Goal: Task Accomplishment & Management: Complete application form

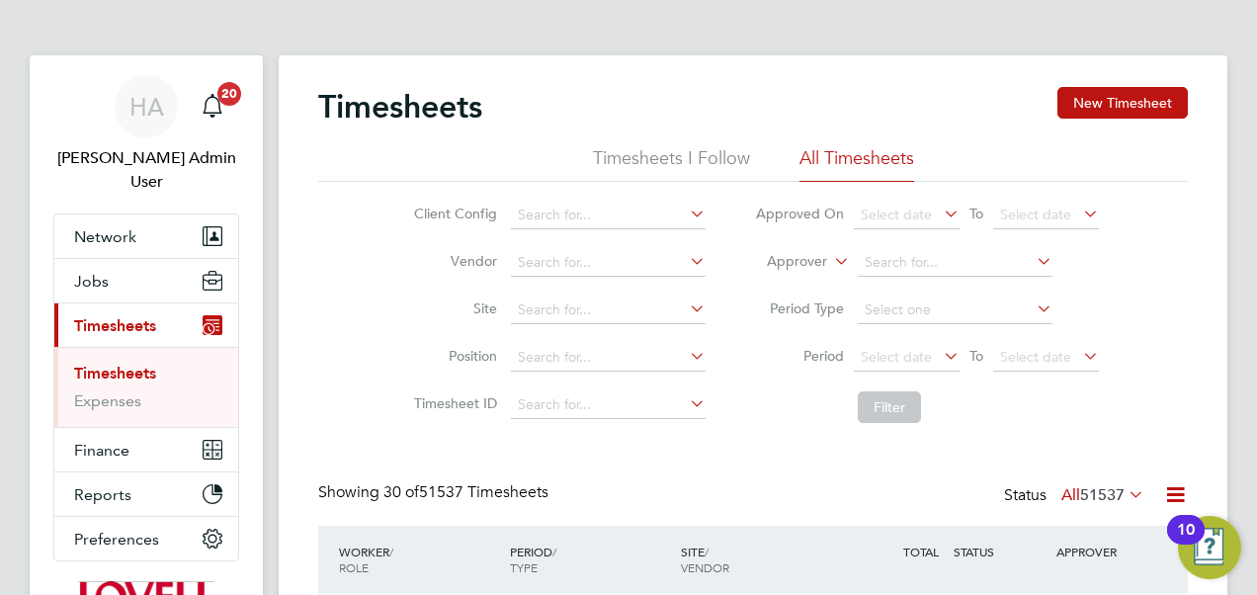
click at [830, 265] on icon at bounding box center [830, 256] width 0 height 18
click at [812, 285] on li "Worker" at bounding box center [778, 285] width 97 height 26
click at [900, 274] on input at bounding box center [955, 263] width 195 height 28
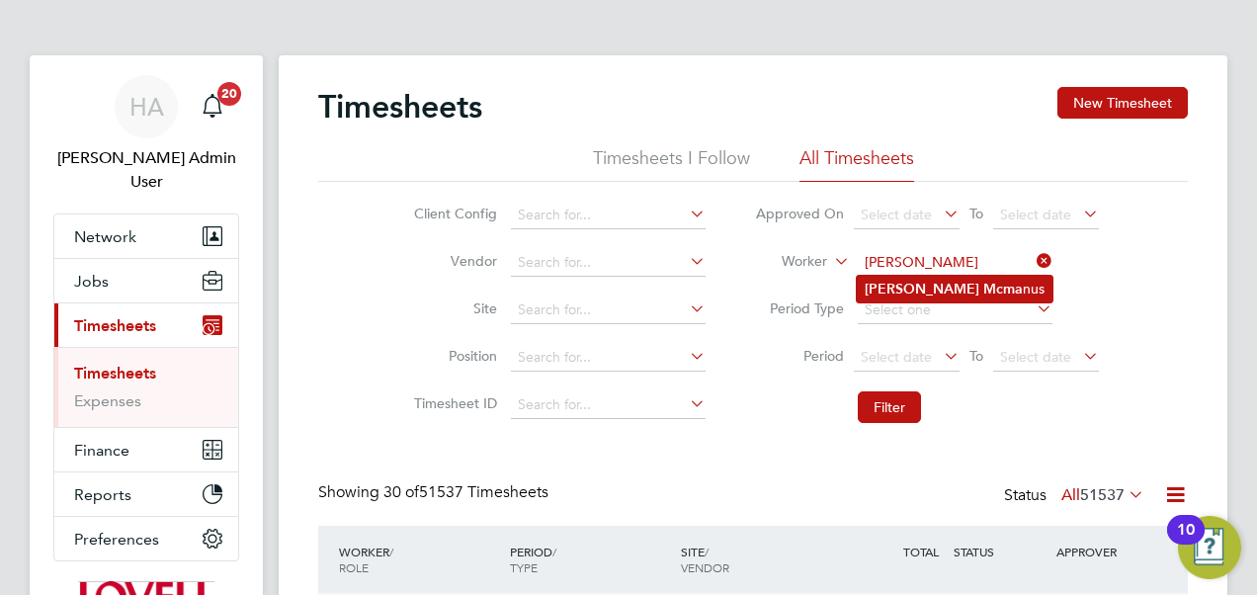
click at [983, 283] on b "Mcma" at bounding box center [1003, 289] width 40 height 17
type input "Toni Mcmanus"
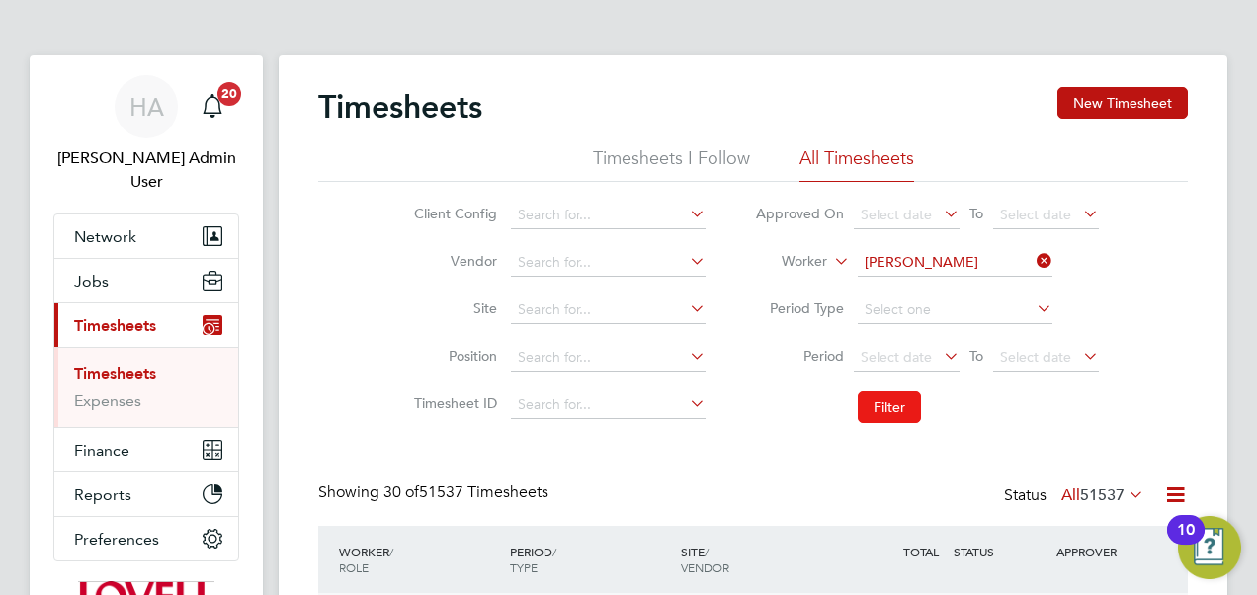
click at [898, 410] on button "Filter" at bounding box center [889, 407] width 63 height 32
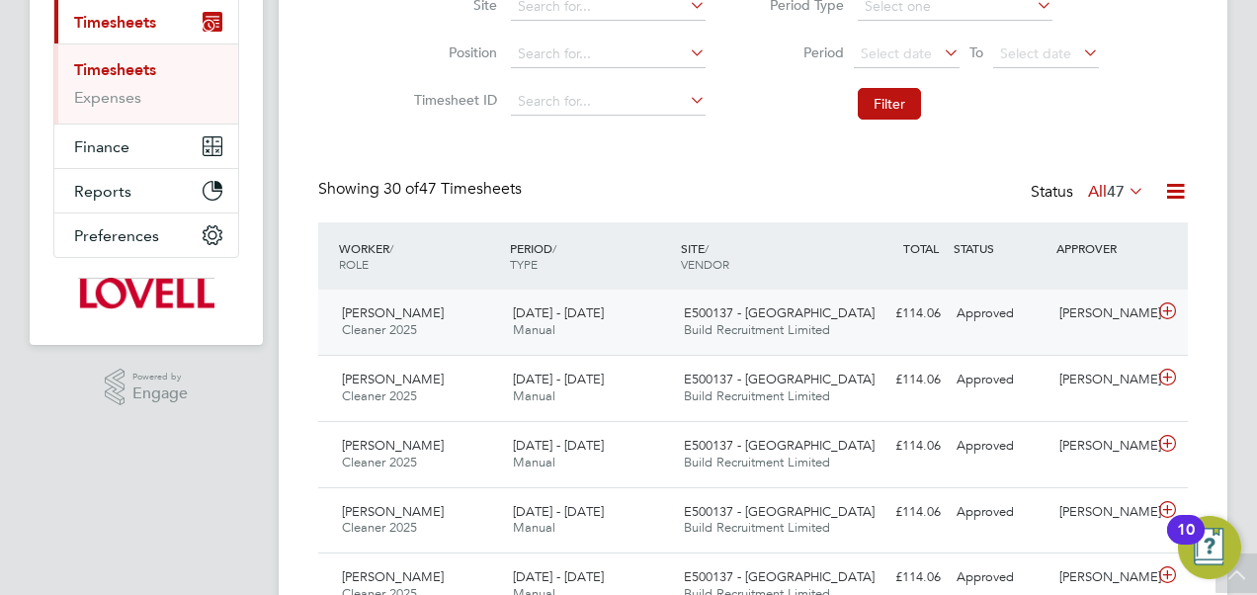
click at [801, 316] on span "E500137 - Skelmanthorpe" at bounding box center [779, 312] width 191 height 17
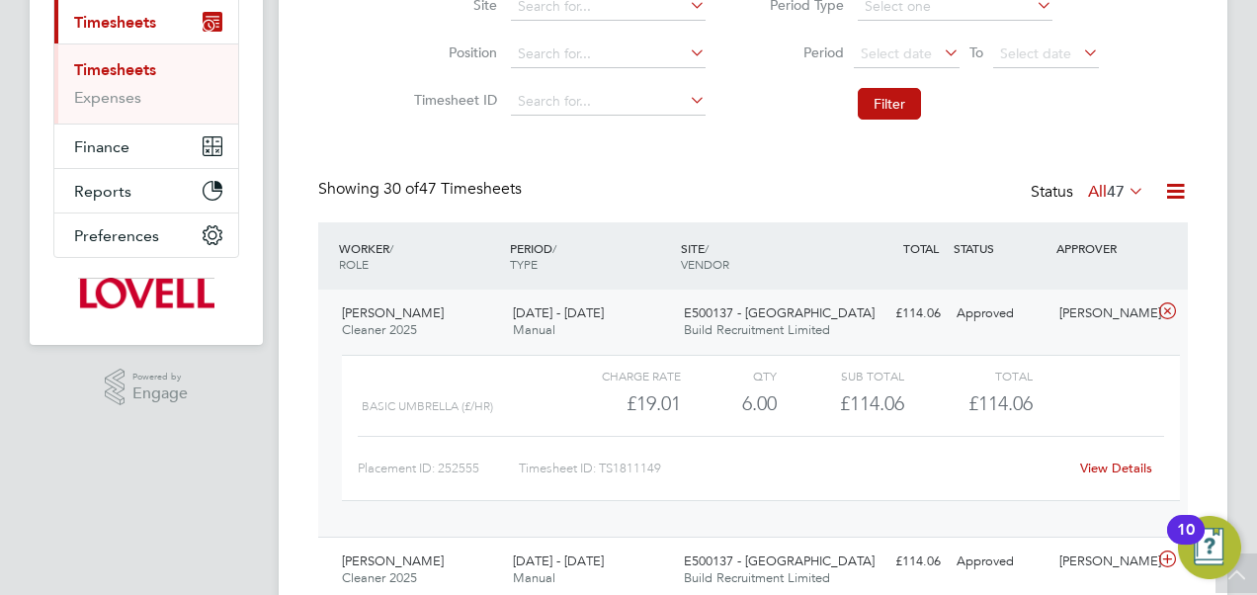
click at [1103, 460] on link "View Details" at bounding box center [1116, 468] width 72 height 17
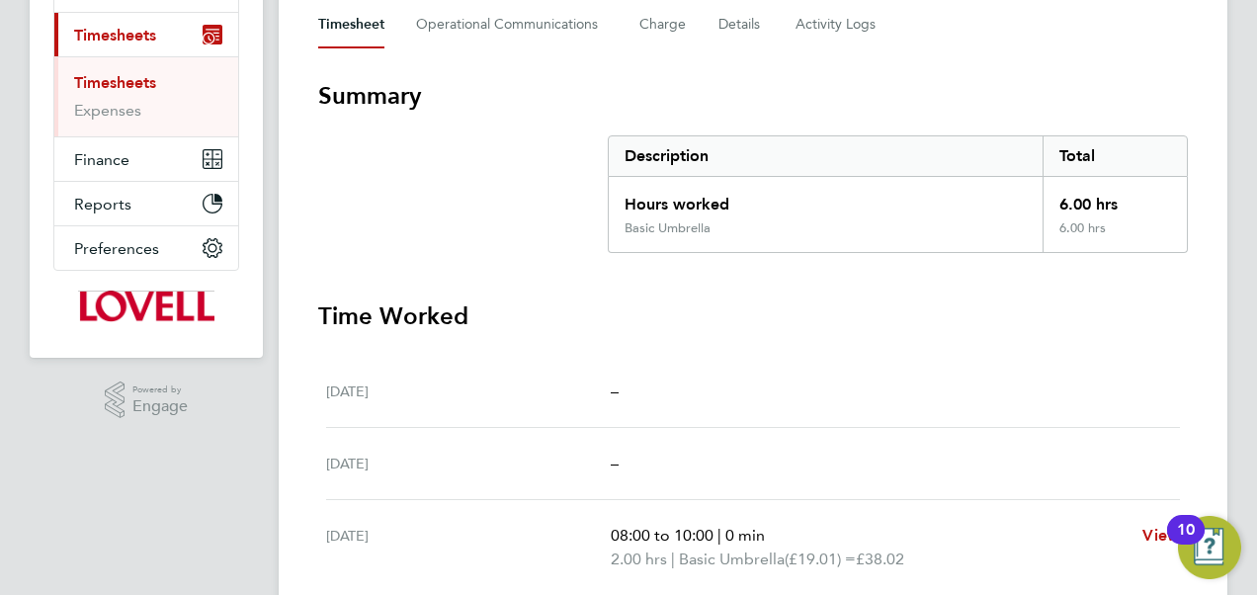
scroll to position [252, 0]
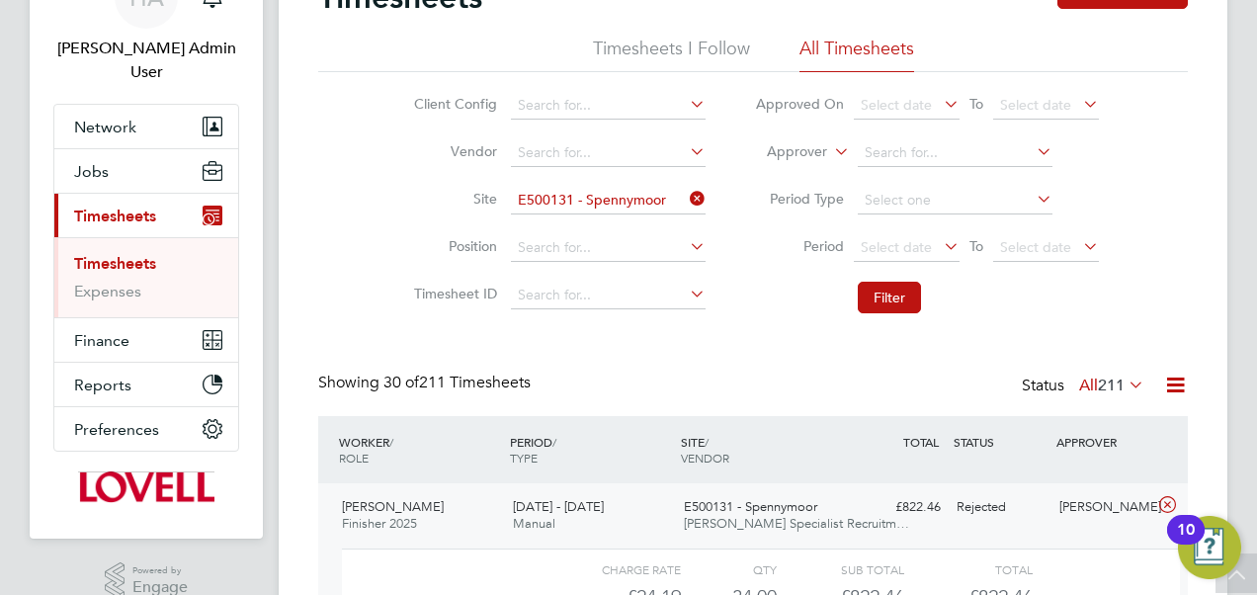
click at [686, 194] on icon at bounding box center [686, 199] width 0 height 28
click at [817, 144] on label "Approver" at bounding box center [782, 152] width 89 height 20
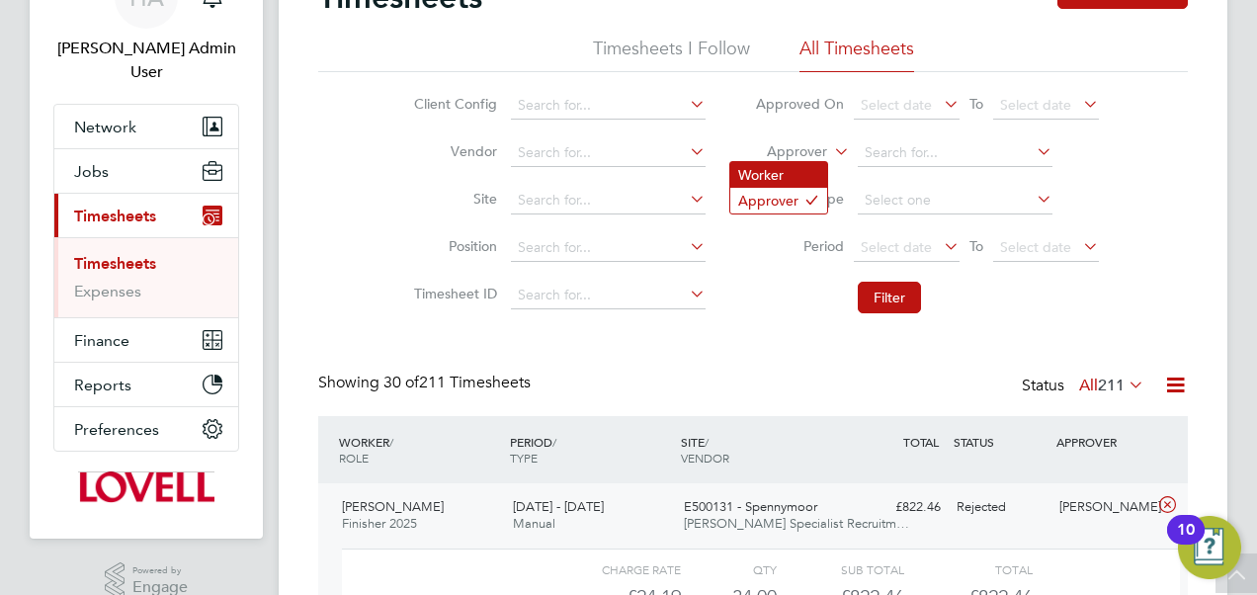
click at [812, 174] on li "Worker" at bounding box center [778, 175] width 97 height 26
click at [923, 144] on input at bounding box center [955, 153] width 195 height 28
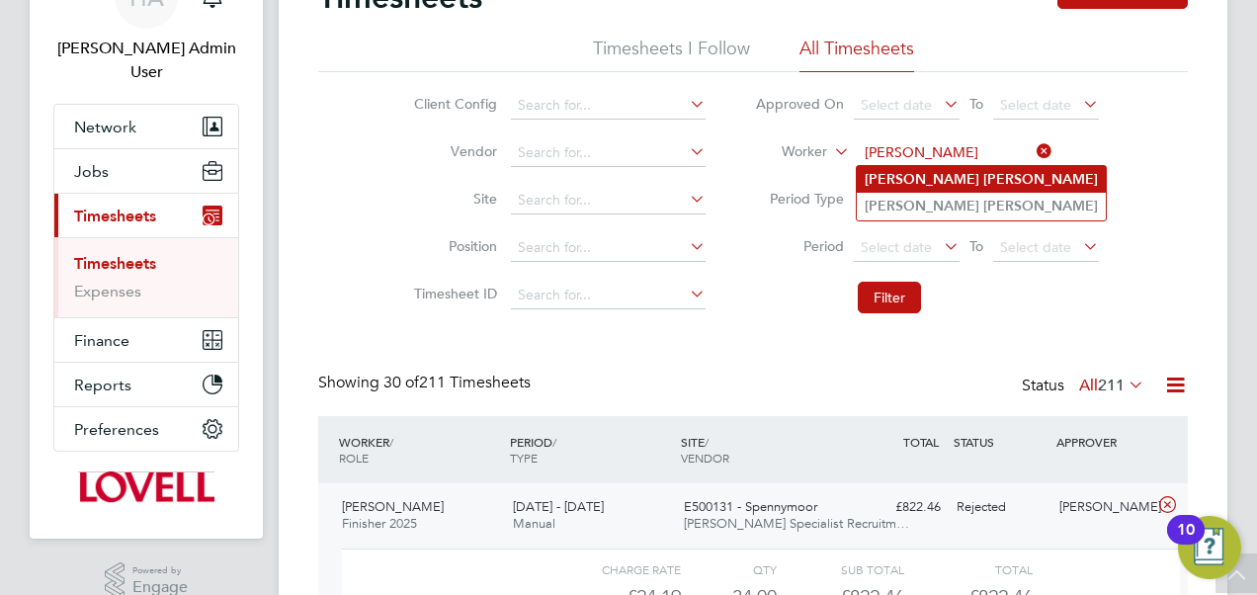
click at [888, 187] on li "Craig Ward" at bounding box center [981, 179] width 249 height 27
type input "[PERSON_NAME]"
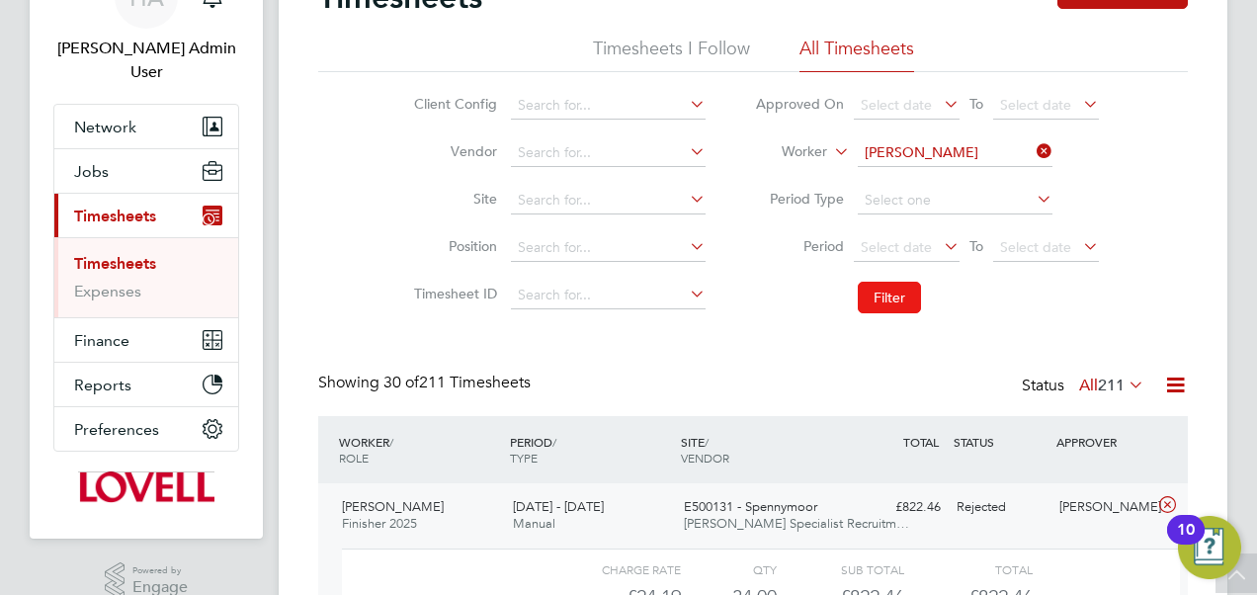
click at [881, 287] on button "Filter" at bounding box center [889, 298] width 63 height 32
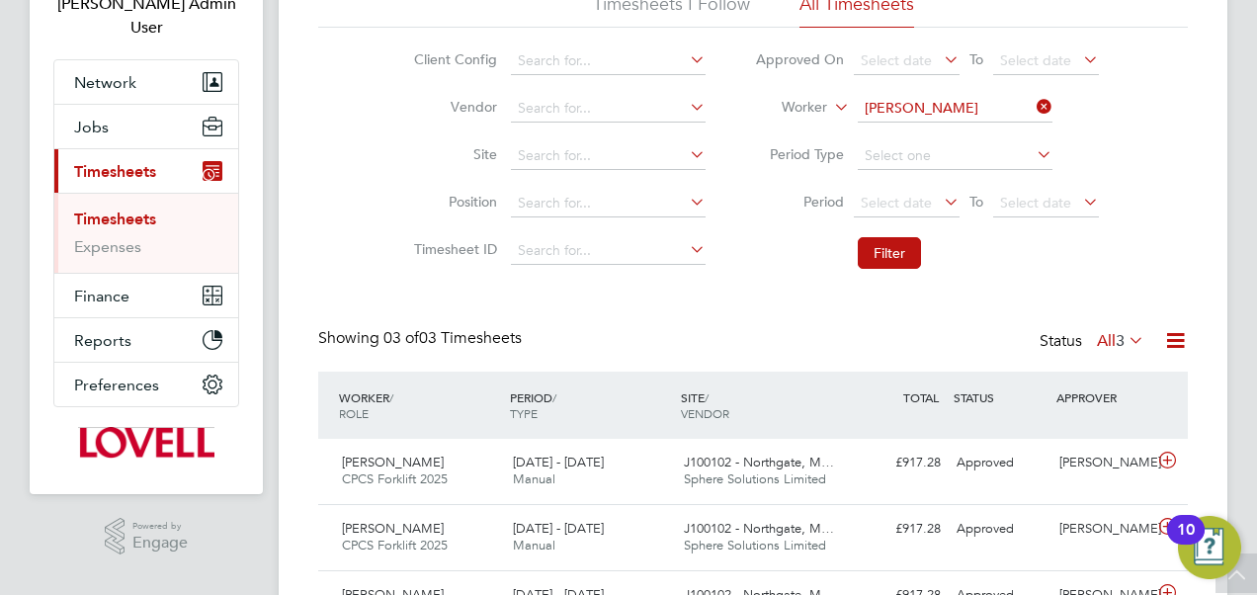
click at [1033, 105] on icon at bounding box center [1033, 107] width 0 height 28
click at [963, 115] on input at bounding box center [955, 109] width 195 height 28
click at [983, 165] on b "Ward" at bounding box center [1040, 161] width 115 height 17
type input "Craig Ward"
click at [898, 243] on button "Filter" at bounding box center [889, 253] width 63 height 32
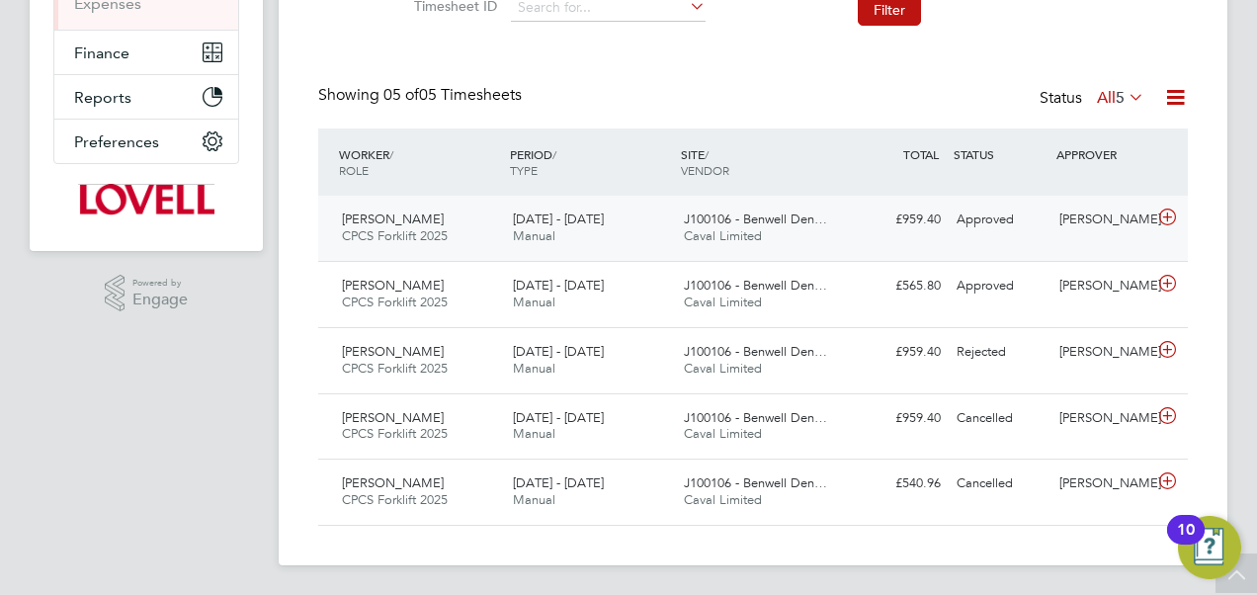
click at [652, 254] on div "Craig Ward CPCS Forklift 2025 23 - 29 Aug 2025 23 - 29 Aug 2025 Manual J100106 …" at bounding box center [753, 228] width 870 height 65
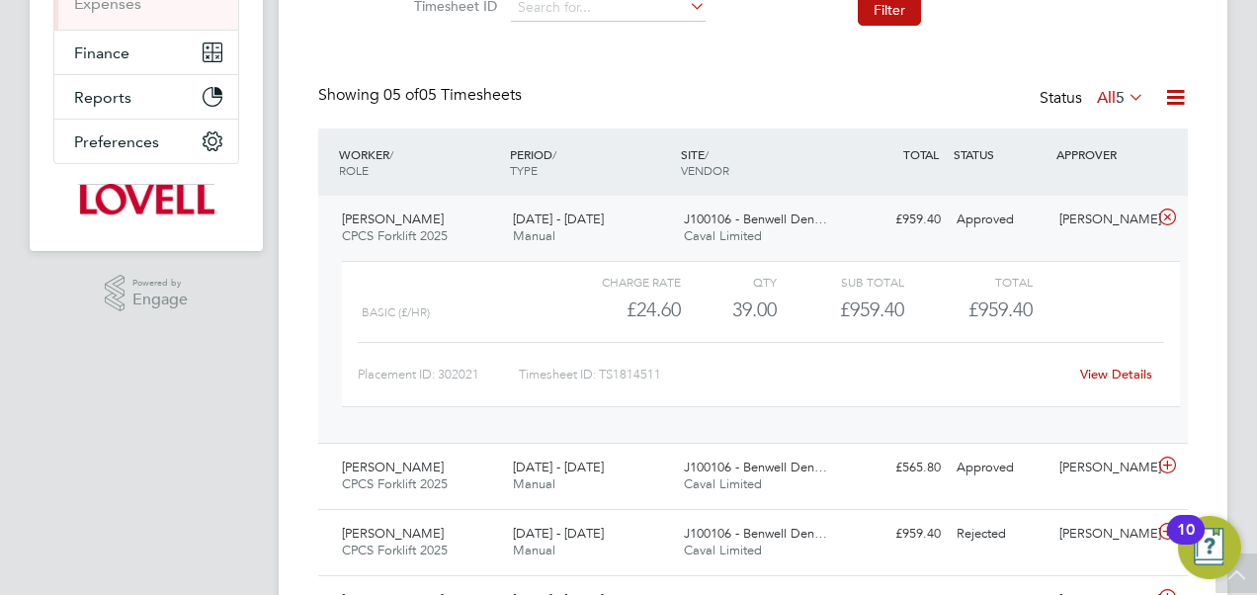
click at [1109, 376] on link "View Details" at bounding box center [1116, 374] width 72 height 17
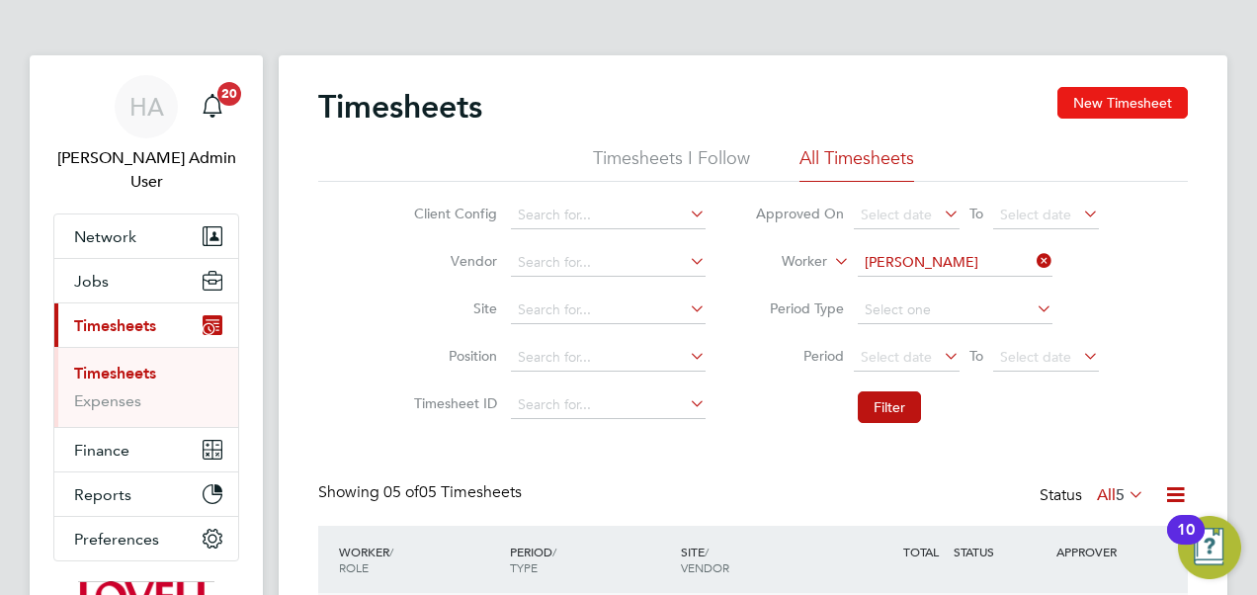
click at [1083, 105] on button "New Timesheet" at bounding box center [1123, 103] width 130 height 32
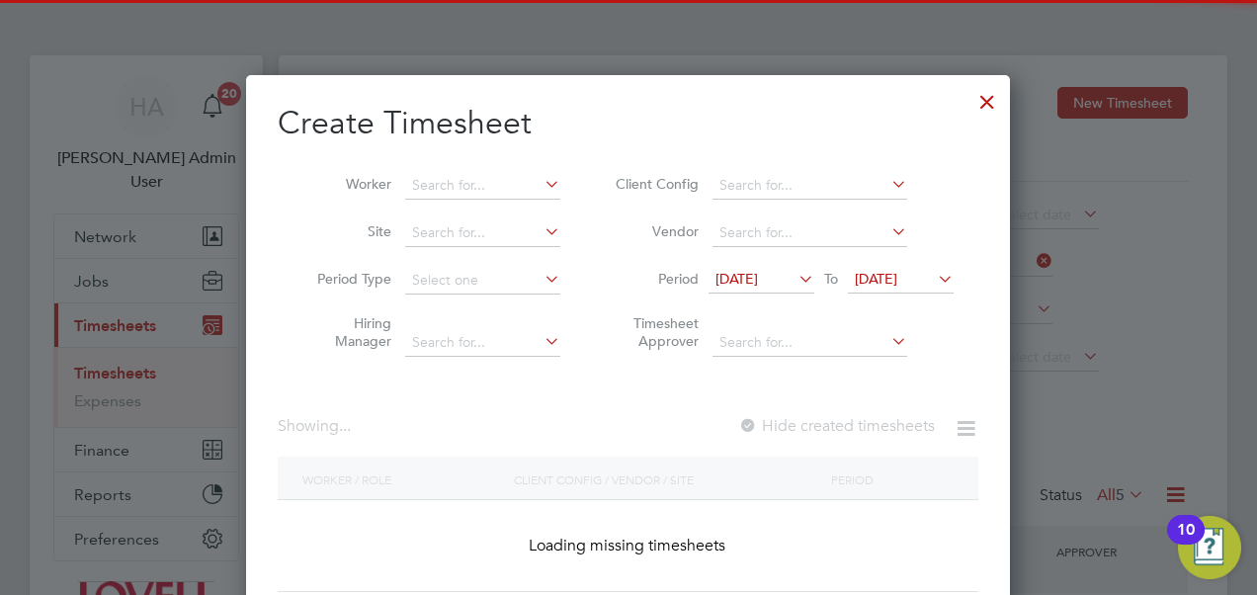
scroll to position [3706, 765]
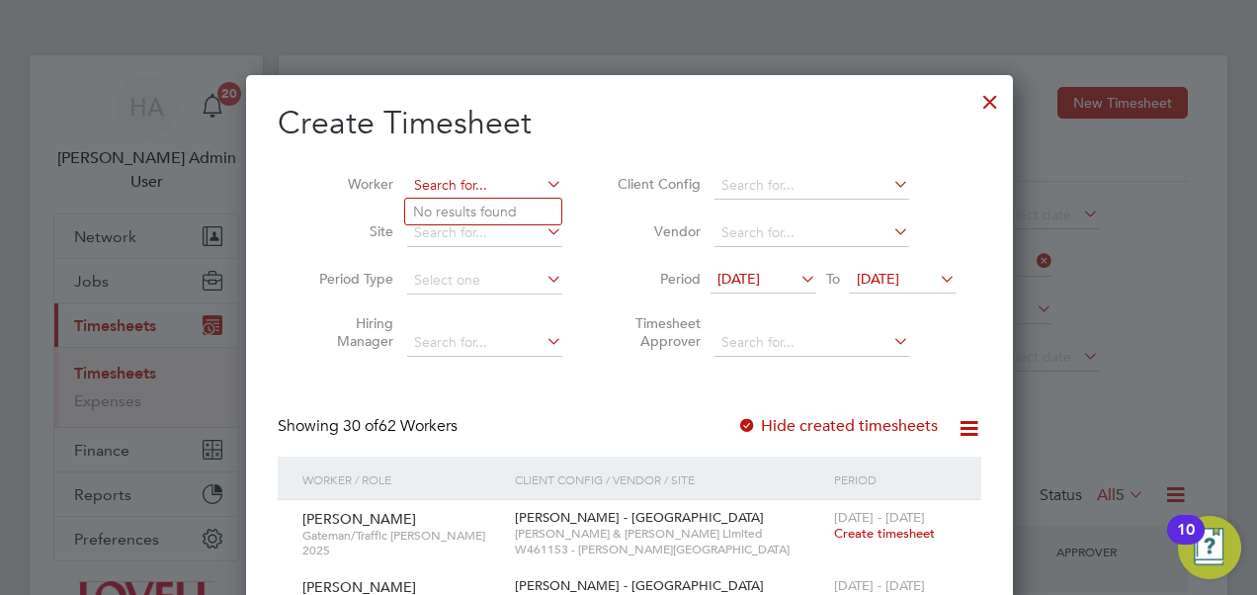
click at [500, 188] on input at bounding box center [484, 186] width 155 height 28
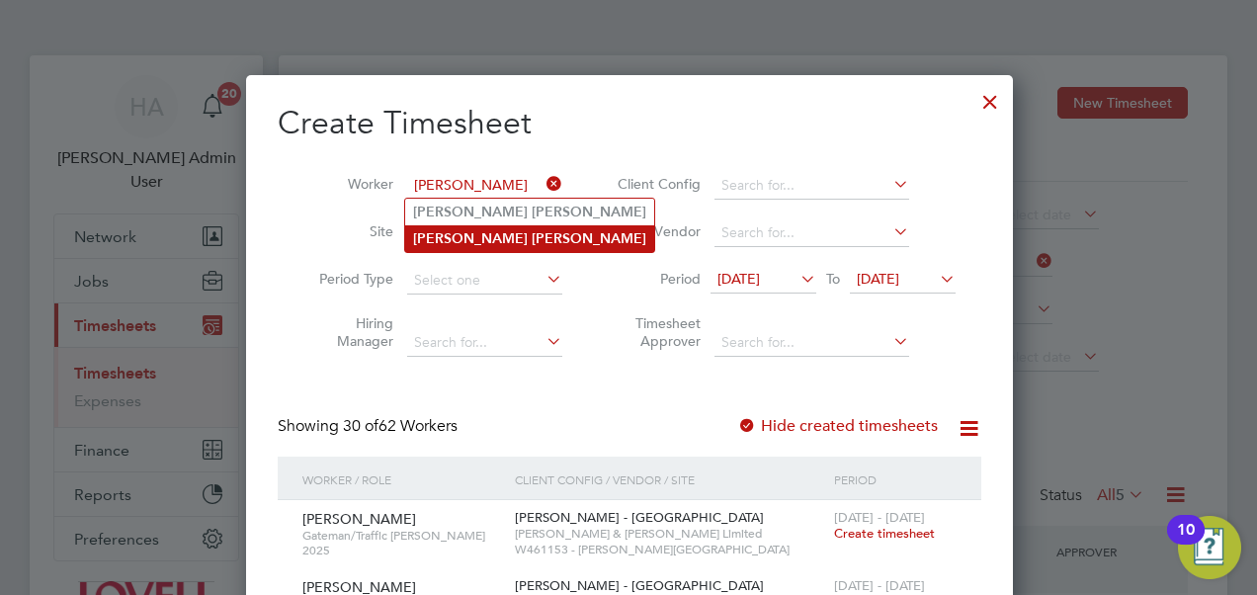
click at [432, 230] on b "Craig" at bounding box center [470, 238] width 115 height 17
type input "[PERSON_NAME]"
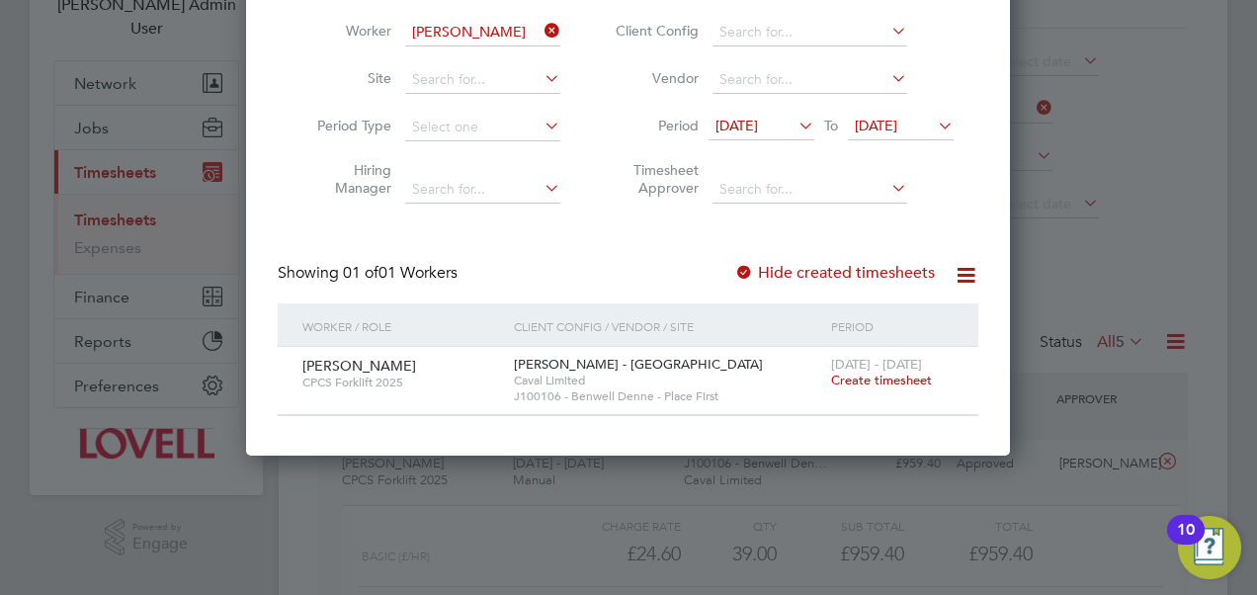
scroll to position [154, 0]
click at [885, 381] on span "Create timesheet" at bounding box center [881, 379] width 101 height 17
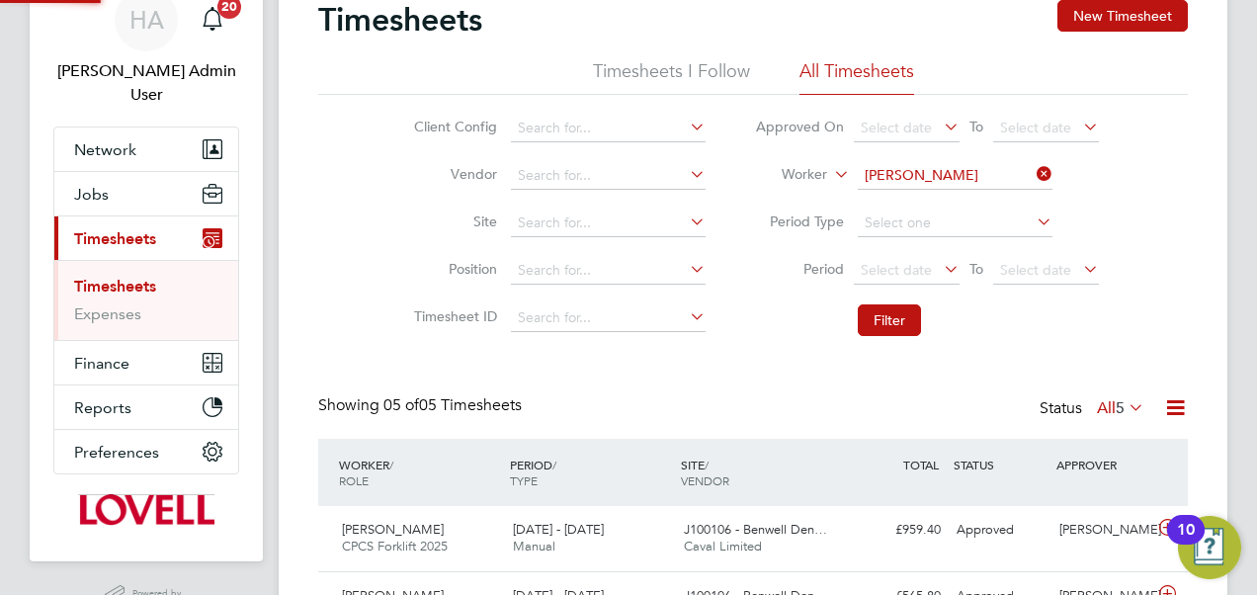
scroll to position [4, 0]
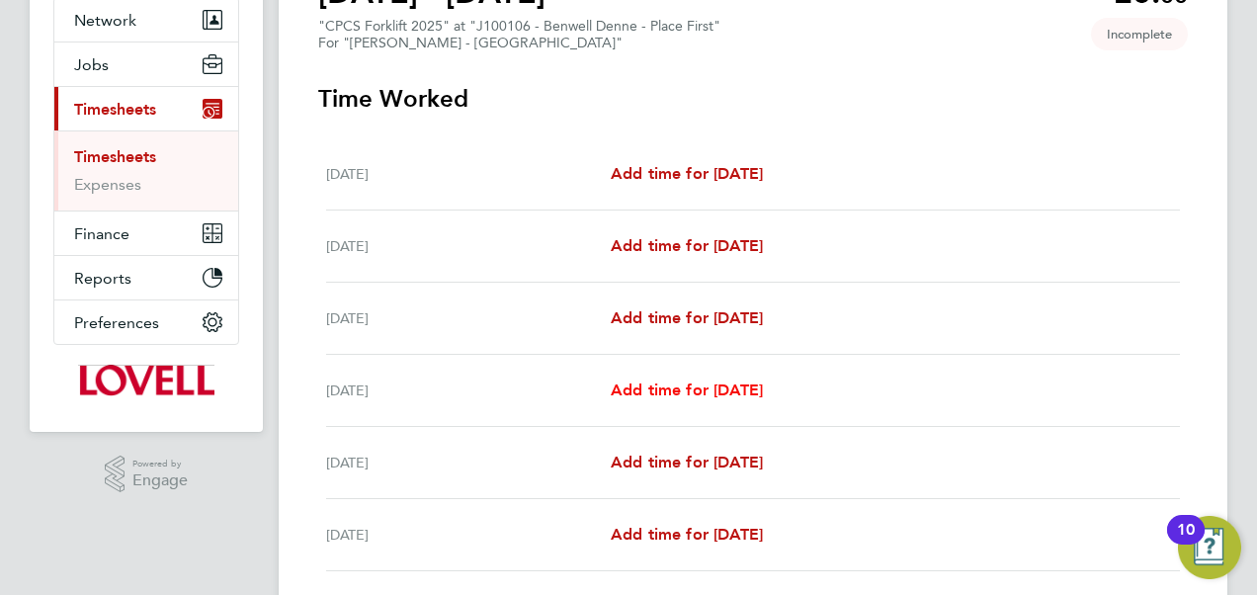
click at [735, 387] on span "Add time for [DATE]" at bounding box center [687, 390] width 152 height 19
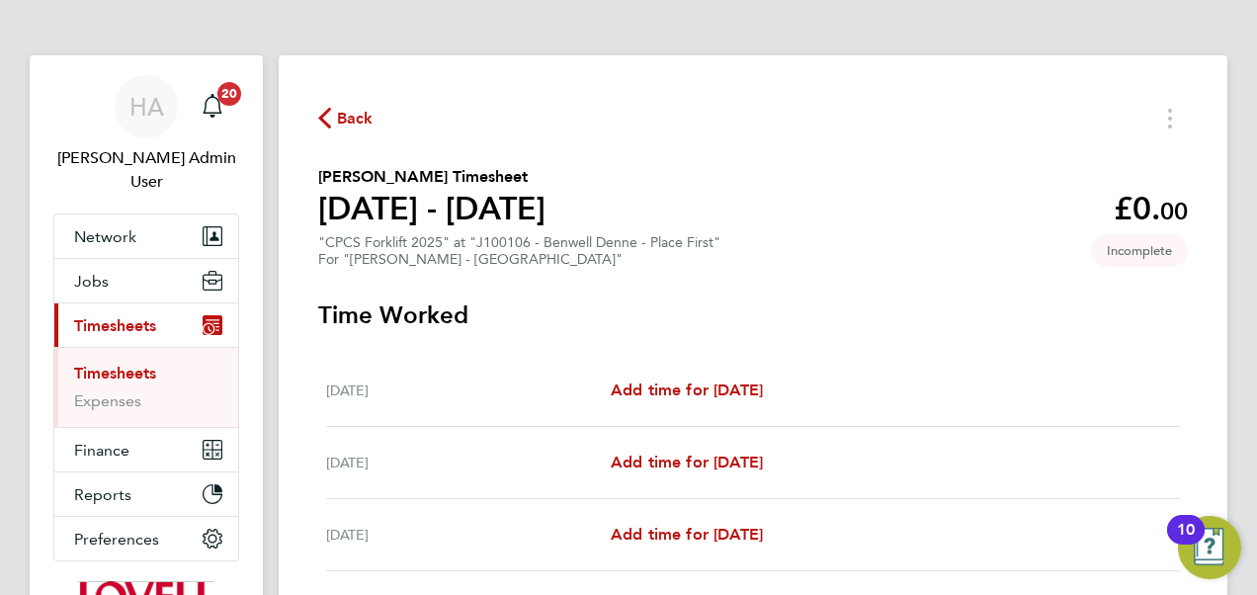
select select "60"
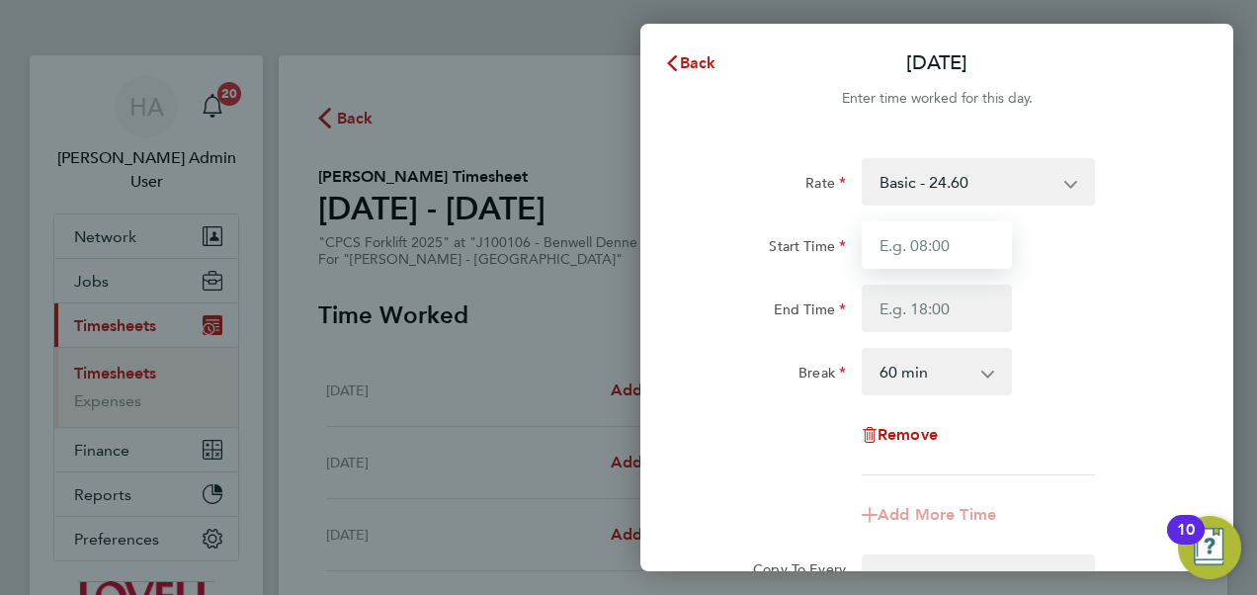
click at [923, 246] on input "Start Time" at bounding box center [937, 244] width 150 height 47
type input "08:00"
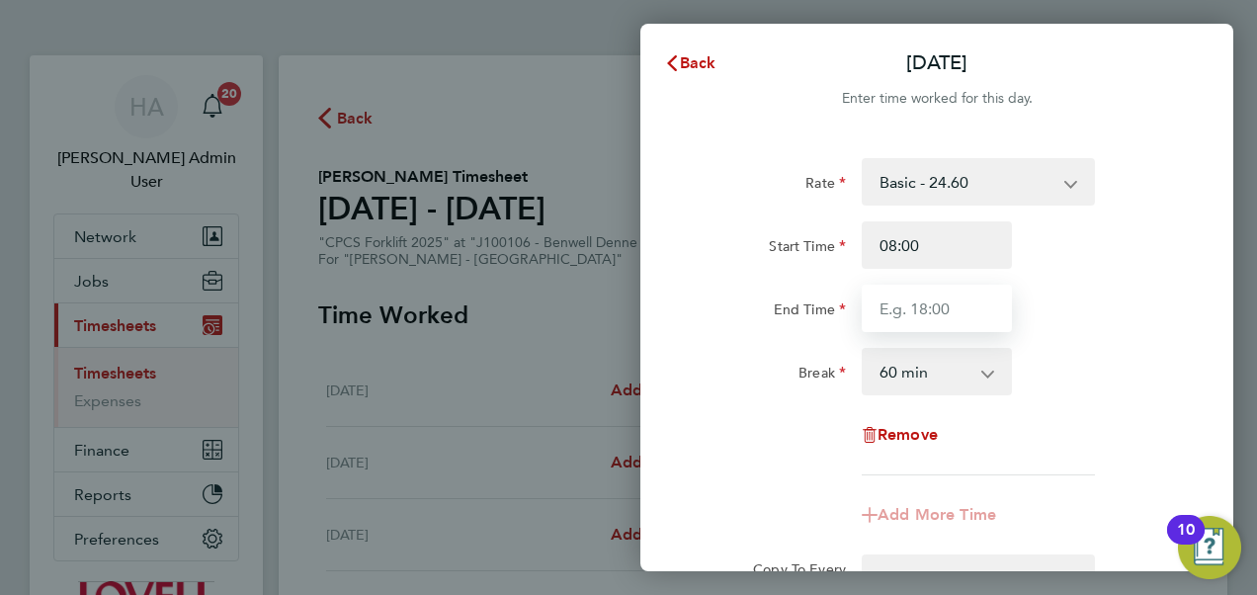
type input "16:30"
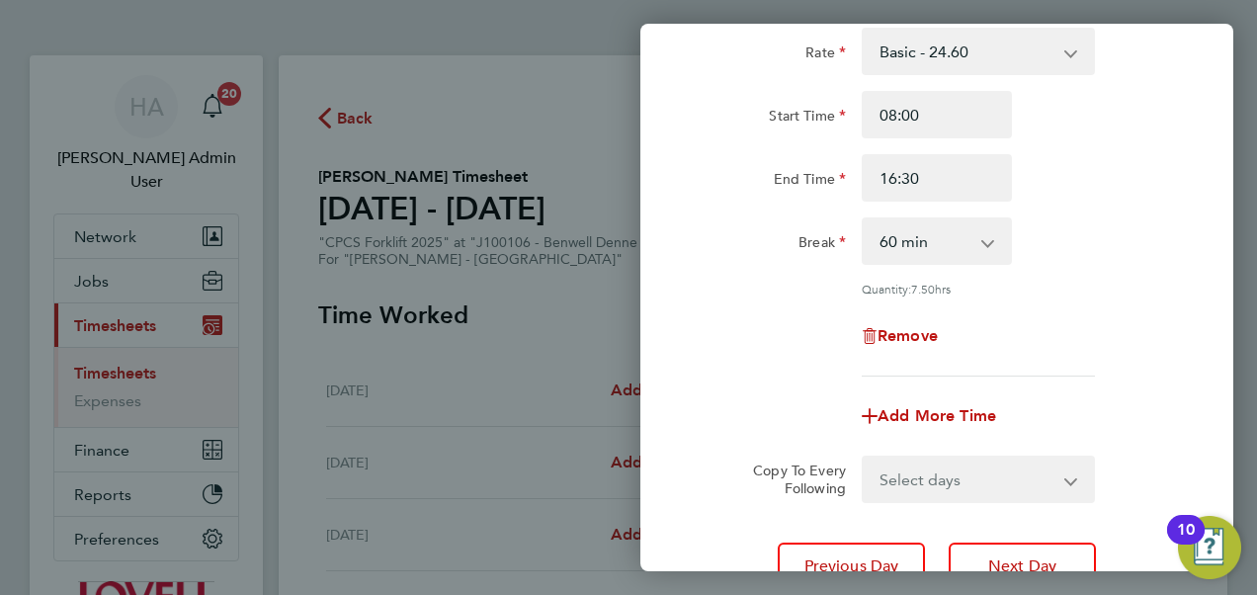
click at [925, 245] on select "0 min 15 min 30 min 45 min 60 min 75 min 90 min" at bounding box center [925, 240] width 123 height 43
select select "30"
click at [864, 219] on select "0 min 15 min 30 min 45 min 60 min 75 min 90 min" at bounding box center [925, 240] width 123 height 43
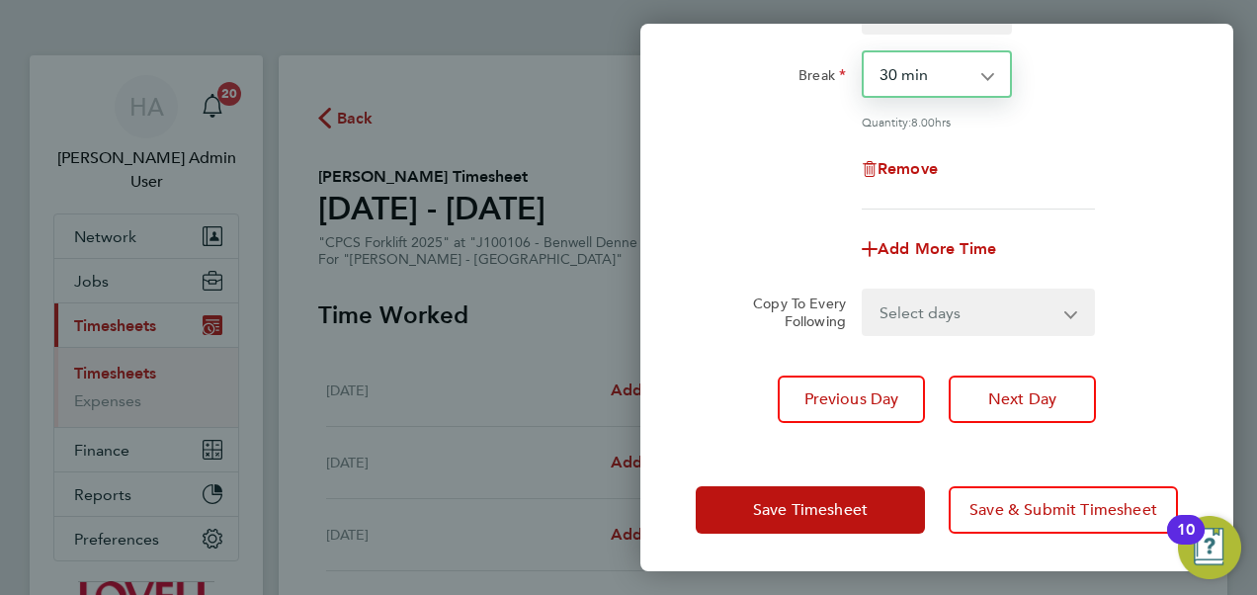
click at [956, 310] on select "Select days Day Wednesday Thursday Friday" at bounding box center [968, 312] width 208 height 43
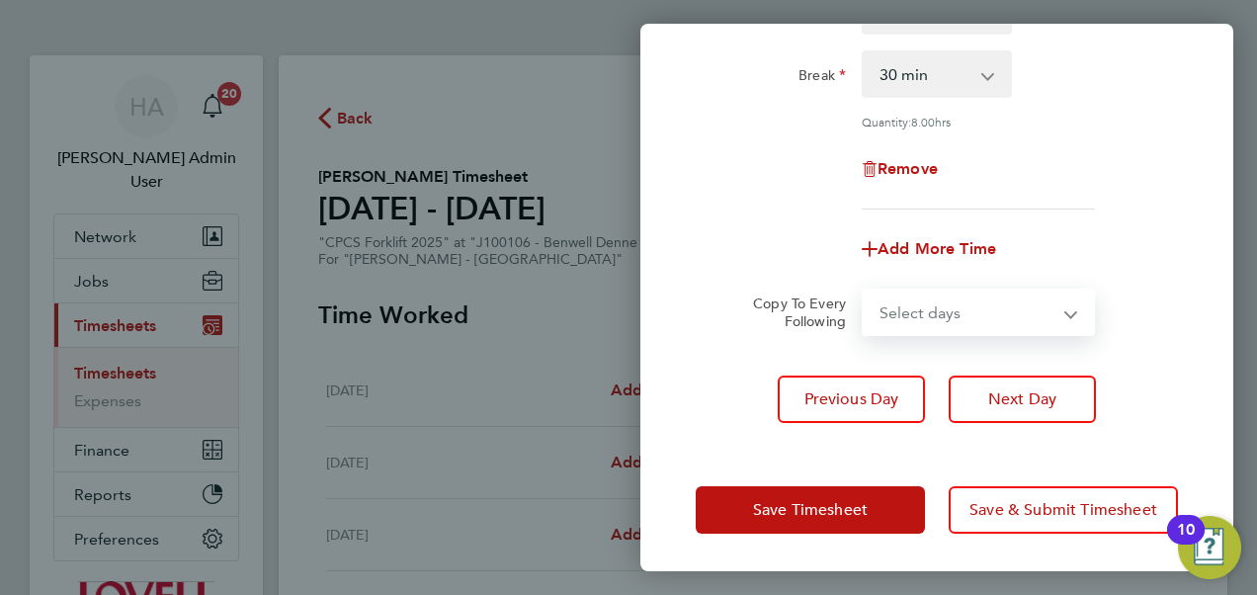
click at [956, 310] on select "Select days Day Wednesday Thursday Friday" at bounding box center [968, 312] width 208 height 43
select select "WED"
click at [864, 291] on select "Select days Day Wednesday Thursday Friday" at bounding box center [968, 312] width 208 height 43
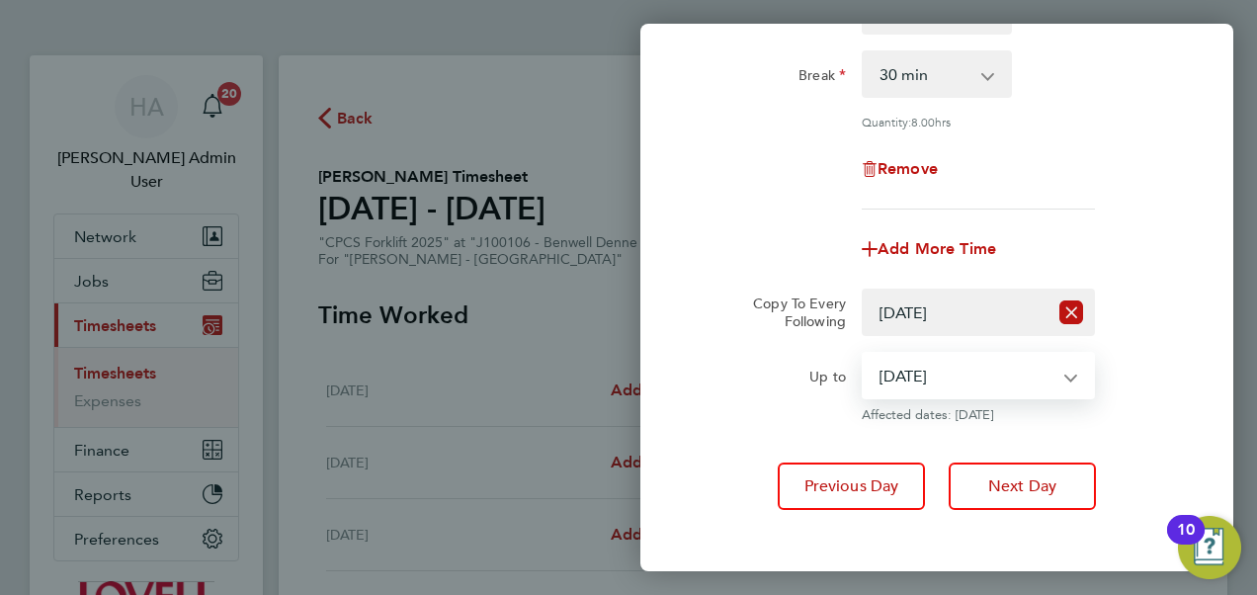
click at [953, 385] on select "27 Aug 2025 28 Aug 2025 29 Aug 2025" at bounding box center [967, 375] width 206 height 43
click at [864, 354] on select "27 Aug 2025 28 Aug 2025 29 Aug 2025" at bounding box center [967, 375] width 206 height 43
click at [1006, 385] on select "27 Aug 2025 28 Aug 2025 29 Aug 2025" at bounding box center [967, 375] width 206 height 43
select select "2025-08-28"
click at [864, 354] on select "27 Aug 2025 28 Aug 2025 29 Aug 2025" at bounding box center [967, 375] width 206 height 43
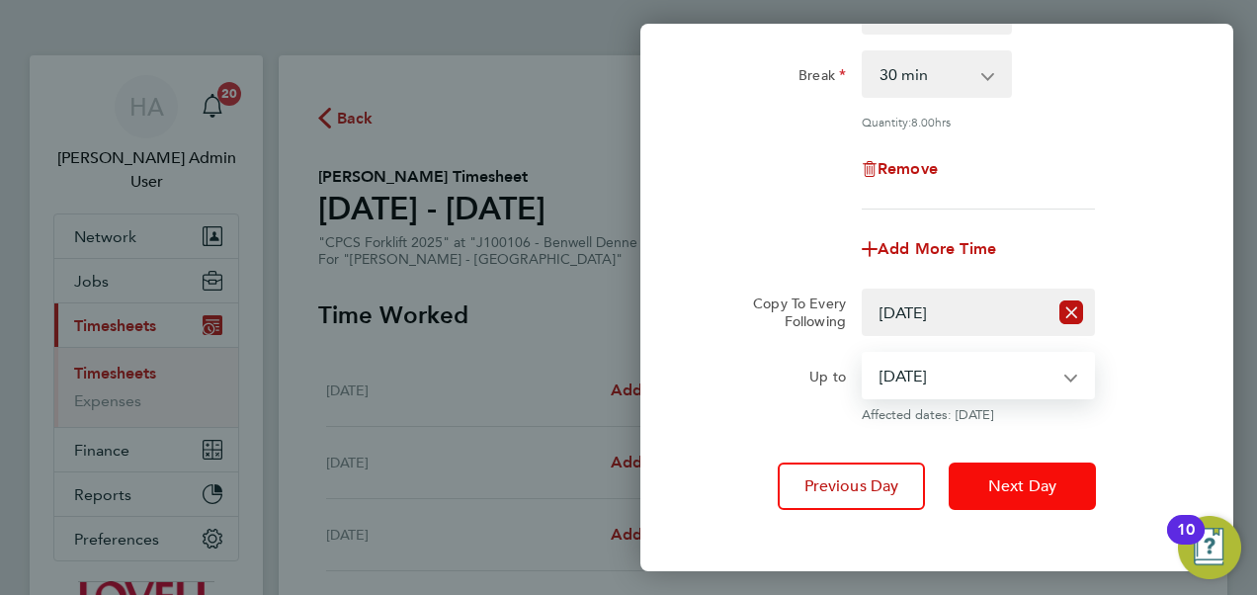
click at [992, 478] on span "Next Day" at bounding box center [1022, 486] width 68 height 20
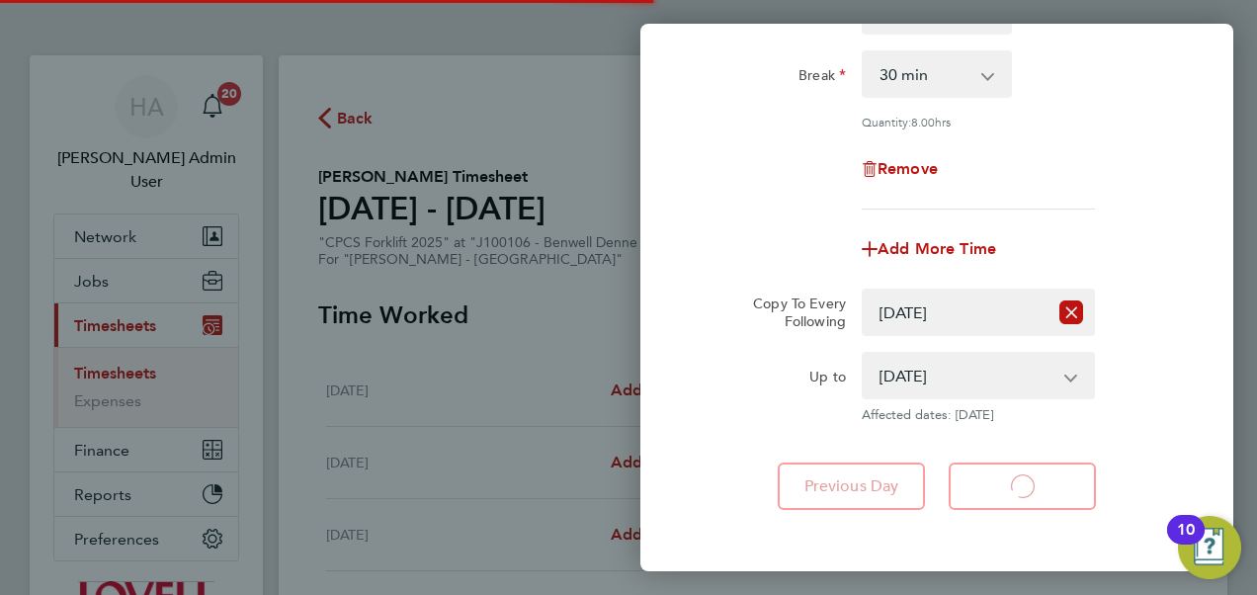
select select "30"
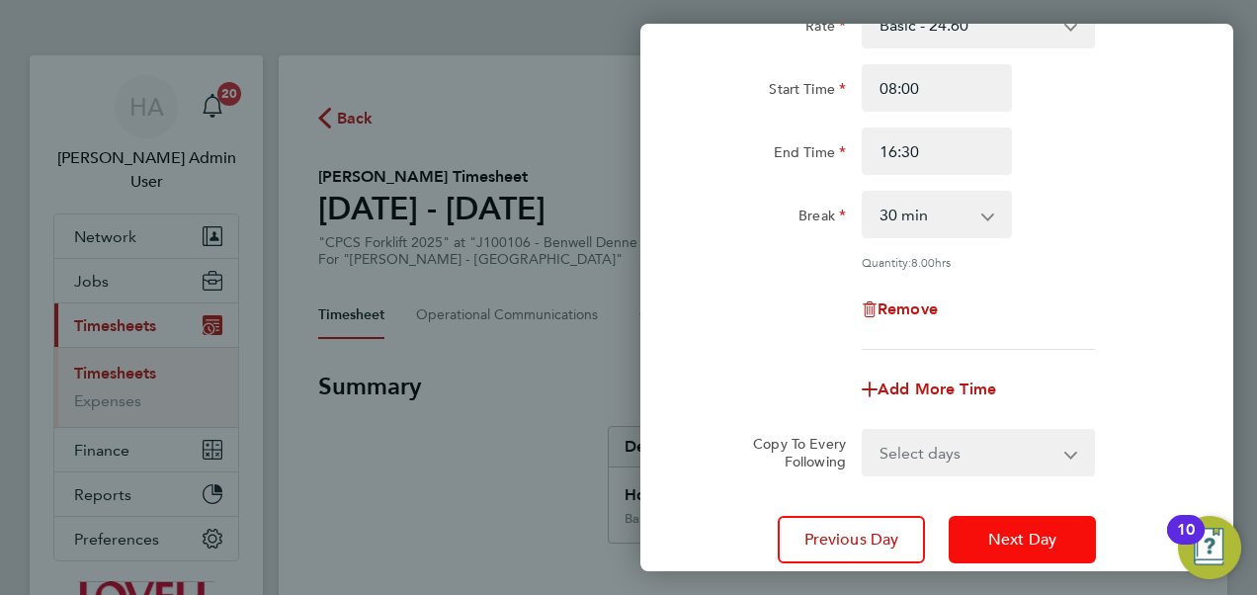
click at [1008, 546] on span "Next Day" at bounding box center [1022, 540] width 68 height 20
select select "60"
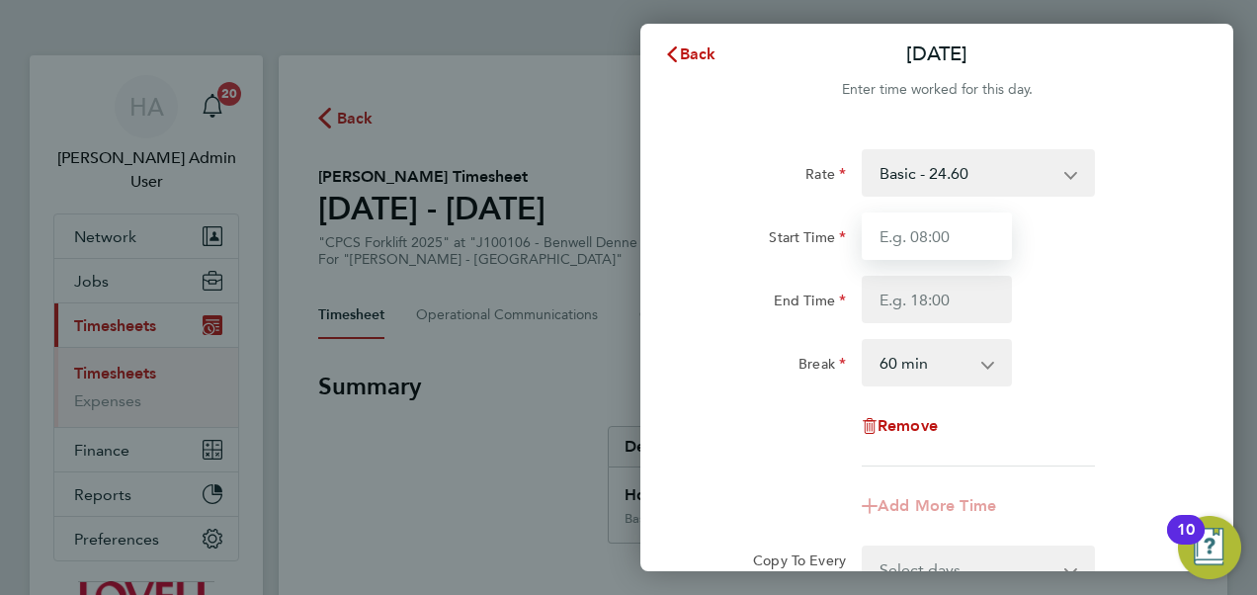
click at [948, 242] on input "Start Time" at bounding box center [937, 236] width 150 height 47
type input "08:00"
click at [981, 366] on select "0 min 15 min 30 min 45 min 60 min 75 min 90 min" at bounding box center [925, 362] width 123 height 43
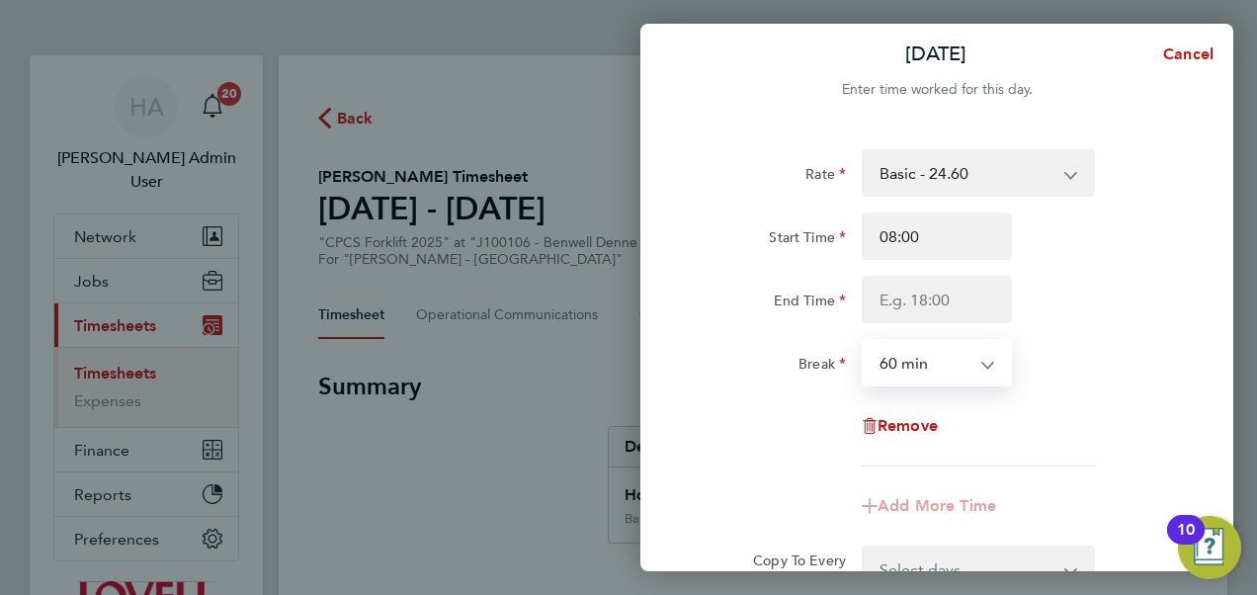
select select "30"
click at [864, 341] on select "0 min 15 min 30 min 45 min 60 min 75 min 90 min" at bounding box center [925, 362] width 123 height 43
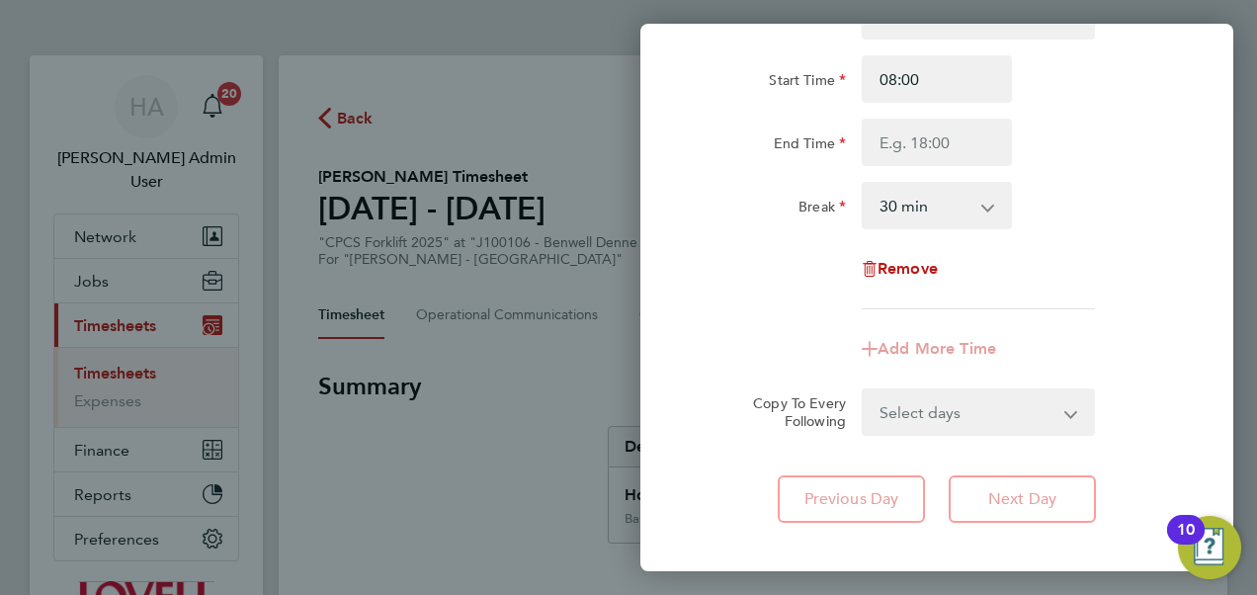
click at [1016, 498] on app-form-button "Next Day" at bounding box center [1016, 498] width 159 height 47
click at [1083, 288] on div "Remove" at bounding box center [937, 268] width 498 height 47
click at [903, 148] on input "End Time" at bounding box center [937, 142] width 150 height 47
type input "16:30"
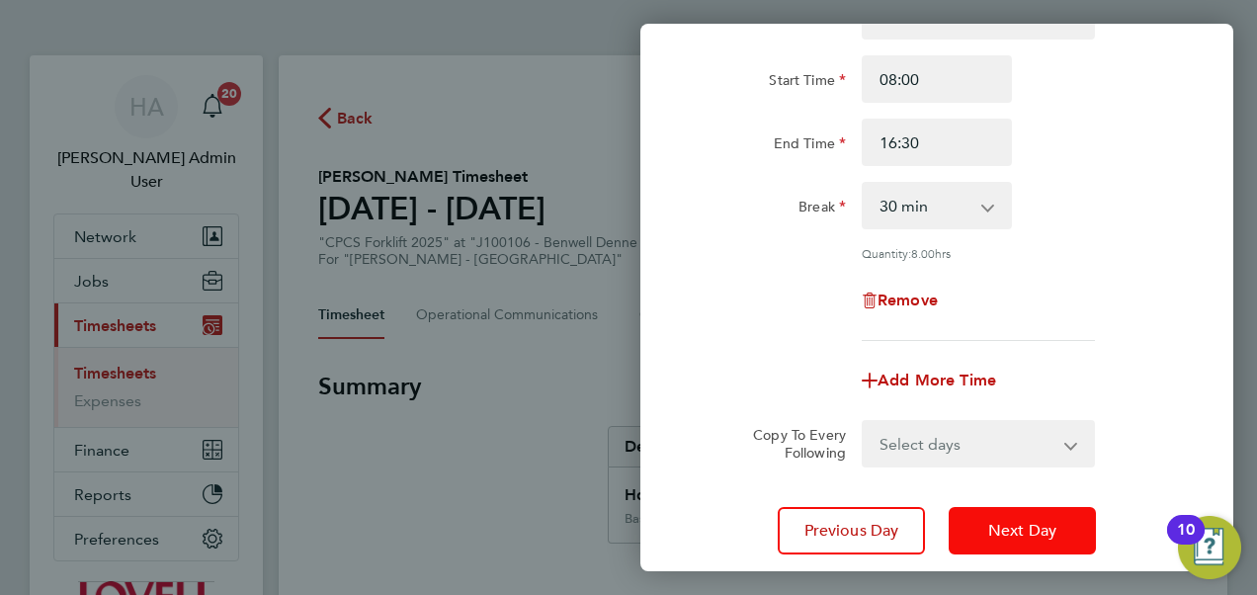
click at [1064, 519] on button "Next Day" at bounding box center [1022, 530] width 147 height 47
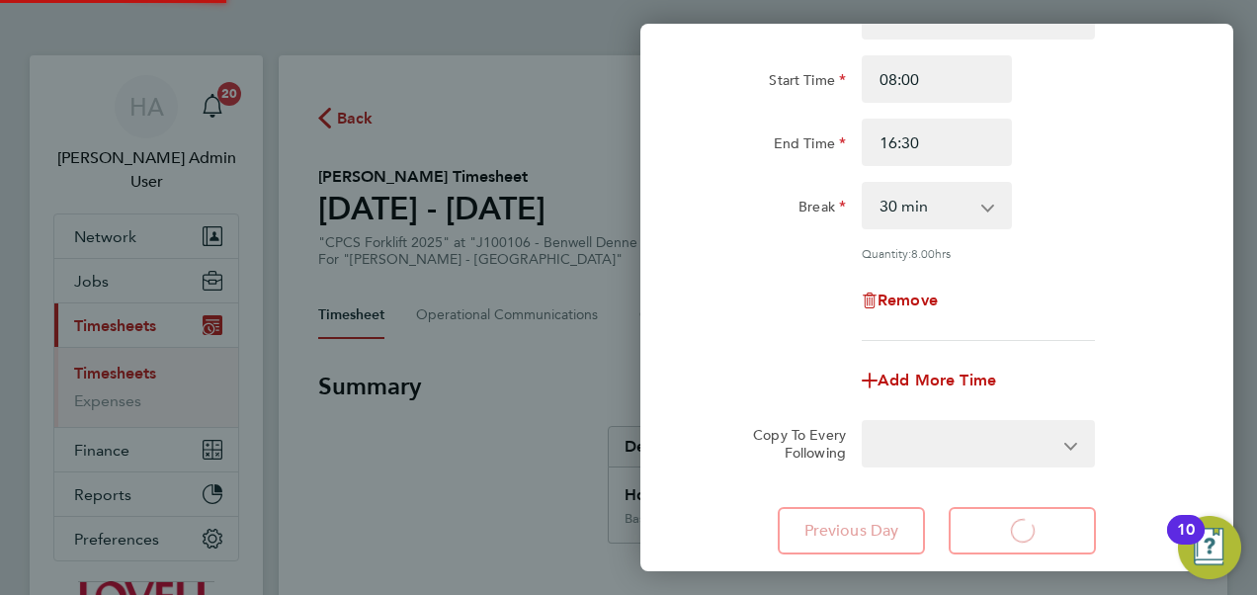
select select "60"
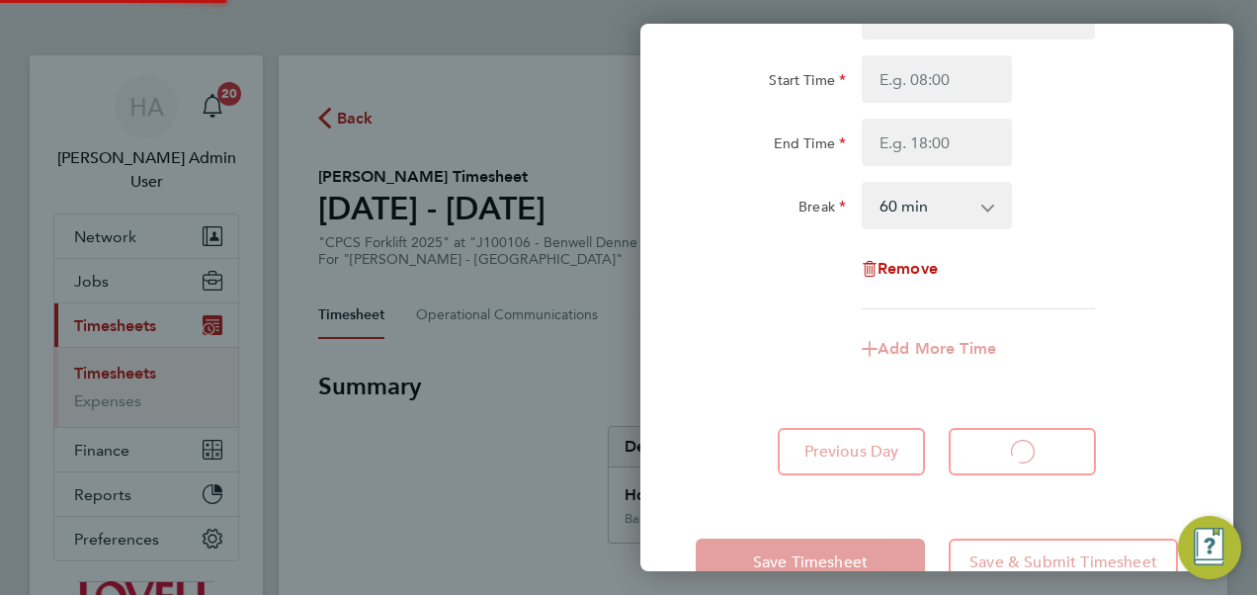
select select "60"
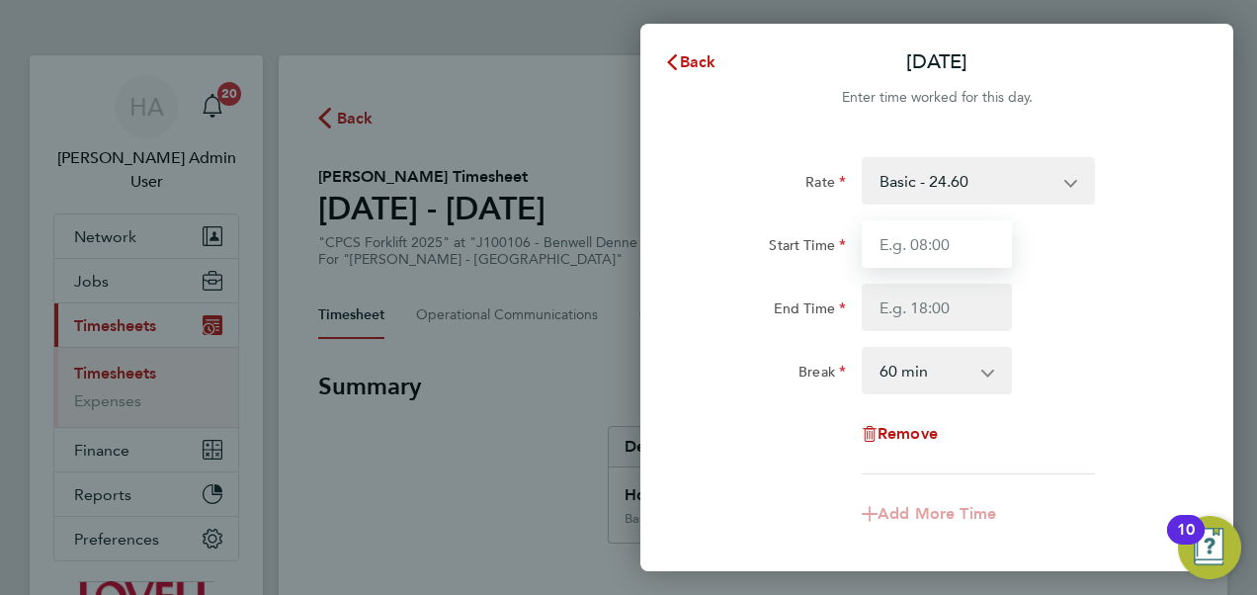
click at [920, 245] on input "Start Time" at bounding box center [937, 243] width 150 height 47
type input "08:00"
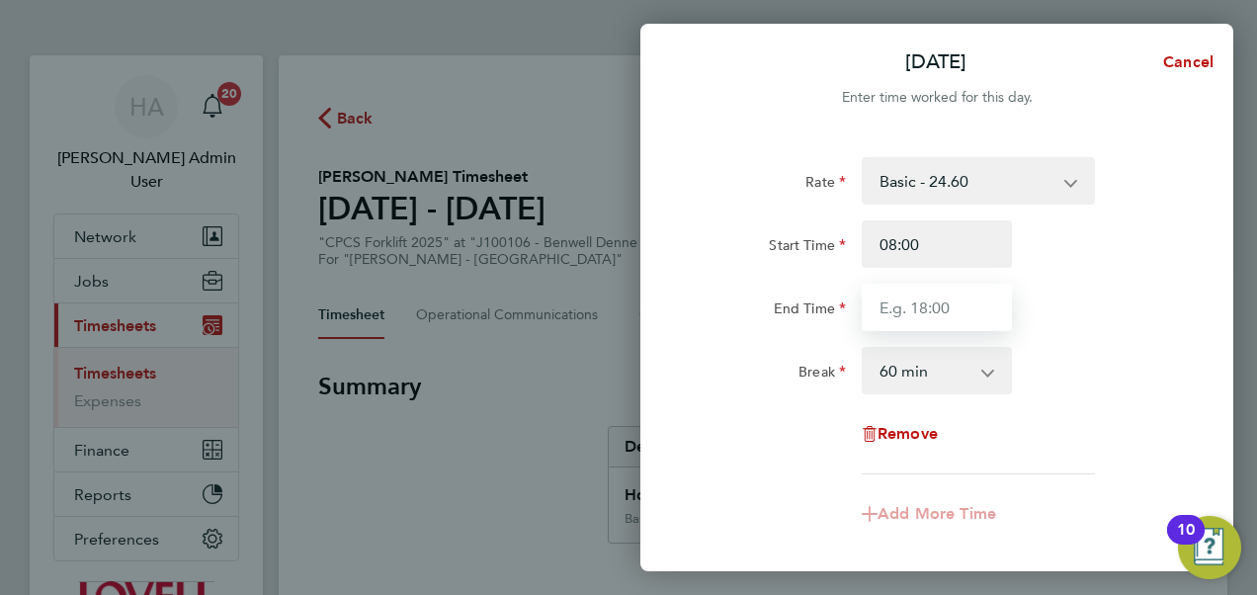
click at [923, 300] on input "End Time" at bounding box center [937, 307] width 150 height 47
type input "15:30"
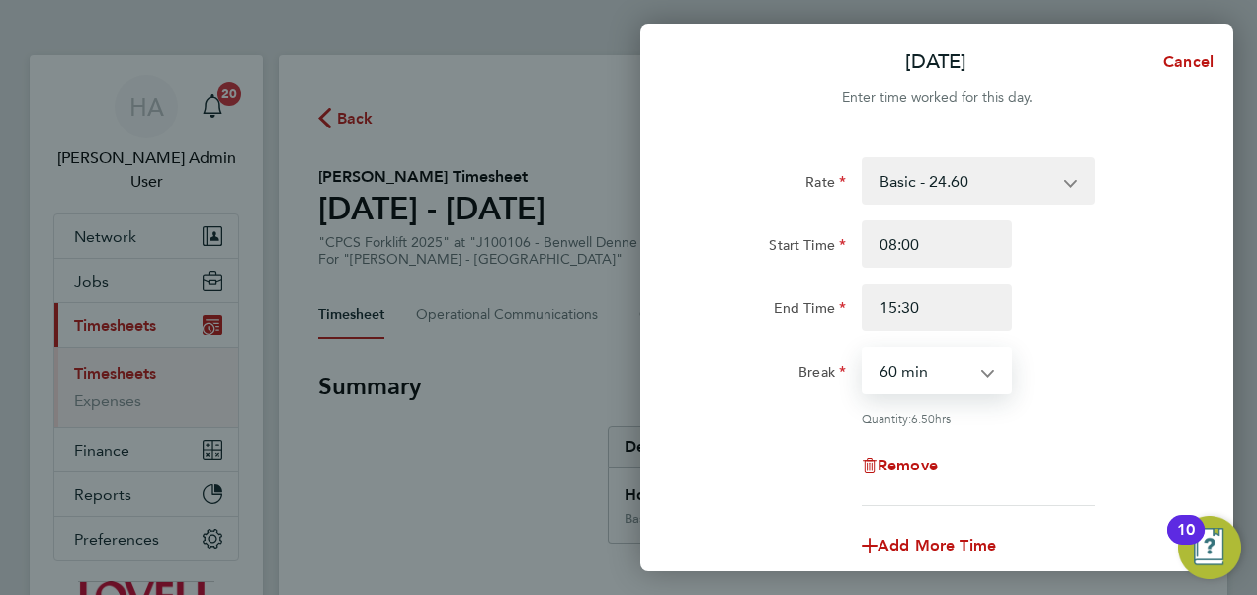
click at [925, 368] on select "0 min 15 min 30 min 45 min 60 min 75 min 90 min" at bounding box center [925, 370] width 123 height 43
select select "30"
click at [864, 349] on select "0 min 15 min 30 min 45 min 60 min 75 min 90 min" at bounding box center [925, 370] width 123 height 43
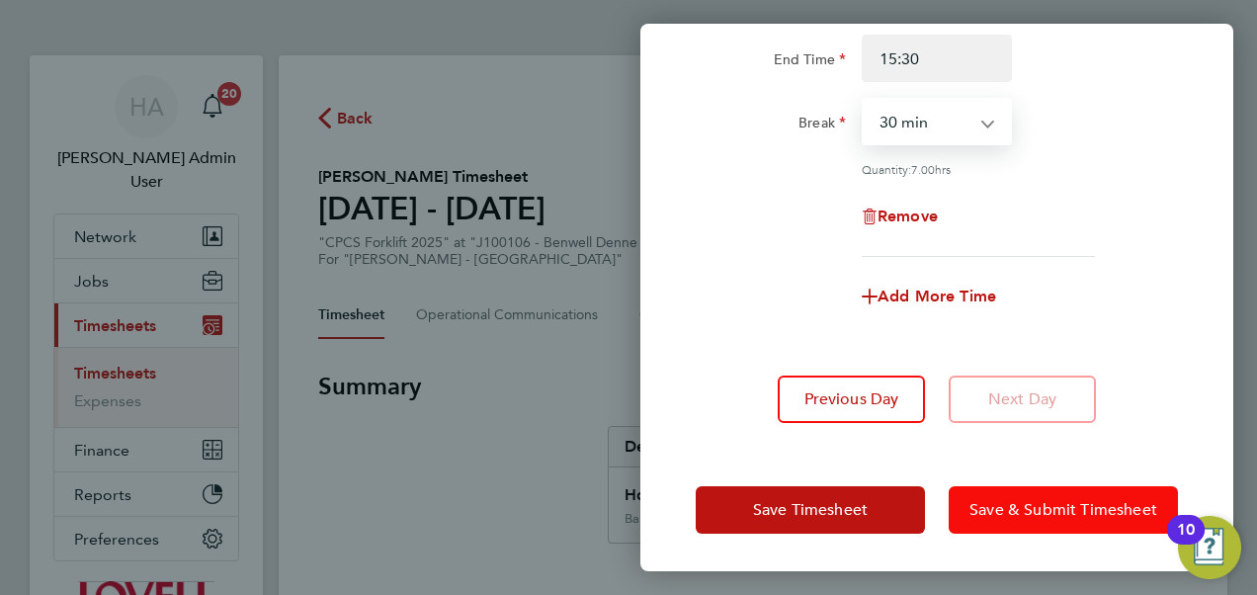
click at [1044, 494] on button "Save & Submit Timesheet" at bounding box center [1063, 509] width 229 height 47
click at [1044, 494] on app-form-button "Save & Submit Timesheet" at bounding box center [1057, 509] width 241 height 47
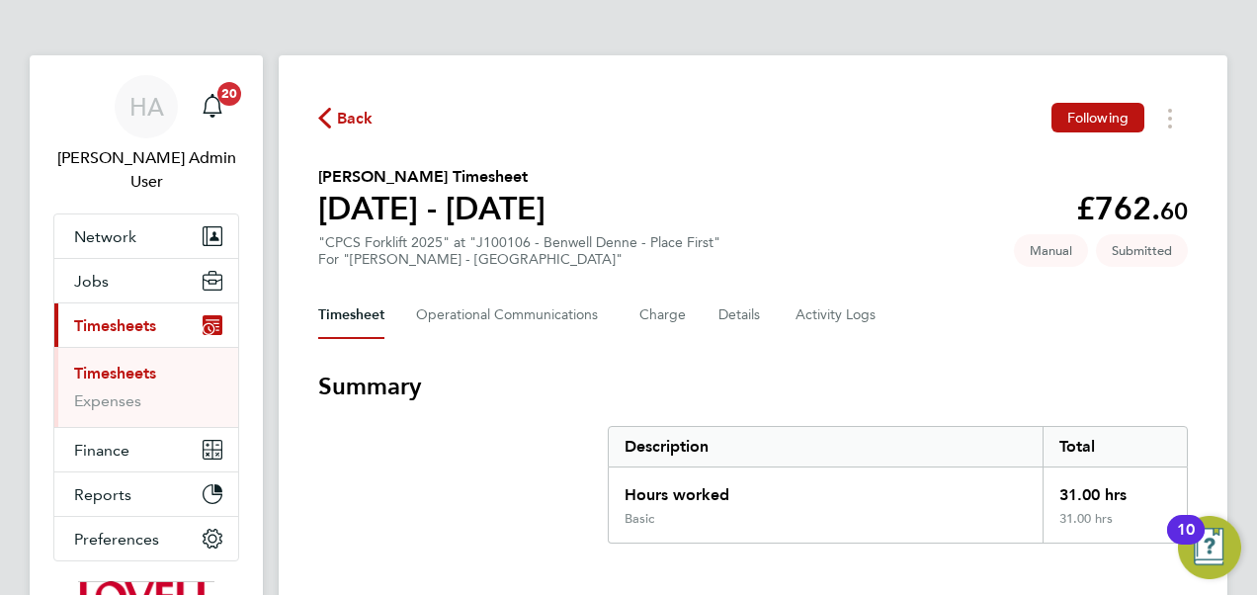
click at [333, 122] on span "Back" at bounding box center [345, 117] width 55 height 19
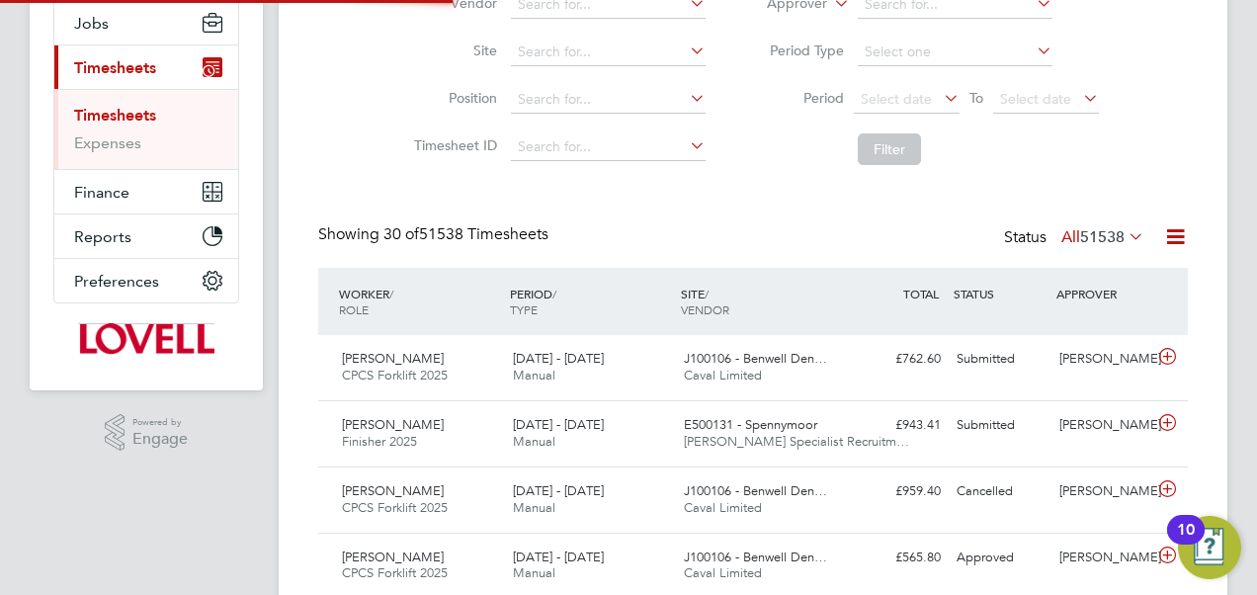
scroll to position [10, 10]
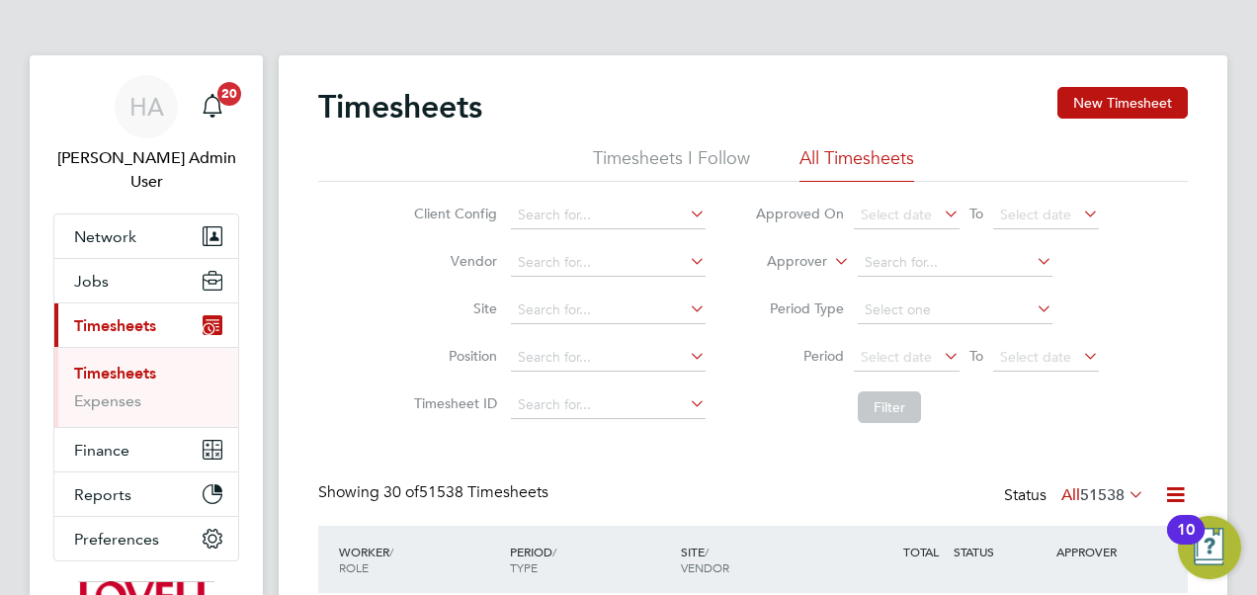
click at [799, 269] on label "Approver" at bounding box center [782, 262] width 89 height 20
click at [784, 277] on li "Worker" at bounding box center [778, 285] width 97 height 26
click at [894, 261] on input at bounding box center [955, 263] width 195 height 28
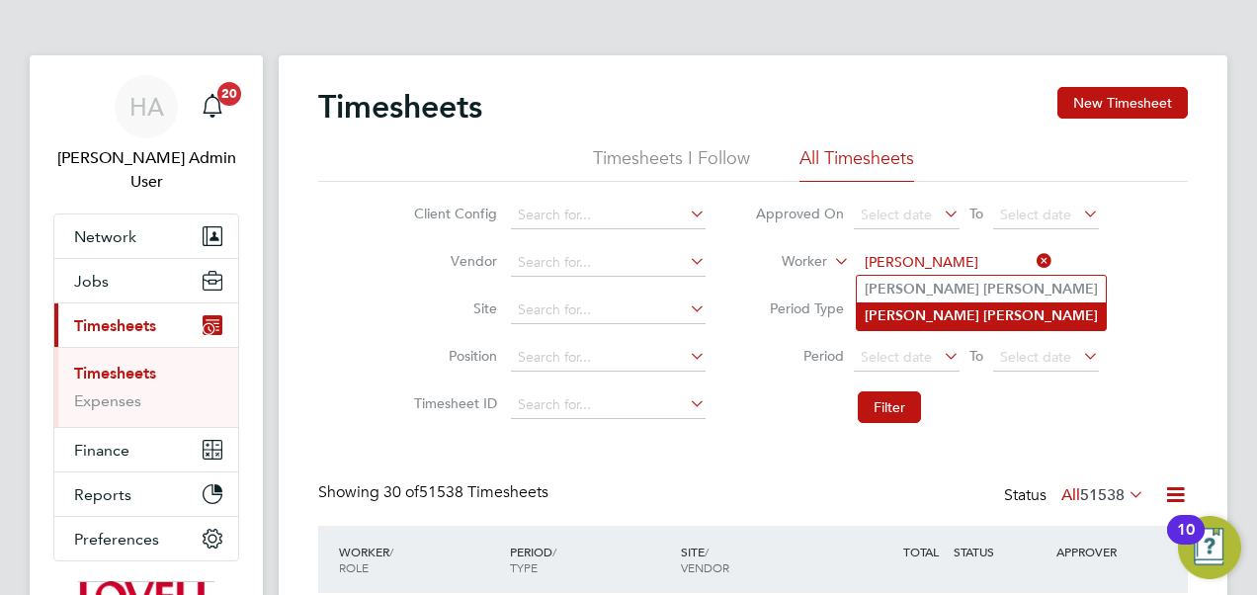
click at [880, 314] on b "Craig" at bounding box center [922, 315] width 115 height 17
type input "Craig Ward"
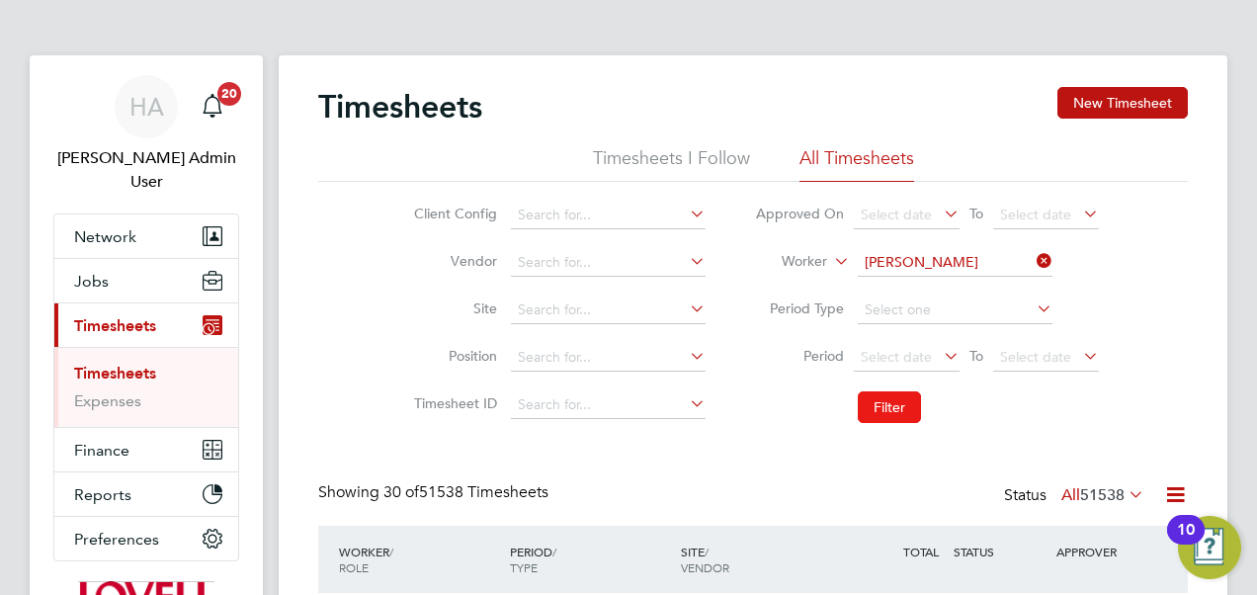
click at [890, 413] on button "Filter" at bounding box center [889, 407] width 63 height 32
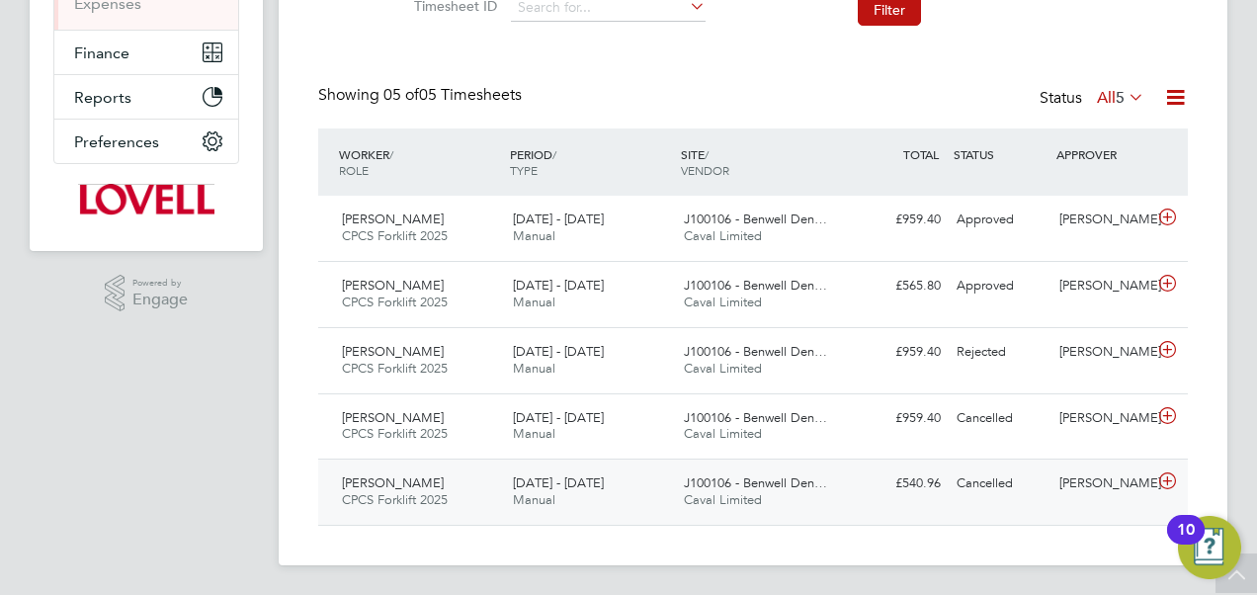
click at [724, 499] on span "Caval Limited" at bounding box center [723, 499] width 78 height 17
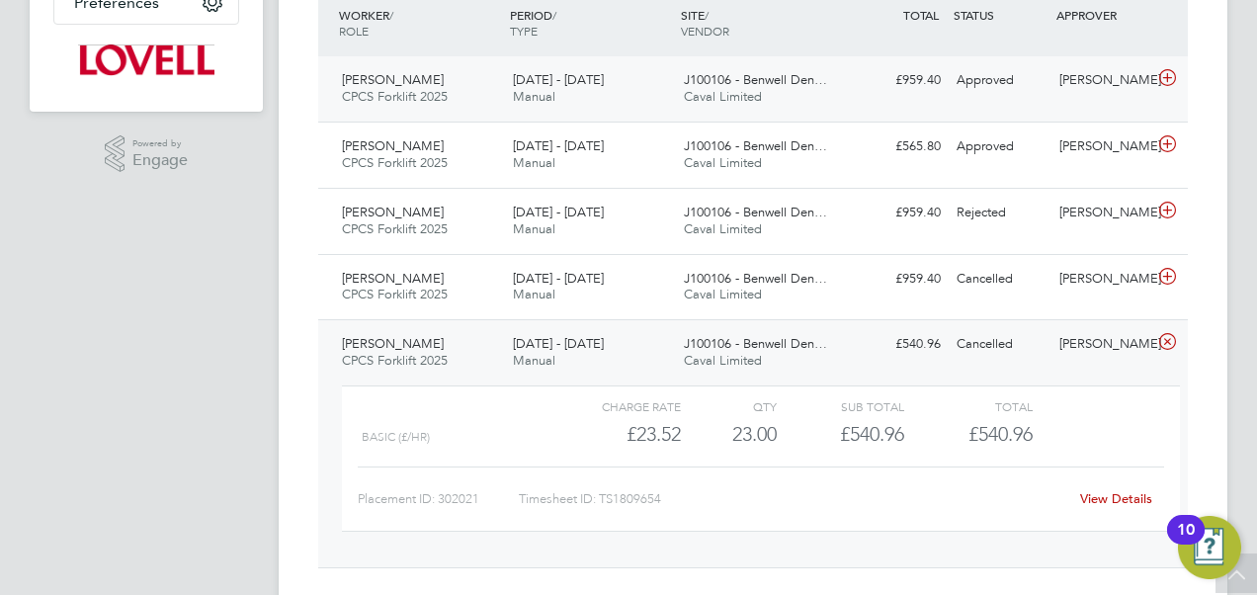
click at [715, 65] on div "J100106 - Benwell Den… Caval Limited" at bounding box center [761, 88] width 171 height 49
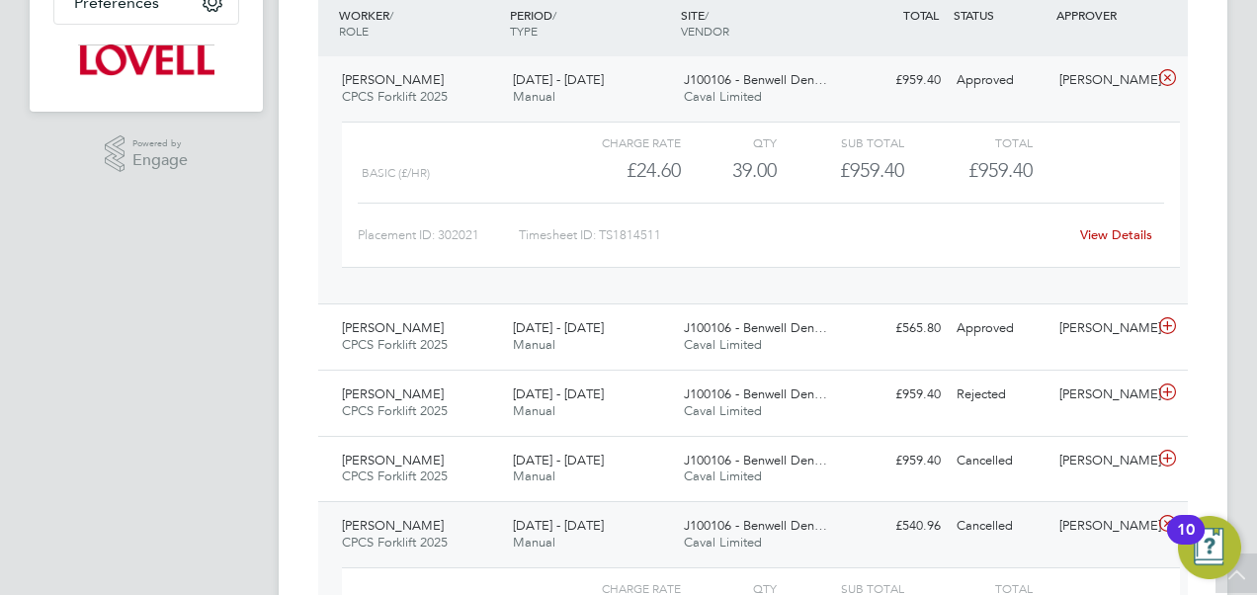
click at [1108, 245] on div "View Details" at bounding box center [1116, 235] width 97 height 32
click at [1109, 226] on link "View Details" at bounding box center [1116, 234] width 72 height 17
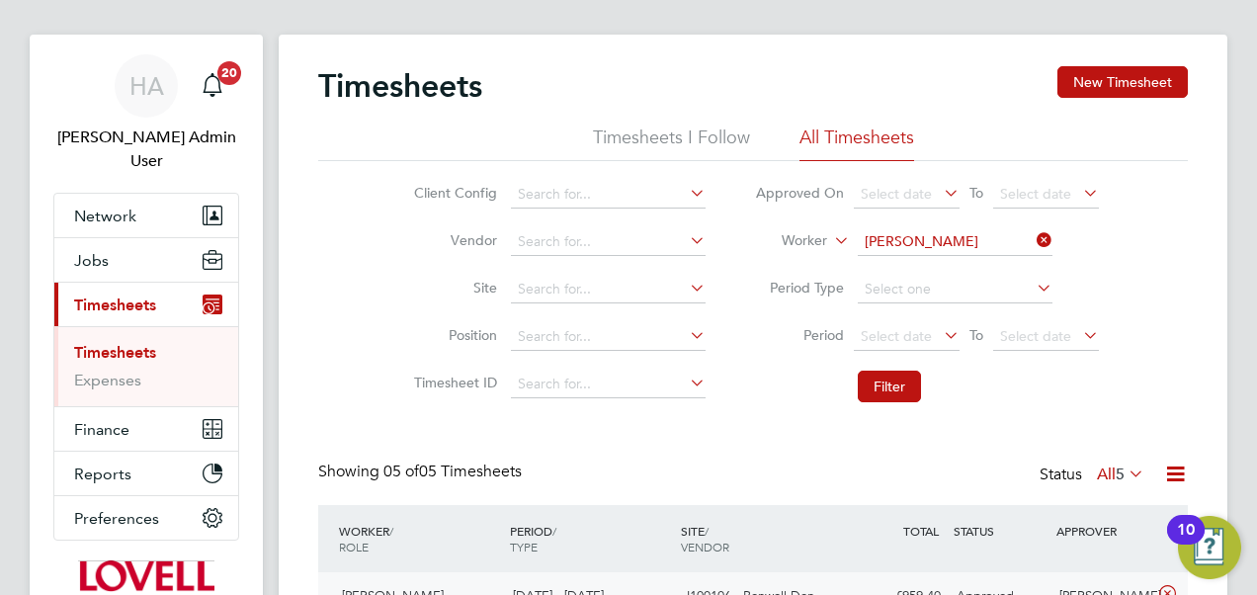
click at [1033, 235] on icon at bounding box center [1033, 240] width 0 height 28
click at [906, 234] on input at bounding box center [955, 242] width 195 height 28
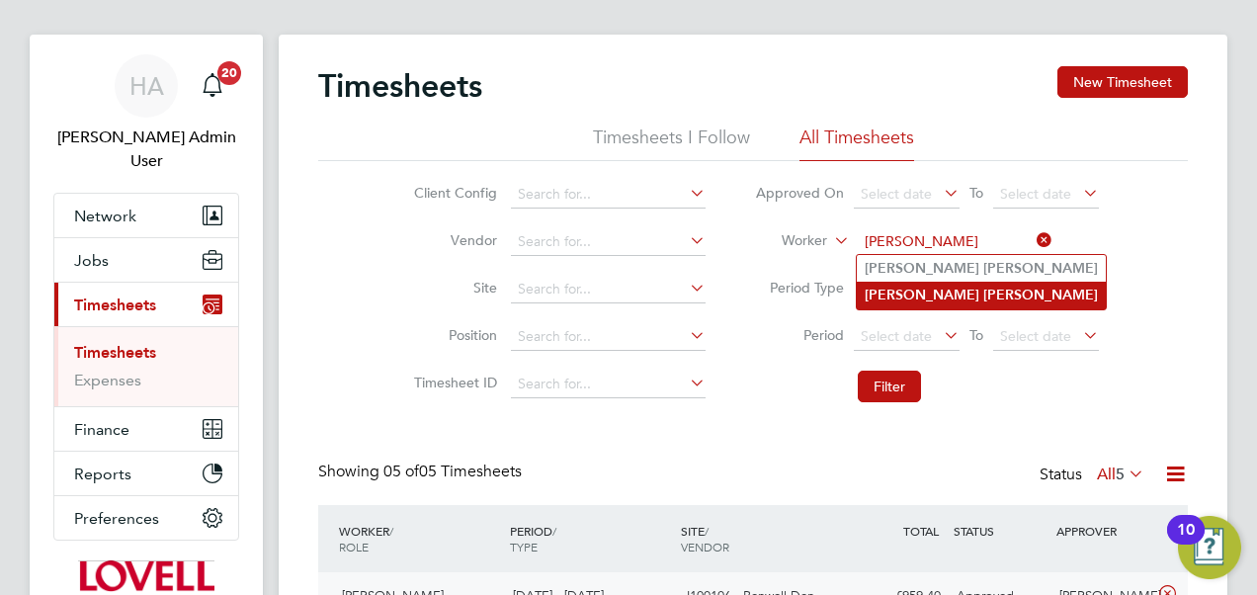
click at [898, 291] on b "Craig" at bounding box center [922, 295] width 115 height 17
type input "Craig Ward"
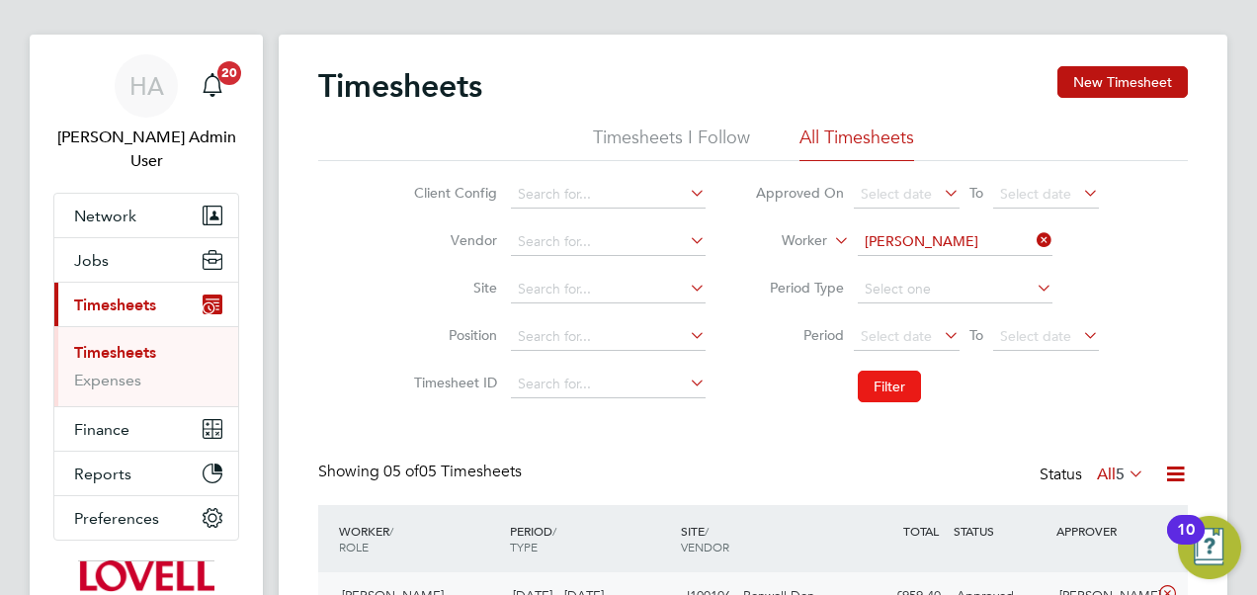
click at [892, 382] on button "Filter" at bounding box center [889, 387] width 63 height 32
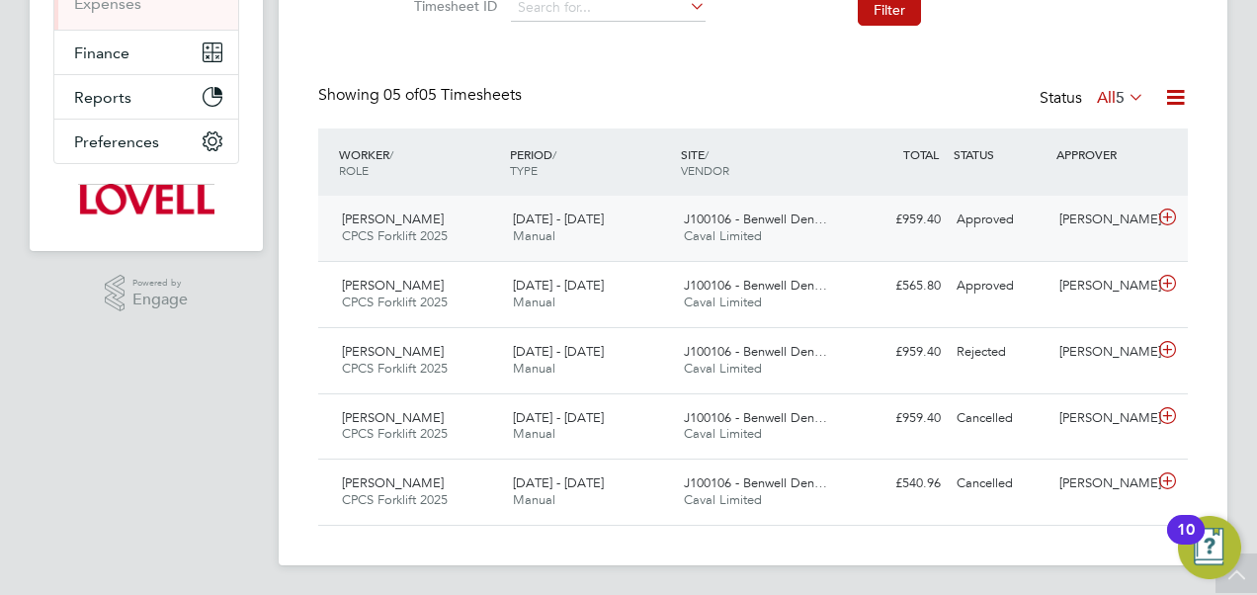
click at [1162, 217] on icon at bounding box center [1167, 218] width 25 height 16
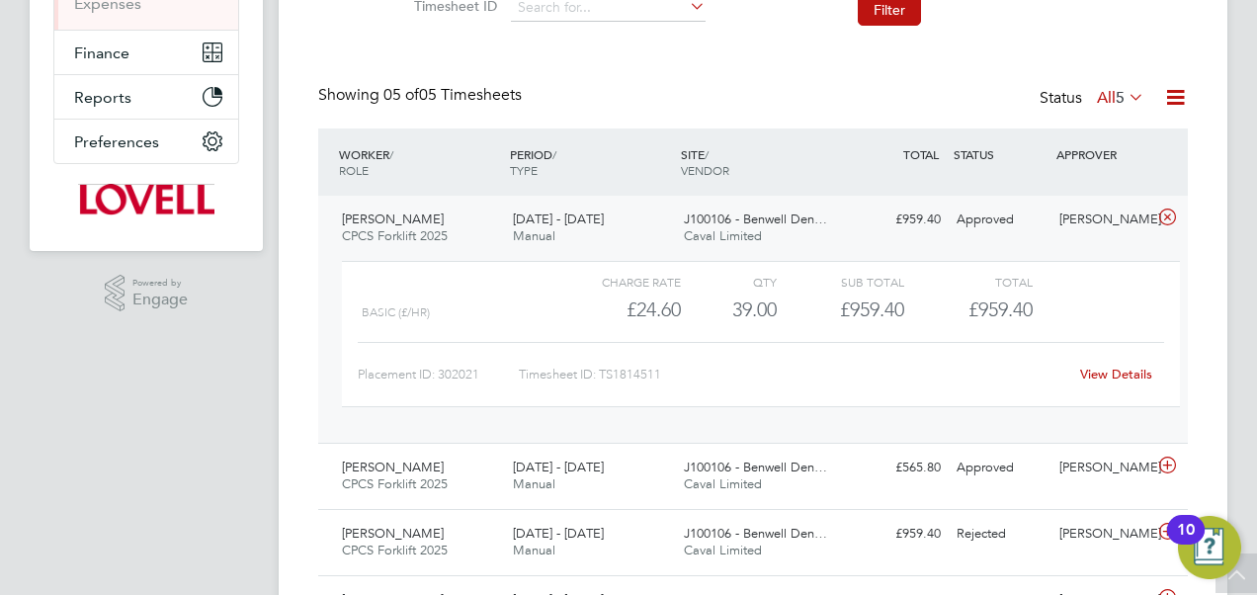
click at [1092, 372] on link "View Details" at bounding box center [1116, 374] width 72 height 17
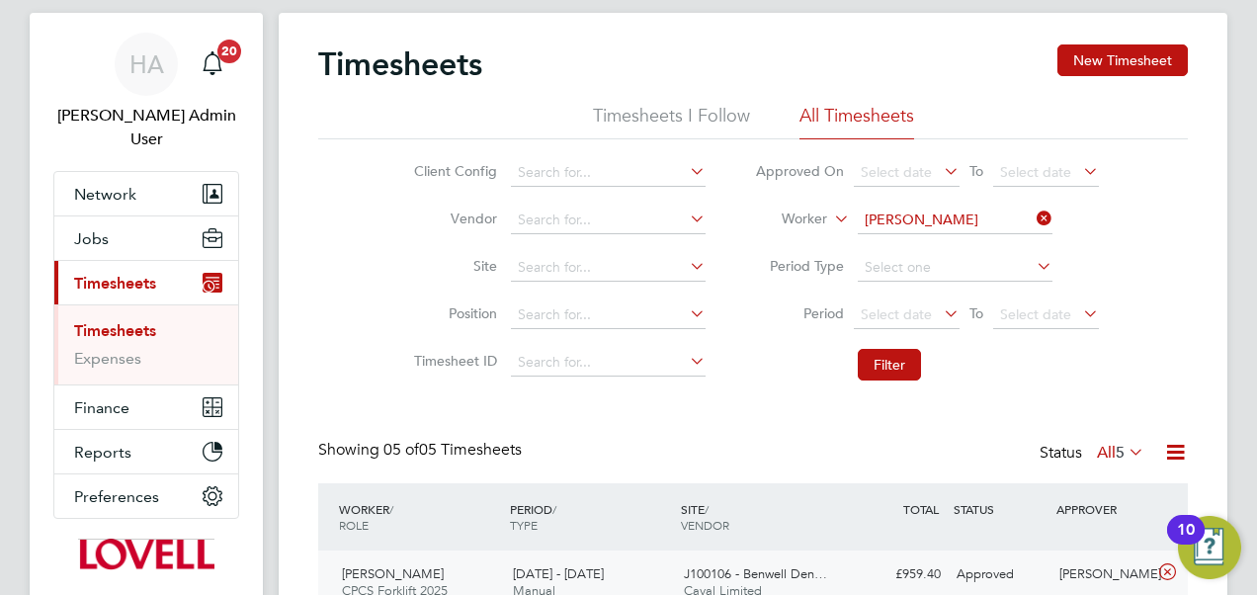
scroll to position [40, 0]
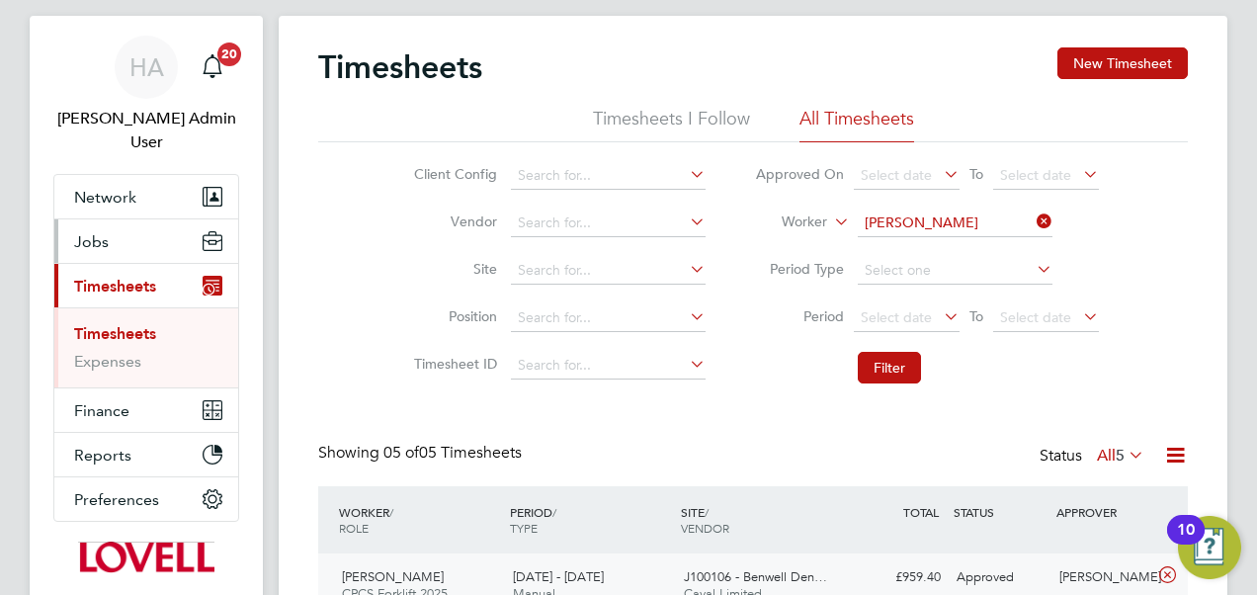
click at [85, 232] on span "Jobs" at bounding box center [91, 241] width 35 height 19
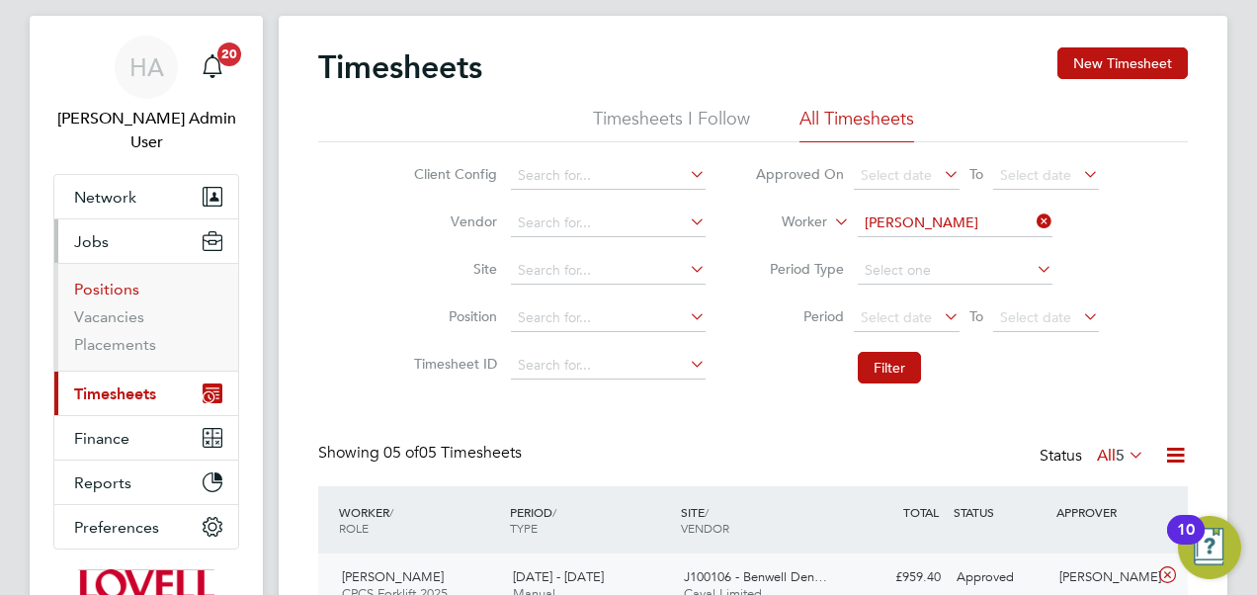
click at [116, 280] on link "Positions" at bounding box center [106, 289] width 65 height 19
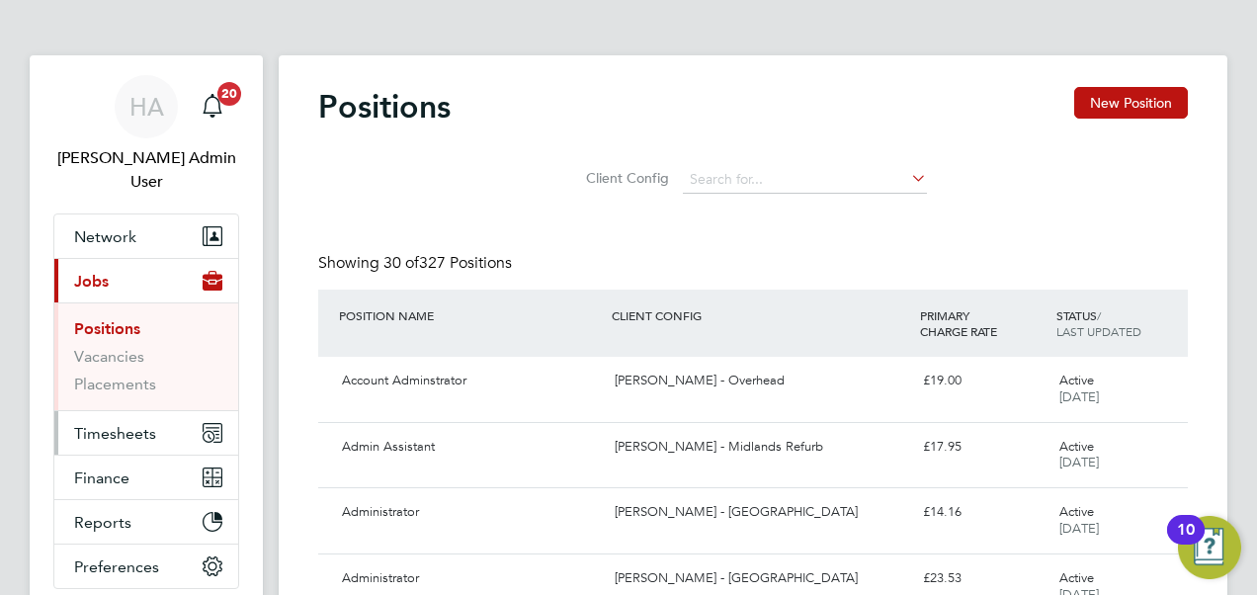
click at [128, 424] on span "Timesheets" at bounding box center [115, 433] width 82 height 19
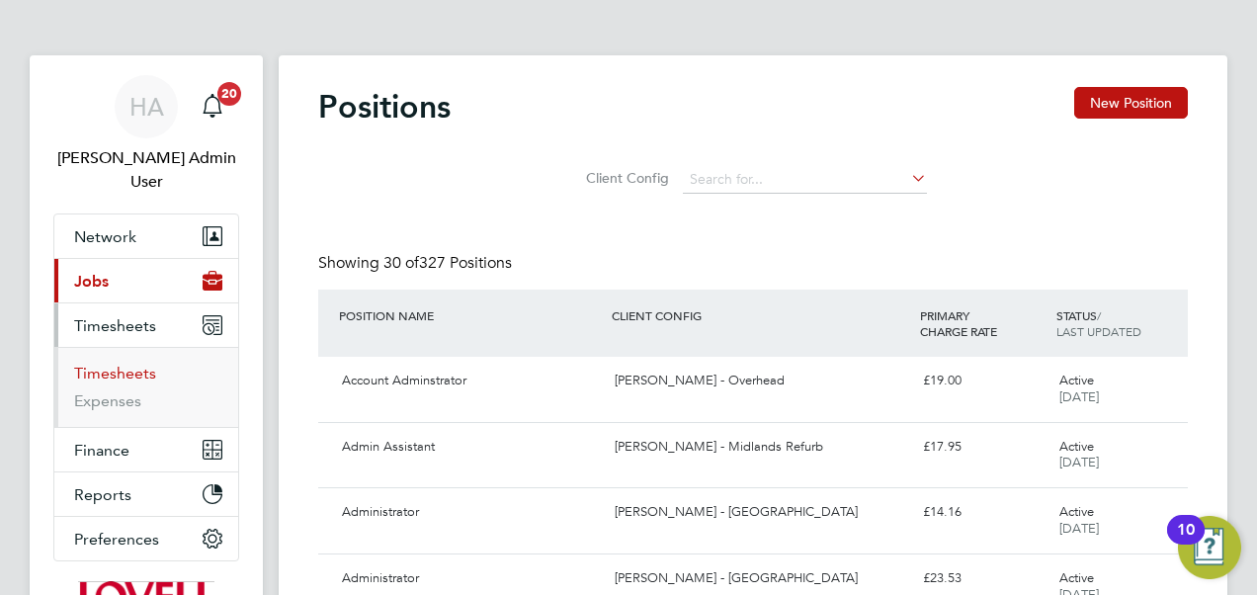
click at [126, 364] on link "Timesheets" at bounding box center [115, 373] width 82 height 19
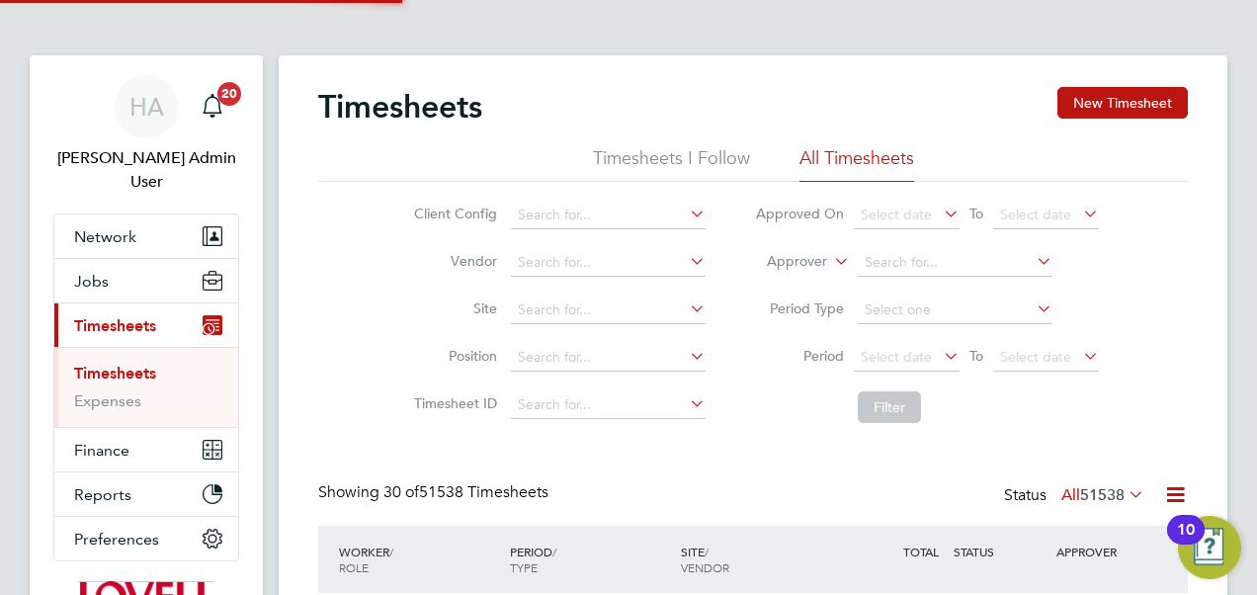
scroll to position [10, 10]
click at [541, 310] on input at bounding box center [608, 311] width 195 height 28
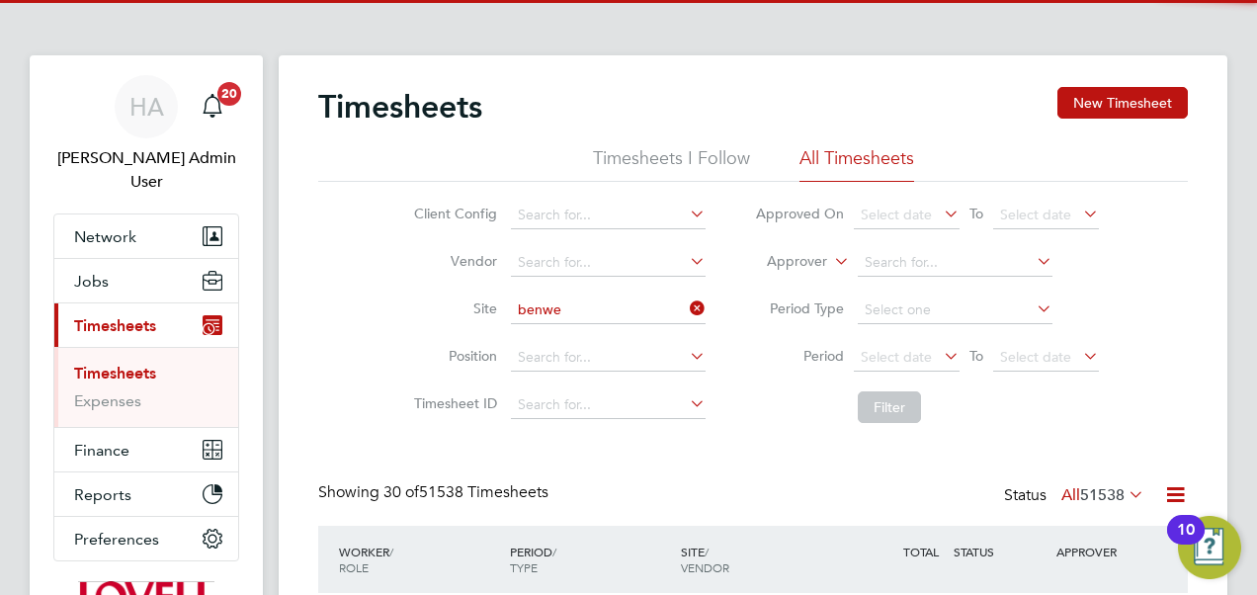
click at [542, 325] on li "J100106 - Benwe ll Denne - Place First" at bounding box center [634, 336] width 248 height 27
type input "J100106 - Benwell Denne - Place First"
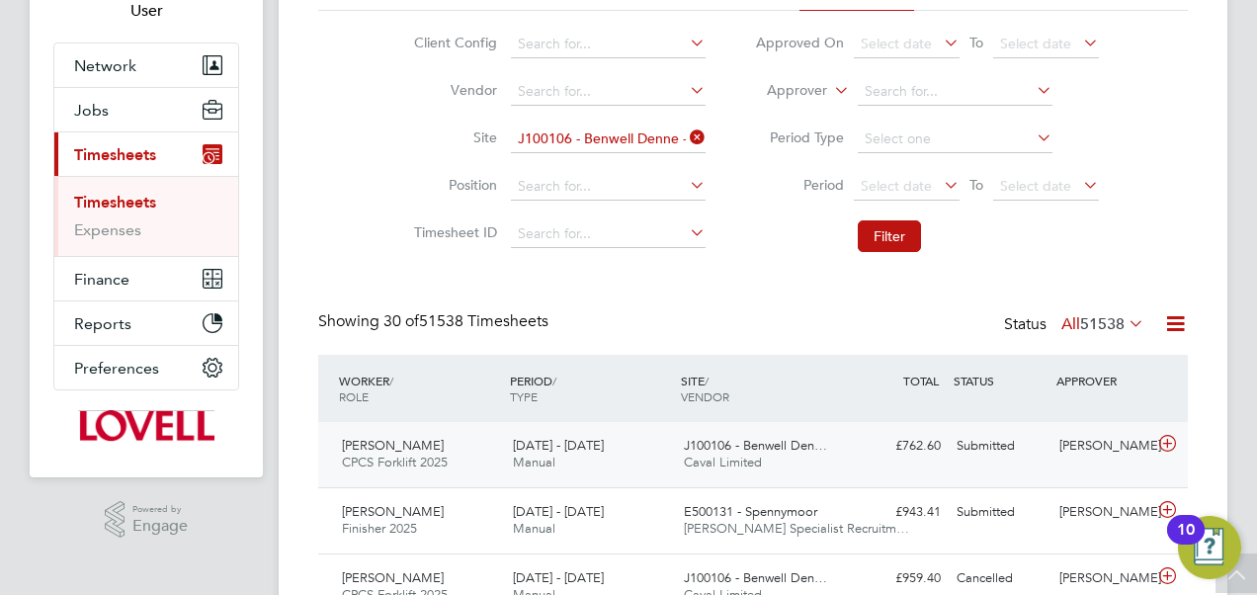
click at [815, 447] on span "J100106 - Benwell Den…" at bounding box center [755, 445] width 143 height 17
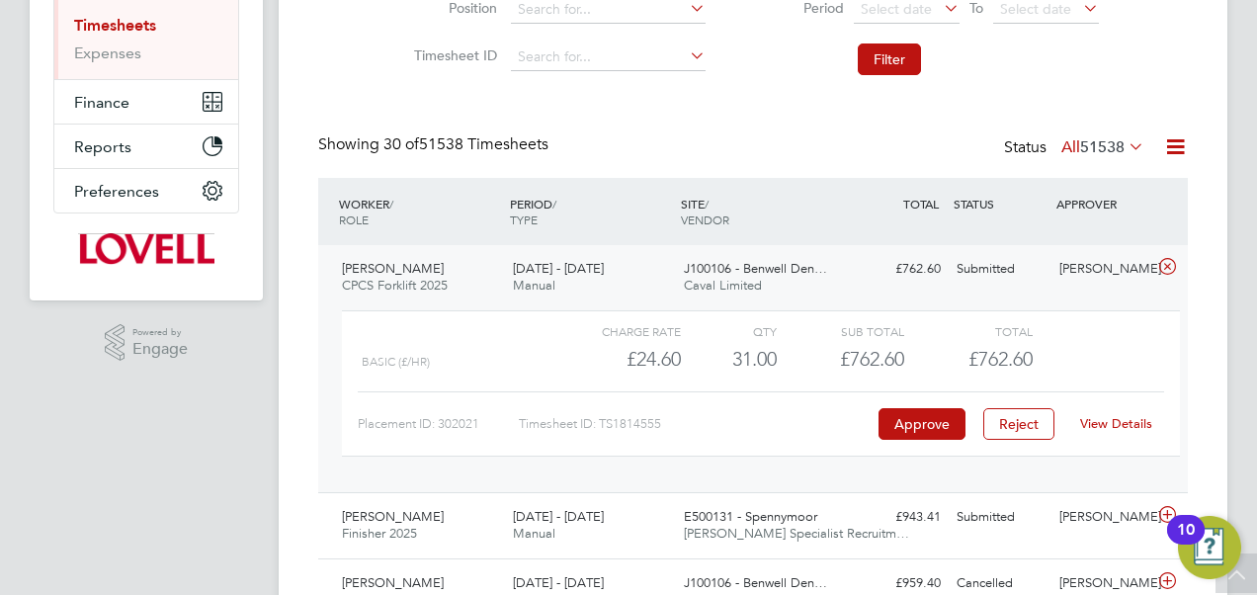
click at [1111, 423] on link "View Details" at bounding box center [1116, 423] width 72 height 17
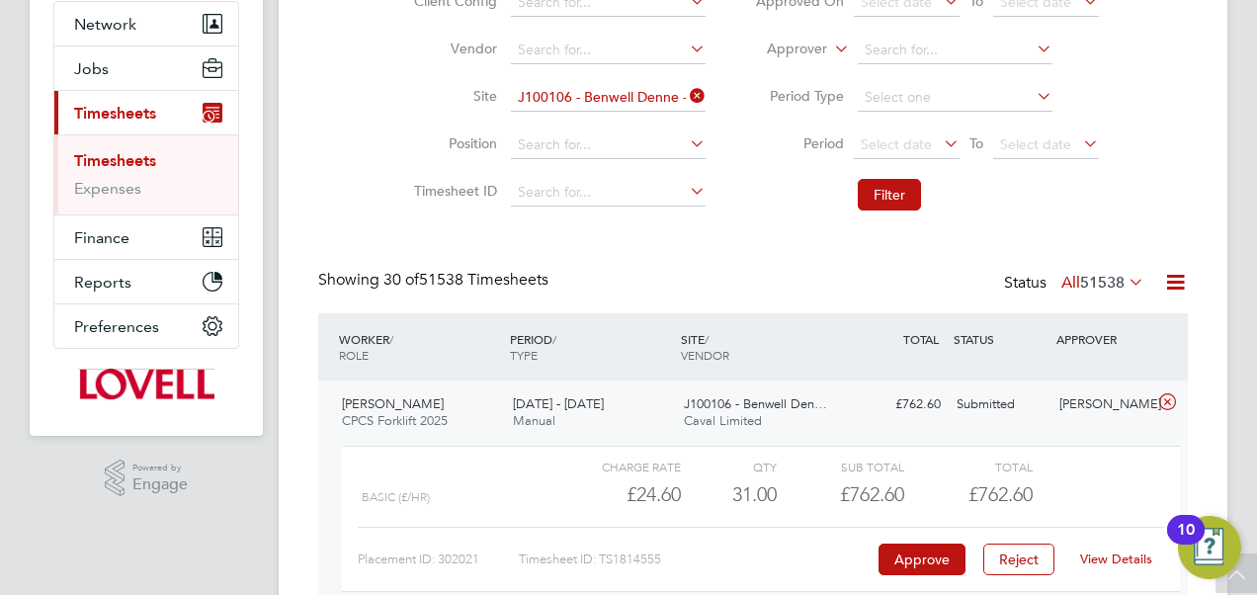
click at [816, 43] on label "Approver" at bounding box center [782, 50] width 89 height 20
click at [800, 75] on li "Worker" at bounding box center [778, 72] width 97 height 26
click at [887, 48] on input at bounding box center [955, 51] width 195 height 28
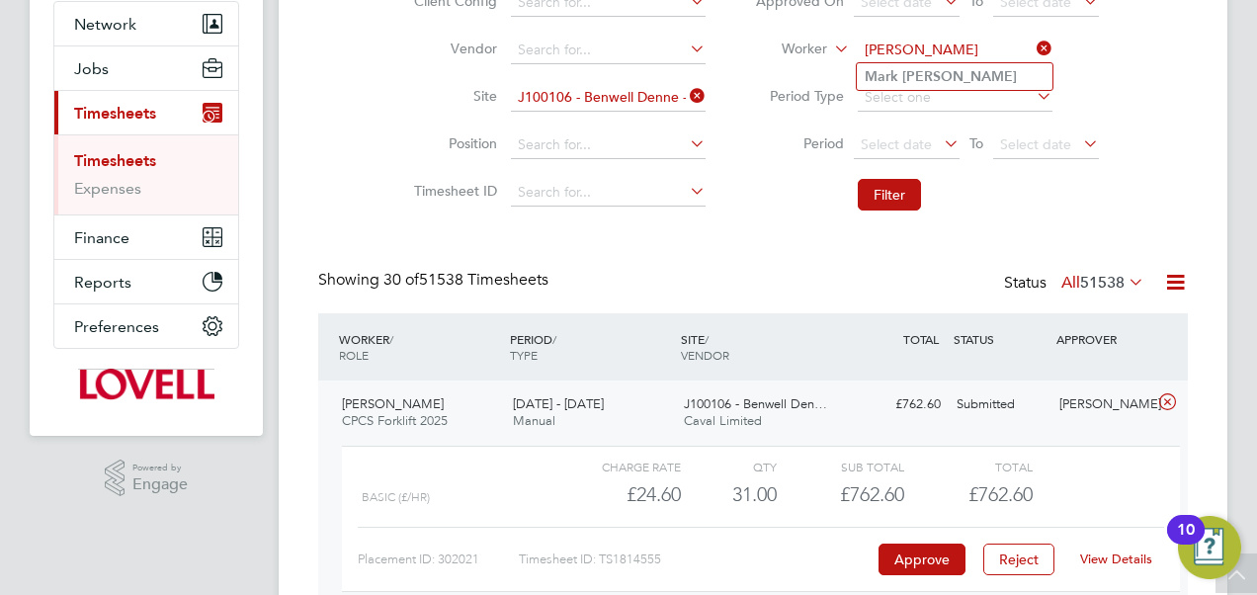
type input "mark richardson"
click at [686, 95] on icon at bounding box center [686, 96] width 0 height 28
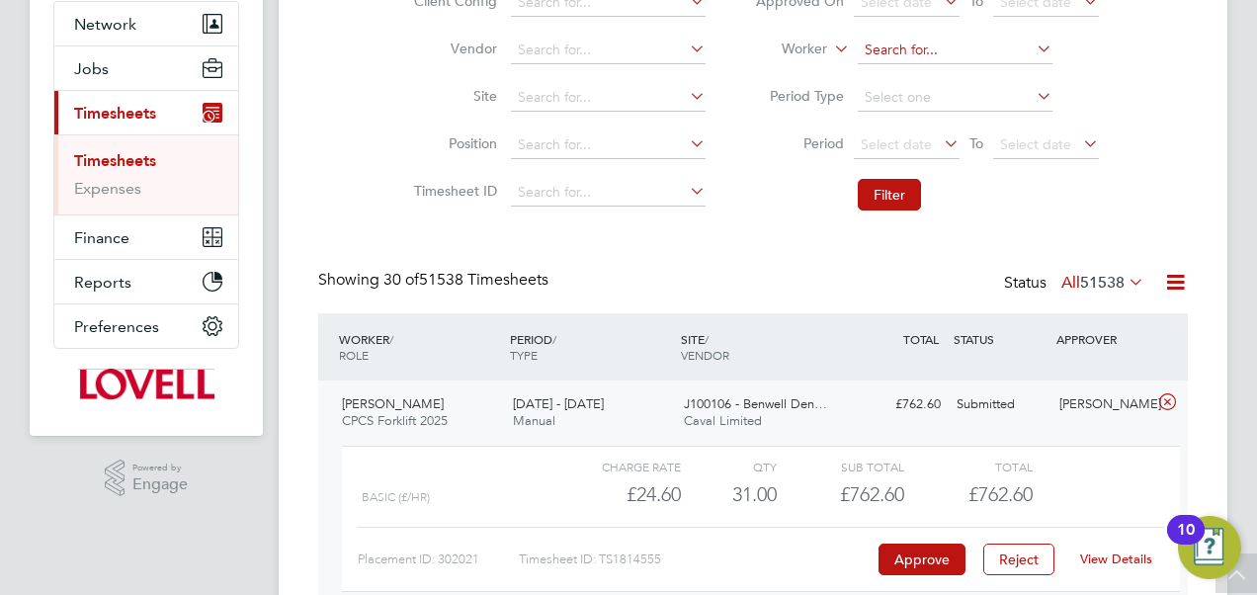
click at [883, 53] on input at bounding box center [955, 51] width 195 height 28
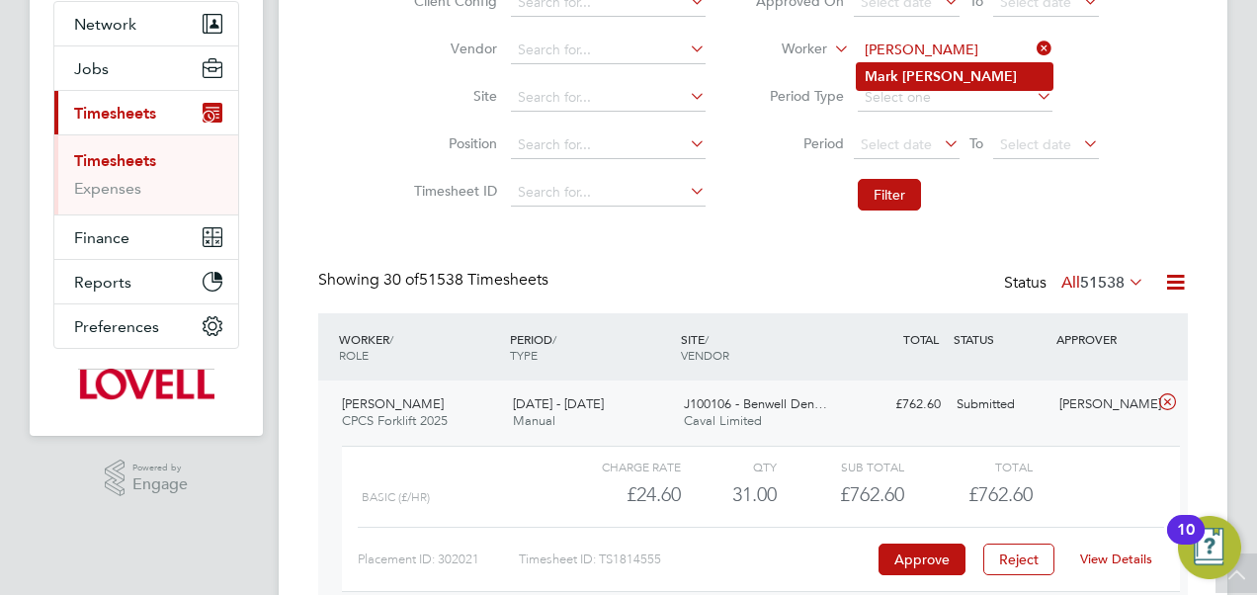
click at [903, 77] on b "Richardson" at bounding box center [959, 76] width 115 height 17
type input "Mark Richardson"
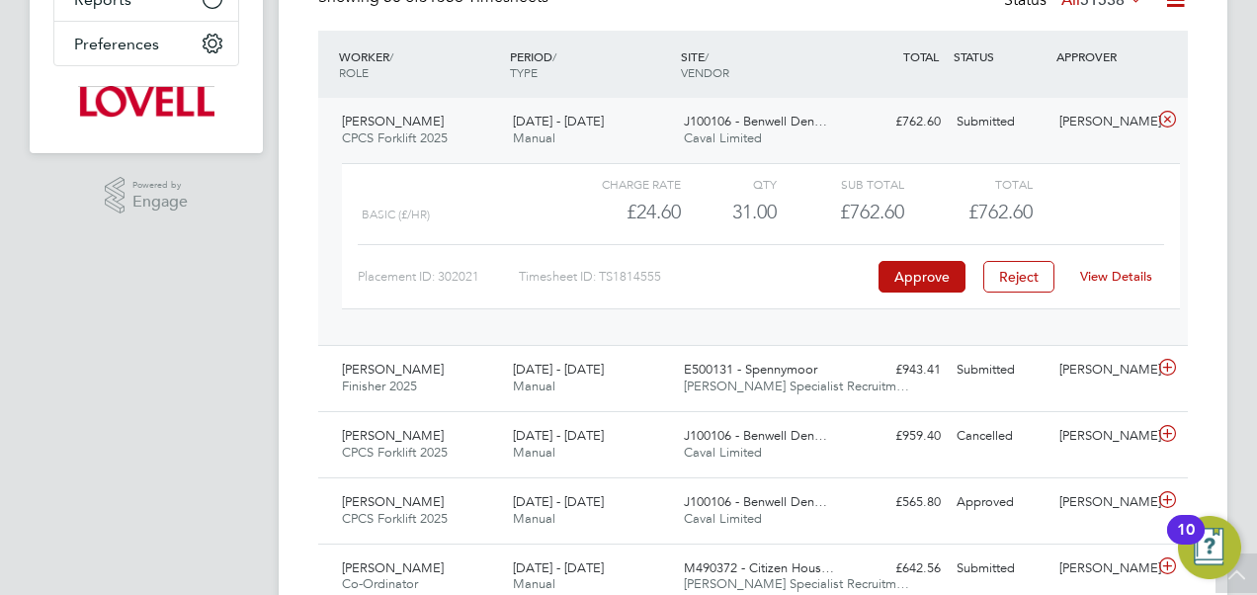
scroll to position [0, 0]
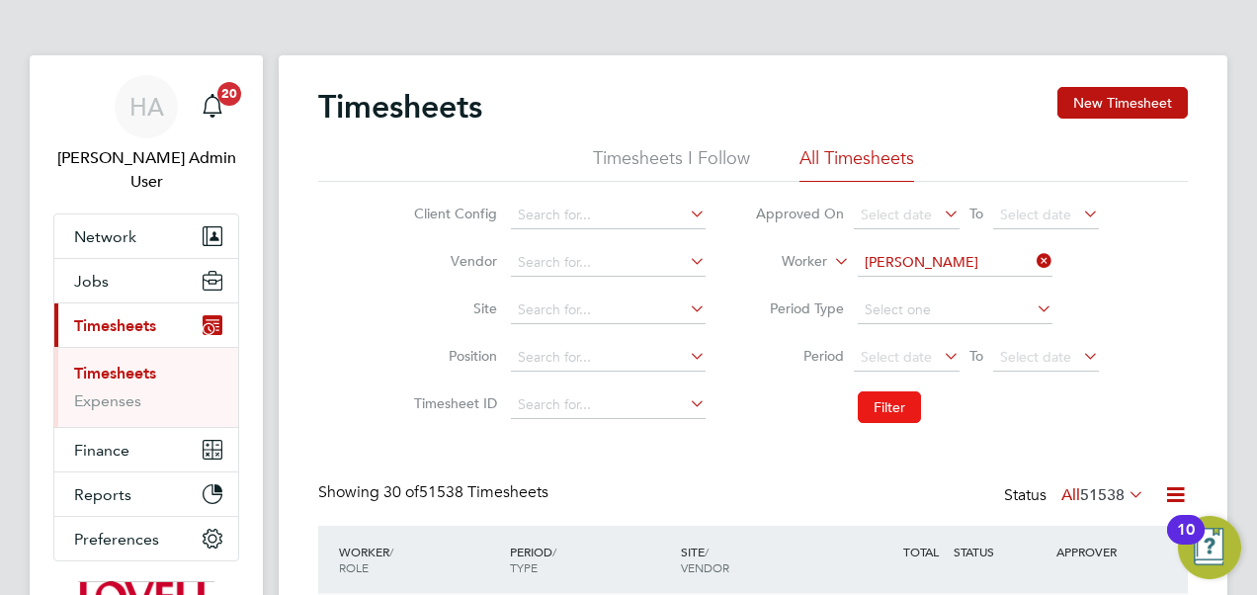
click at [867, 403] on button "Filter" at bounding box center [889, 407] width 63 height 32
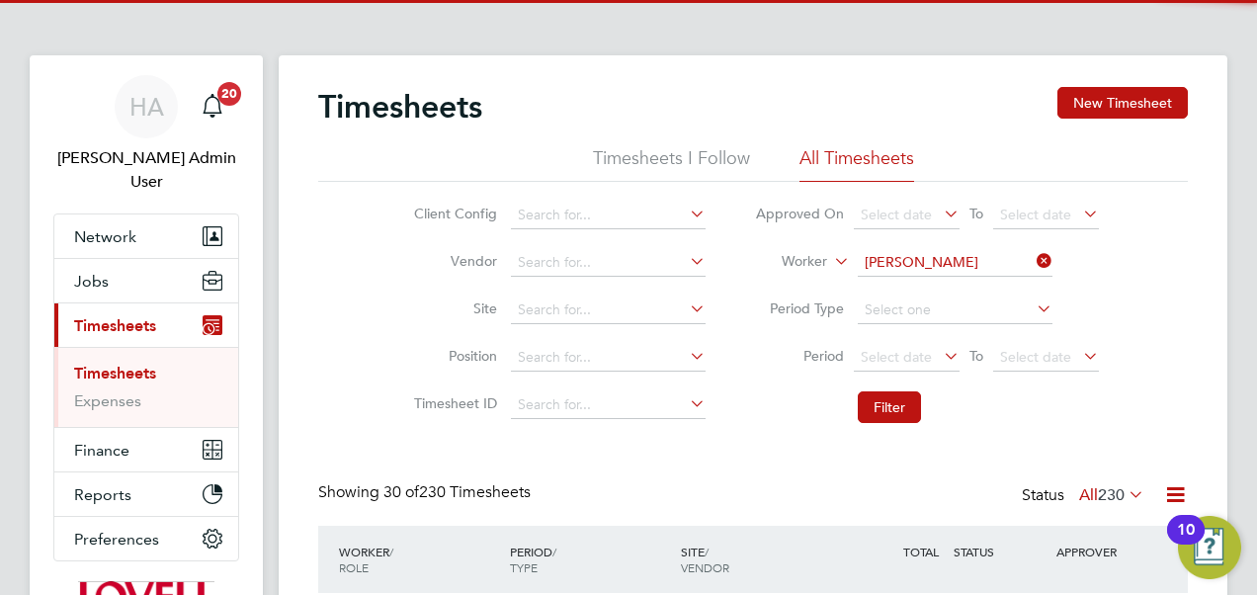
scroll to position [49, 171]
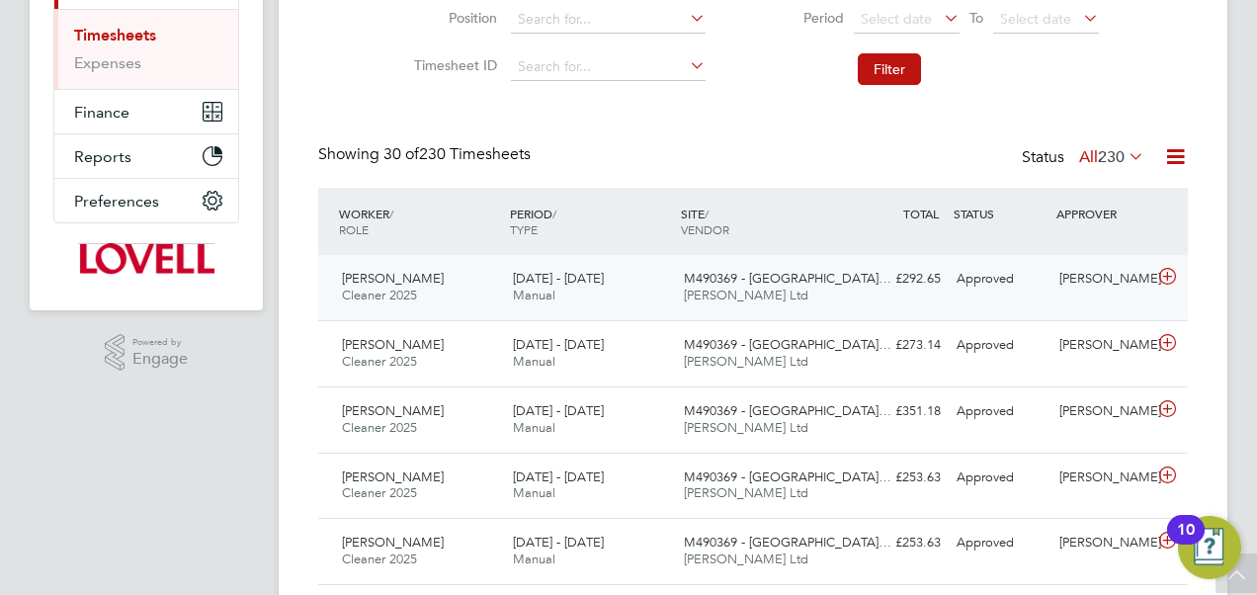
click at [828, 297] on div "M490369 - Gloucester… Daniel Owen Ltd" at bounding box center [761, 287] width 171 height 49
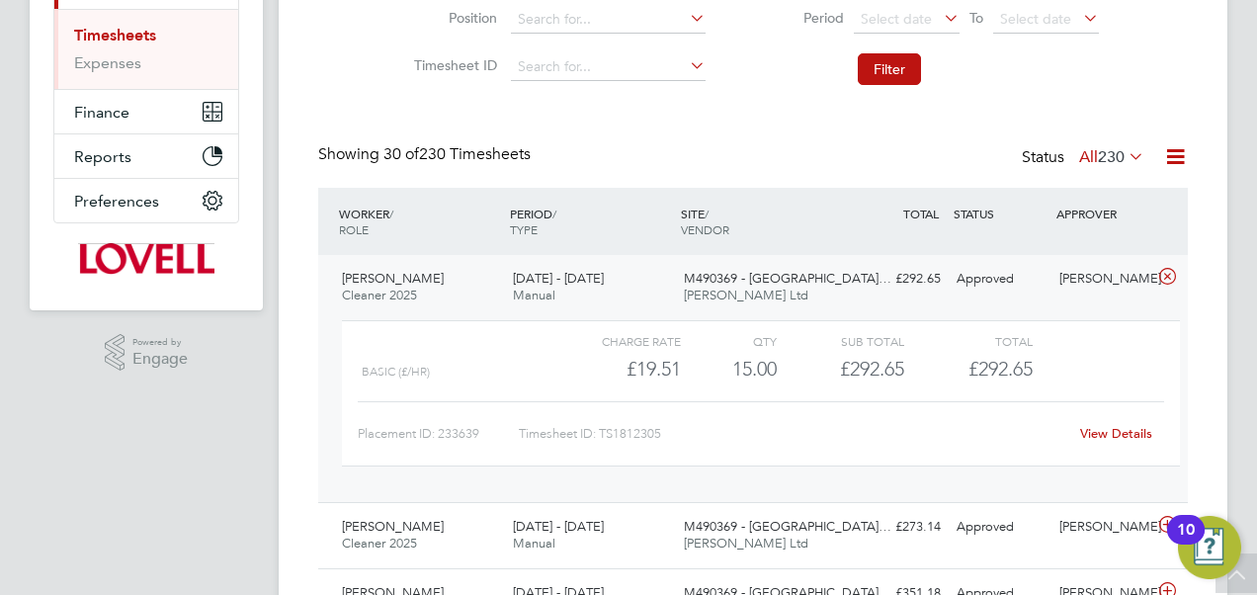
click at [1105, 429] on link "View Details" at bounding box center [1116, 433] width 72 height 17
click at [1099, 430] on link "View Details" at bounding box center [1116, 433] width 72 height 17
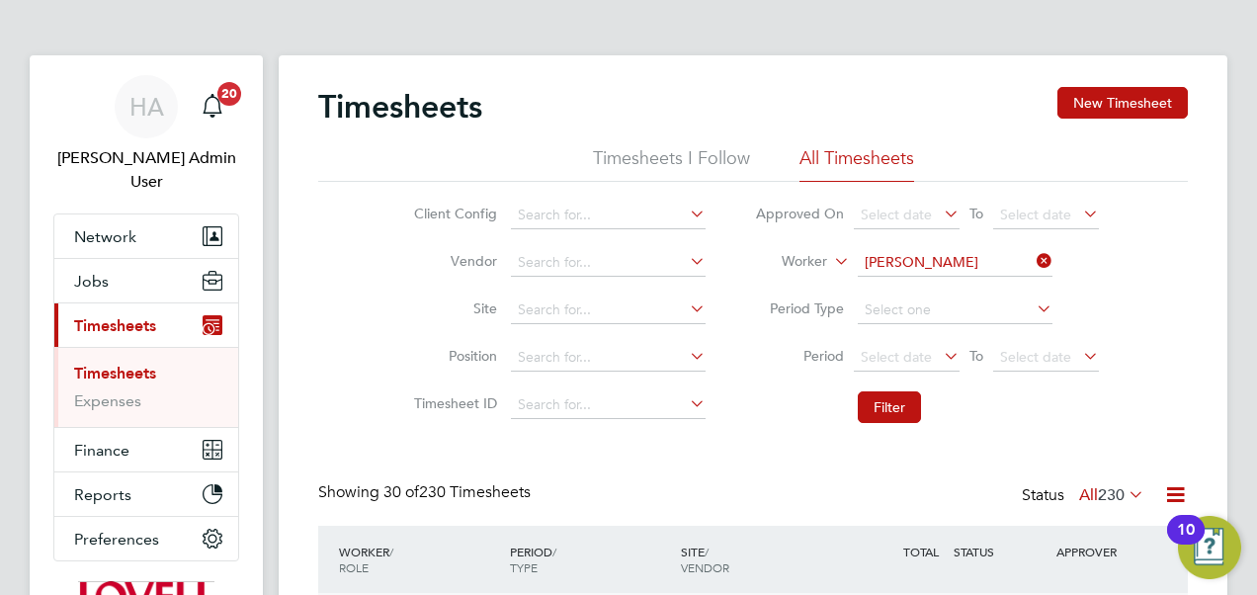
click at [1112, 99] on button "New Timesheet" at bounding box center [1123, 103] width 130 height 32
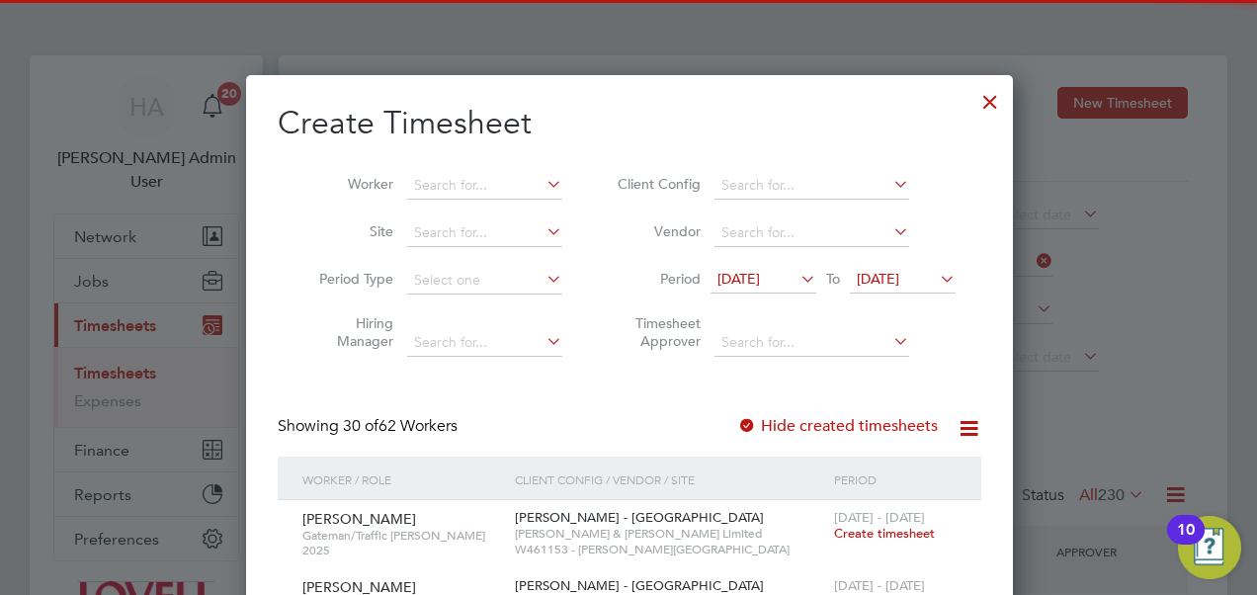
scroll to position [3706, 765]
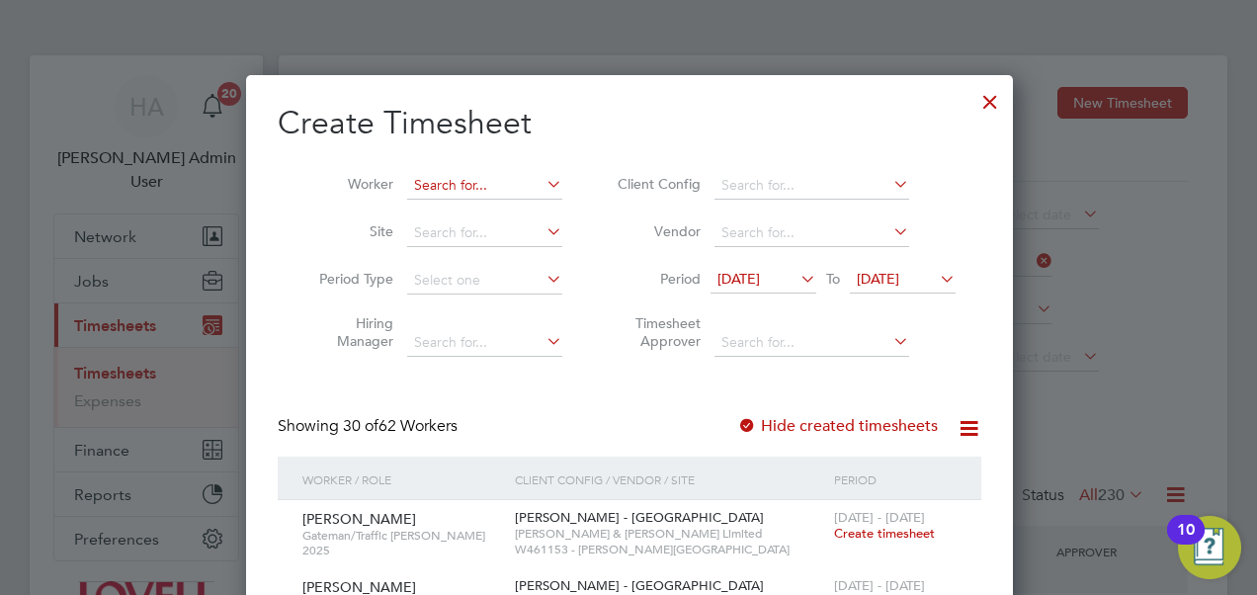
click at [478, 178] on input at bounding box center [484, 186] width 155 height 28
click at [477, 200] on li "Mark Richardson" at bounding box center [489, 212] width 168 height 27
type input "Mark Richardson"
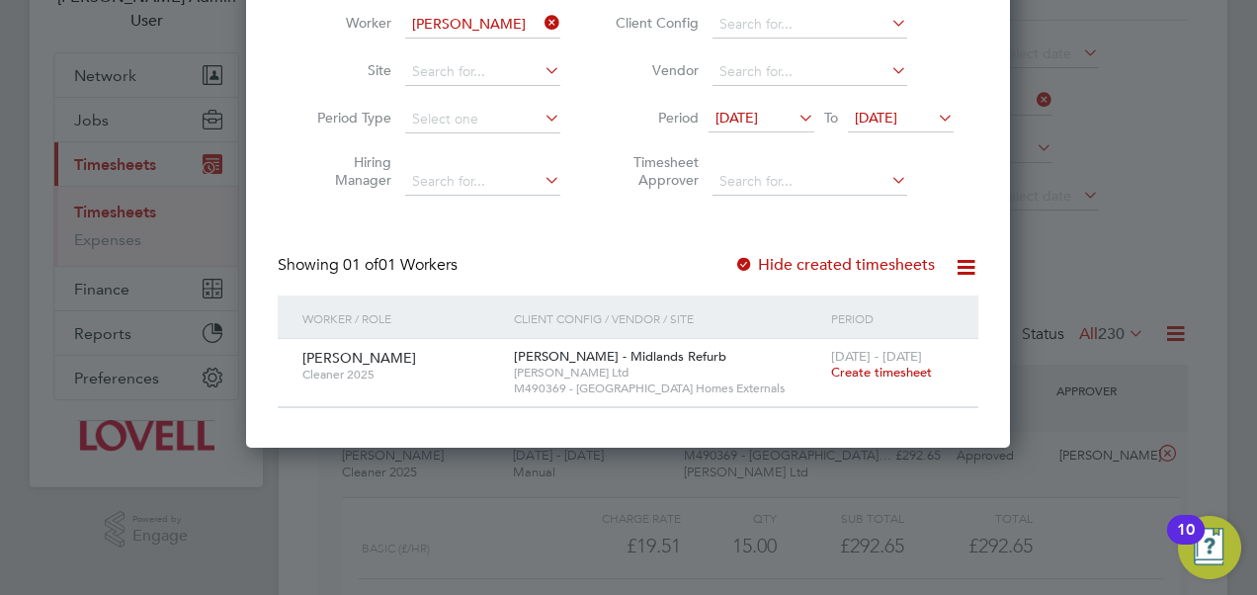
scroll to position [160, 0]
click at [886, 372] on span "Create timesheet" at bounding box center [881, 373] width 101 height 17
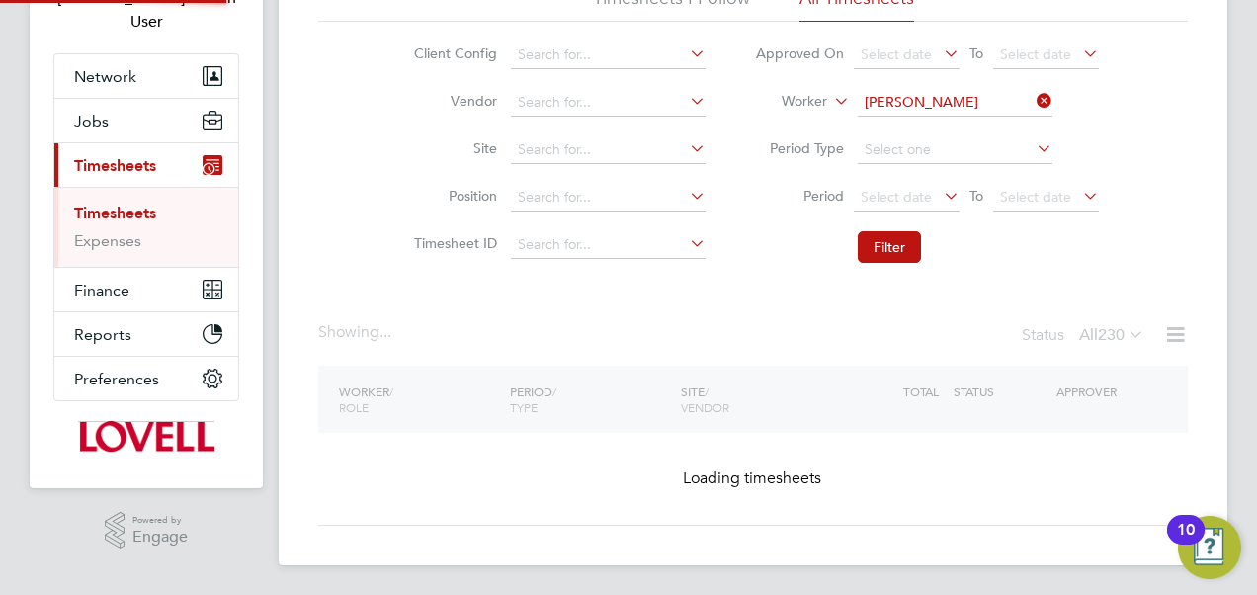
scroll to position [64, 0]
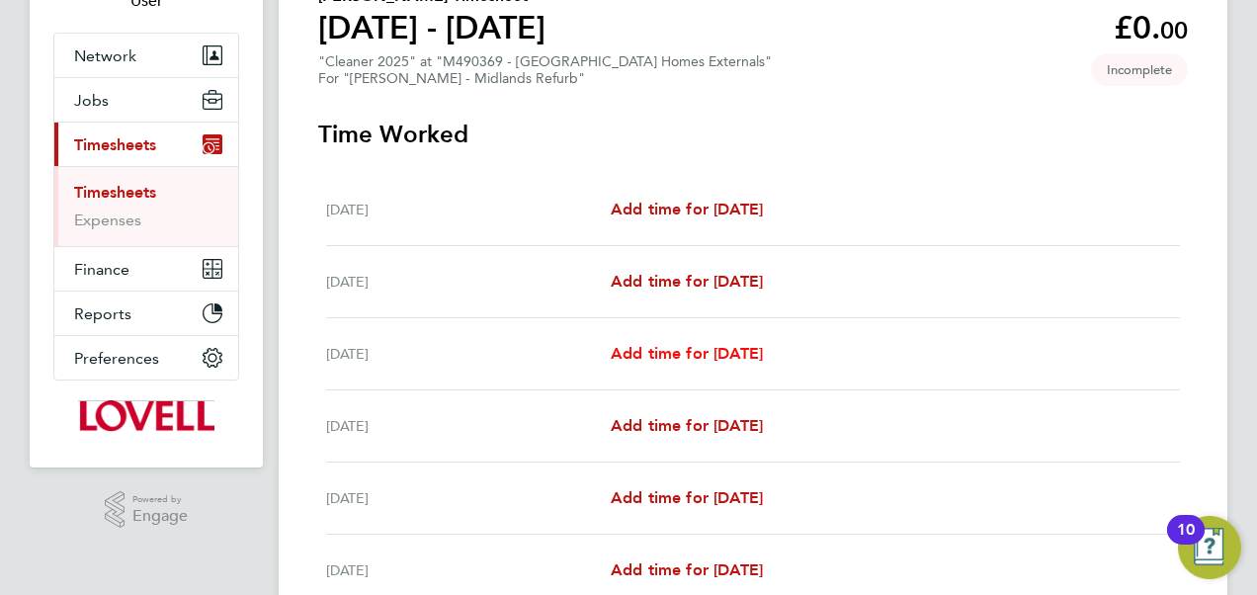
scroll to position [205, 0]
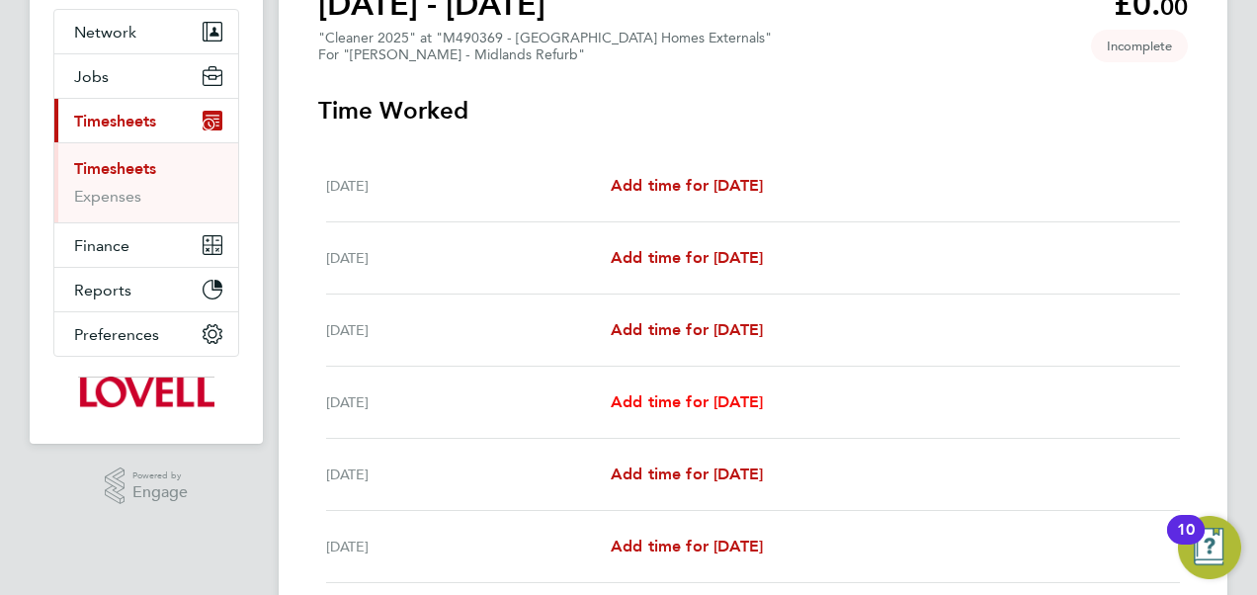
click at [684, 393] on span "Add time for Tue 26 Aug" at bounding box center [687, 401] width 152 height 19
select select "30"
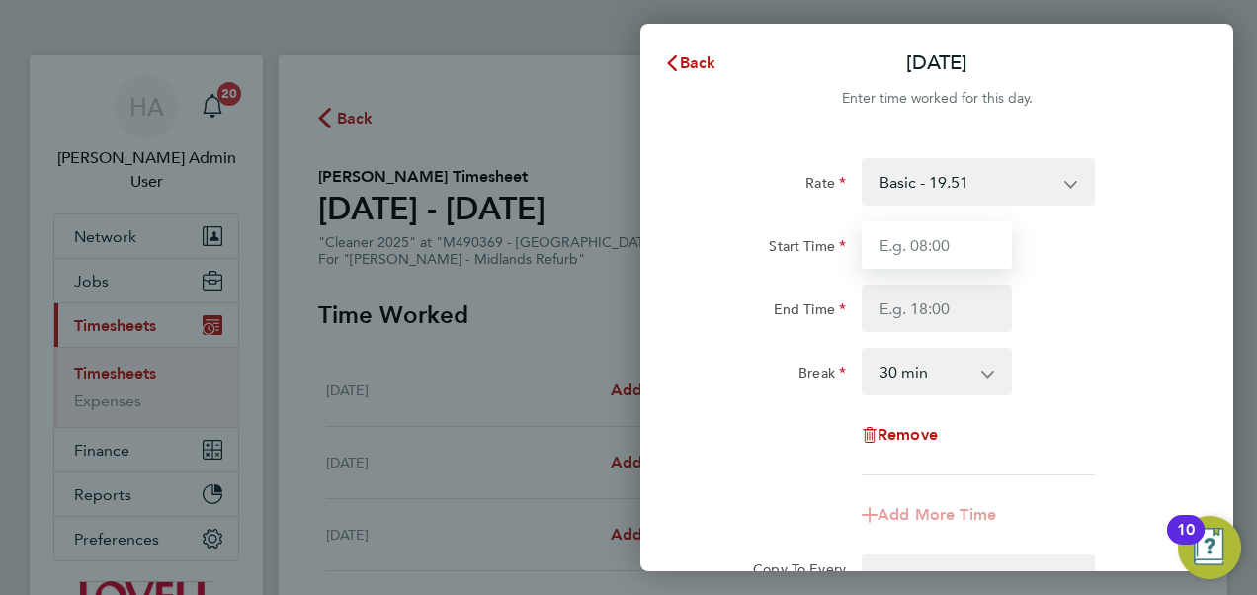
click at [898, 253] on input "Start Time" at bounding box center [937, 244] width 150 height 47
type input "08:00"
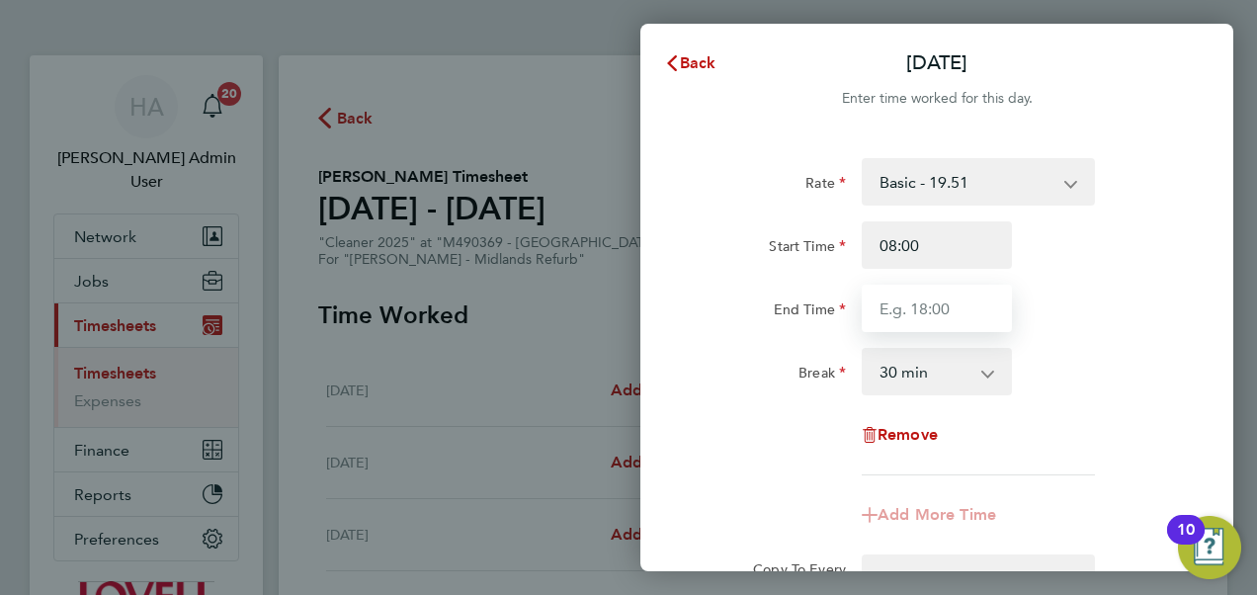
type input "15:30"
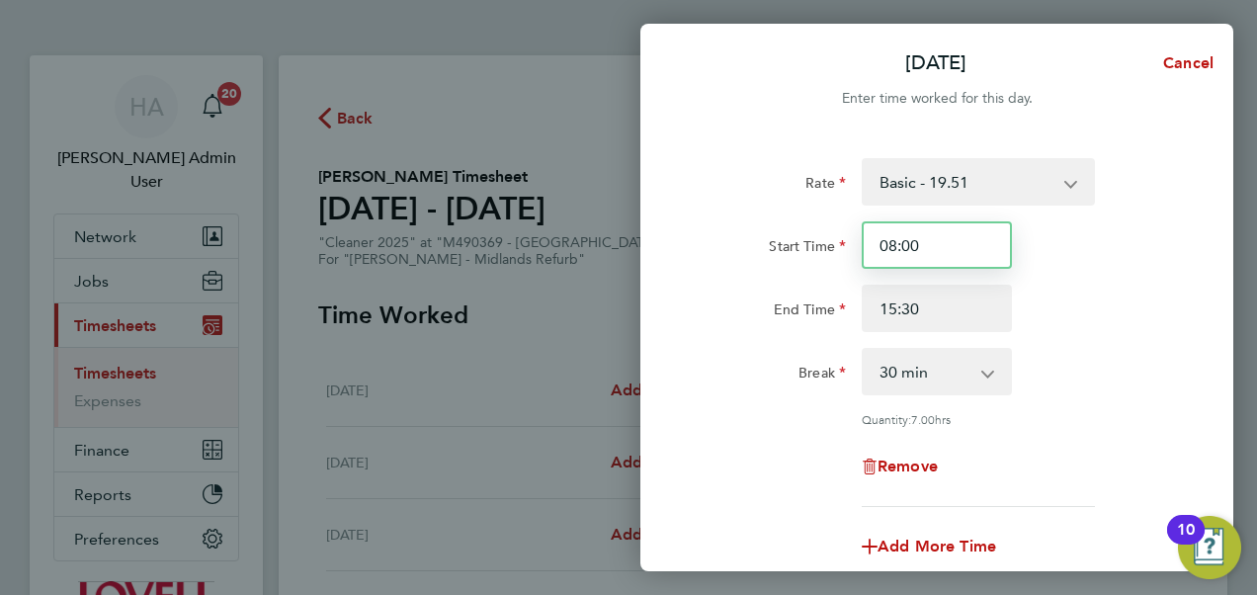
scroll to position [221, 0]
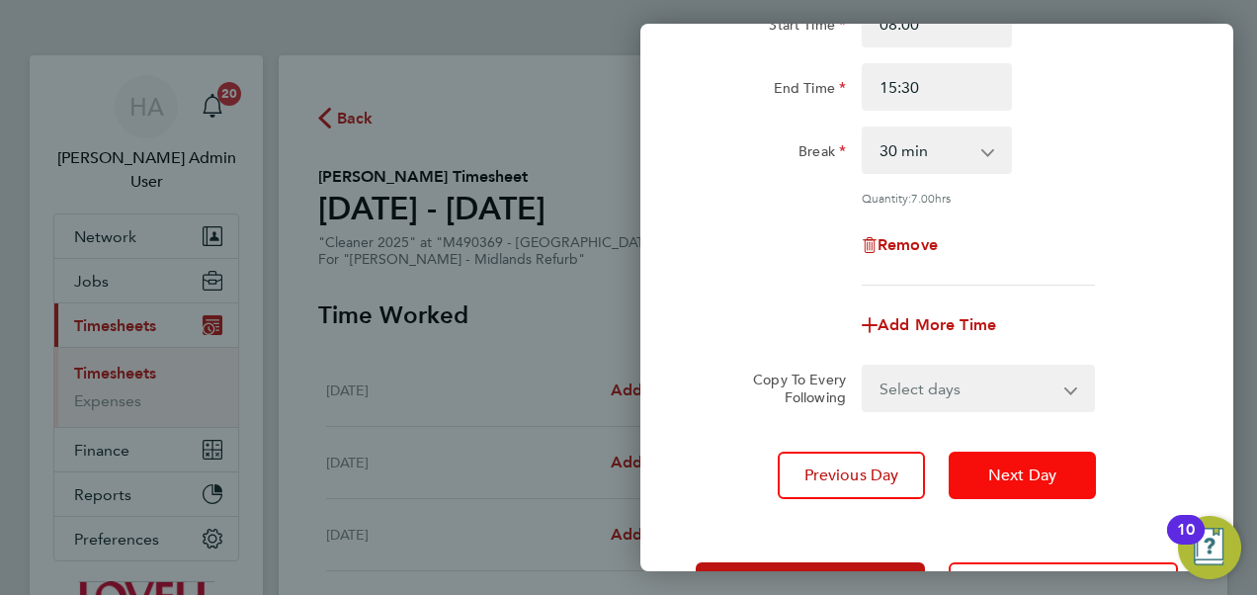
click at [1016, 467] on span "Next Day" at bounding box center [1022, 476] width 68 height 20
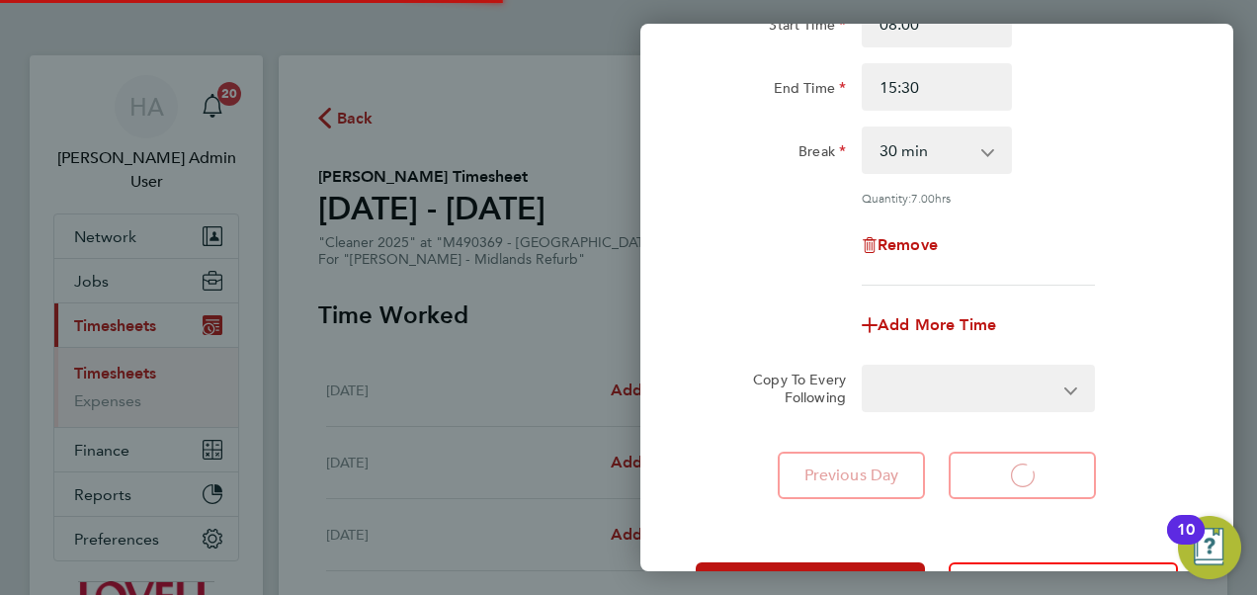
select select "30"
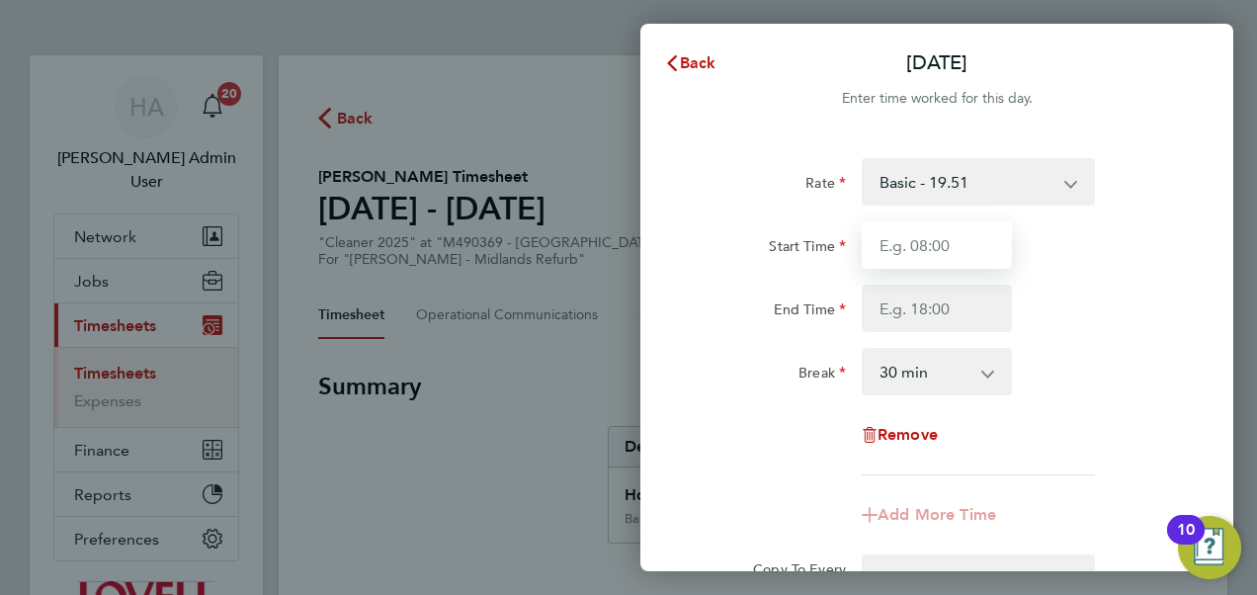
click at [930, 247] on input "Start Time" at bounding box center [937, 244] width 150 height 47
type input "08:00"
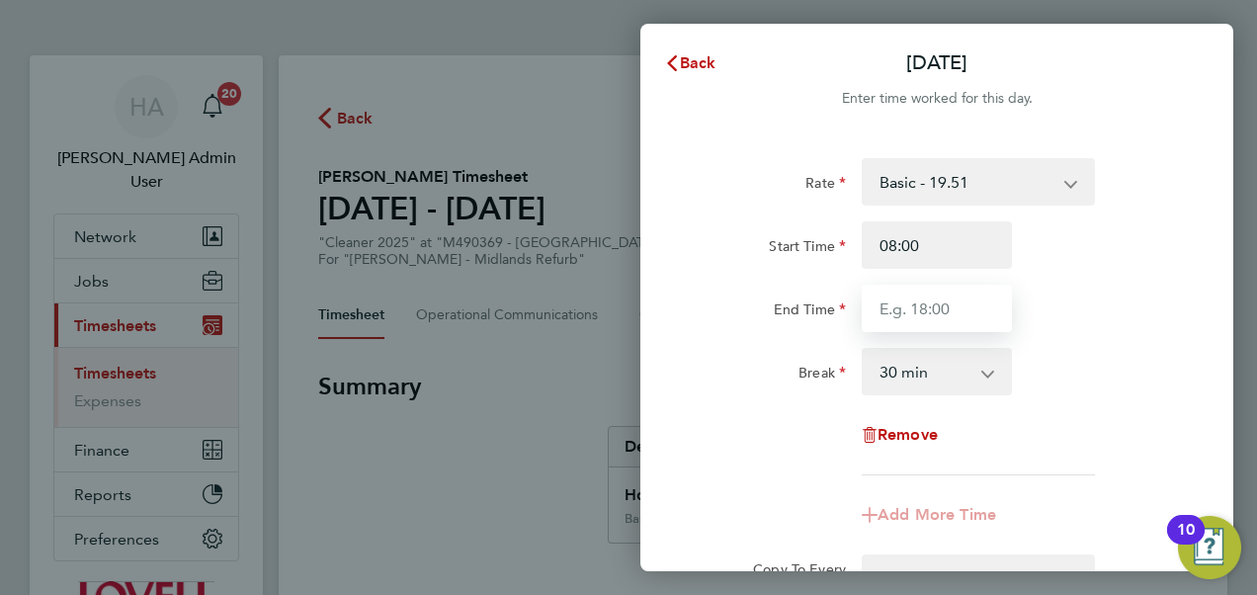
type input "15:30"
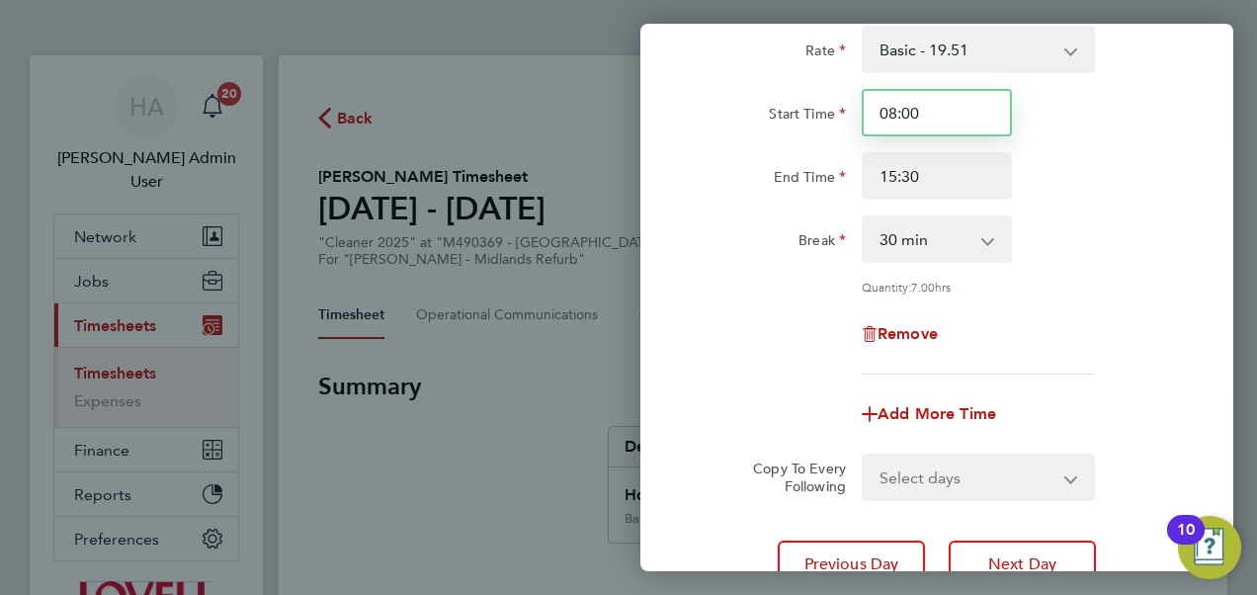
scroll to position [298, 0]
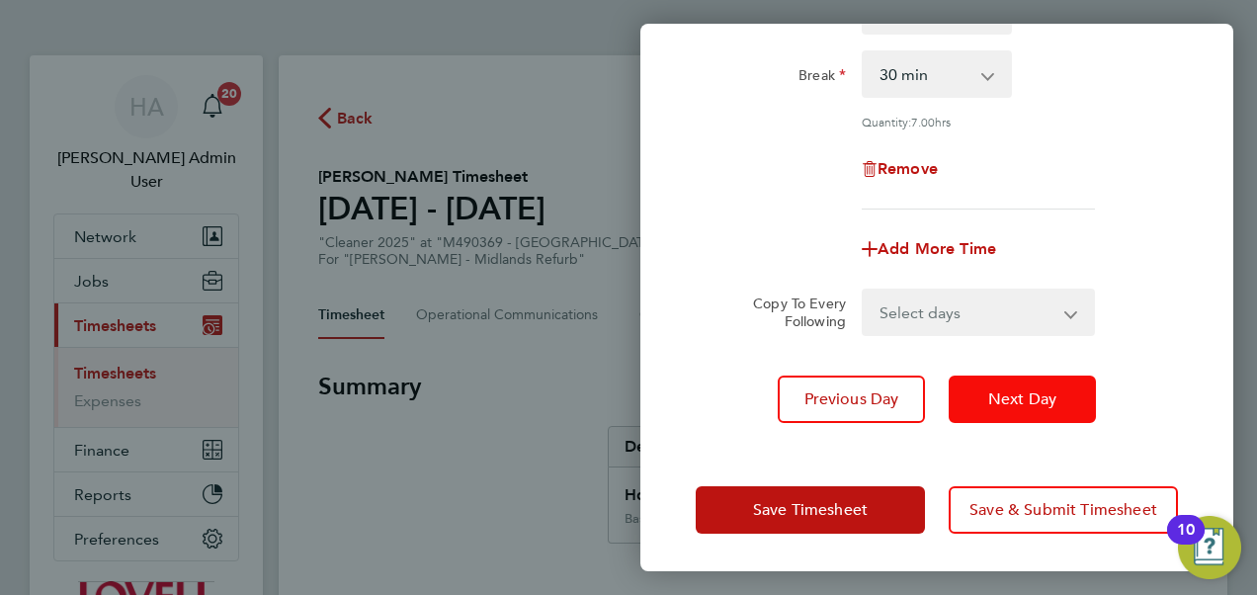
click at [1020, 395] on span "Next Day" at bounding box center [1022, 399] width 68 height 20
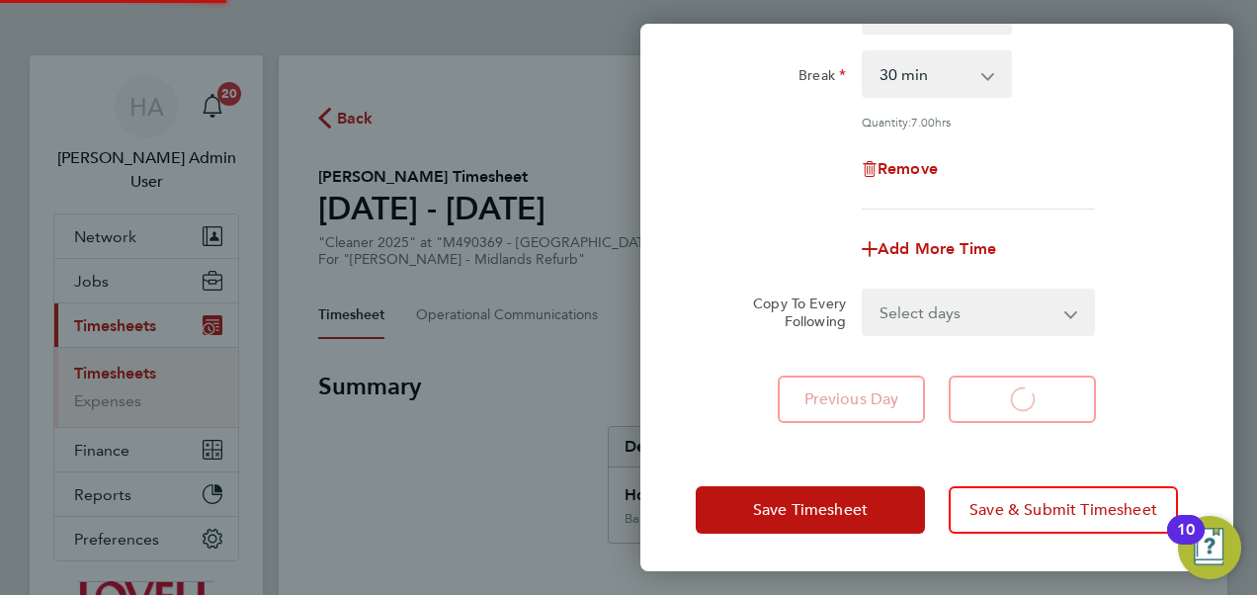
select select "30"
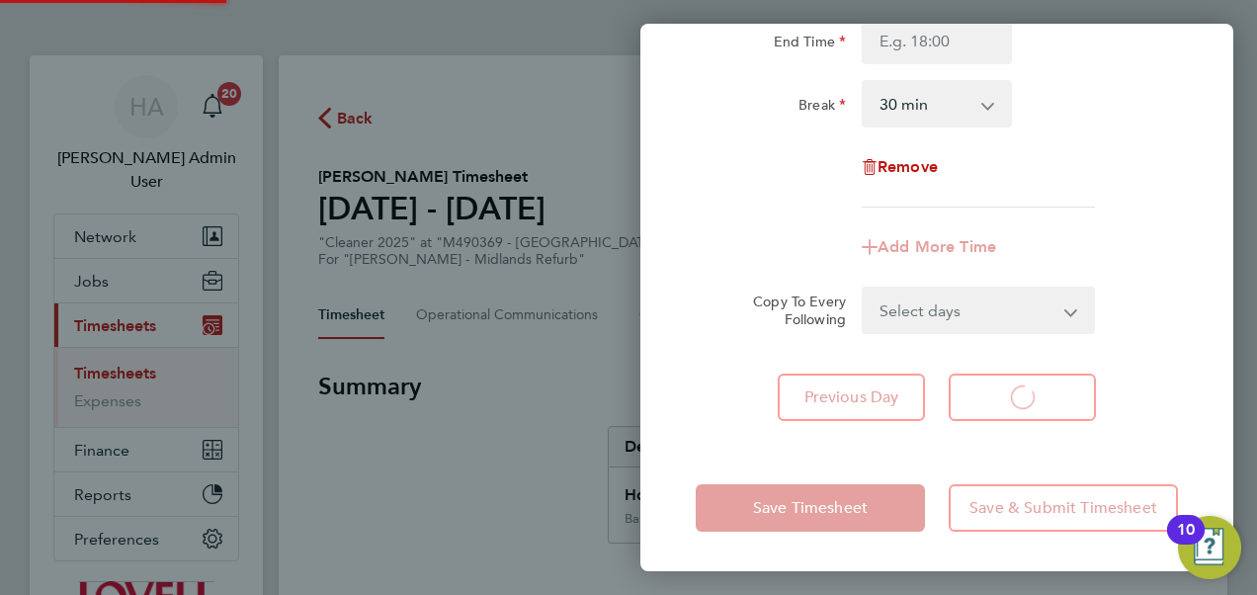
scroll to position [267, 0]
select select "30"
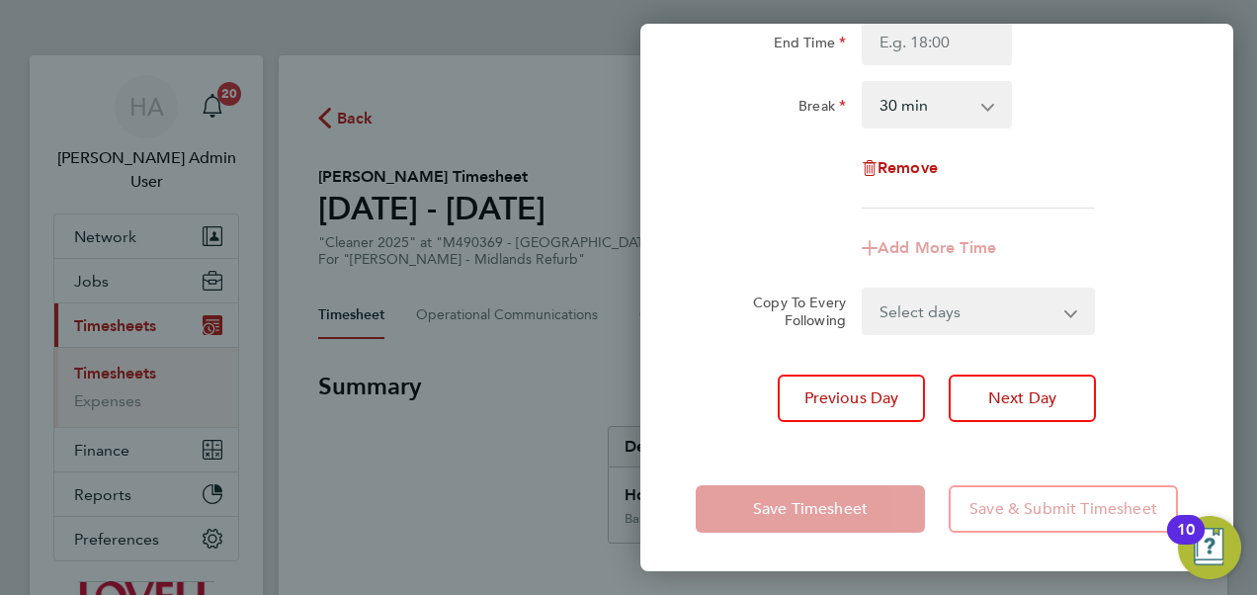
click at [809, 510] on app-form-button "Save Timesheet" at bounding box center [816, 508] width 241 height 47
click at [791, 518] on app-form-button "Save Timesheet" at bounding box center [816, 508] width 241 height 47
click at [971, 394] on button "Next Day" at bounding box center [1022, 398] width 147 height 47
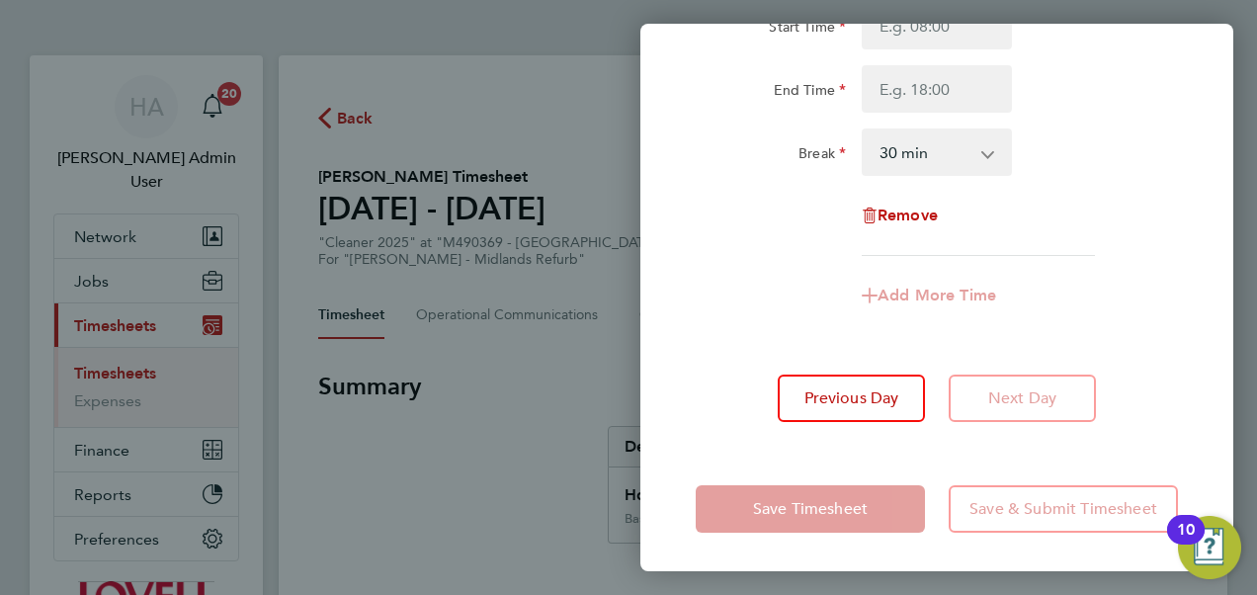
click at [992, 389] on app-form-button "Next Day" at bounding box center [1016, 398] width 159 height 47
click at [866, 442] on div "Rate Basic - 19.51 Overtime 1 - 28.12 Overtime 2 - 36.73 Start Time End Time Br…" at bounding box center [937, 180] width 593 height 531
click at [828, 478] on div "Save Timesheet Save & Submit Timesheet" at bounding box center [937, 509] width 593 height 127
click at [817, 511] on app-form-button "Save Timesheet" at bounding box center [816, 508] width 241 height 47
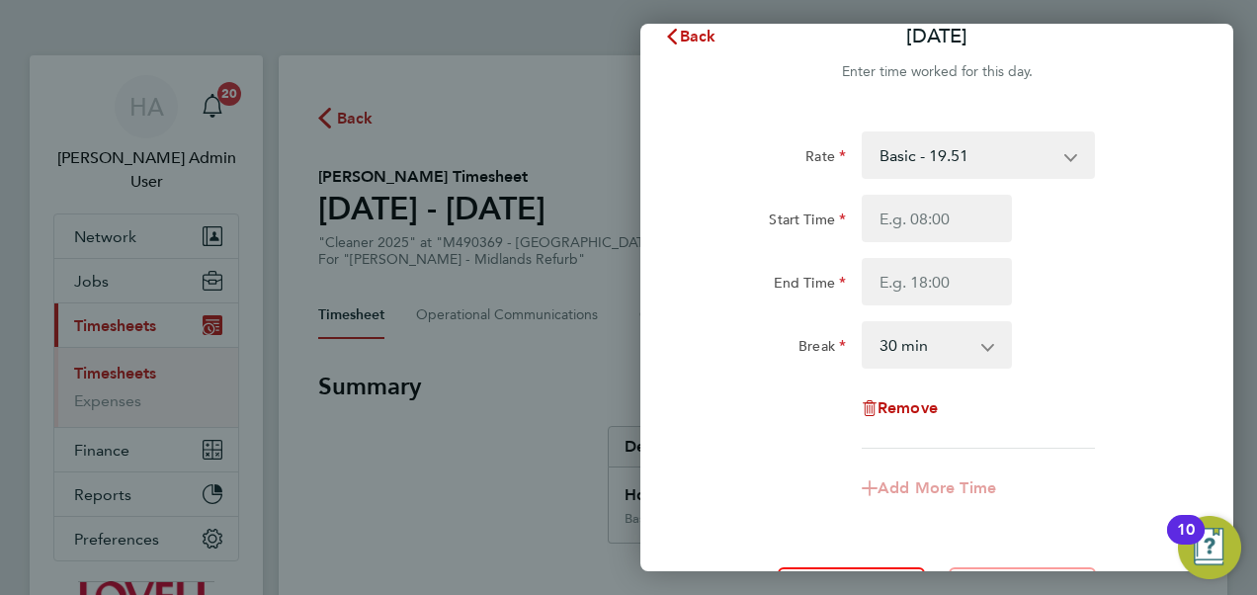
scroll to position [20, 0]
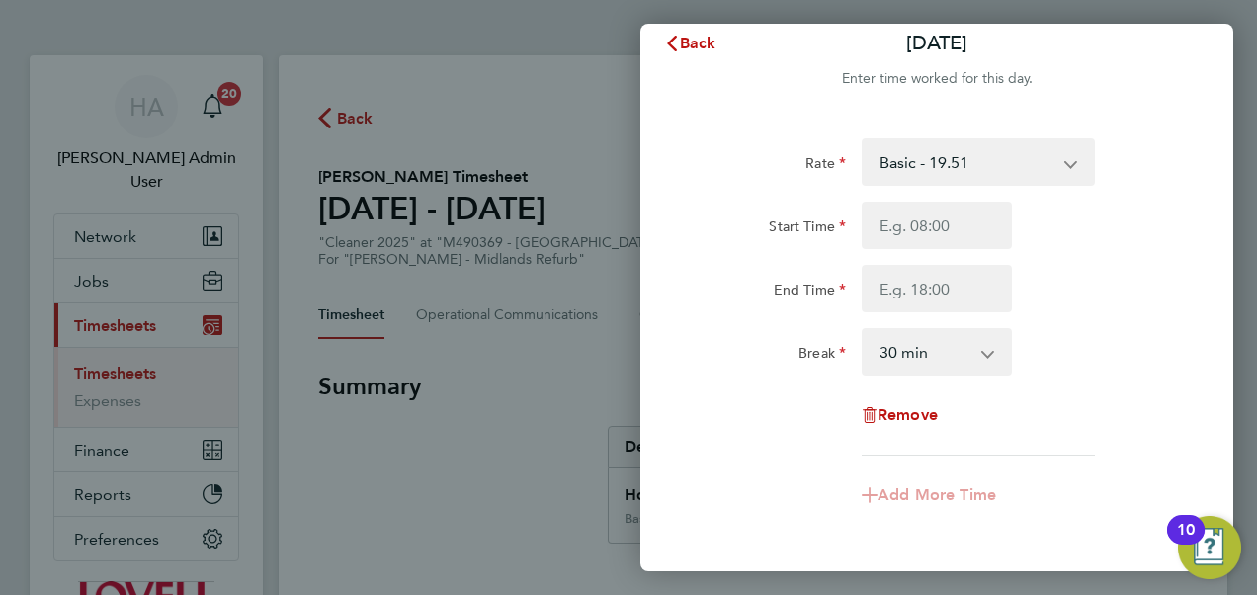
click at [935, 348] on select "0 min 15 min 30 min 45 min 60 min 75 min 90 min" at bounding box center [925, 351] width 123 height 43
select select "0"
click at [864, 330] on select "0 min 15 min 30 min 45 min 60 min 75 min 90 min" at bounding box center [925, 351] width 123 height 43
click at [1061, 419] on div "Remove" at bounding box center [937, 414] width 498 height 47
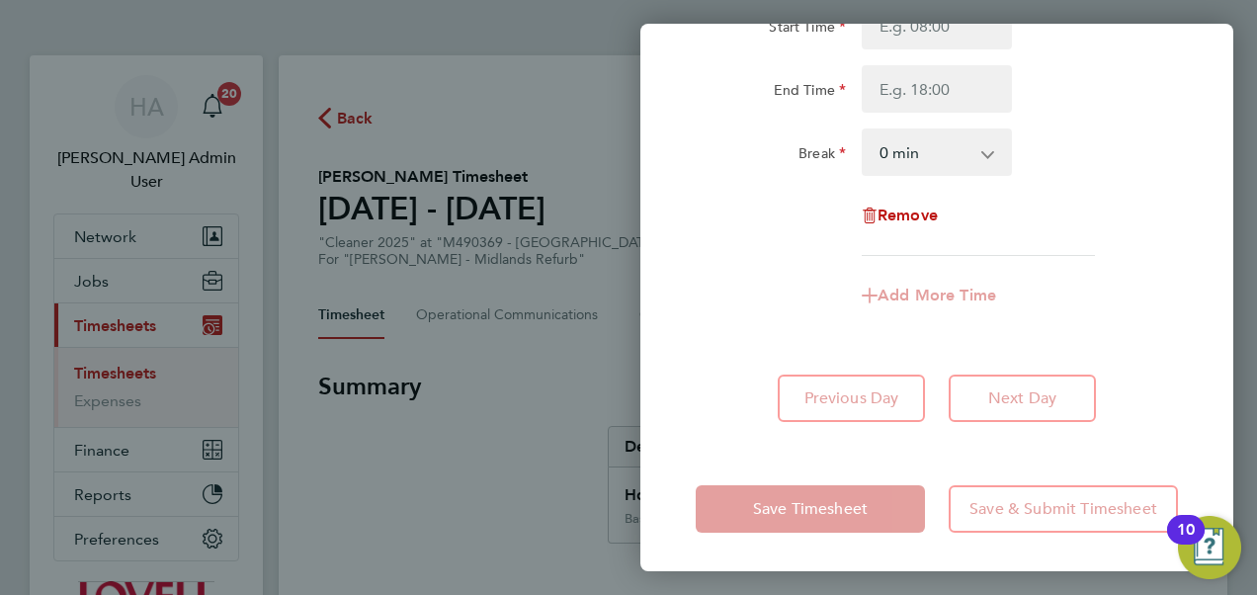
click at [856, 508] on app-form-button "Save Timesheet" at bounding box center [816, 508] width 241 height 47
click at [1124, 262] on app-timesheet-line-form-group "Rate Basic - 19.51 Overtime 1 - 28.12 Overtime 2 - 36.73 Start Time End Time Br…" at bounding box center [937, 129] width 482 height 381
click at [978, 396] on app-form-button "Next Day" at bounding box center [1016, 398] width 159 height 47
click at [887, 410] on app-form-button "Previous Day" at bounding box center [857, 398] width 159 height 47
click at [859, 387] on app-form-button "Previous Day" at bounding box center [857, 398] width 159 height 47
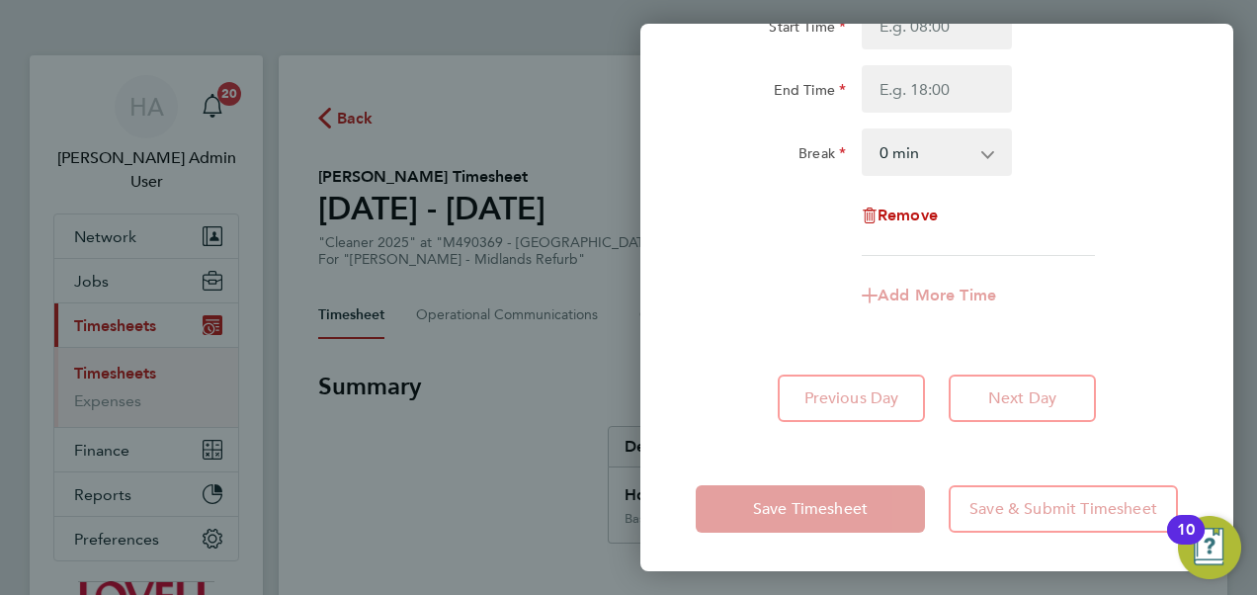
scroll to position [0, 0]
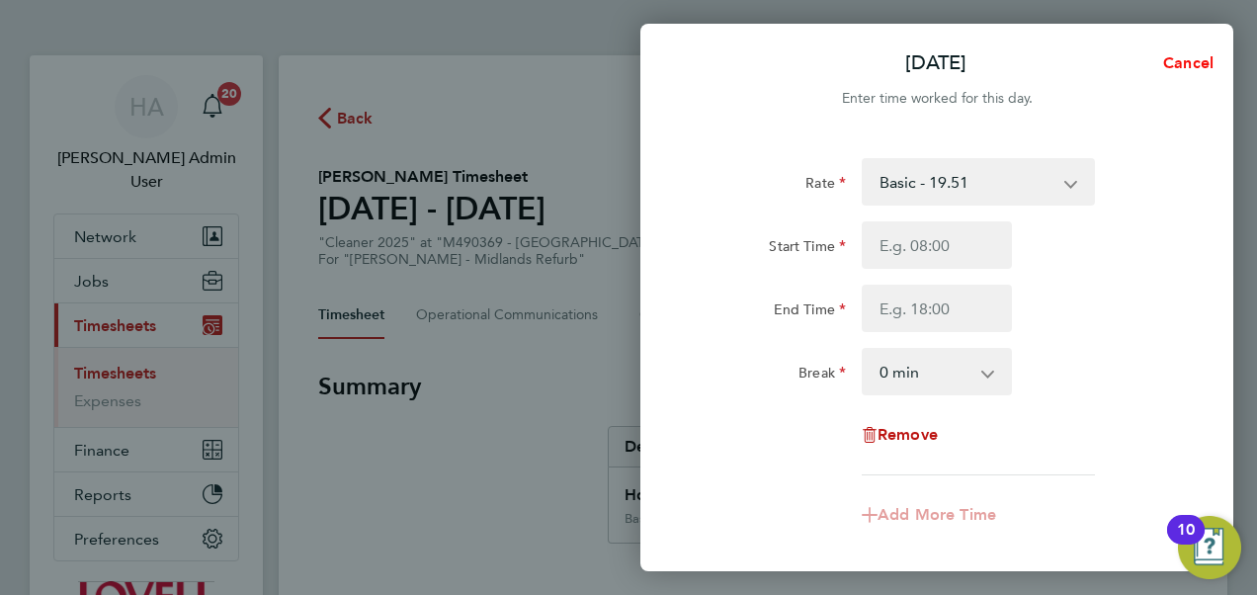
click at [1191, 60] on span "Cancel" at bounding box center [1185, 62] width 56 height 19
select select "30"
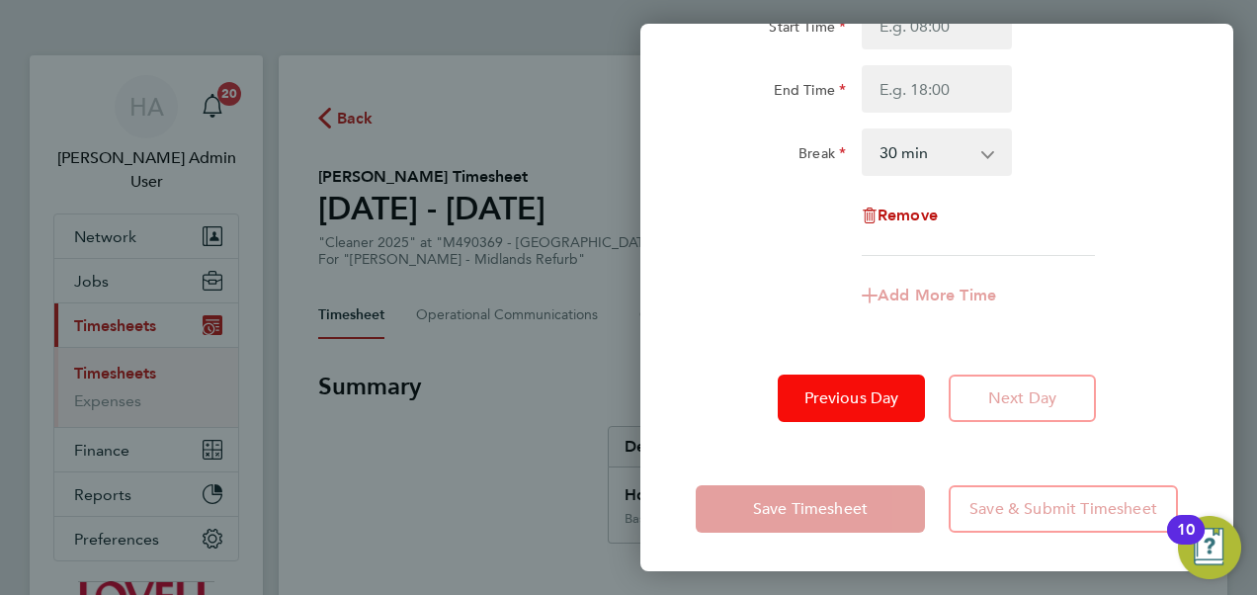
click at [856, 397] on span "Previous Day" at bounding box center [852, 398] width 95 height 20
select select "30"
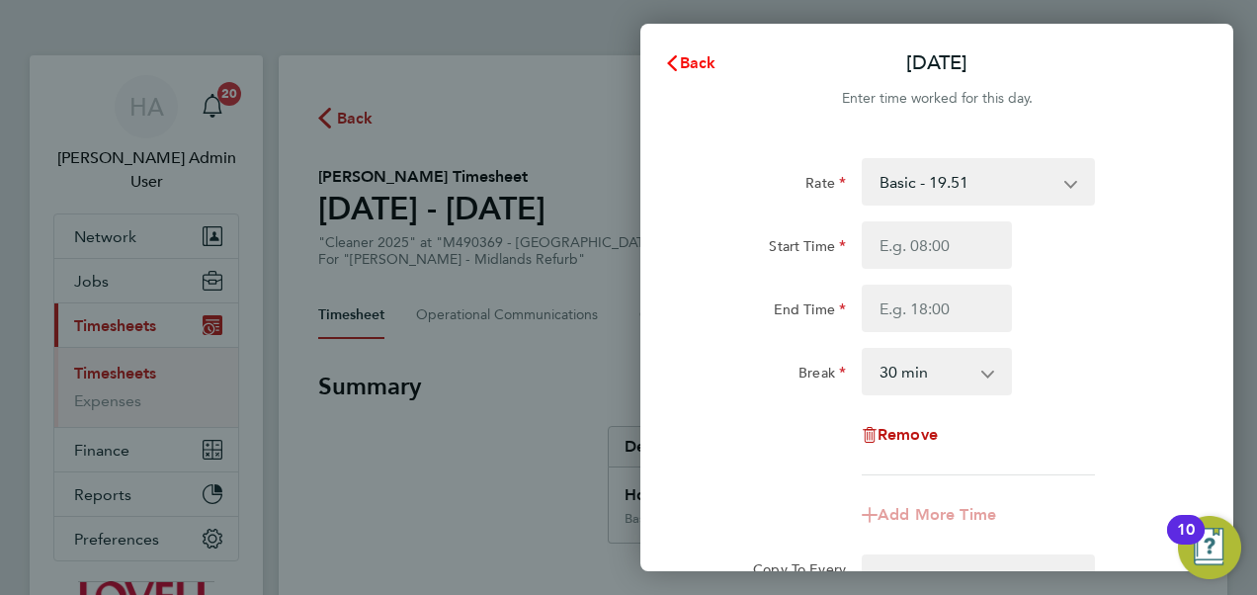
click at [699, 59] on span "Back" at bounding box center [698, 62] width 37 height 19
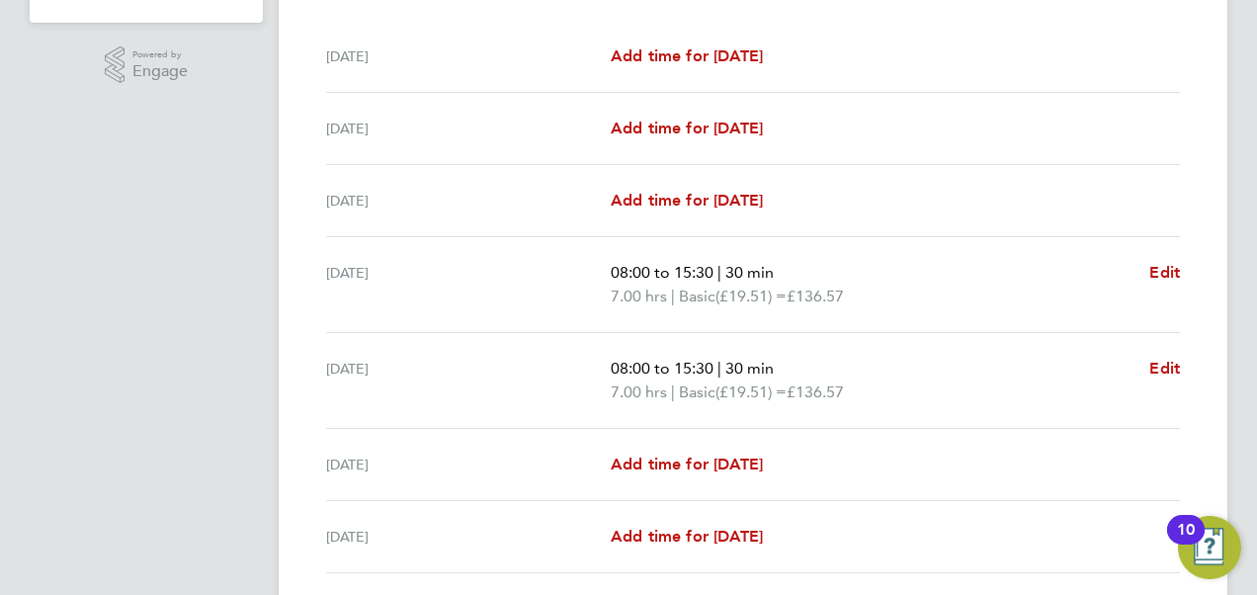
scroll to position [631, 0]
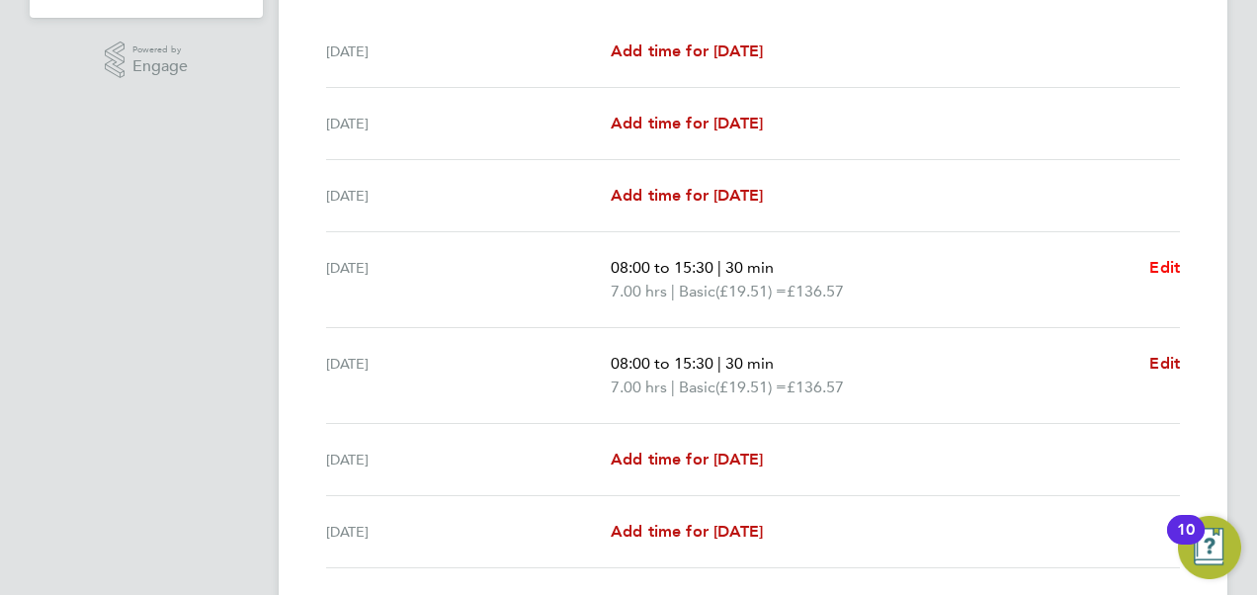
click at [1160, 265] on span "Edit" at bounding box center [1165, 267] width 31 height 19
select select "30"
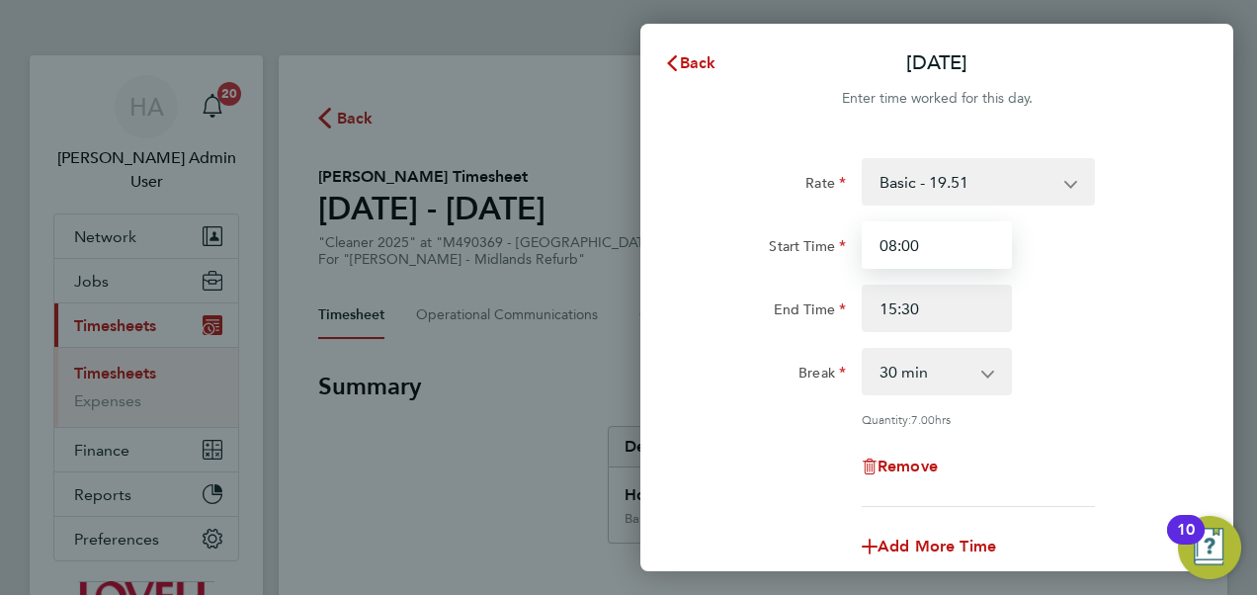
click at [901, 248] on input "08:00" at bounding box center [937, 244] width 150 height 47
type input "07:00"
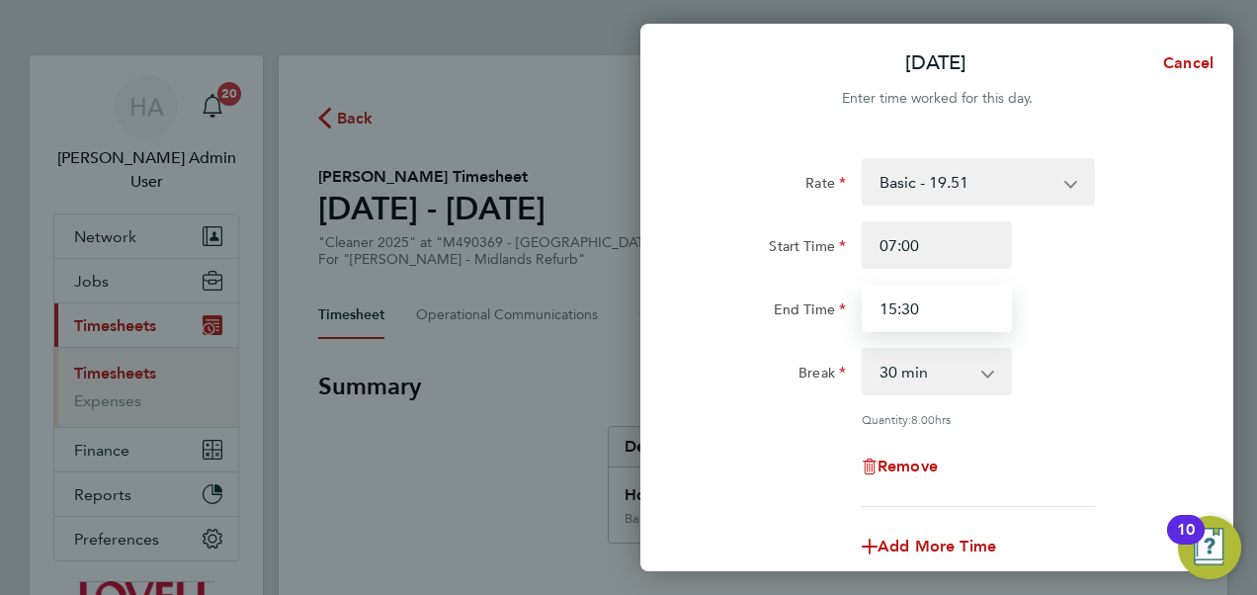
drag, startPoint x: 919, startPoint y: 314, endPoint x: 898, endPoint y: 302, distance: 24.8
click at [898, 302] on input "15:30" at bounding box center [937, 308] width 150 height 47
type input "15:00"
click at [887, 374] on select "0 min 15 min 30 min 45 min 60 min 75 min 90 min" at bounding box center [925, 371] width 123 height 43
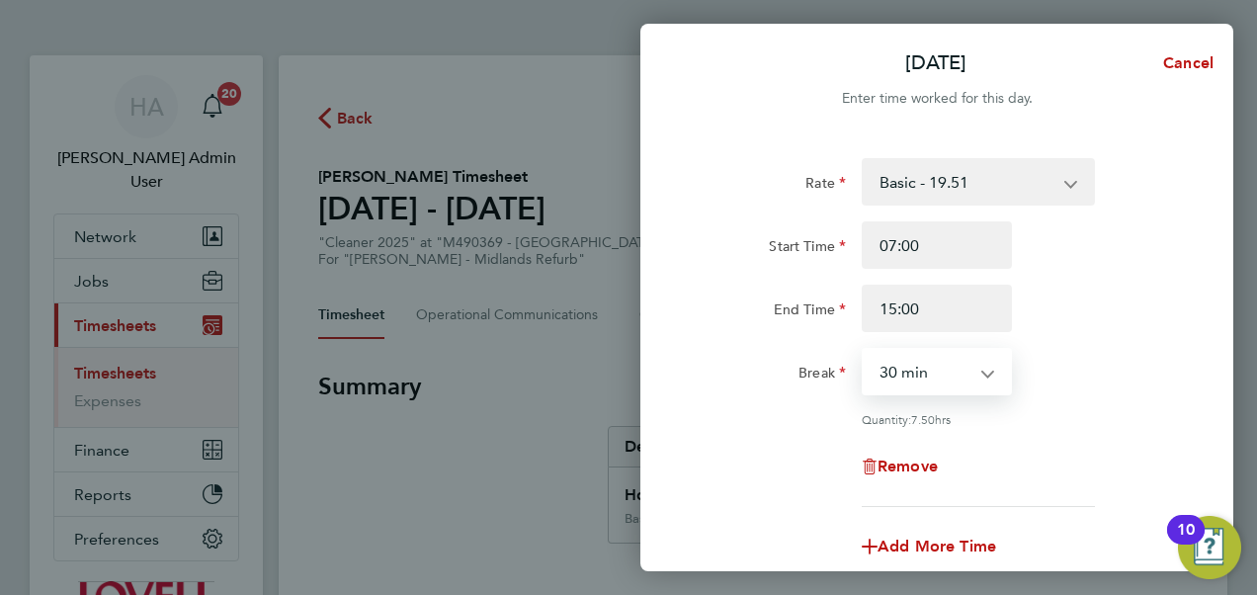
select select "0"
click at [864, 350] on select "0 min 15 min 30 min 45 min 60 min 75 min 90 min" at bounding box center [925, 371] width 123 height 43
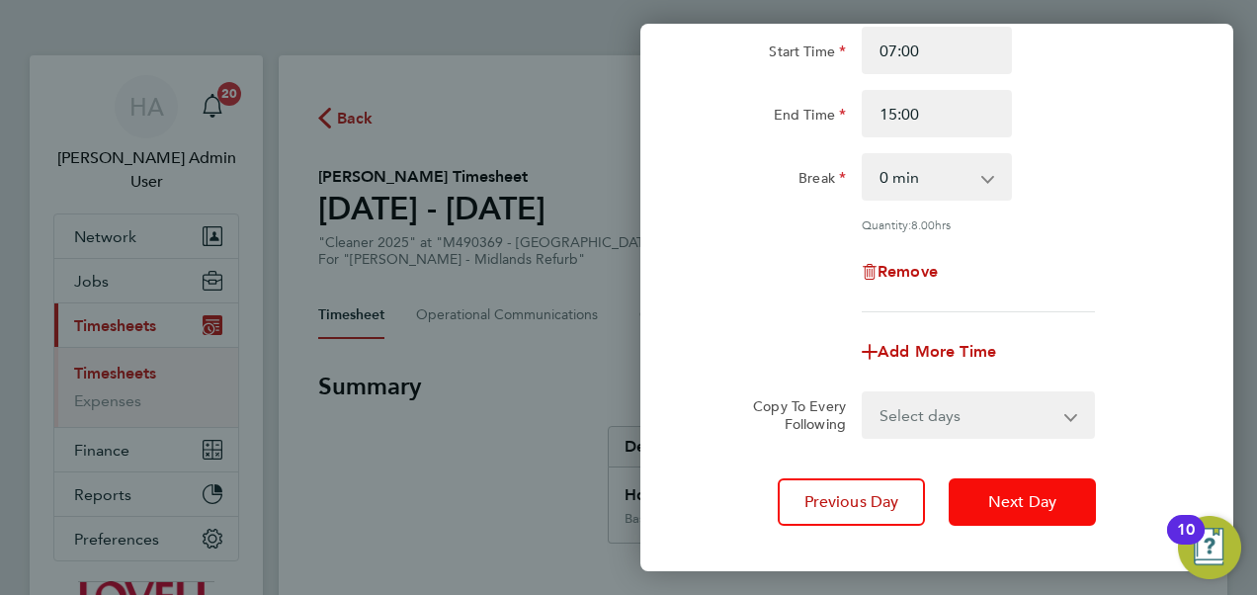
click at [1004, 514] on button "Next Day" at bounding box center [1022, 501] width 147 height 47
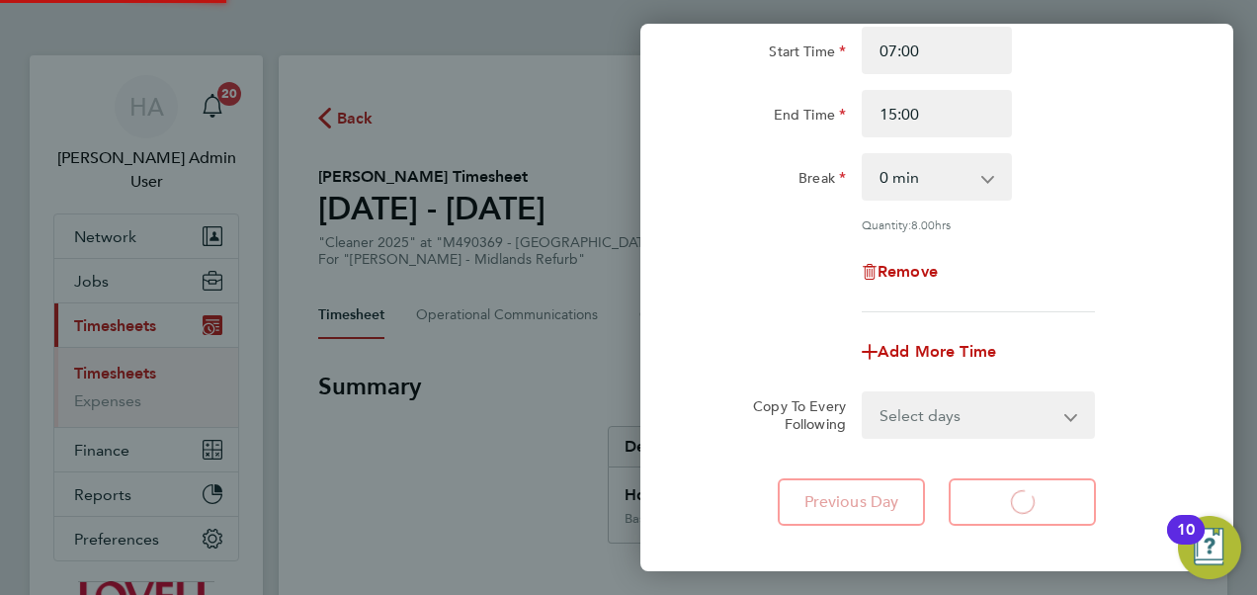
select select "30"
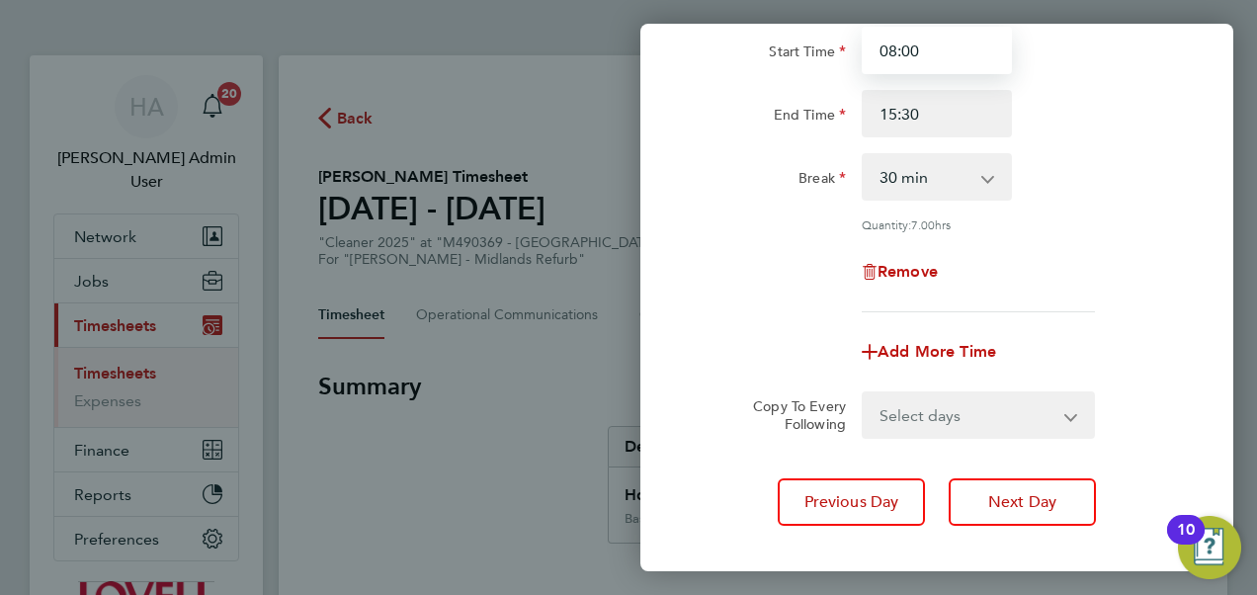
click at [890, 48] on input "08:00" at bounding box center [937, 50] width 150 height 47
type input "07:00"
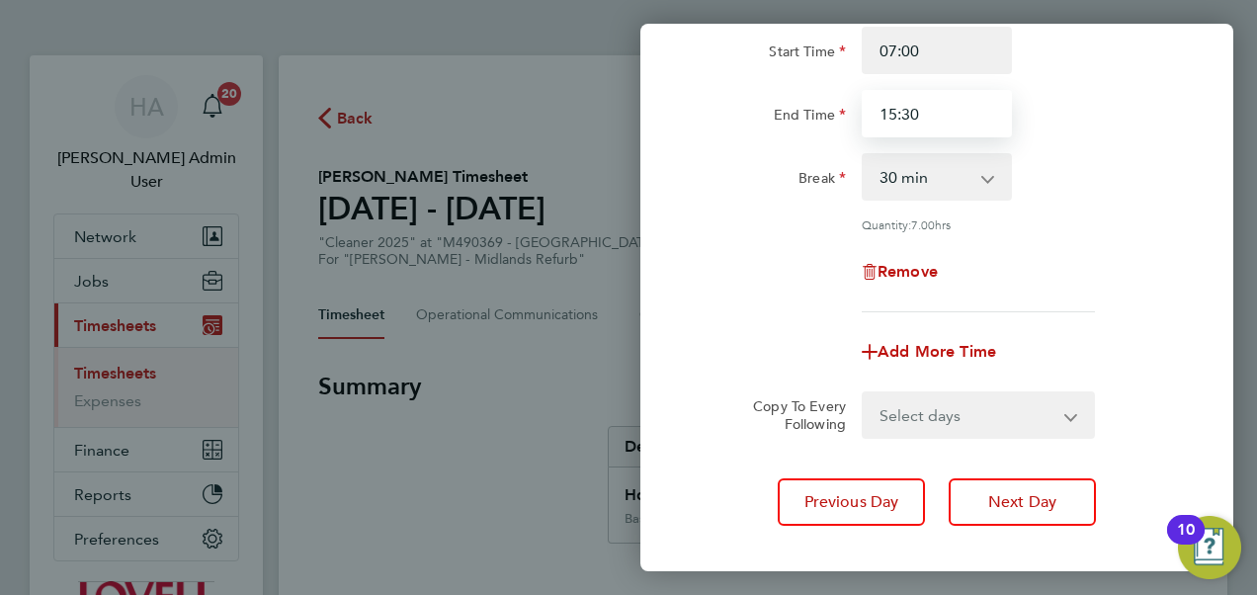
click at [888, 120] on input "15:30" at bounding box center [937, 113] width 150 height 47
type input "14:00"
click at [931, 176] on select "0 min 15 min 30 min 45 min 60 min 75 min 90 min" at bounding box center [925, 176] width 123 height 43
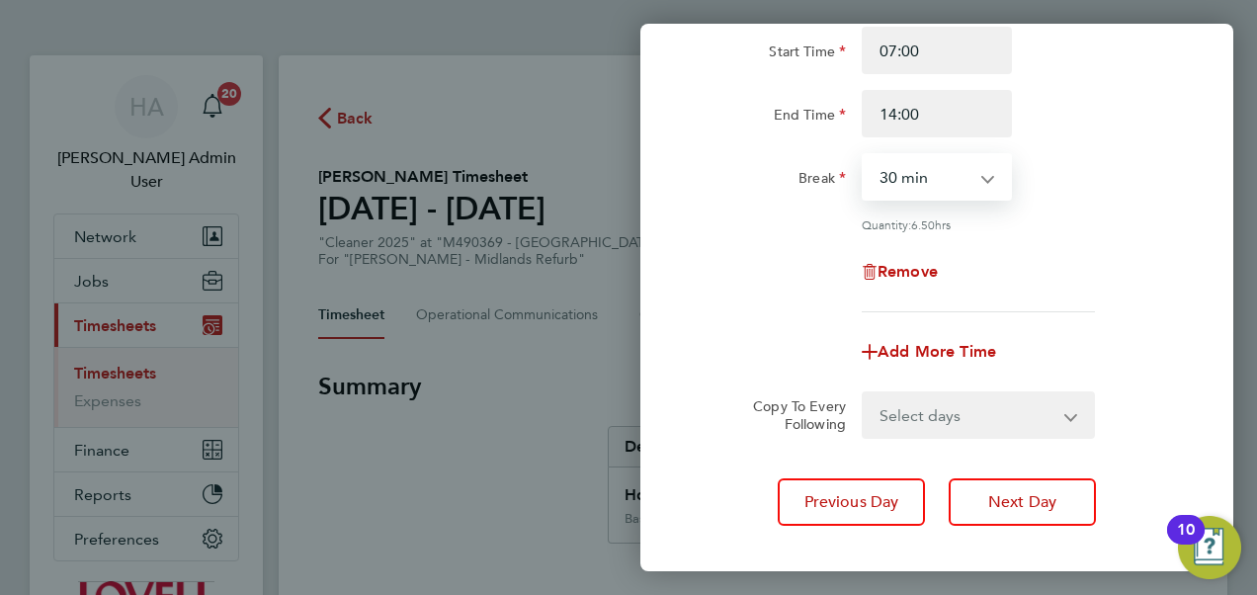
select select "0"
click at [864, 155] on select "0 min 15 min 30 min 45 min 60 min 75 min 90 min" at bounding box center [925, 176] width 123 height 43
click at [737, 423] on label "Copy To Every Following" at bounding box center [791, 415] width 109 height 36
click at [864, 423] on select "Select days Day Thursday Friday" at bounding box center [968, 414] width 208 height 43
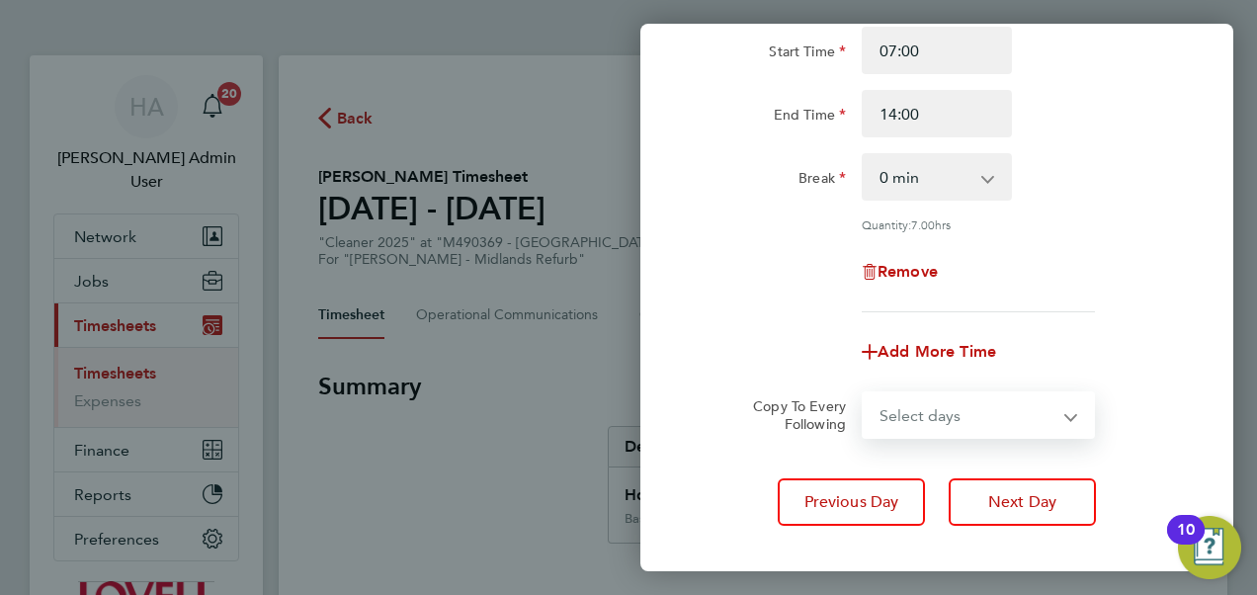
scroll to position [298, 0]
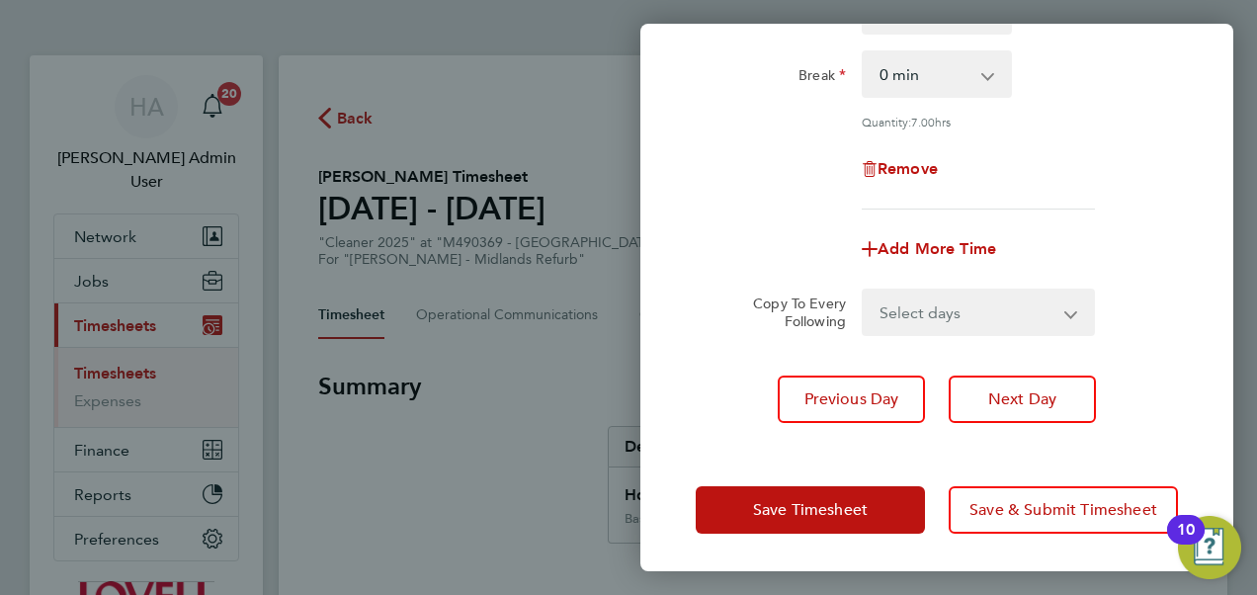
click at [737, 423] on div "Rate Basic - 19.51 Overtime 1 - 28.12 Overtime 2 - 36.73 Start Time 07:00 End T…" at bounding box center [937, 142] width 593 height 610
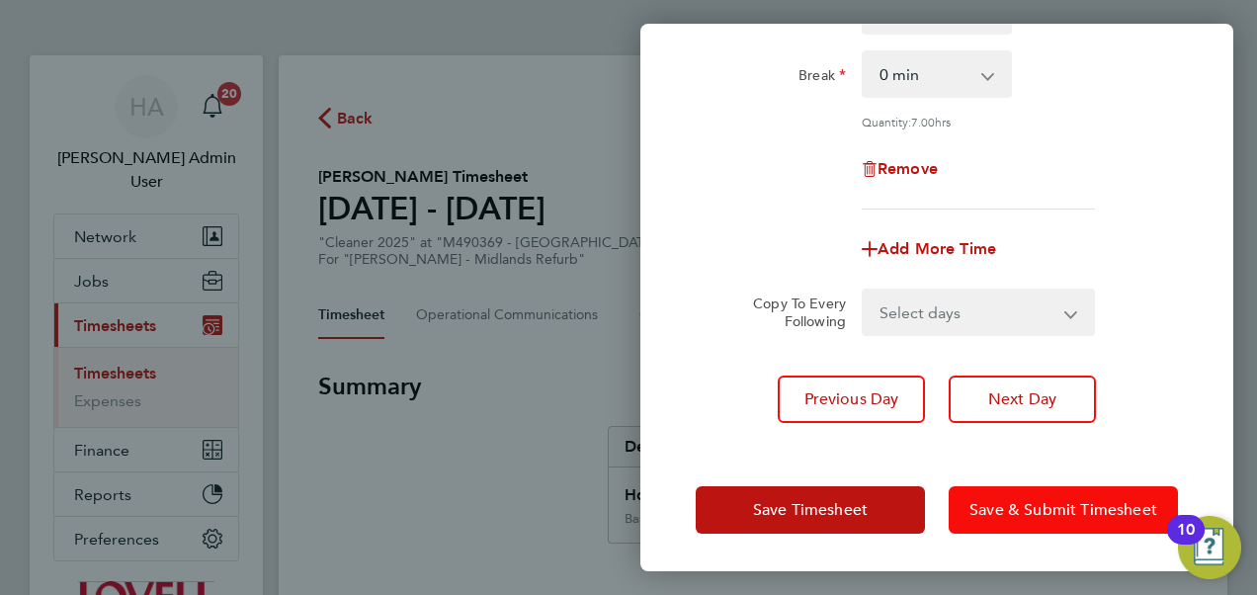
click at [1024, 503] on span "Save & Submit Timesheet" at bounding box center [1064, 510] width 188 height 20
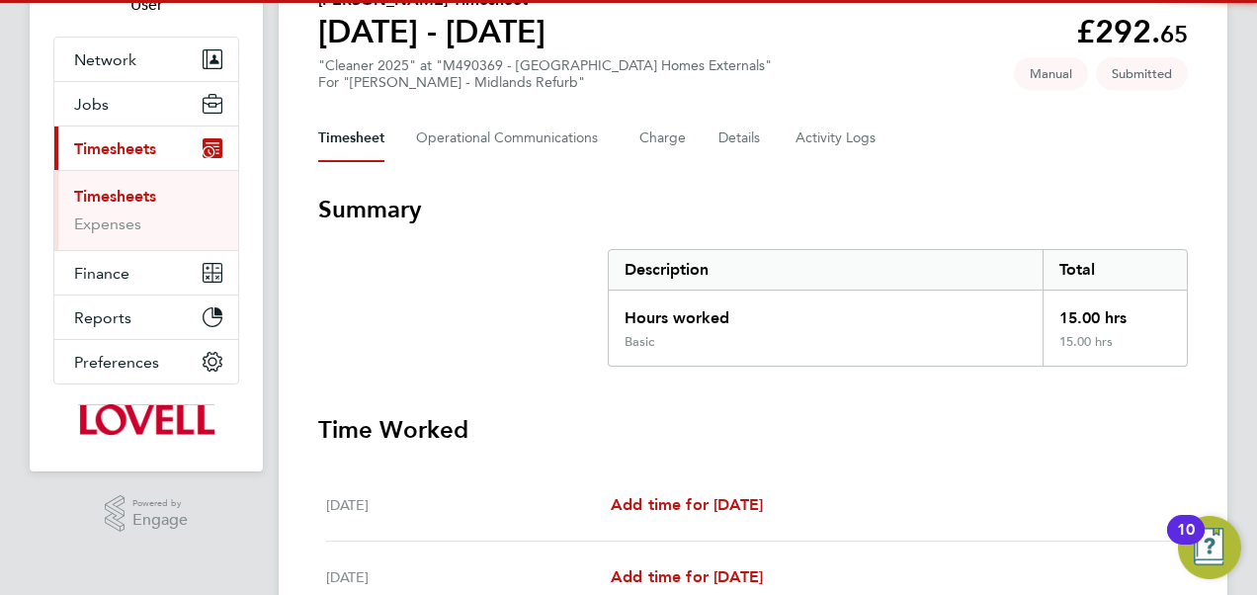
scroll to position [180, 0]
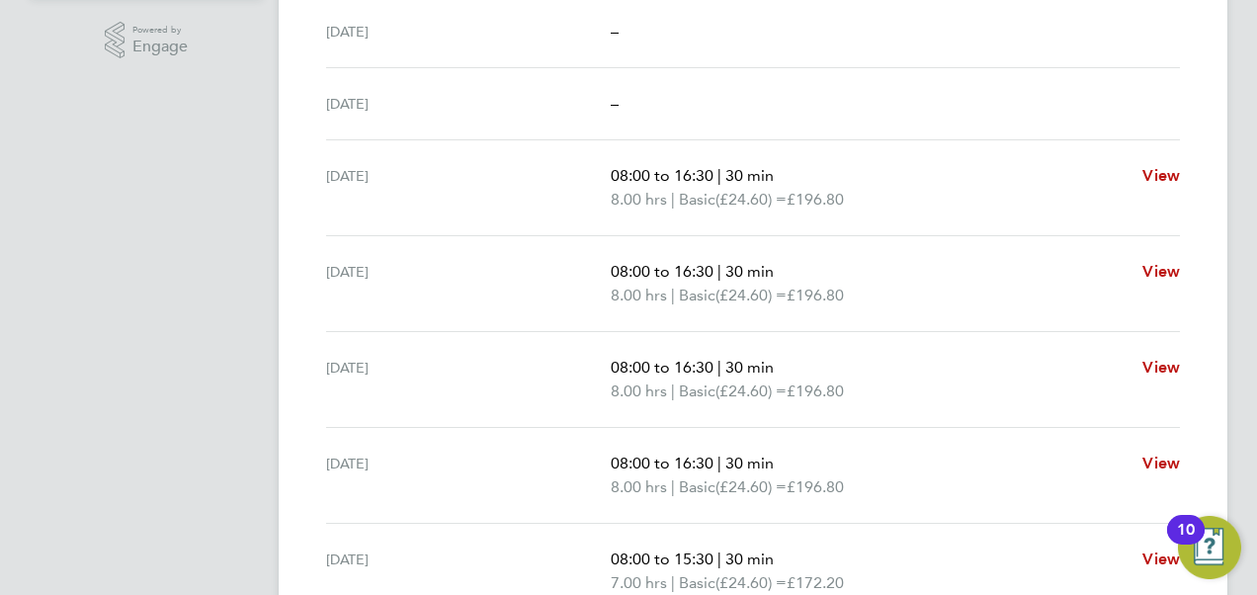
scroll to position [645, 0]
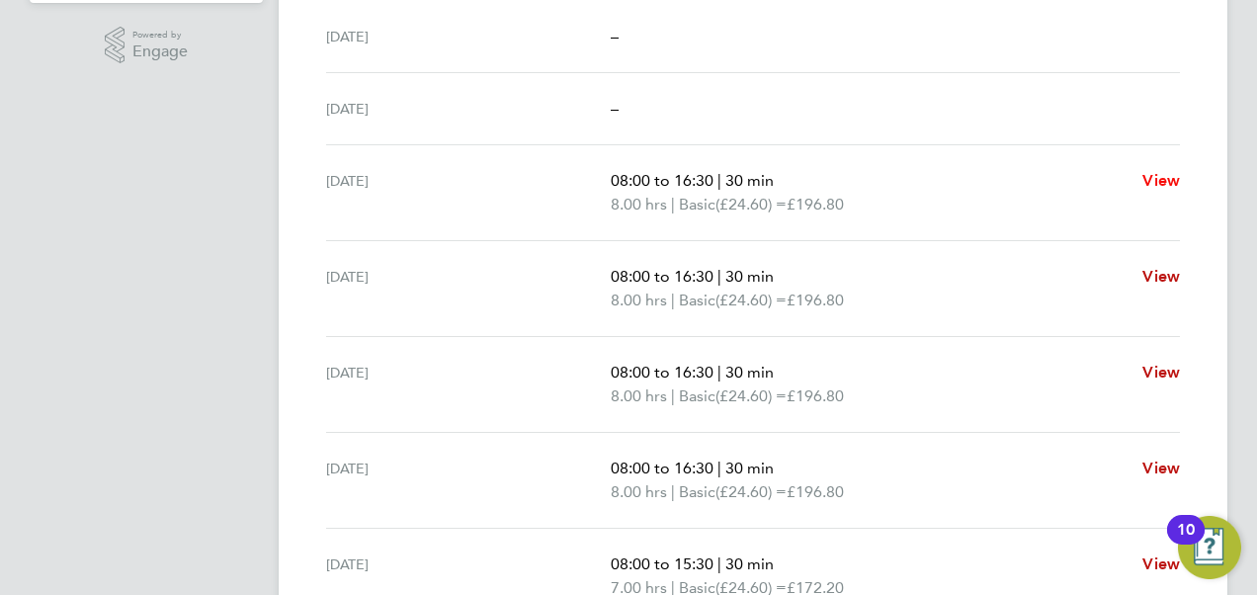
click at [1160, 171] on span "View" at bounding box center [1162, 180] width 38 height 19
select select "30"
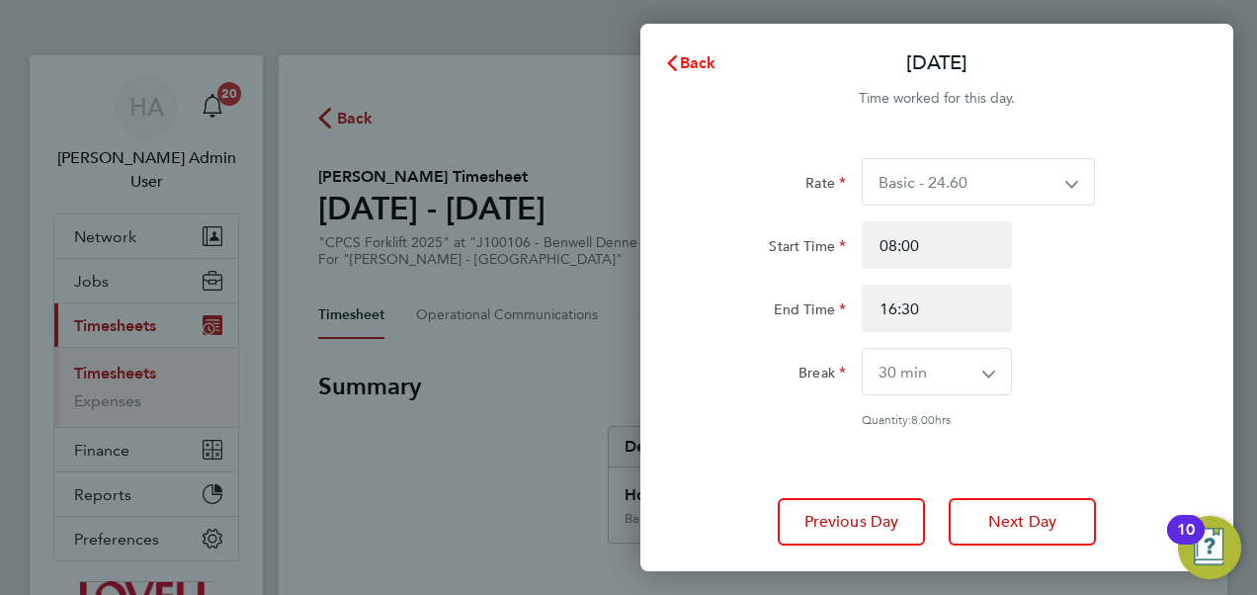
click at [683, 52] on button "Back" at bounding box center [690, 63] width 92 height 40
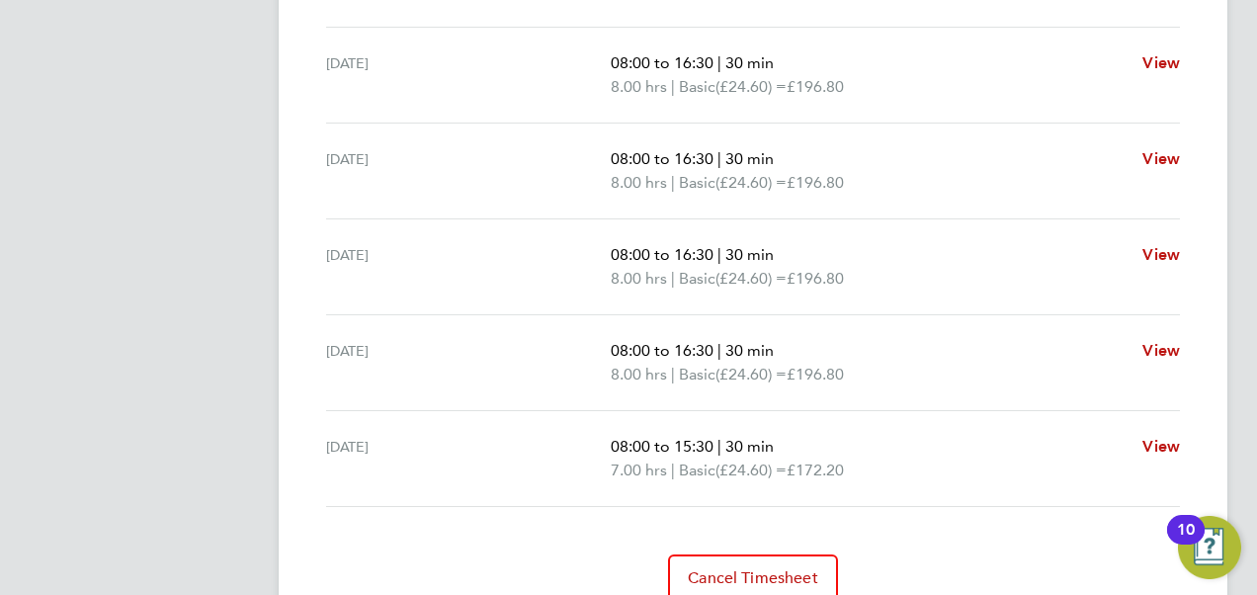
scroll to position [845, 0]
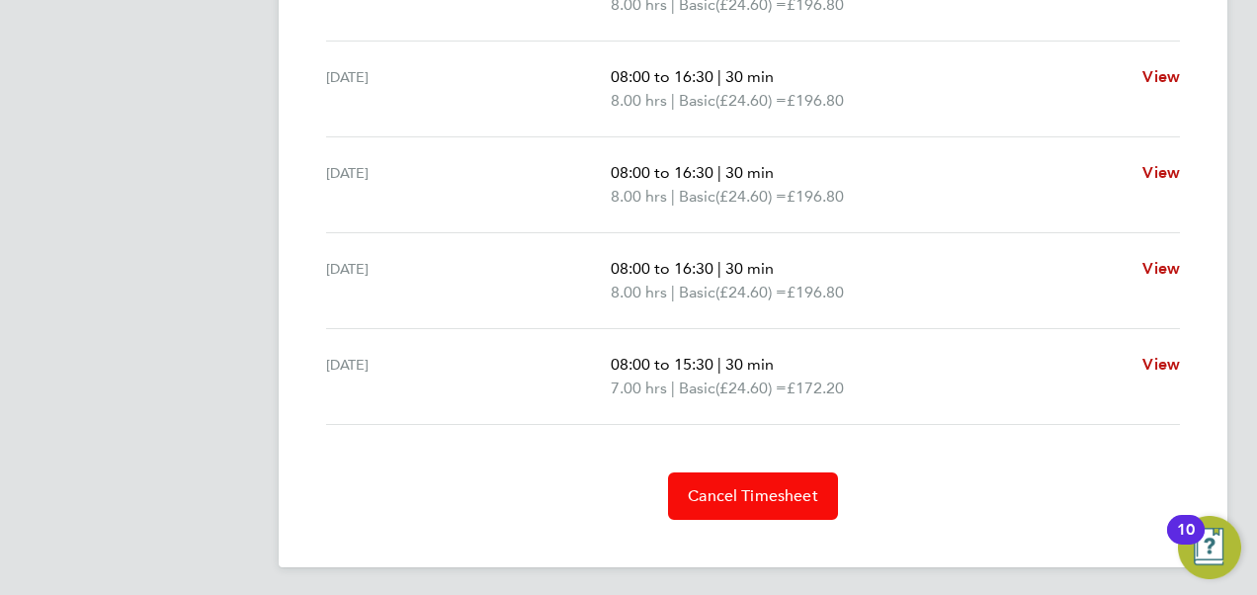
click at [737, 494] on span "Cancel Timesheet" at bounding box center [753, 496] width 130 height 20
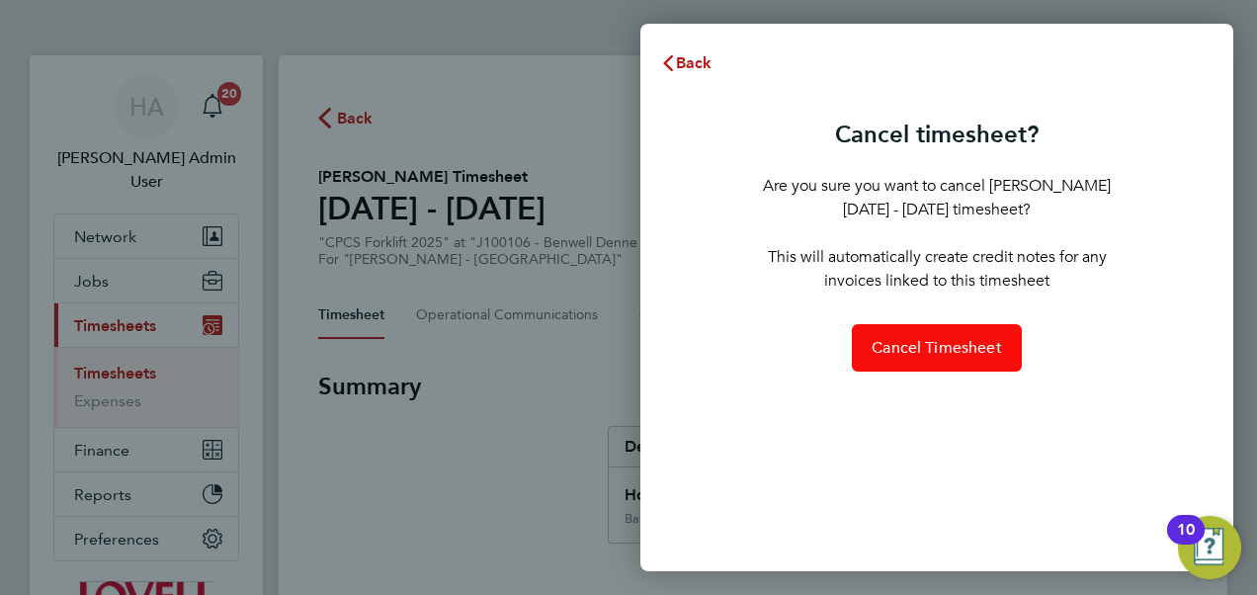
click at [924, 358] on button "Cancel Timesheet" at bounding box center [937, 347] width 170 height 47
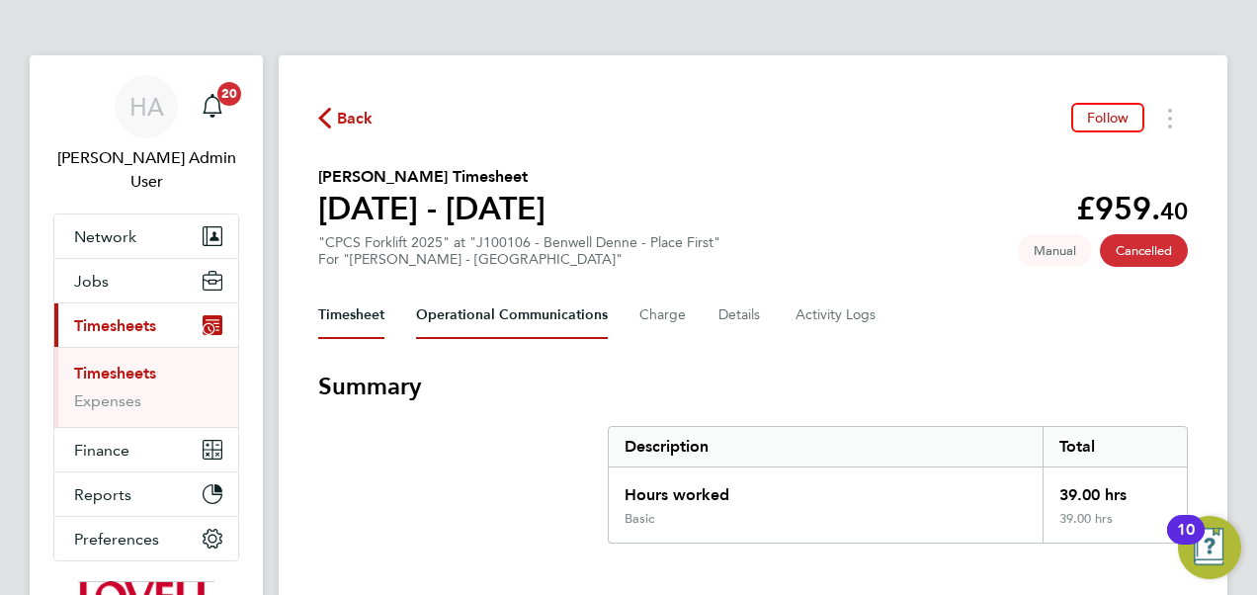
click at [540, 307] on Communications-tab "Operational Communications" at bounding box center [512, 315] width 192 height 47
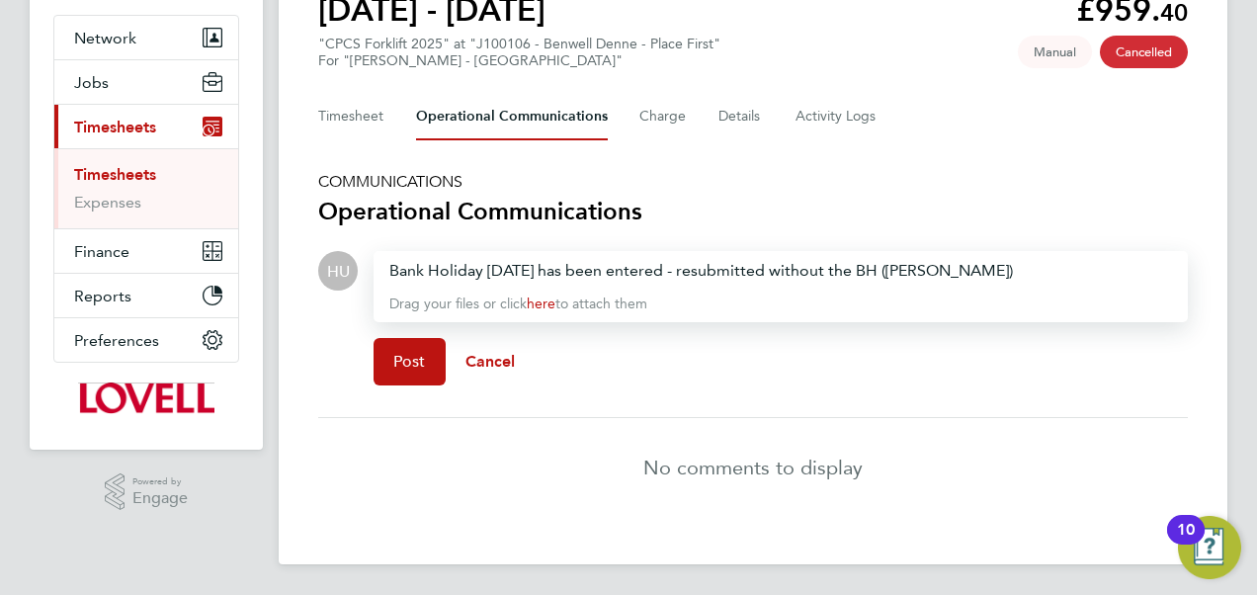
scroll to position [199, 0]
click at [429, 363] on button "Post" at bounding box center [410, 361] width 72 height 47
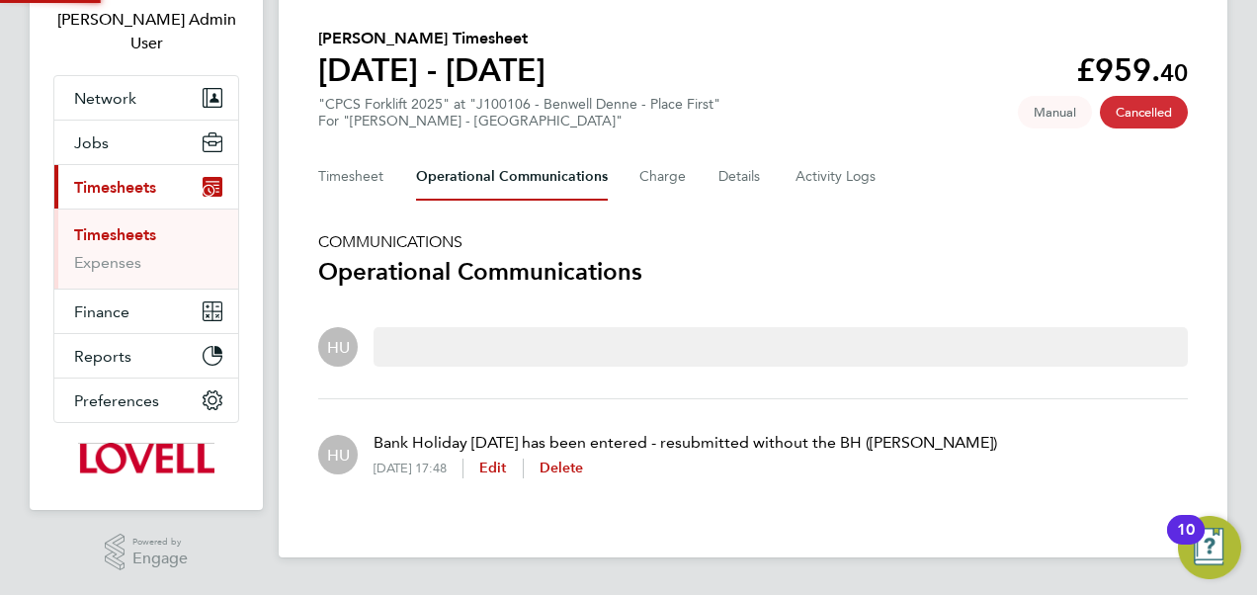
scroll to position [130, 0]
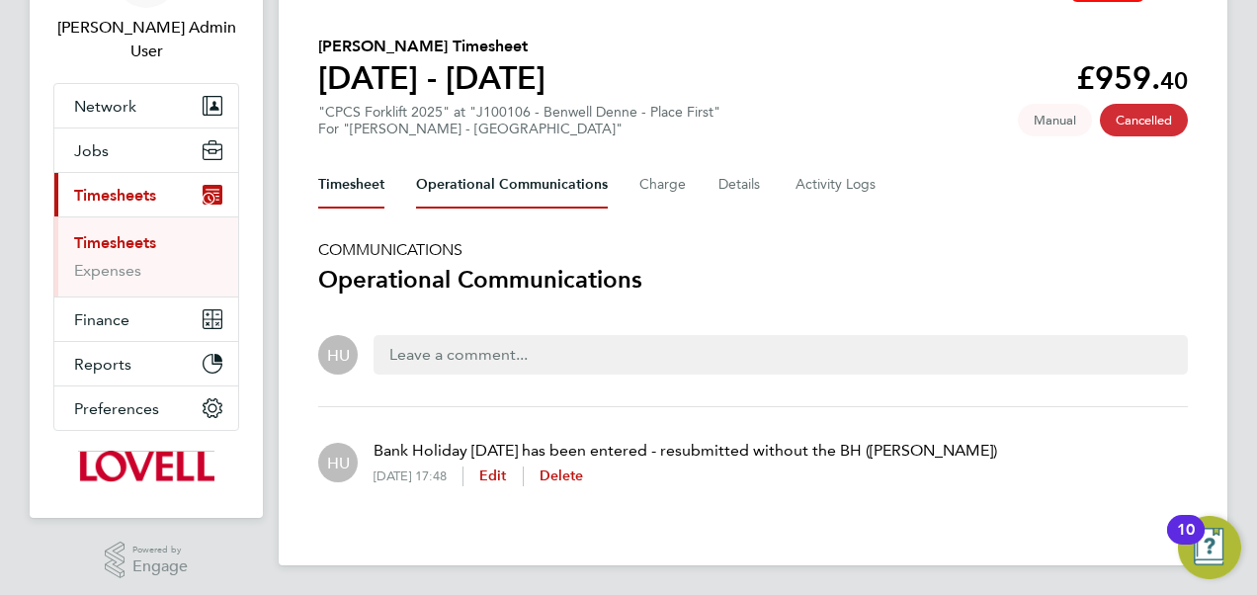
click at [365, 185] on button "Timesheet" at bounding box center [351, 184] width 66 height 47
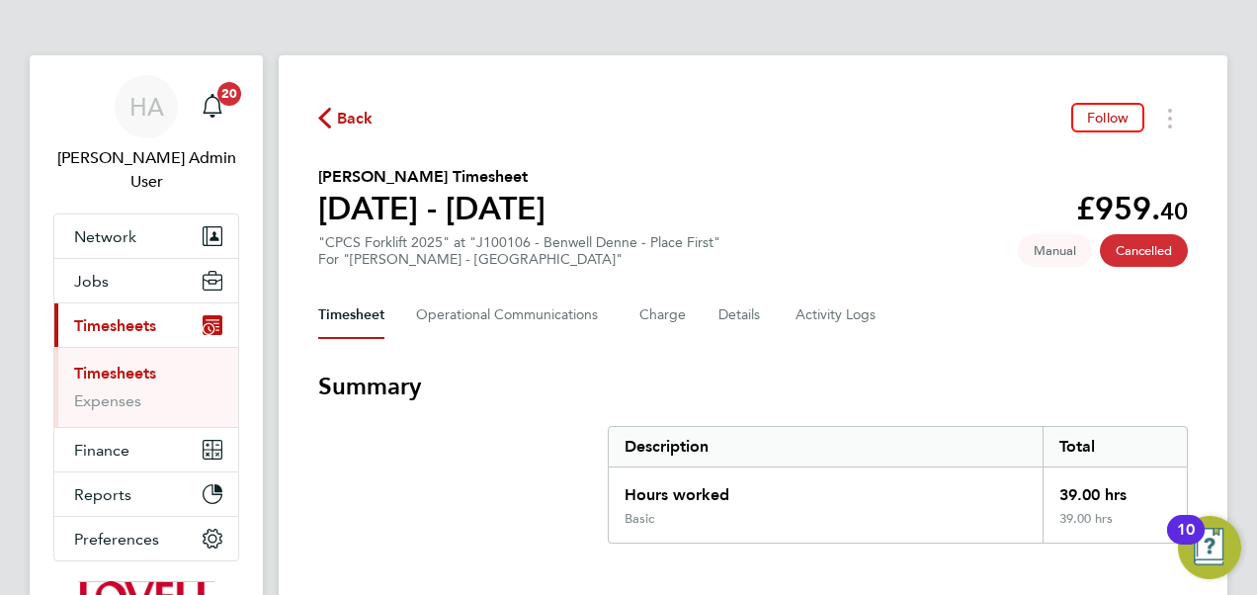
click at [373, 393] on h3 "Summary" at bounding box center [753, 387] width 870 height 32
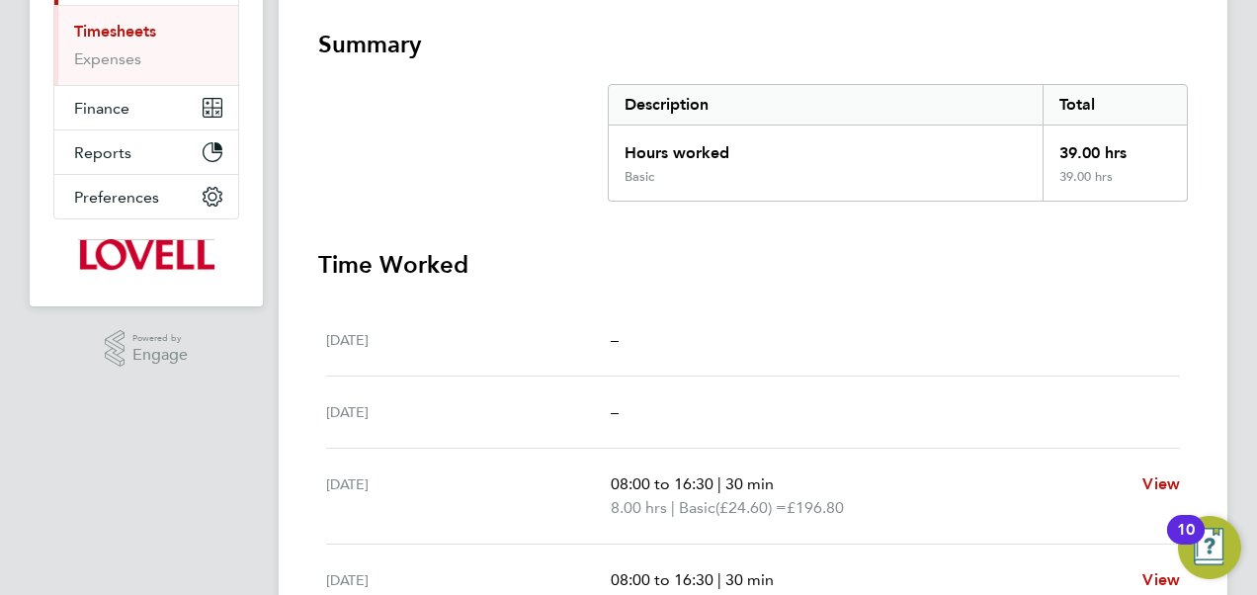
scroll to position [750, 0]
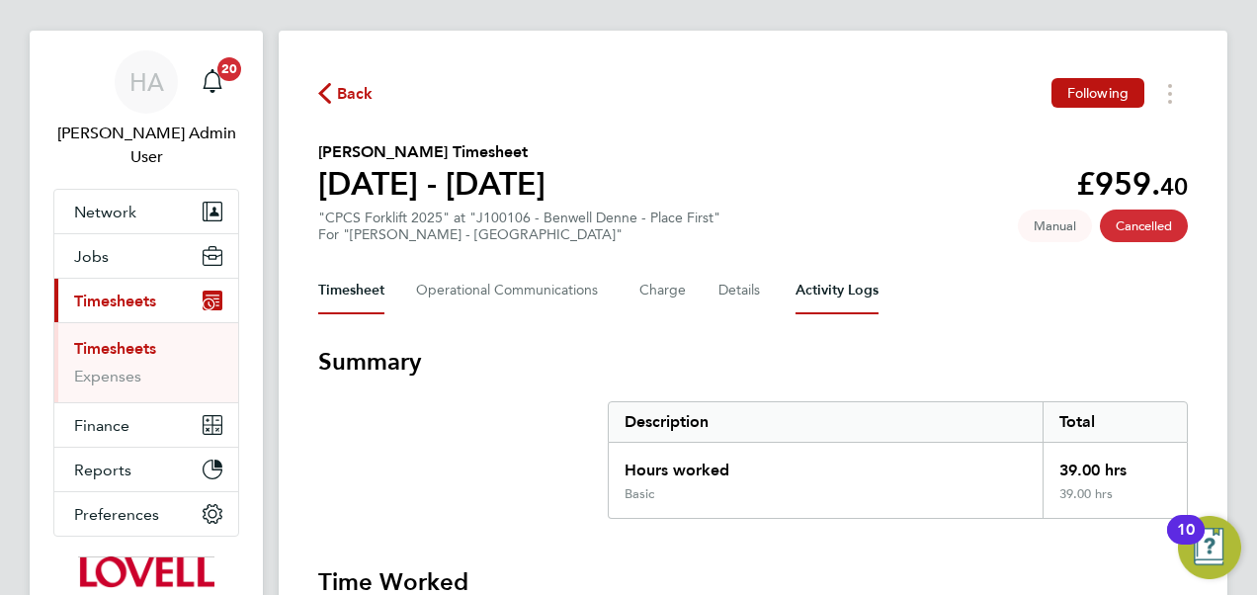
scroll to position [26, 0]
click at [1122, 223] on span "Cancelled" at bounding box center [1144, 225] width 88 height 33
click at [330, 83] on icon "button" at bounding box center [324, 92] width 13 height 21
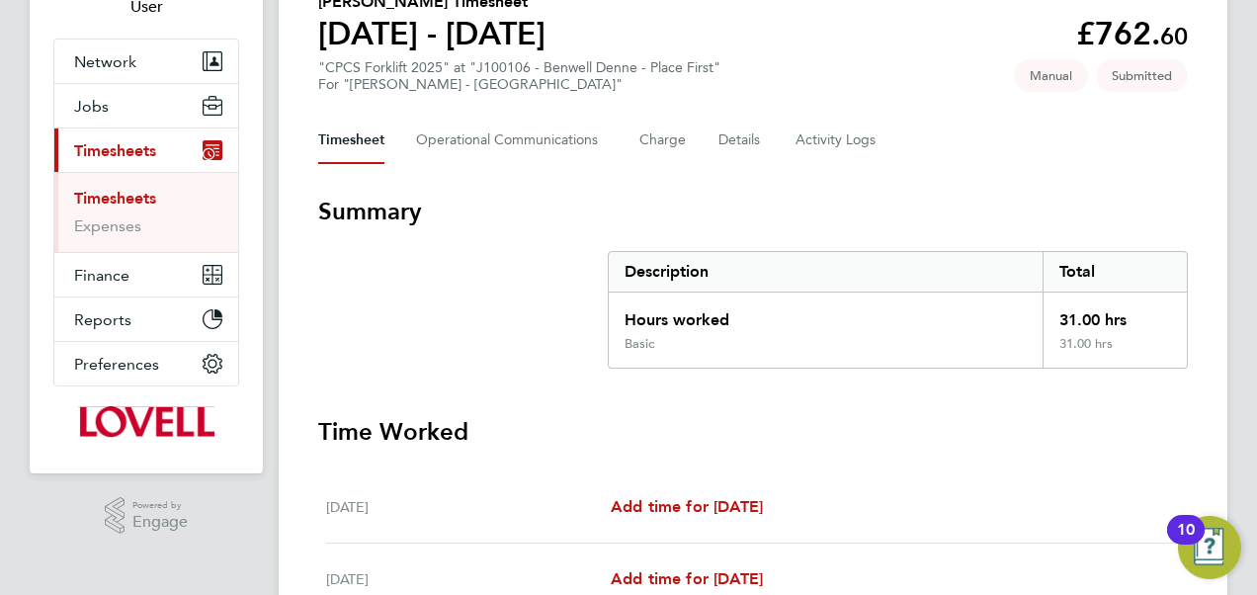
scroll to position [174, 0]
click at [542, 141] on Communications-tab "Operational Communications" at bounding box center [512, 141] width 192 height 47
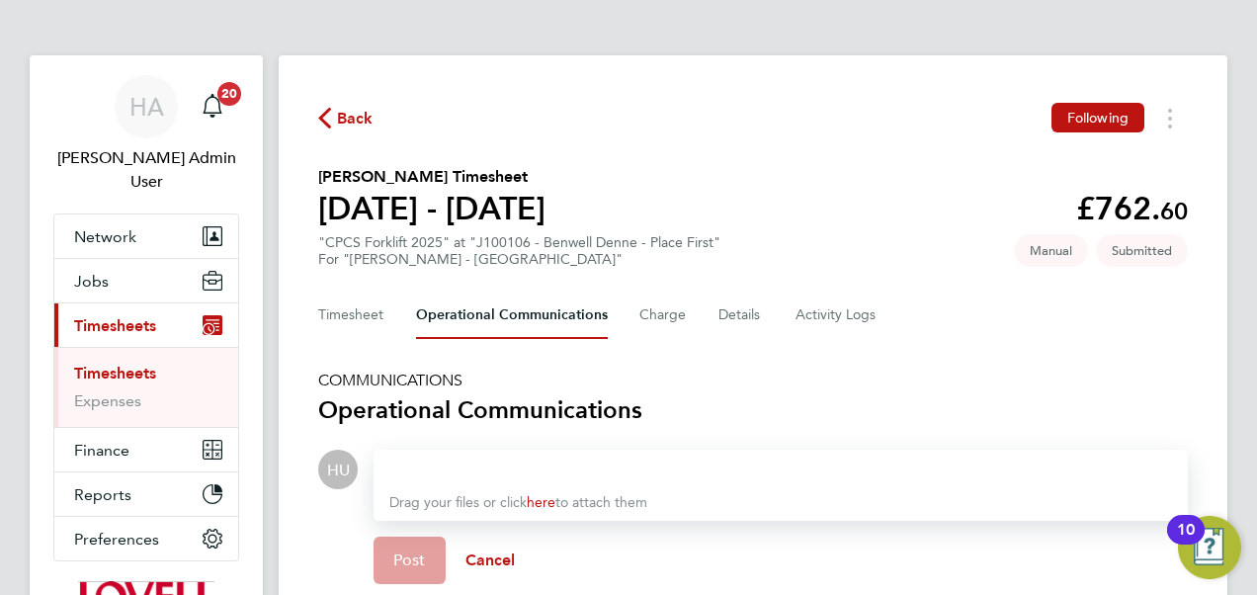
click at [472, 458] on div at bounding box center [780, 470] width 783 height 24
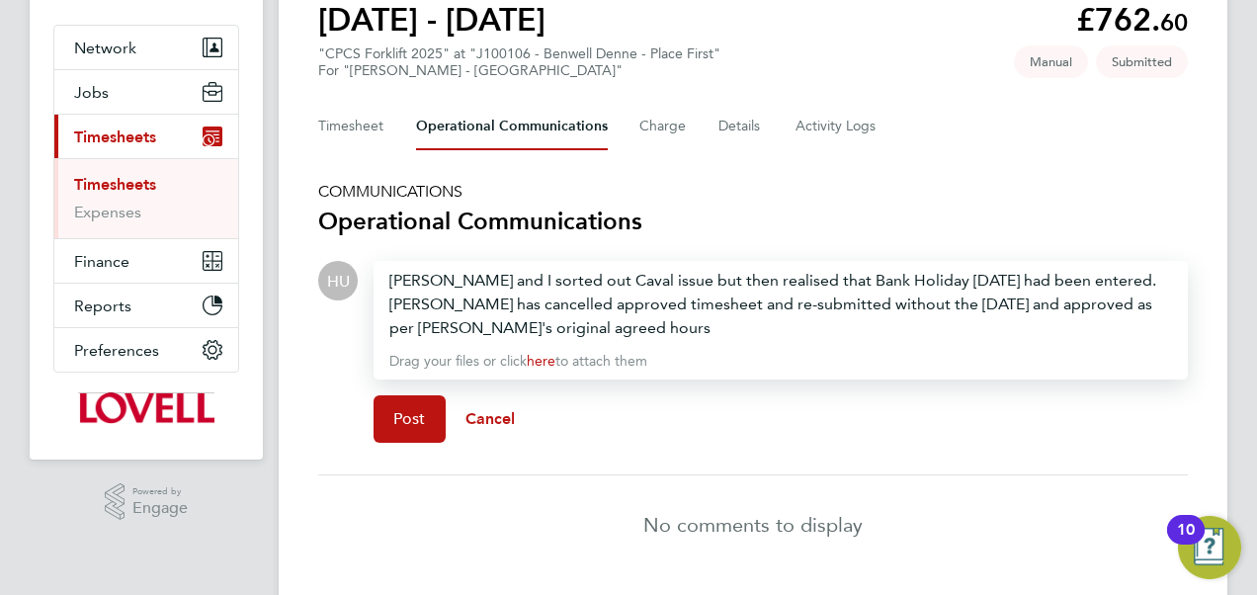
scroll to position [190, 0]
click at [409, 413] on span "Post" at bounding box center [409, 418] width 33 height 20
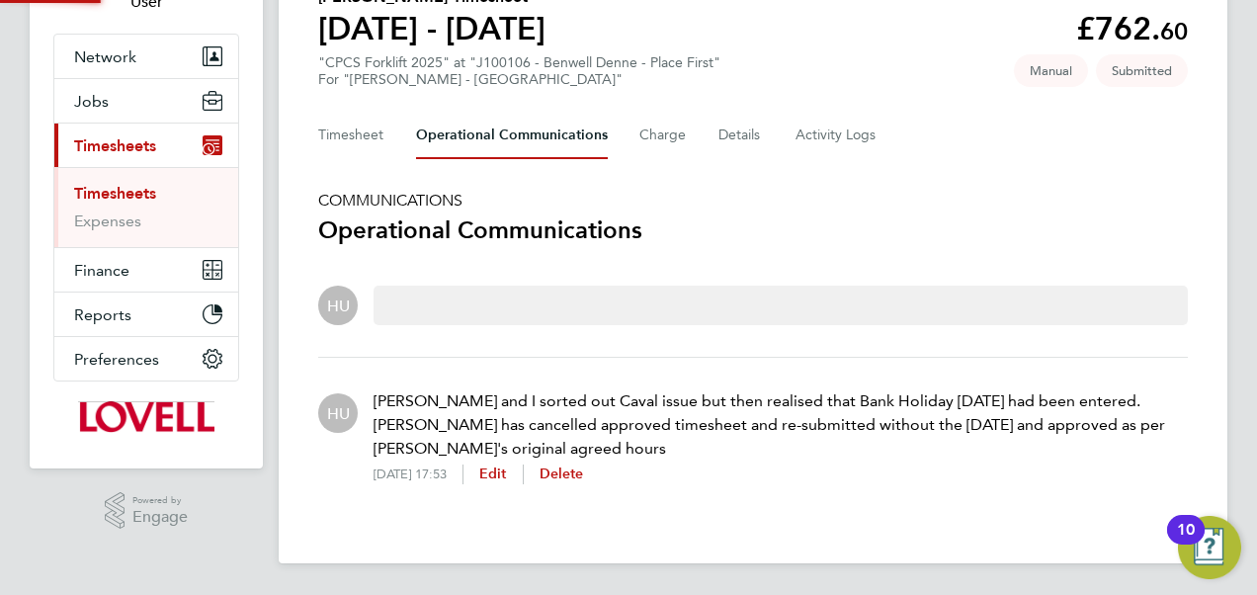
scroll to position [178, 0]
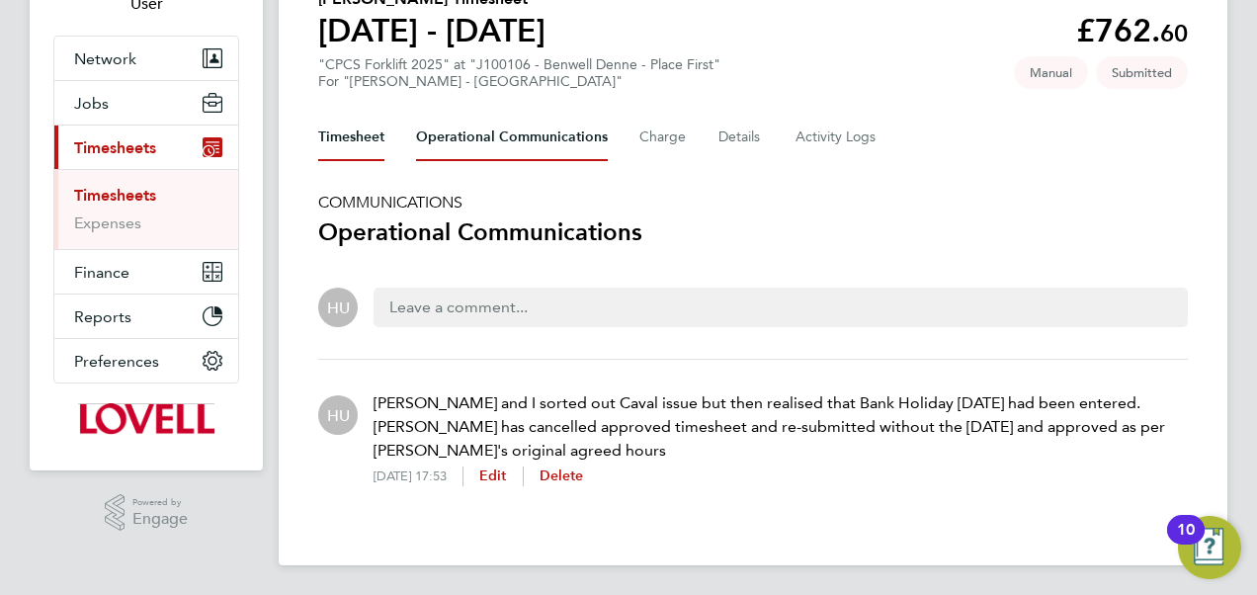
click at [346, 121] on button "Timesheet" at bounding box center [351, 137] width 66 height 47
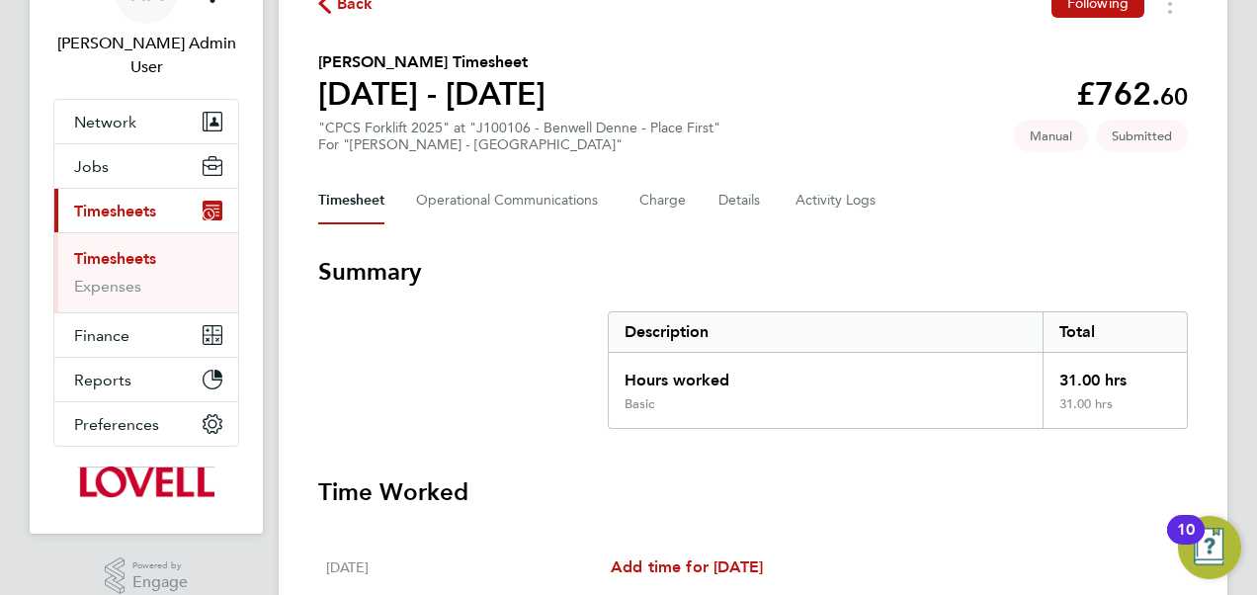
scroll to position [114, 0]
click at [484, 196] on Communications-tab "Operational Communications" at bounding box center [512, 201] width 192 height 47
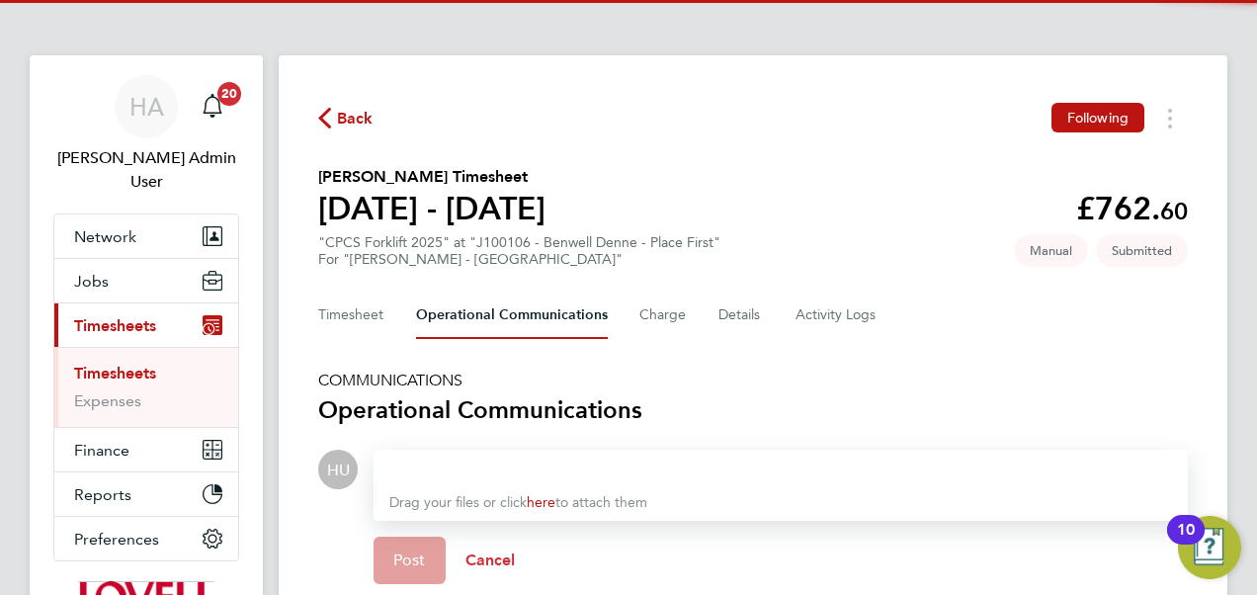
scroll to position [258, 0]
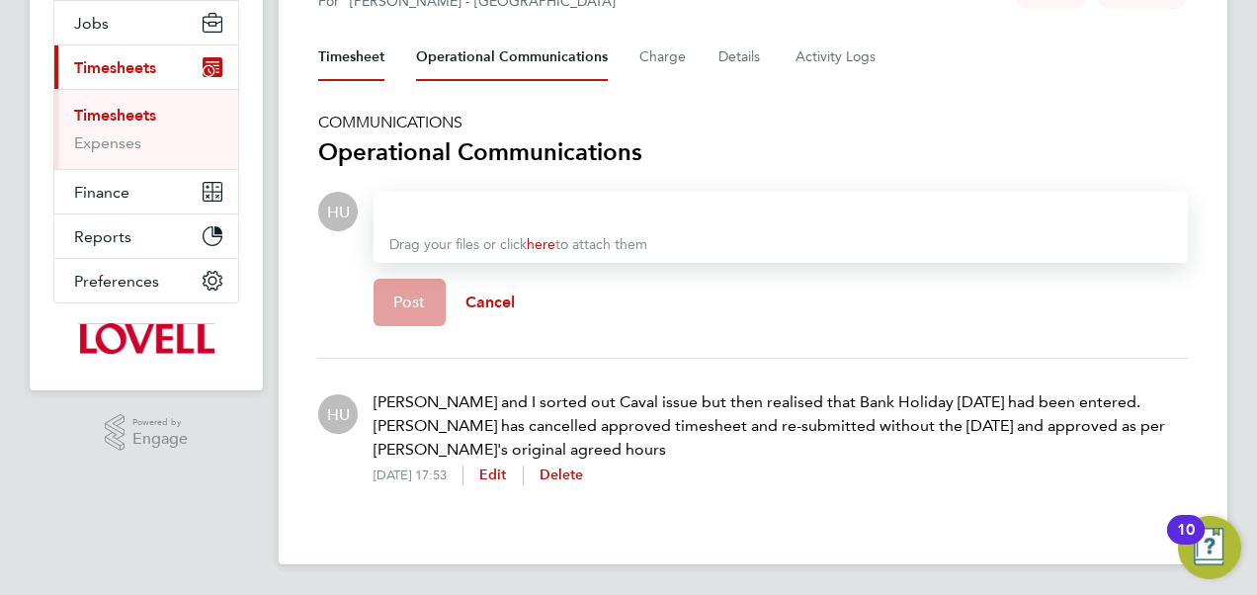
click at [369, 54] on button "Timesheet" at bounding box center [351, 57] width 66 height 47
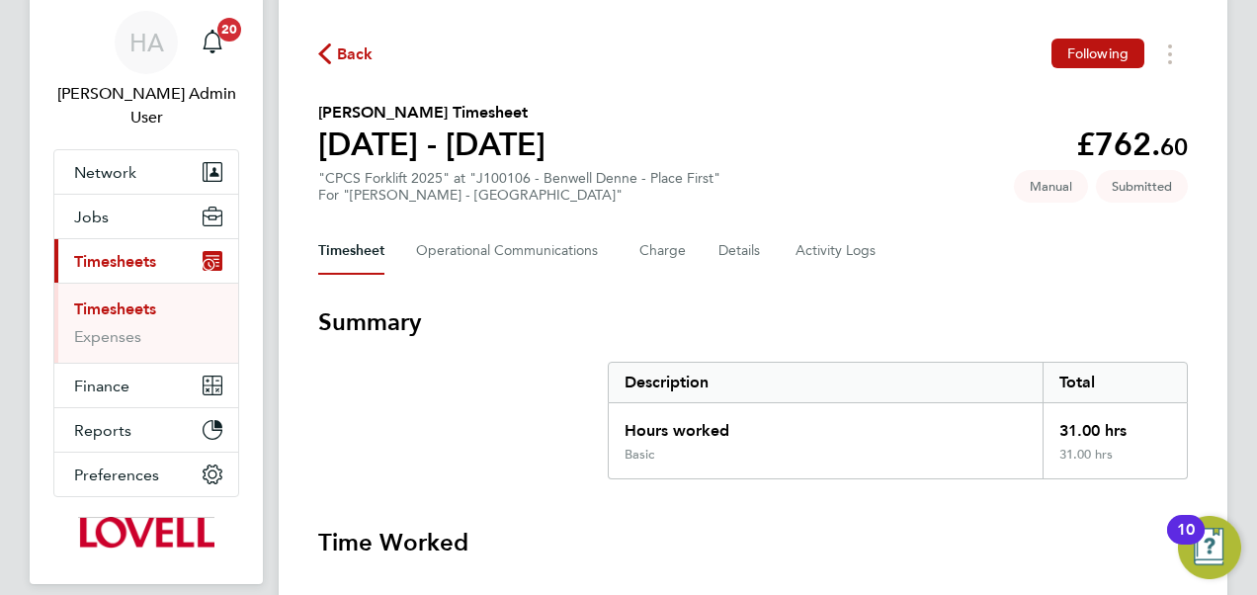
scroll to position [63, 0]
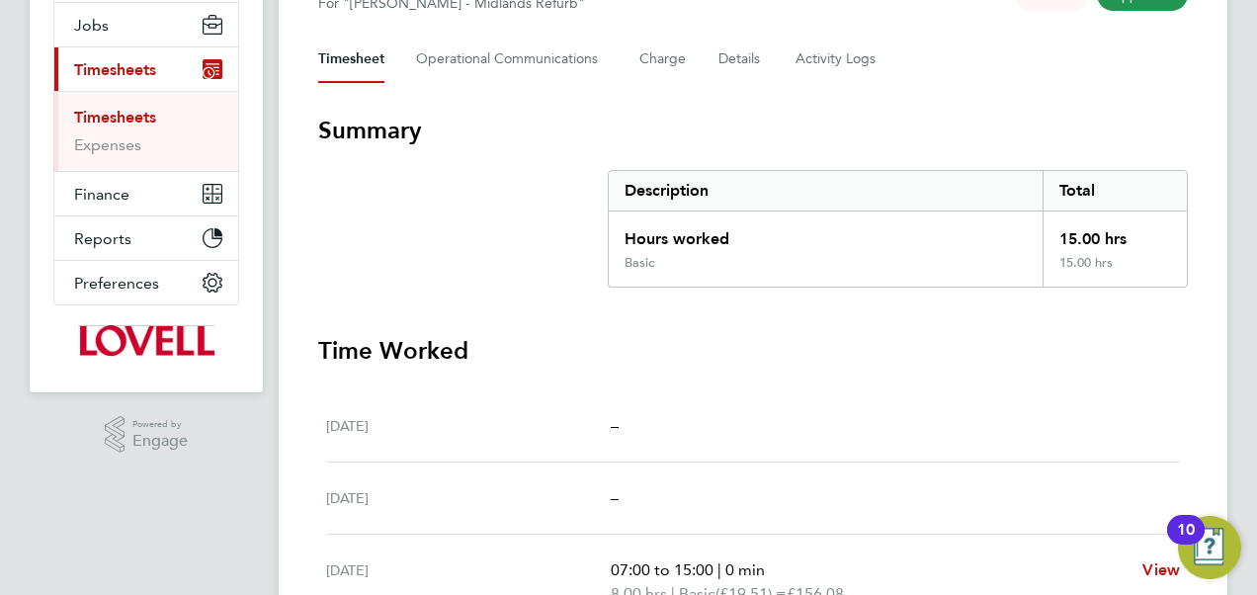
scroll to position [143, 0]
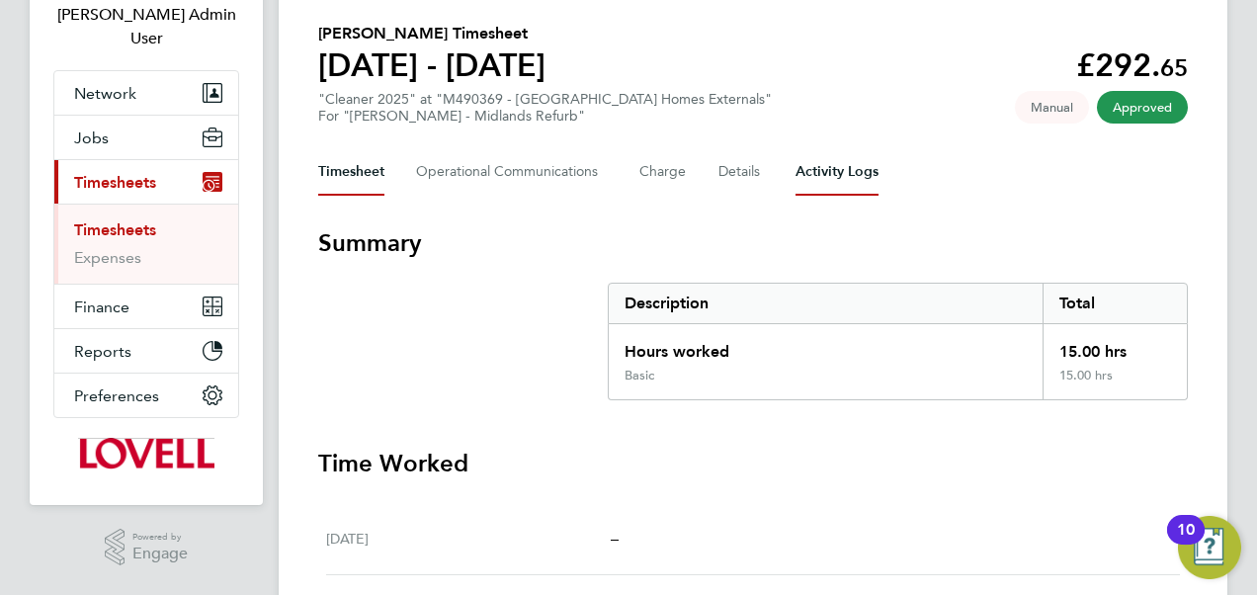
click at [818, 158] on Logs-tab "Activity Logs" at bounding box center [837, 171] width 83 height 47
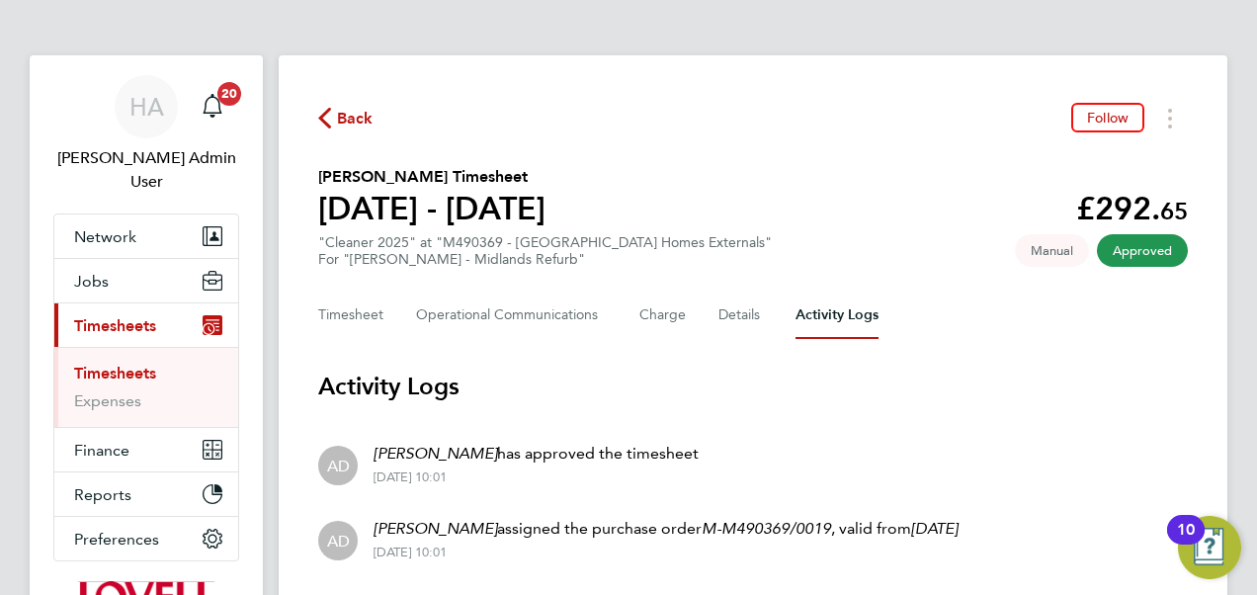
click at [333, 117] on span "Back" at bounding box center [345, 117] width 55 height 19
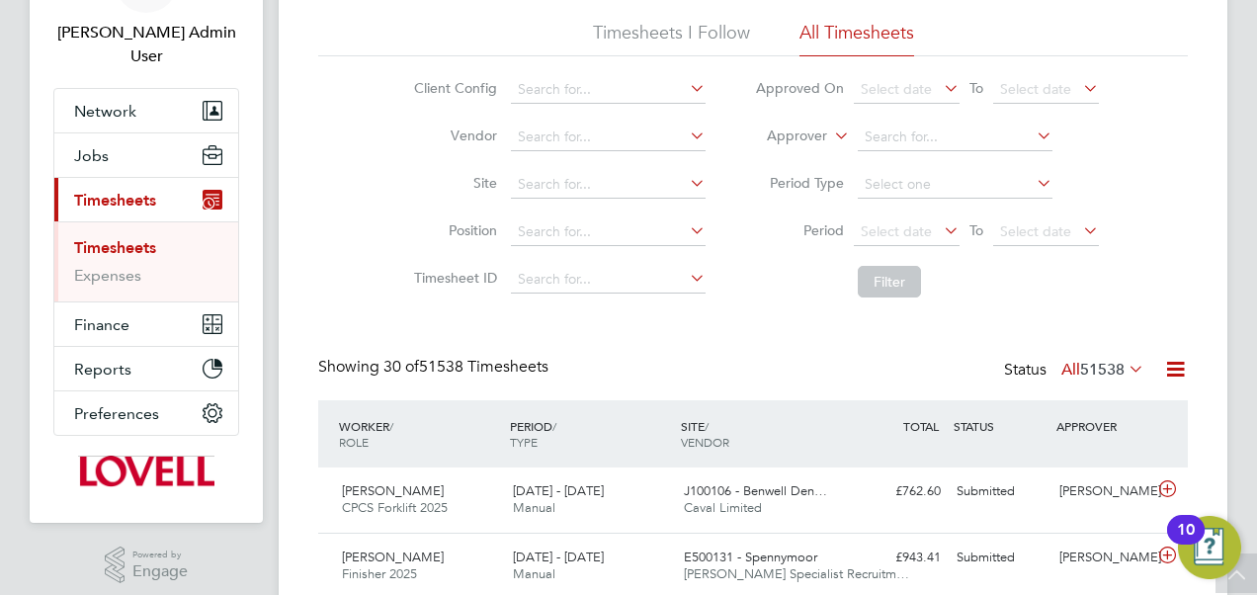
scroll to position [124, 0]
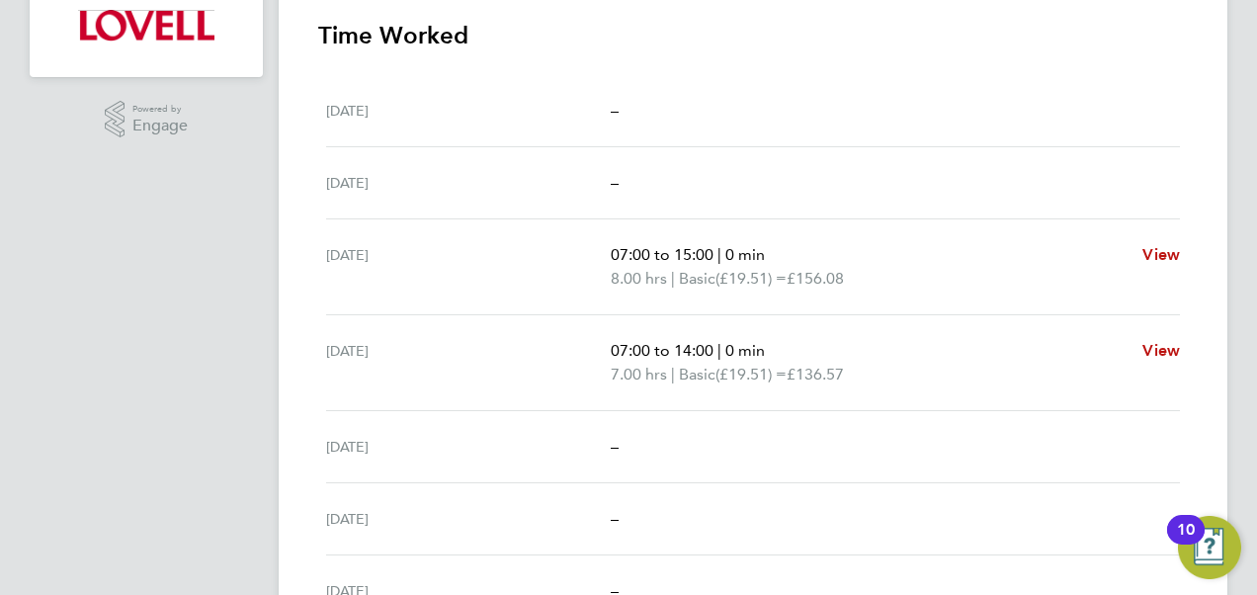
scroll to position [774, 0]
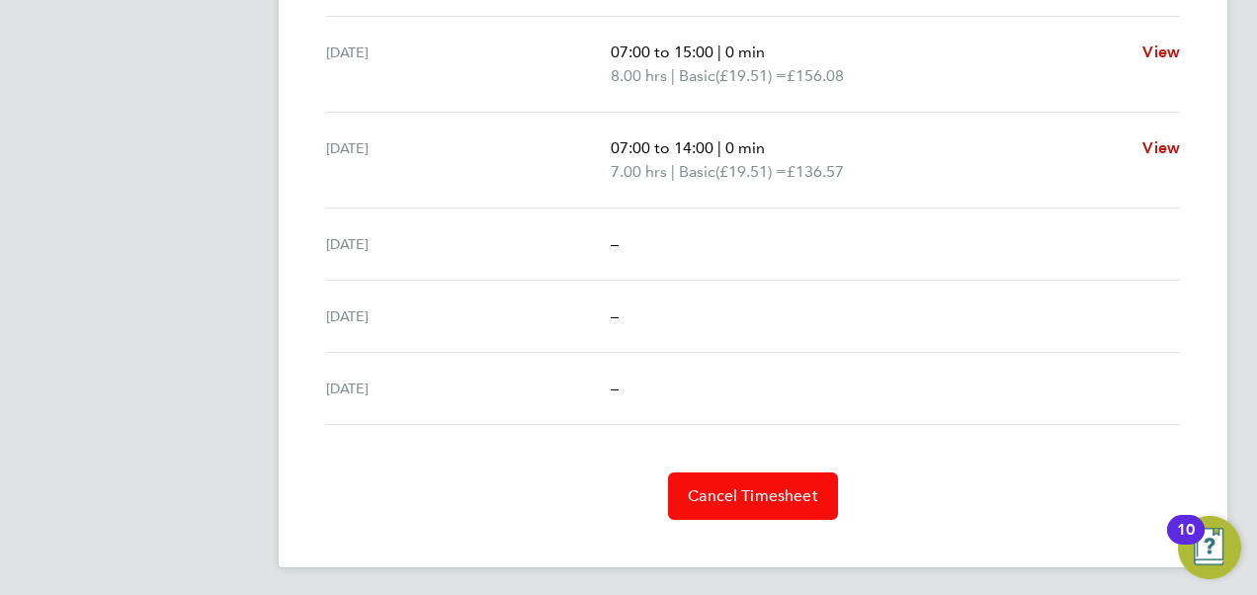
click at [820, 482] on button "Cancel Timesheet" at bounding box center [753, 495] width 170 height 47
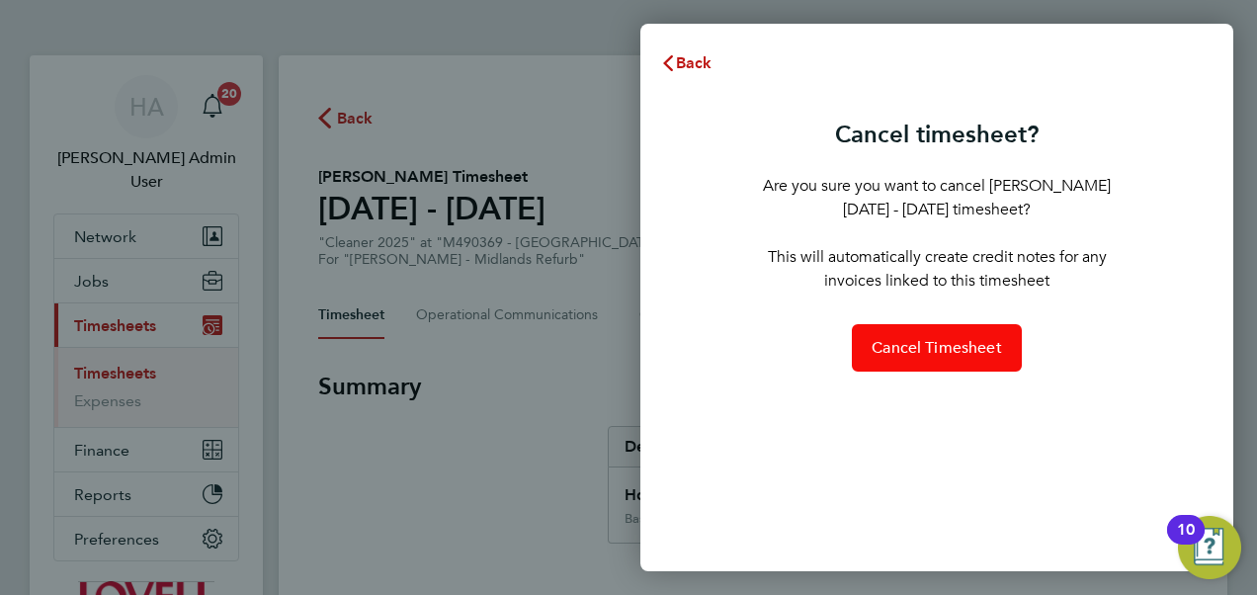
click at [873, 328] on button "Cancel Timesheet" at bounding box center [937, 347] width 170 height 47
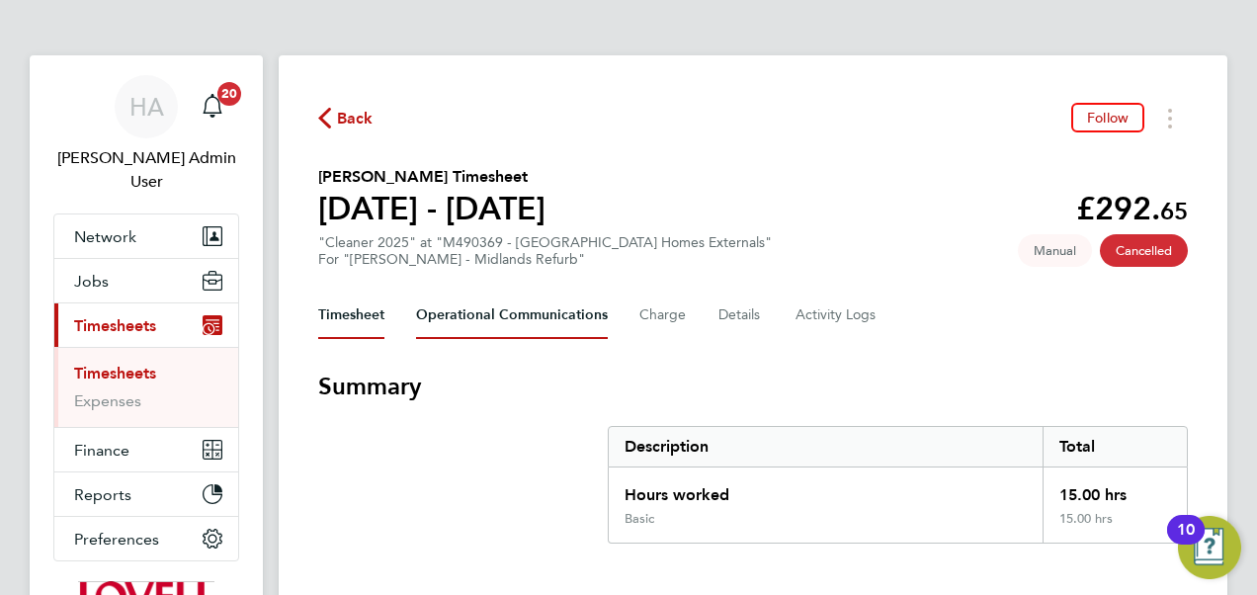
click at [534, 316] on Communications-tab "Operational Communications" at bounding box center [512, 315] width 192 height 47
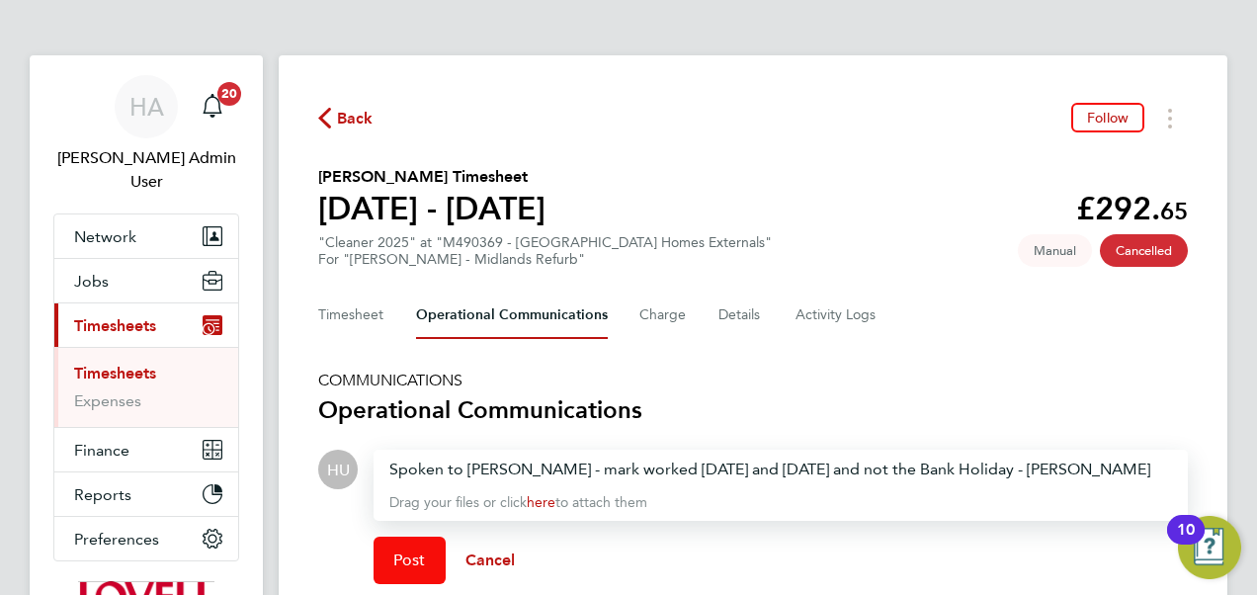
click at [392, 550] on button "Post" at bounding box center [410, 560] width 72 height 47
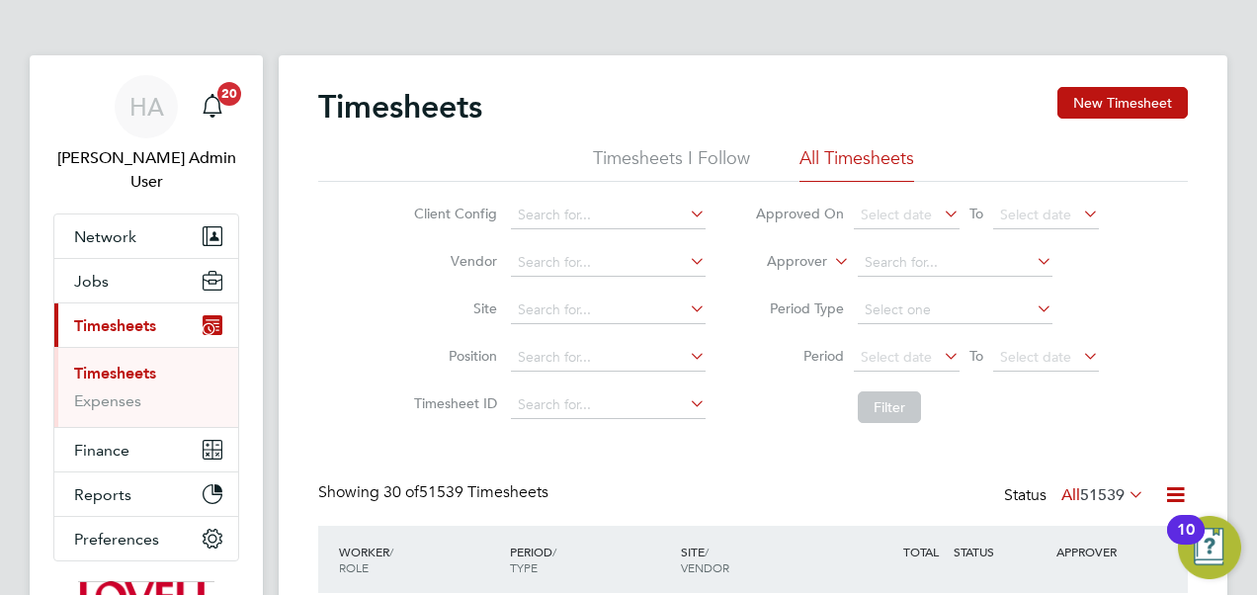
click at [830, 263] on icon at bounding box center [830, 256] width 0 height 18
click at [801, 290] on li "Worker" at bounding box center [778, 285] width 97 height 26
click at [951, 244] on li "Worker" at bounding box center [926, 262] width 393 height 47
click at [915, 249] on li "Worker" at bounding box center [926, 262] width 393 height 47
click at [899, 266] on input at bounding box center [955, 263] width 195 height 28
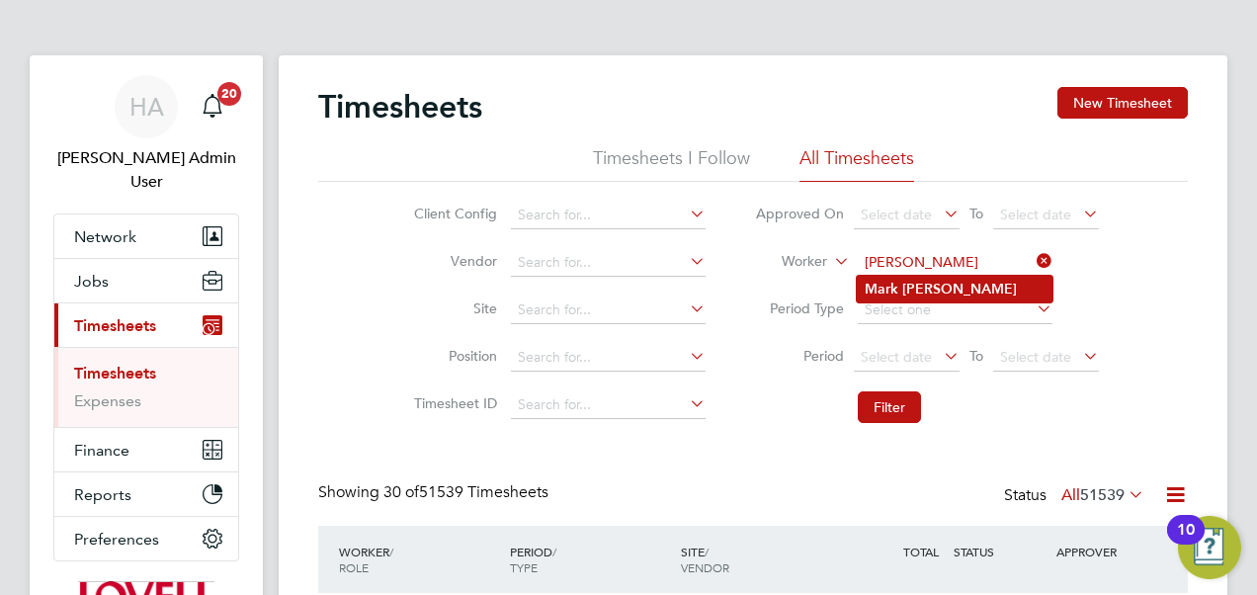
click at [898, 279] on li "Mark Richardson" at bounding box center [955, 289] width 196 height 27
type input "[PERSON_NAME]"
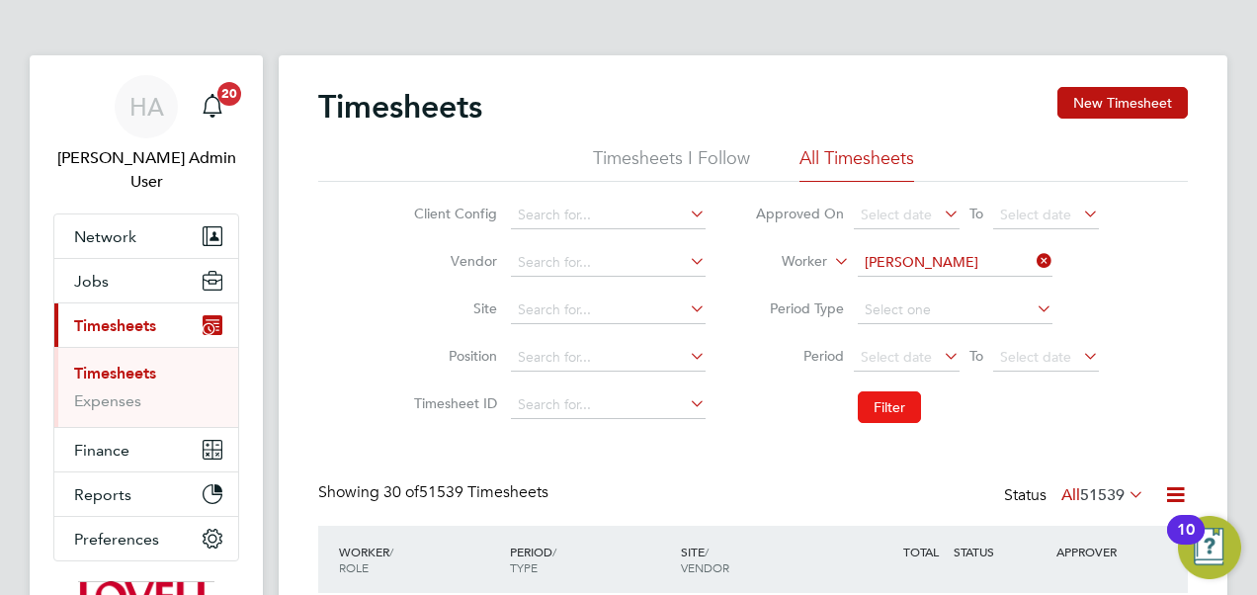
click at [886, 408] on button "Filter" at bounding box center [889, 407] width 63 height 32
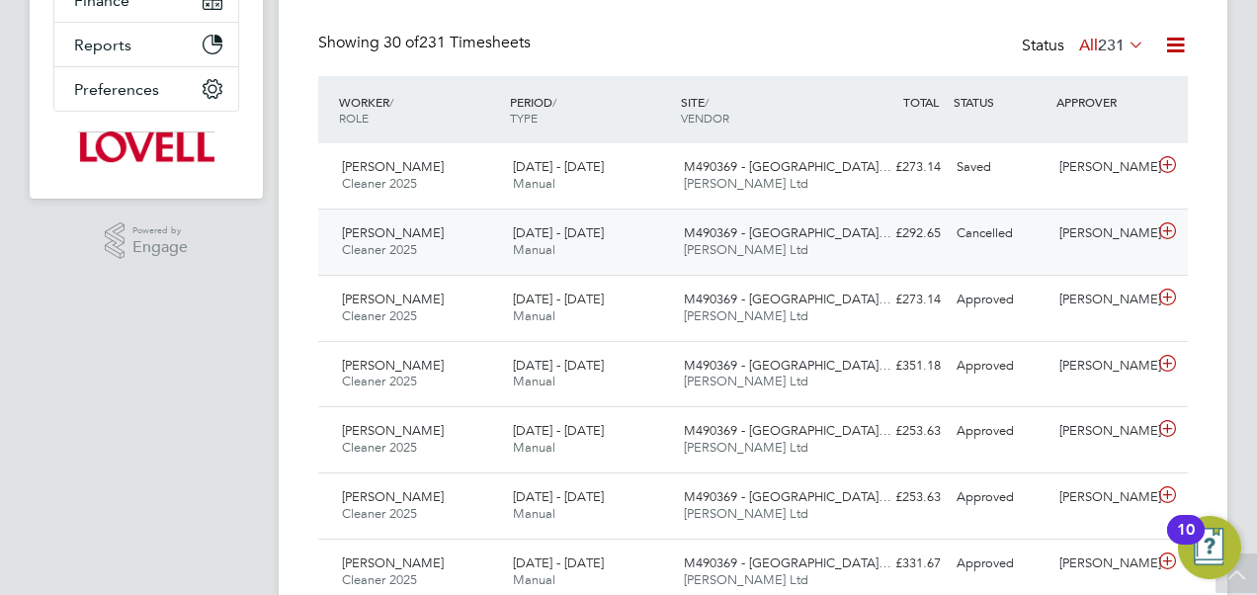
click at [778, 237] on span "M490369 - [GEOGRAPHIC_DATA]…" at bounding box center [788, 232] width 208 height 17
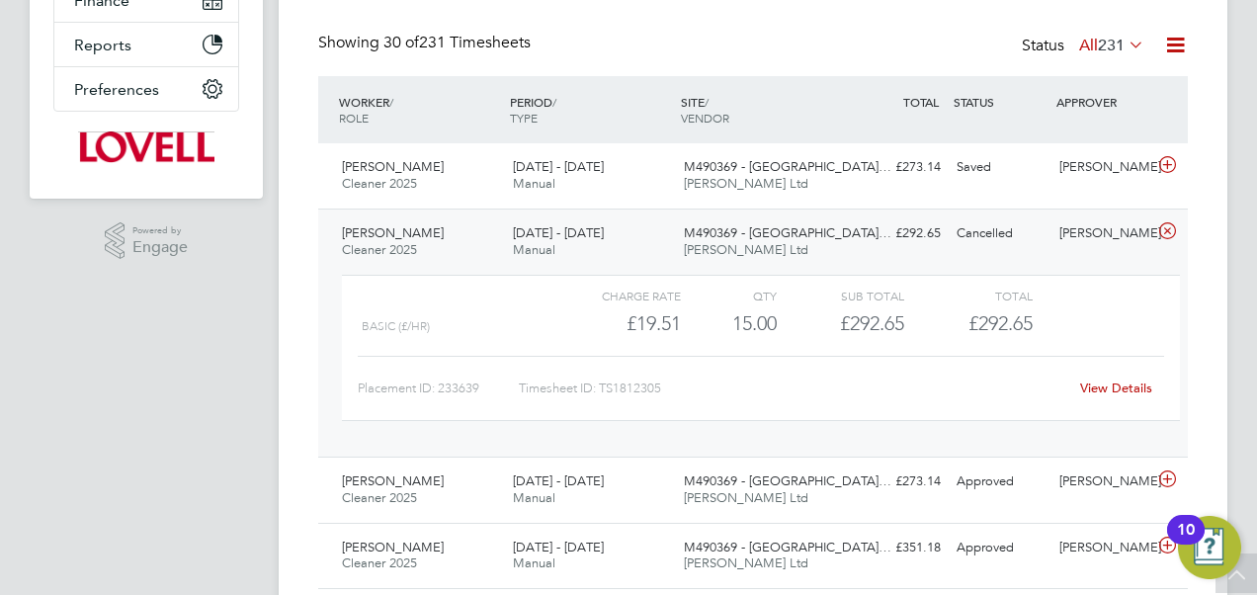
click at [1103, 385] on link "View Details" at bounding box center [1116, 388] width 72 height 17
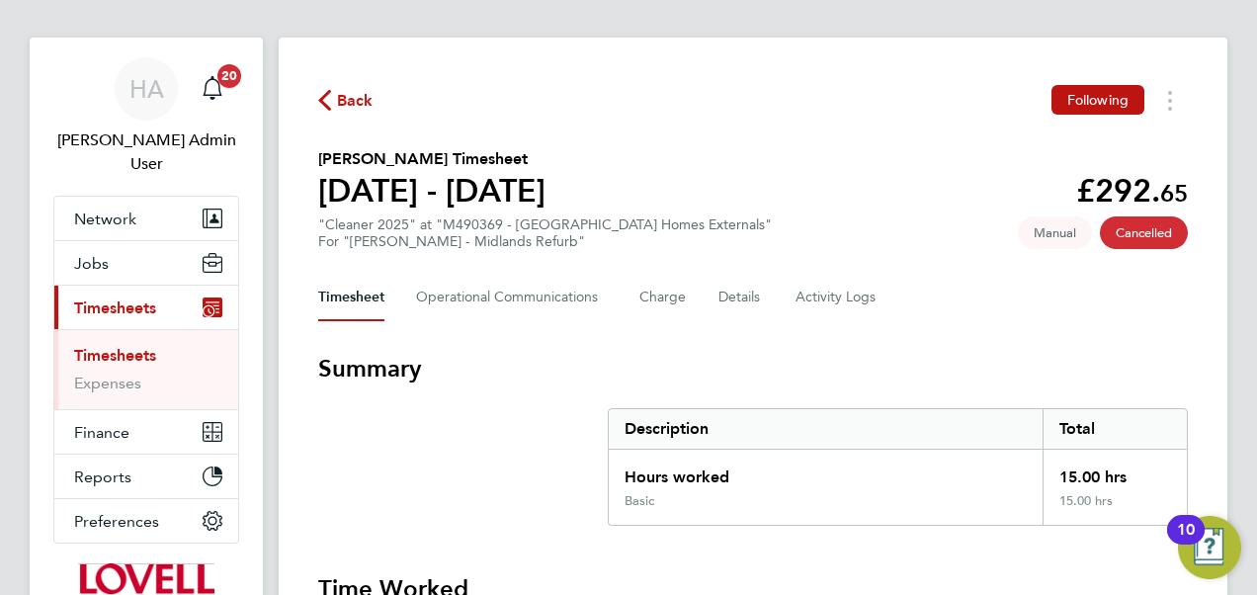
scroll to position [4, 0]
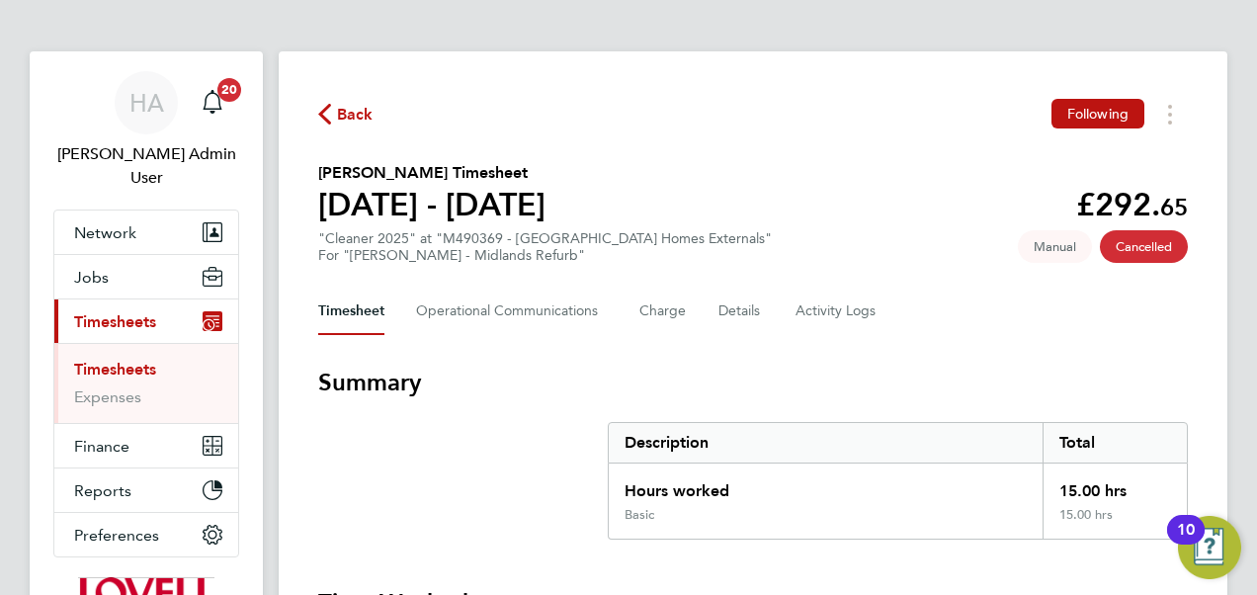
click at [344, 119] on span "Back" at bounding box center [355, 115] width 37 height 24
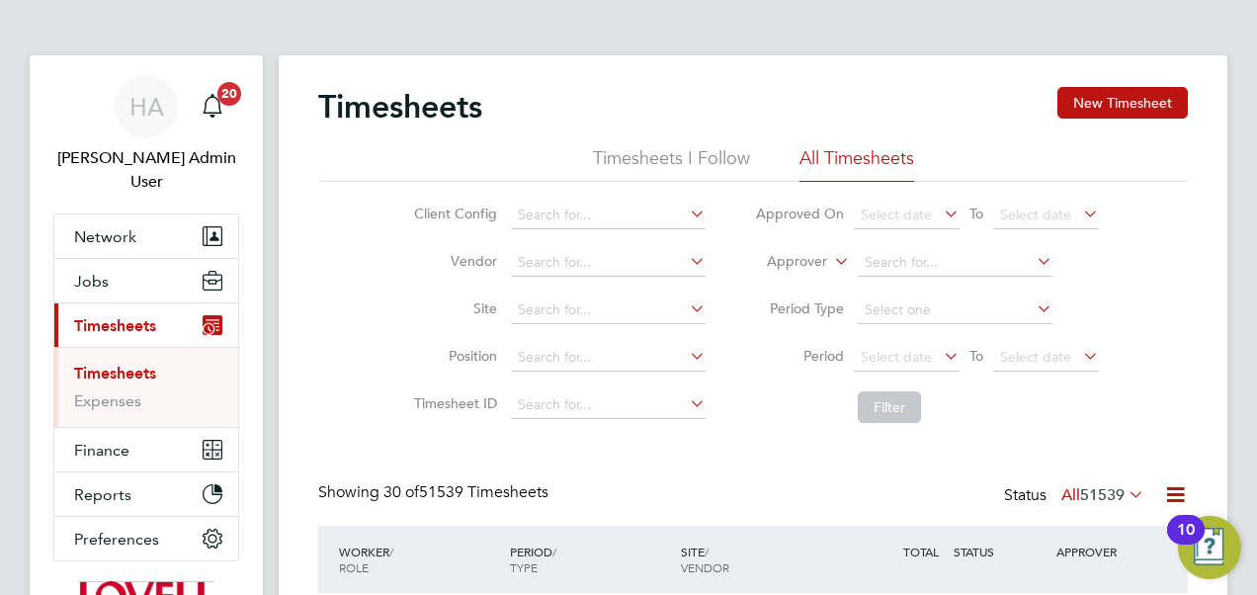
click at [822, 252] on label "Approver" at bounding box center [782, 262] width 89 height 20
click at [814, 281] on li "Worker" at bounding box center [778, 285] width 97 height 26
click at [915, 279] on li "Worker" at bounding box center [926, 262] width 393 height 47
click at [912, 259] on input at bounding box center [955, 263] width 195 height 28
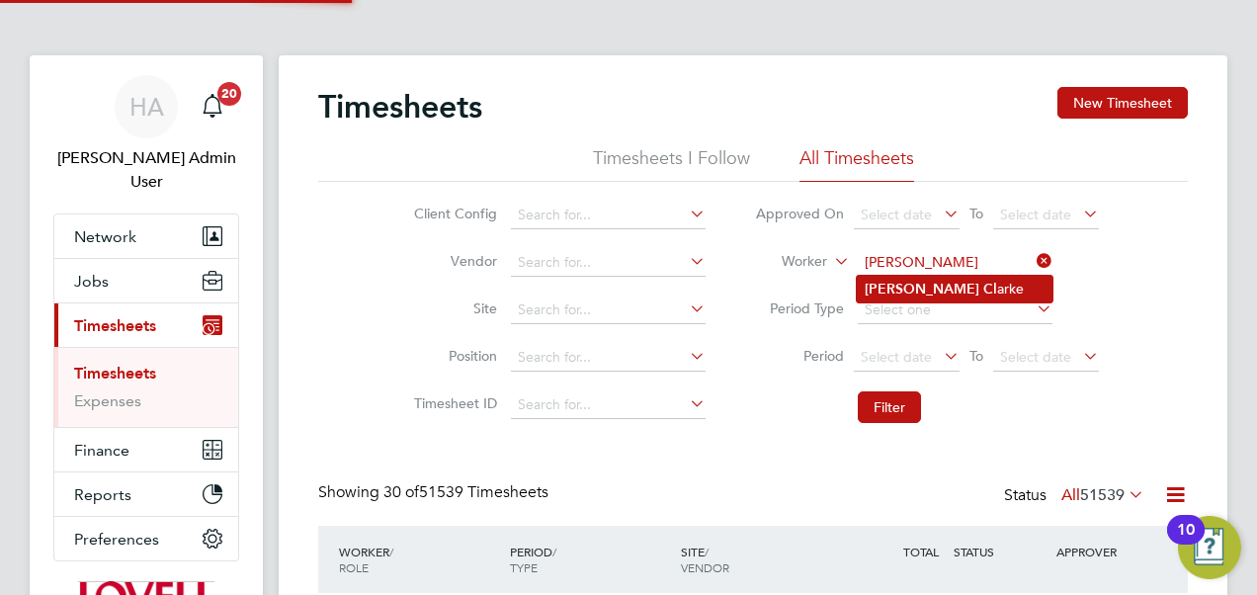
click at [926, 277] on li "Sanchez Cl arke" at bounding box center [955, 289] width 196 height 27
type input "[PERSON_NAME]"
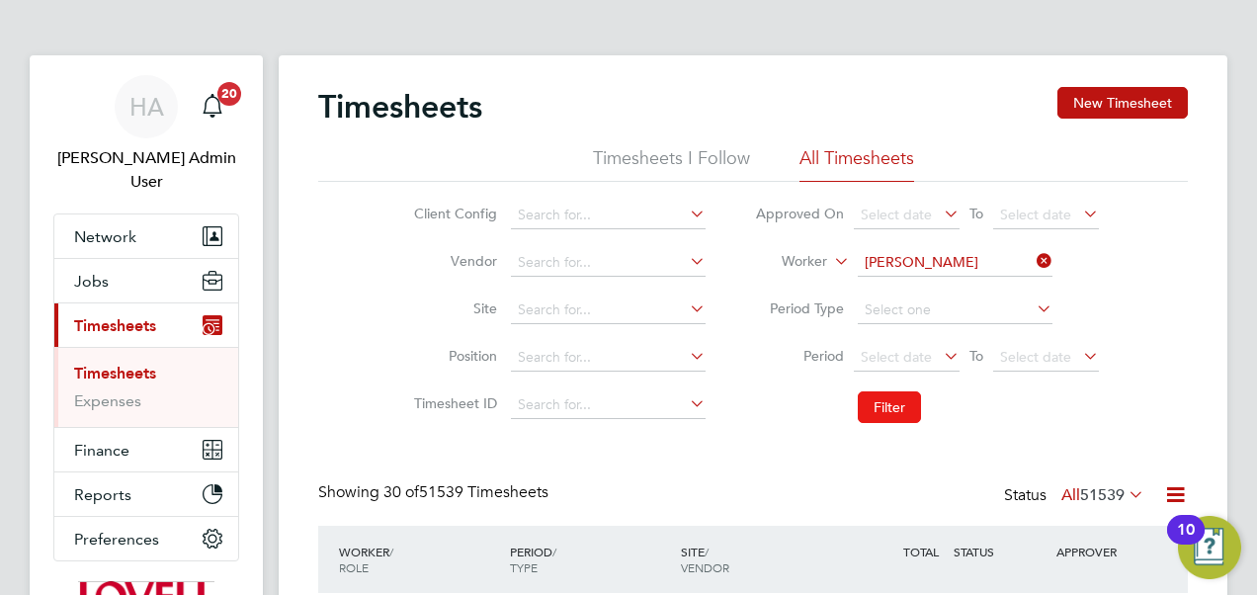
click at [890, 419] on button "Filter" at bounding box center [889, 407] width 63 height 32
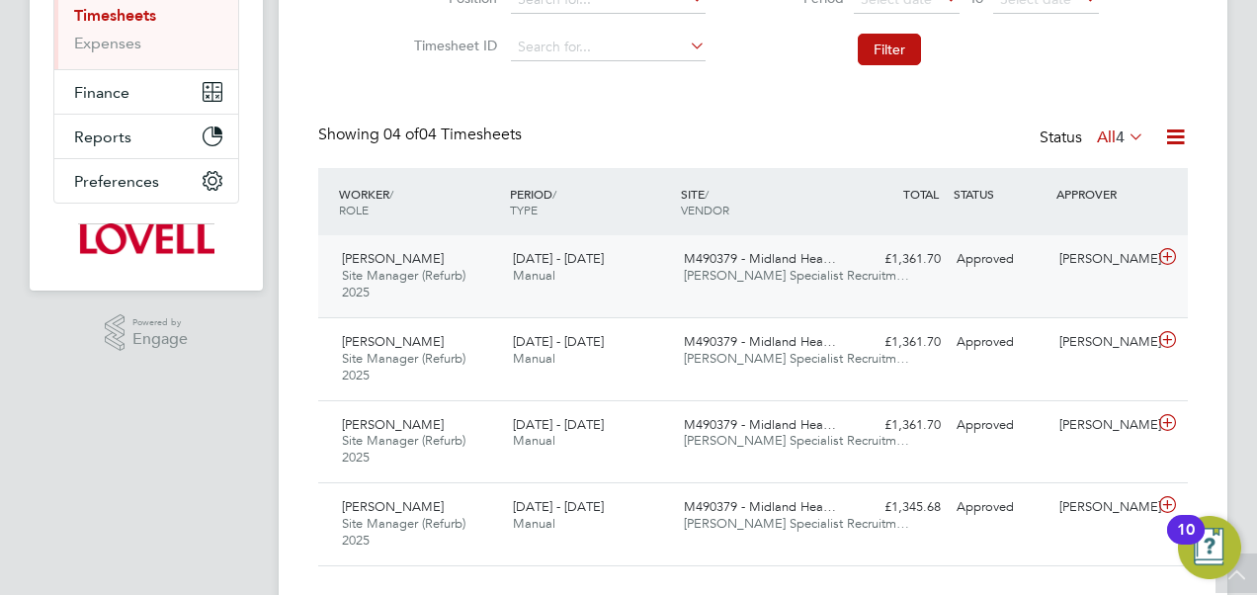
click at [804, 265] on span "M490379 - Midland Hea…" at bounding box center [760, 258] width 152 height 17
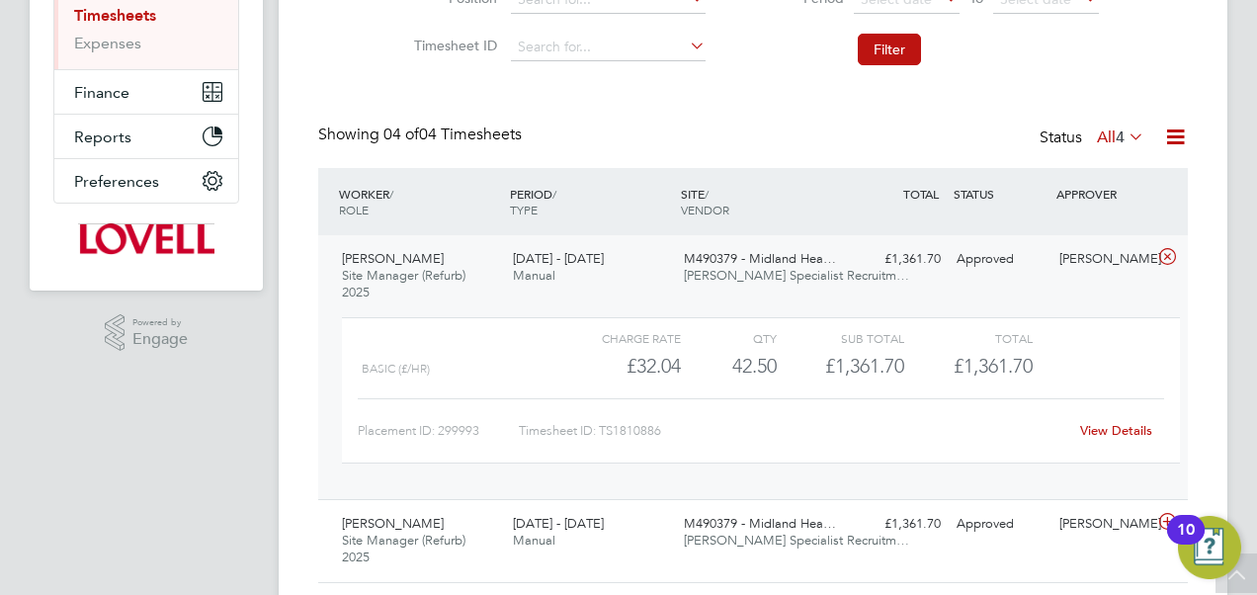
click at [1129, 421] on div "View Details" at bounding box center [1116, 431] width 97 height 32
click at [1104, 431] on link "View Details" at bounding box center [1116, 430] width 72 height 17
click at [1115, 431] on link "View Details" at bounding box center [1116, 430] width 72 height 17
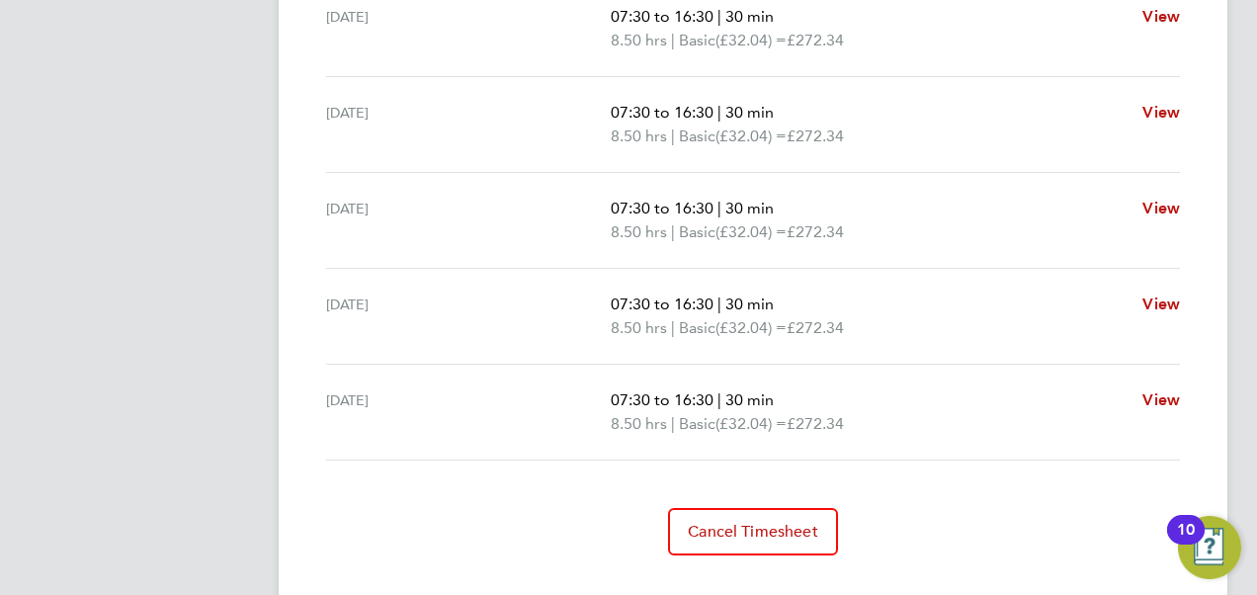
scroll to position [812, 0]
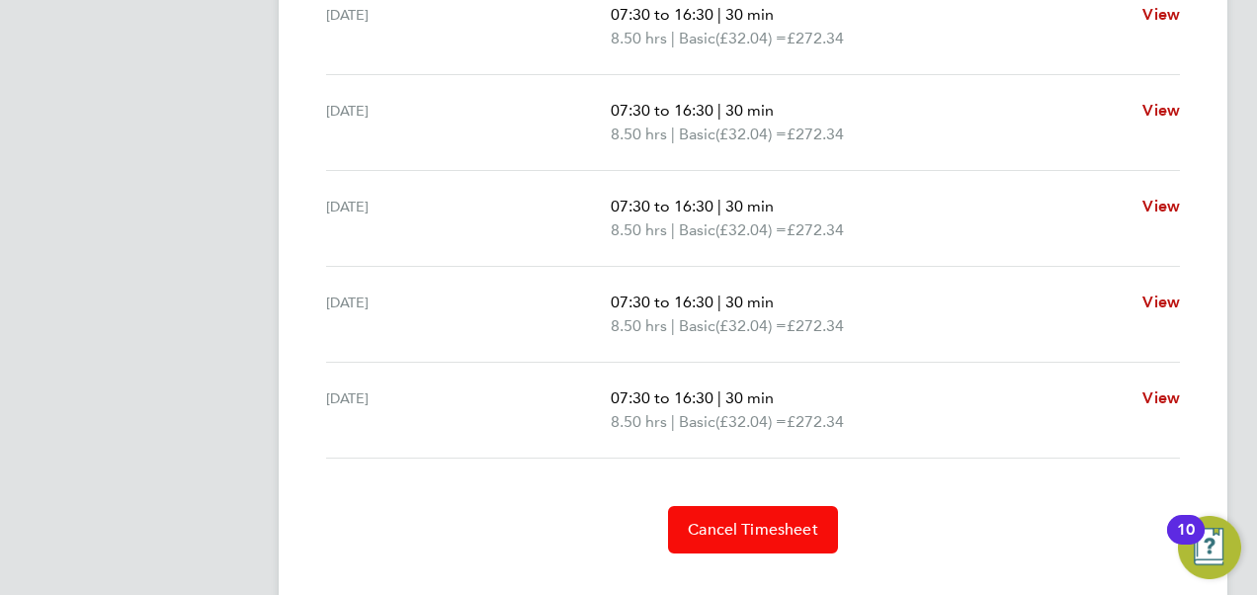
click at [762, 535] on button "Cancel Timesheet" at bounding box center [753, 529] width 170 height 47
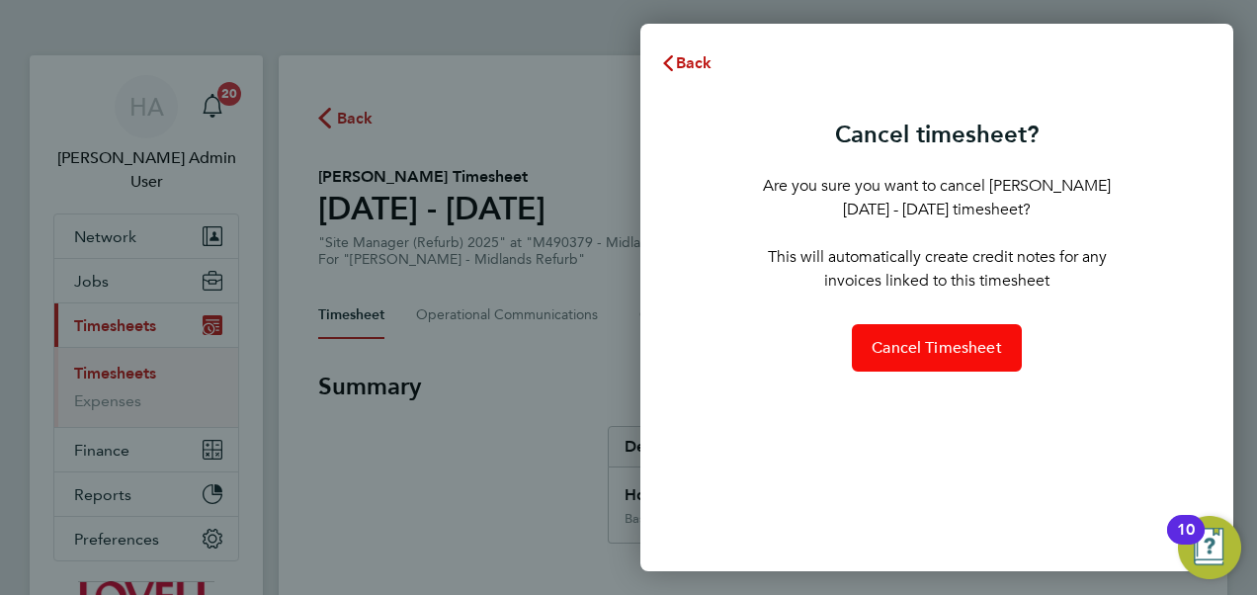
click at [929, 352] on span "Cancel Timesheet" at bounding box center [937, 348] width 130 height 20
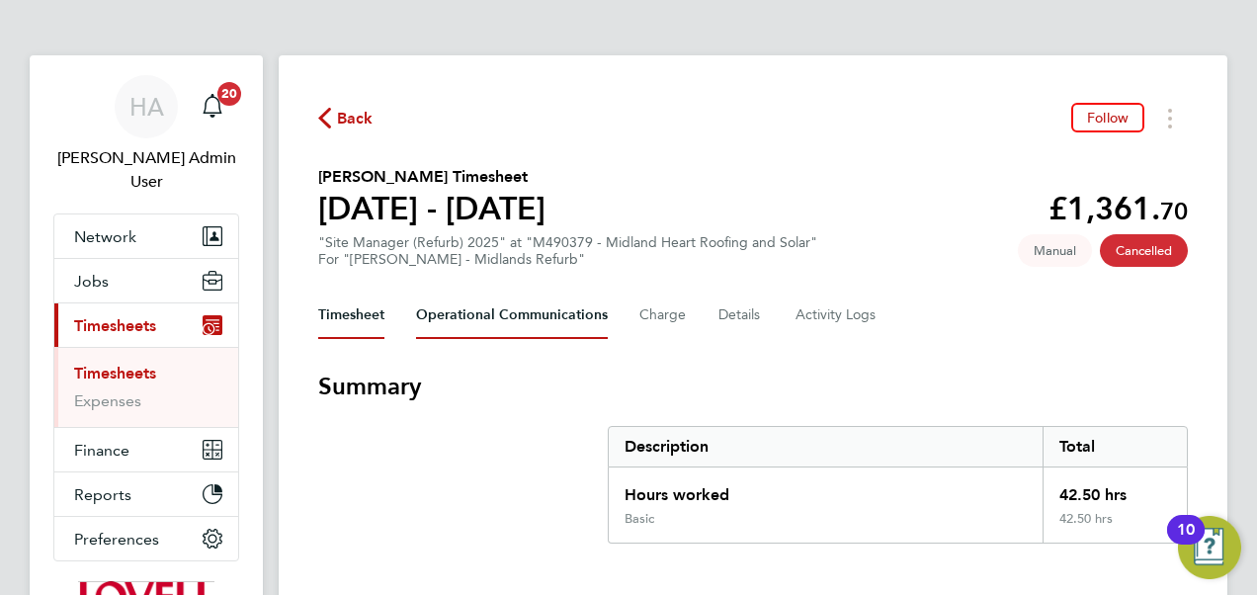
click at [535, 322] on Communications-tab "Operational Communications" at bounding box center [512, 315] width 192 height 47
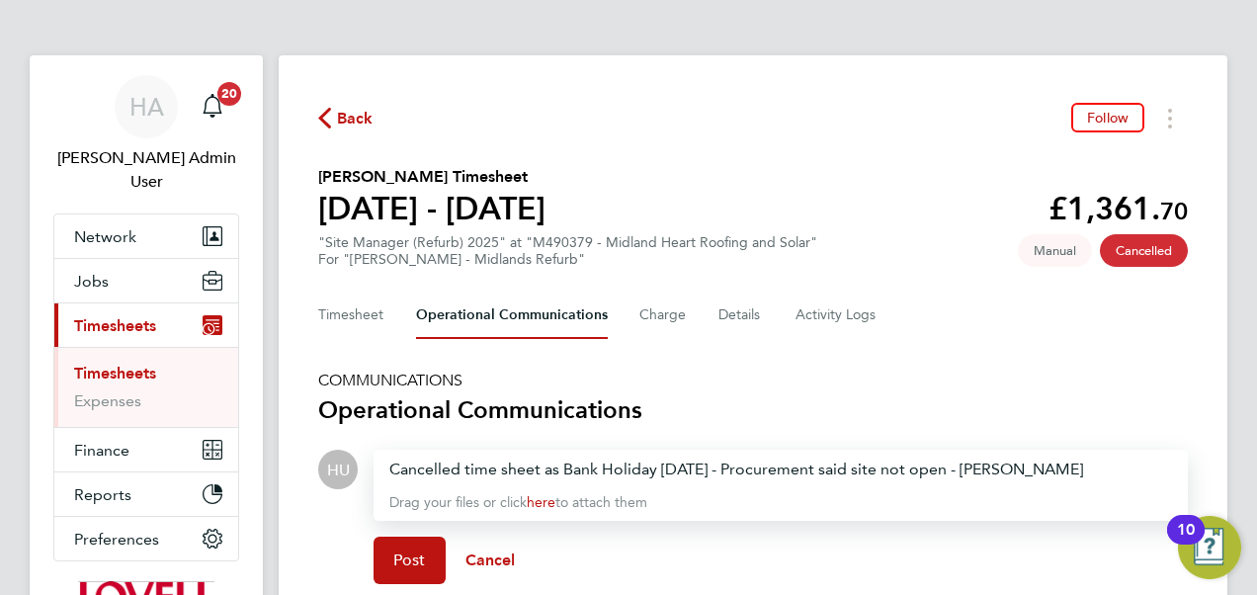
scroll to position [73, 0]
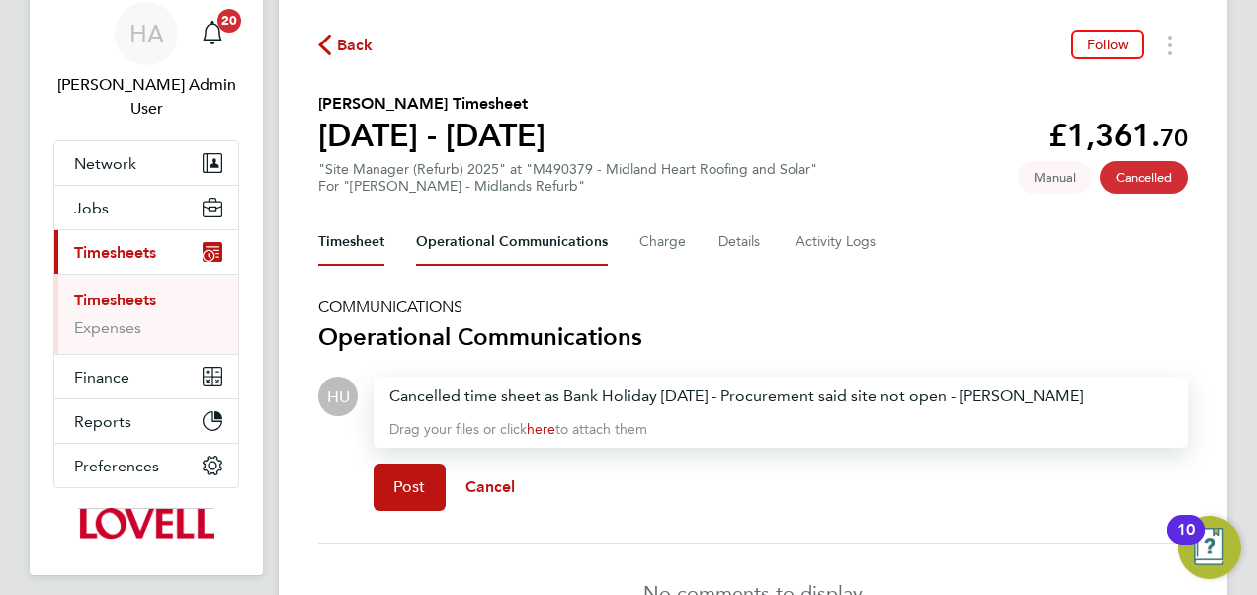
click at [340, 233] on button "Timesheet" at bounding box center [351, 241] width 66 height 47
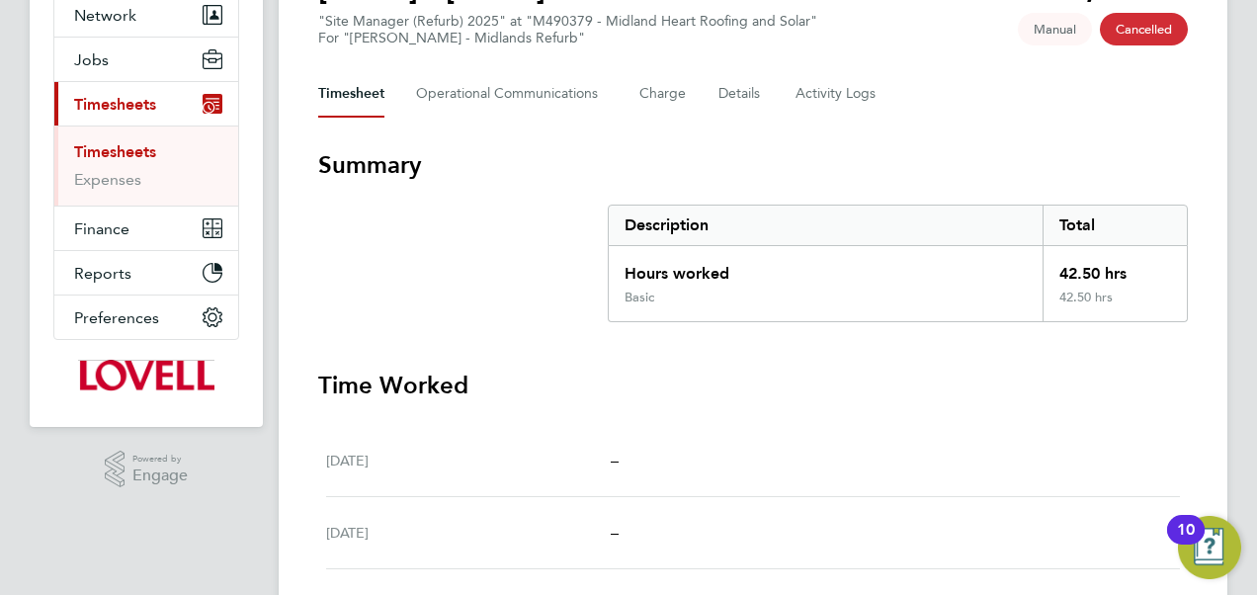
scroll to position [202, 0]
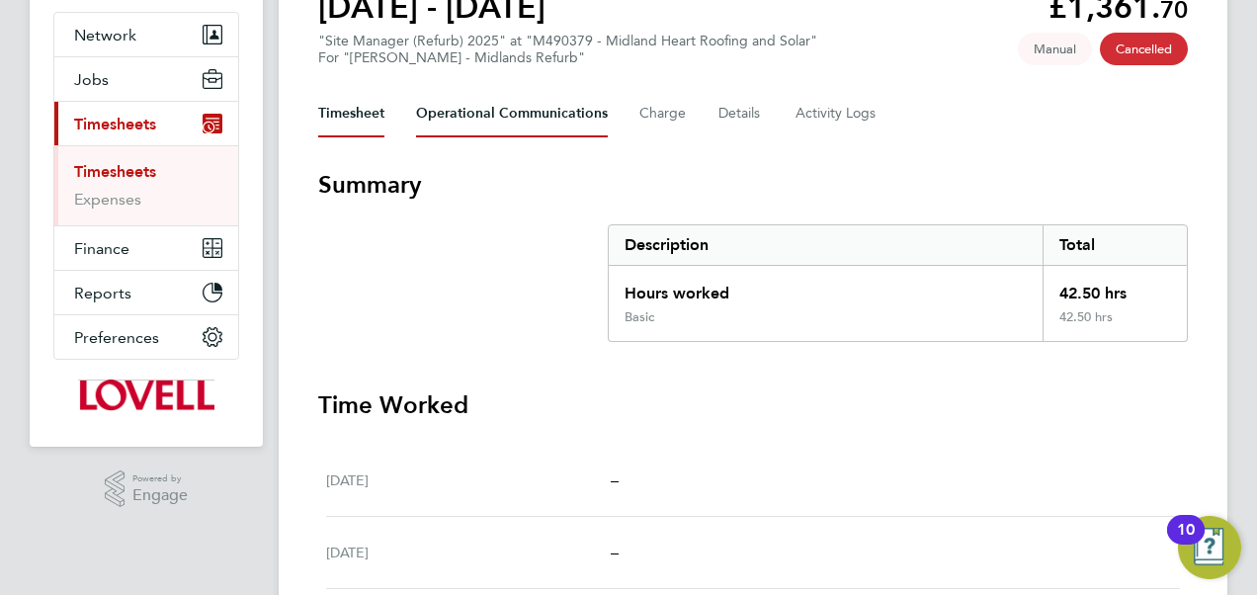
click at [506, 111] on Communications-tab "Operational Communications" at bounding box center [512, 113] width 192 height 47
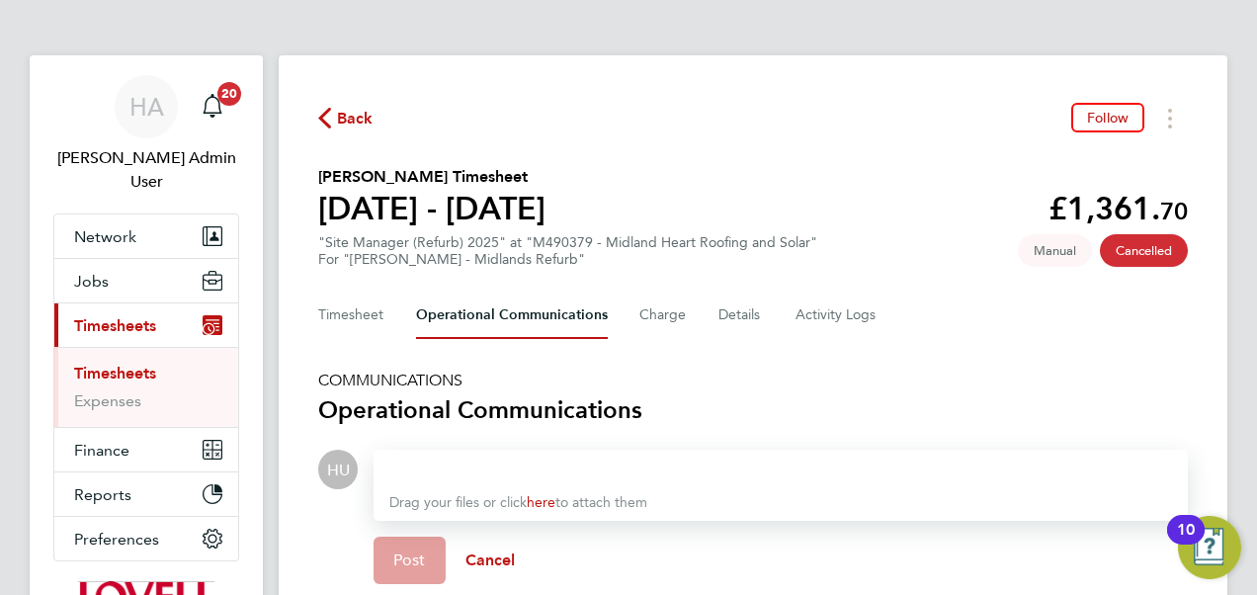
scroll to position [199, 0]
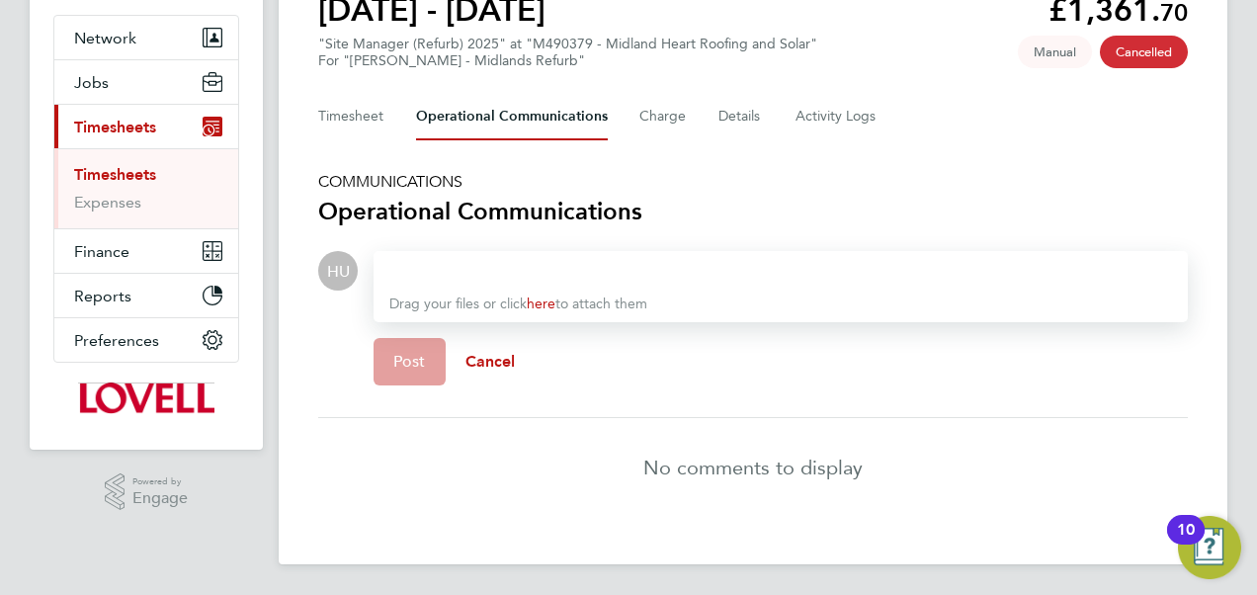
click at [458, 275] on div at bounding box center [780, 271] width 783 height 24
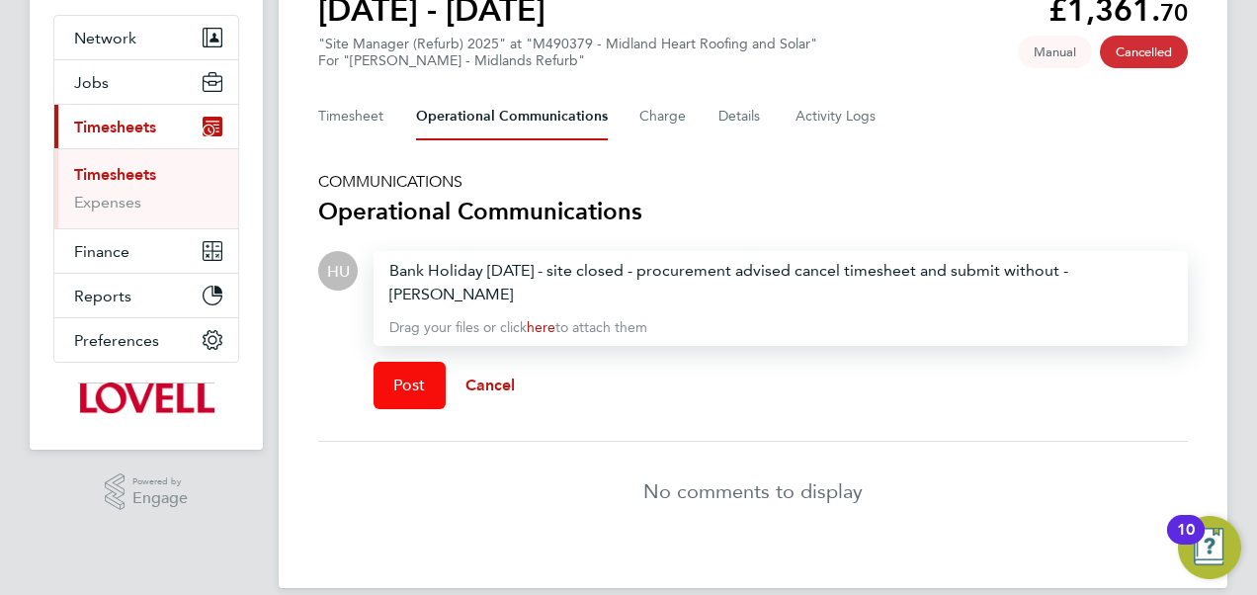
click at [437, 380] on button "Post" at bounding box center [410, 385] width 72 height 47
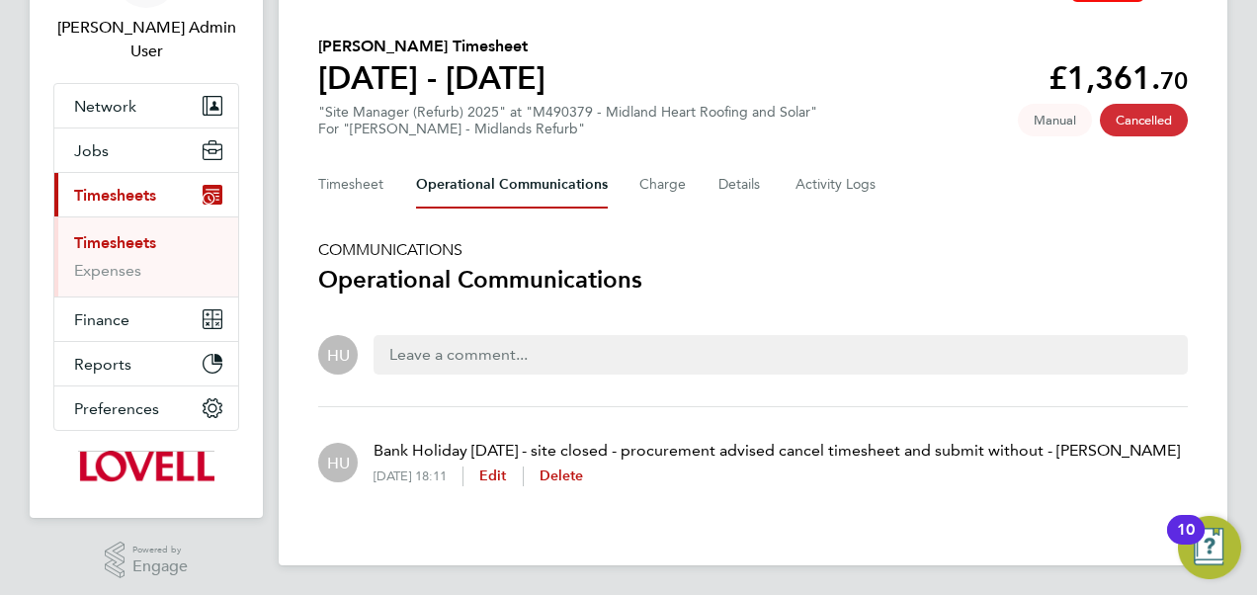
scroll to position [0, 0]
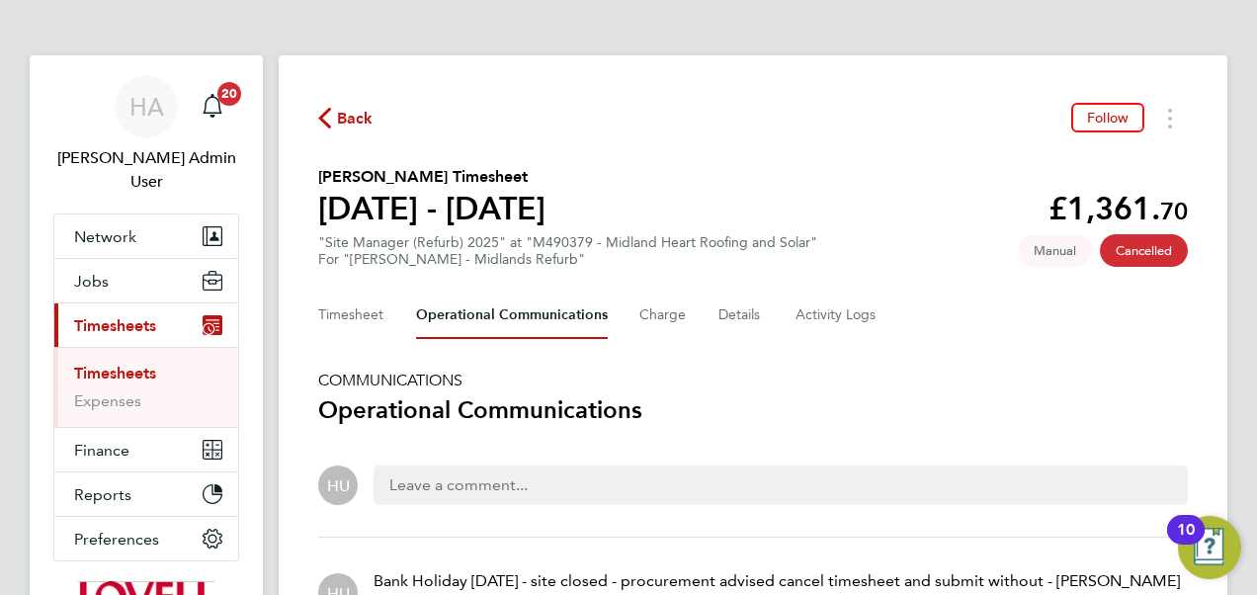
click at [353, 130] on span "Back" at bounding box center [355, 119] width 37 height 24
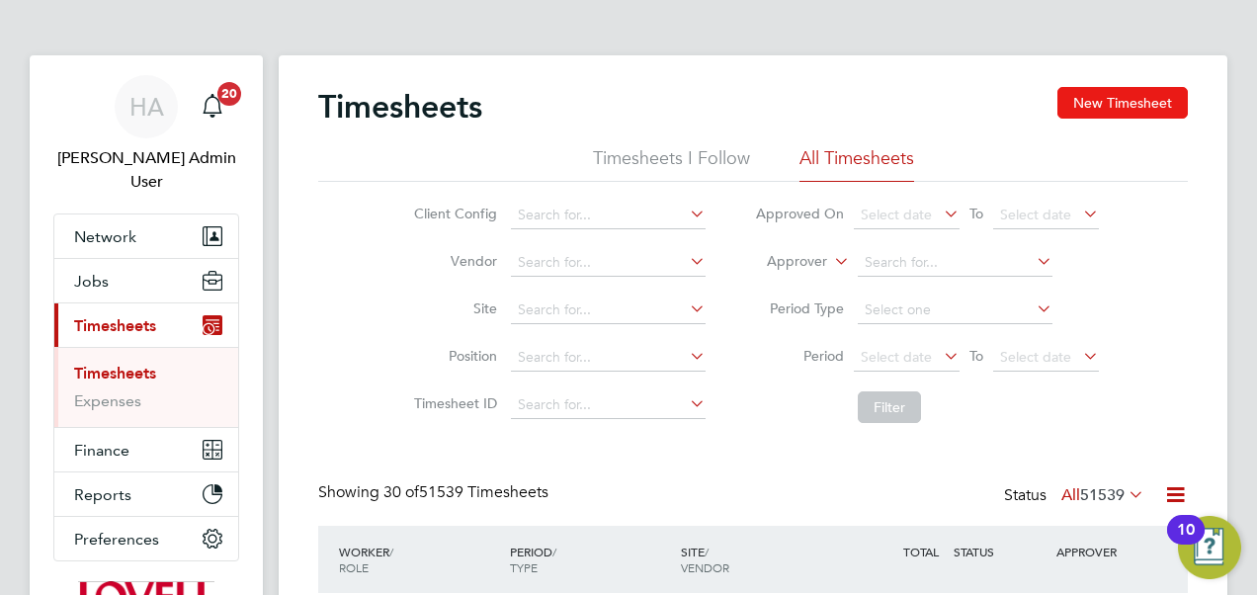
click at [1090, 103] on button "New Timesheet" at bounding box center [1123, 103] width 130 height 32
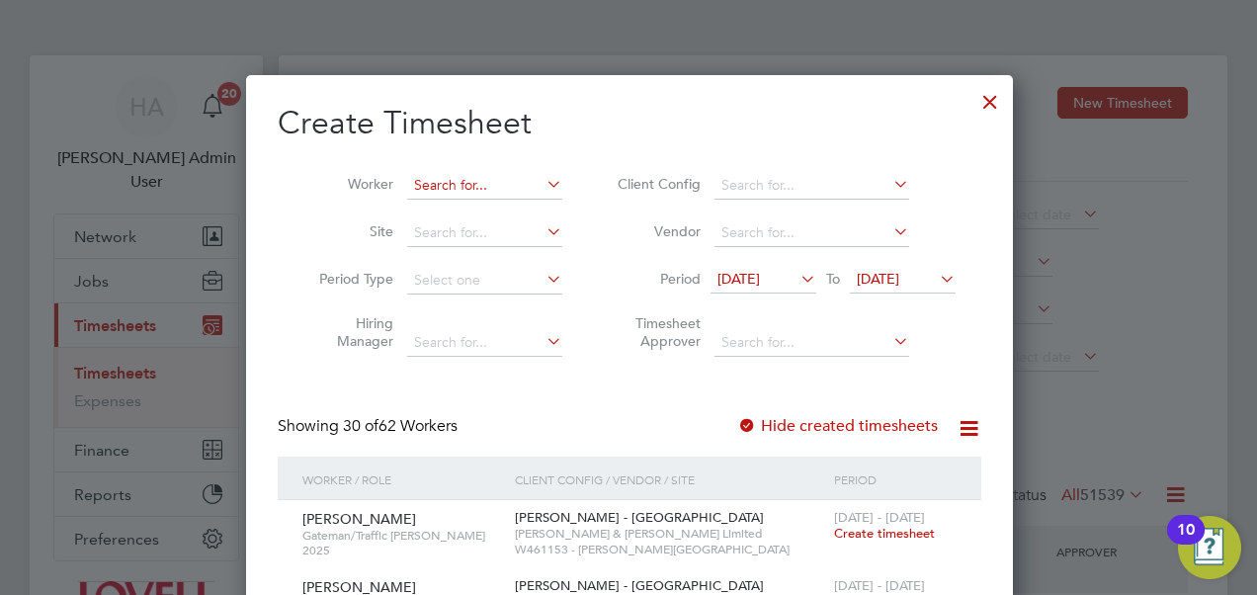
click at [469, 183] on input at bounding box center [484, 186] width 155 height 28
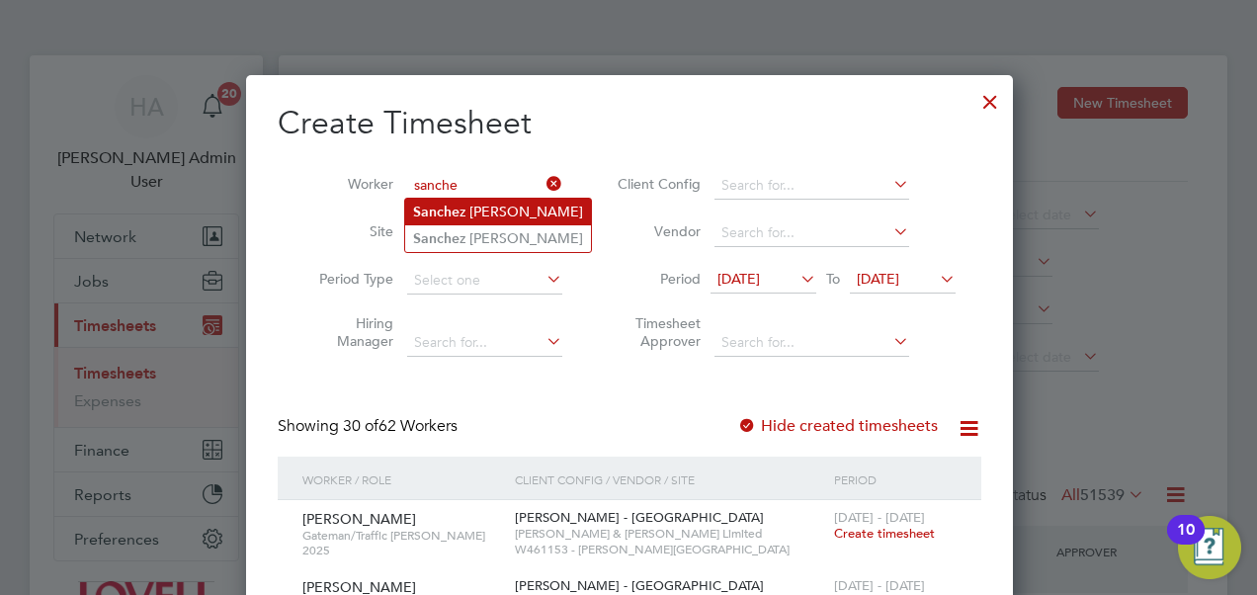
click at [472, 206] on li "Sanche z Clarke" at bounding box center [498, 212] width 186 height 27
type input "Sanchez Clarke"
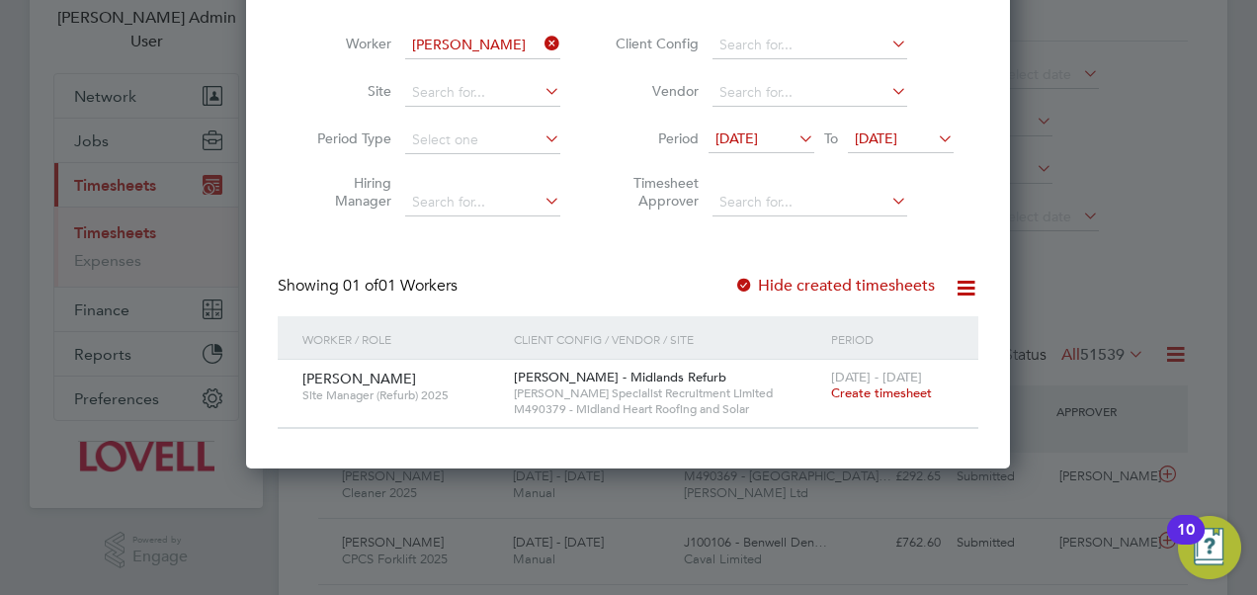
click at [890, 391] on span "Create timesheet" at bounding box center [881, 393] width 101 height 17
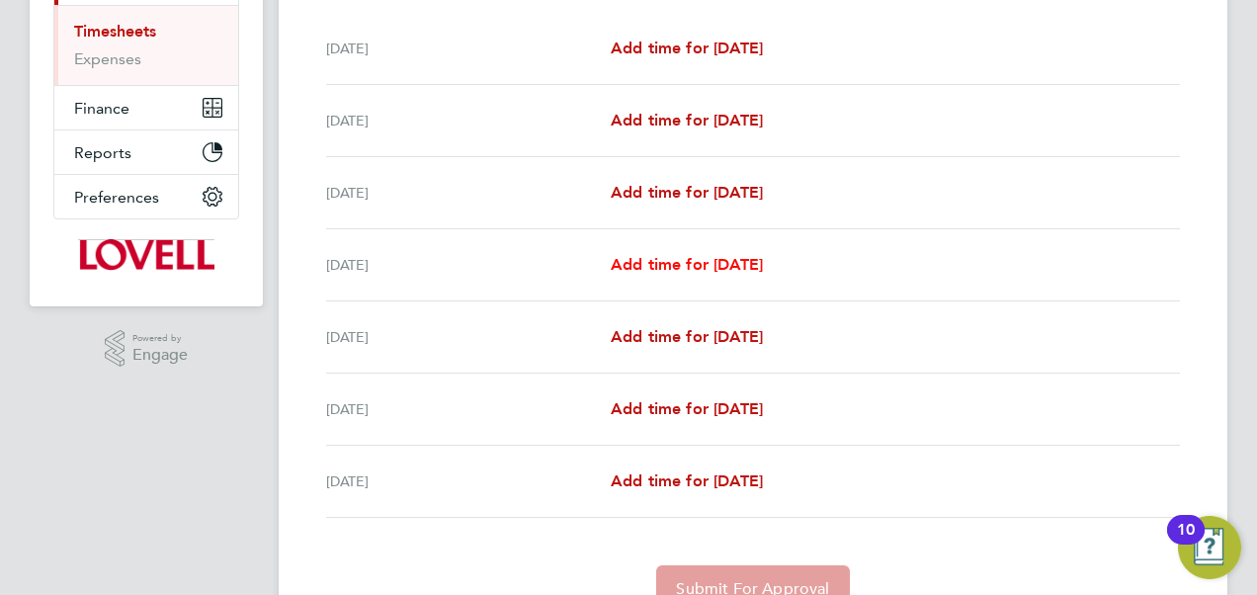
click at [688, 257] on span "Add time for Tue 26 Aug" at bounding box center [687, 264] width 152 height 19
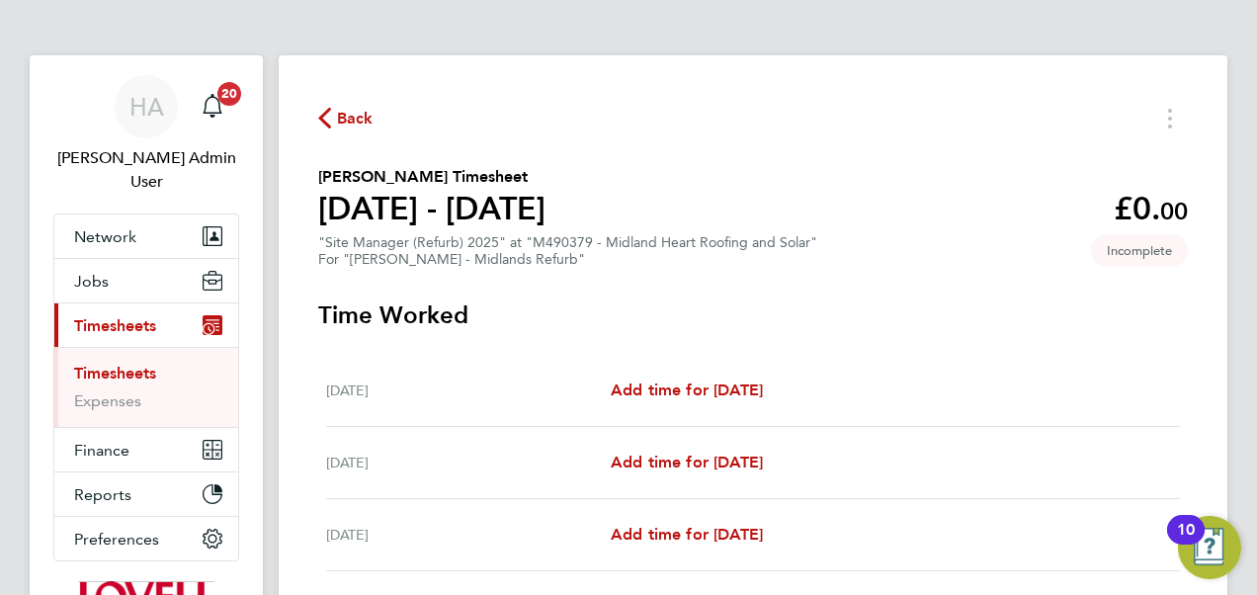
select select "30"
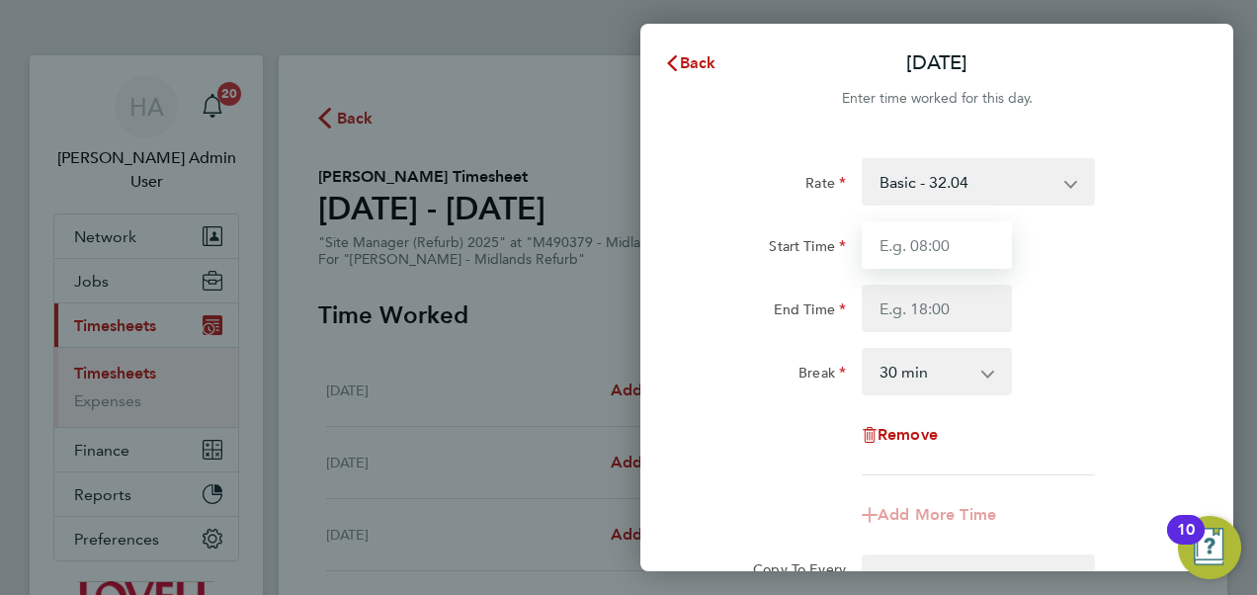
click at [887, 253] on input "Start Time" at bounding box center [937, 244] width 150 height 47
type input "07:30"
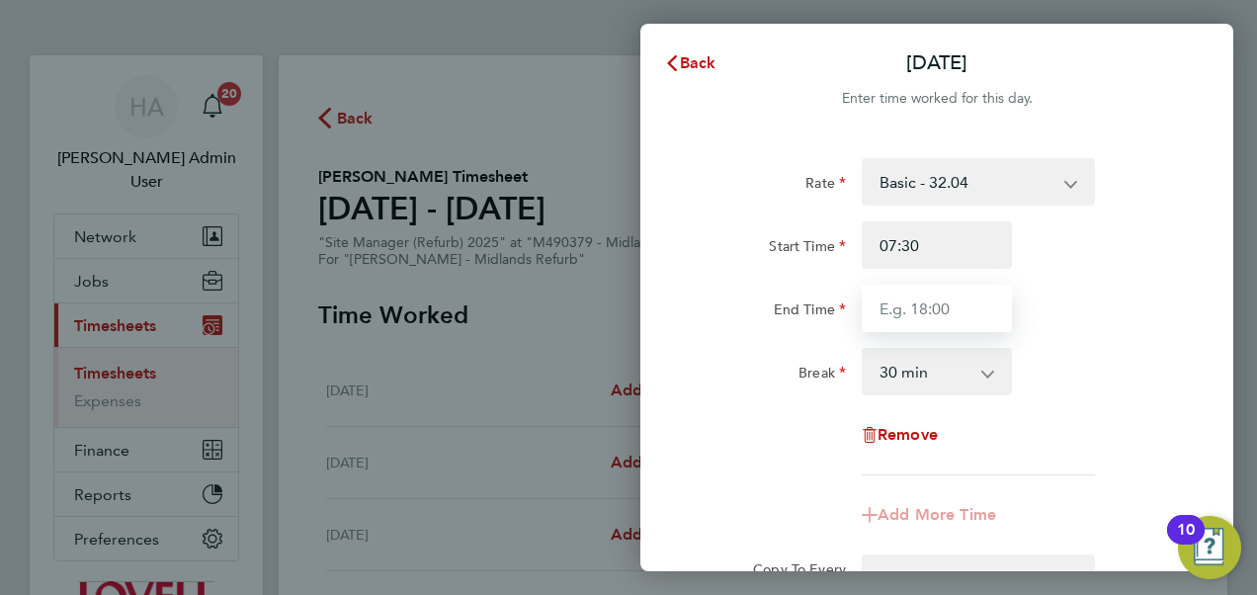
click at [917, 304] on input "End Time" at bounding box center [937, 308] width 150 height 47
type input "16:30"
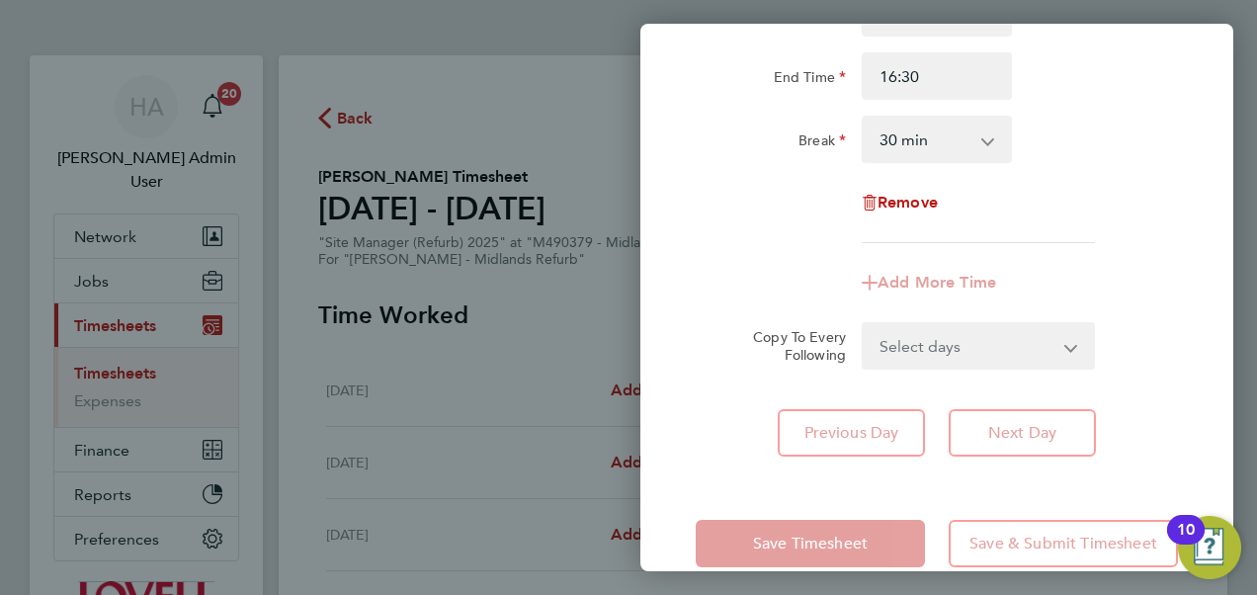
click at [898, 356] on select "Select days Day Wednesday Thursday Friday" at bounding box center [968, 345] width 208 height 43
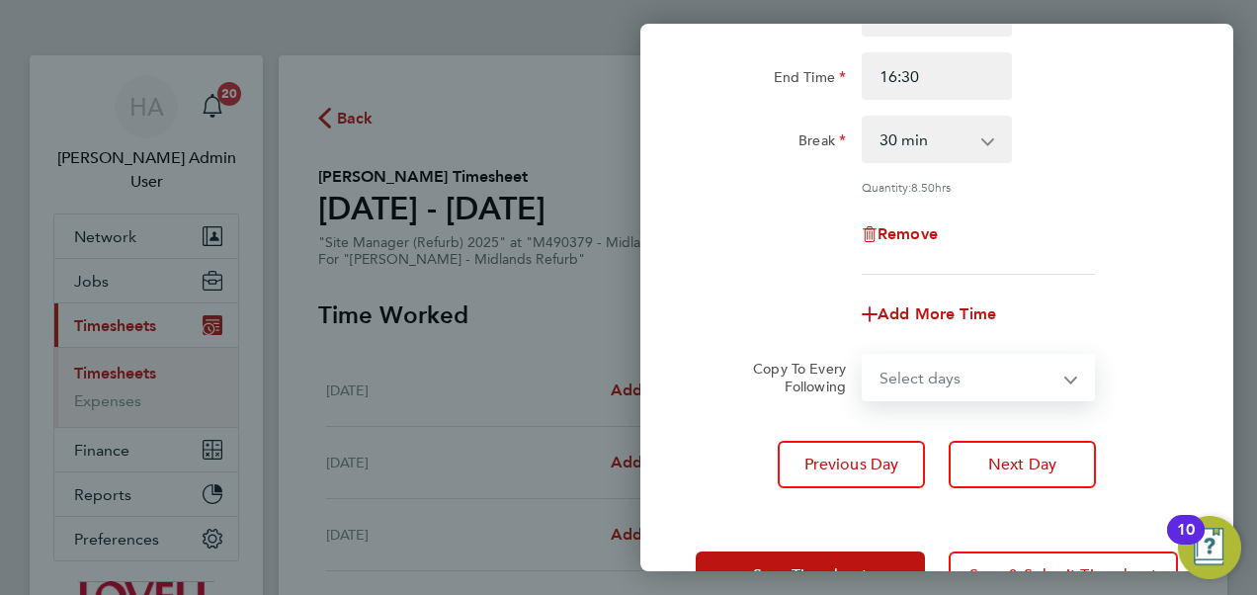
click at [761, 320] on div "Add More Time" at bounding box center [937, 314] width 498 height 47
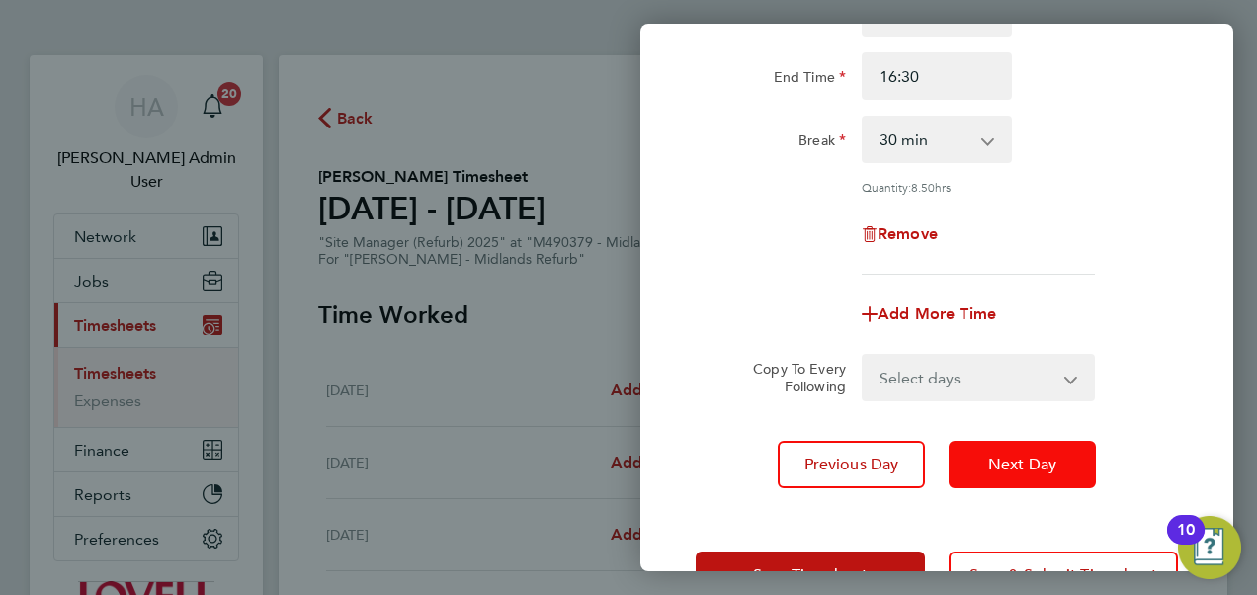
click at [1000, 471] on button "Next Day" at bounding box center [1022, 464] width 147 height 47
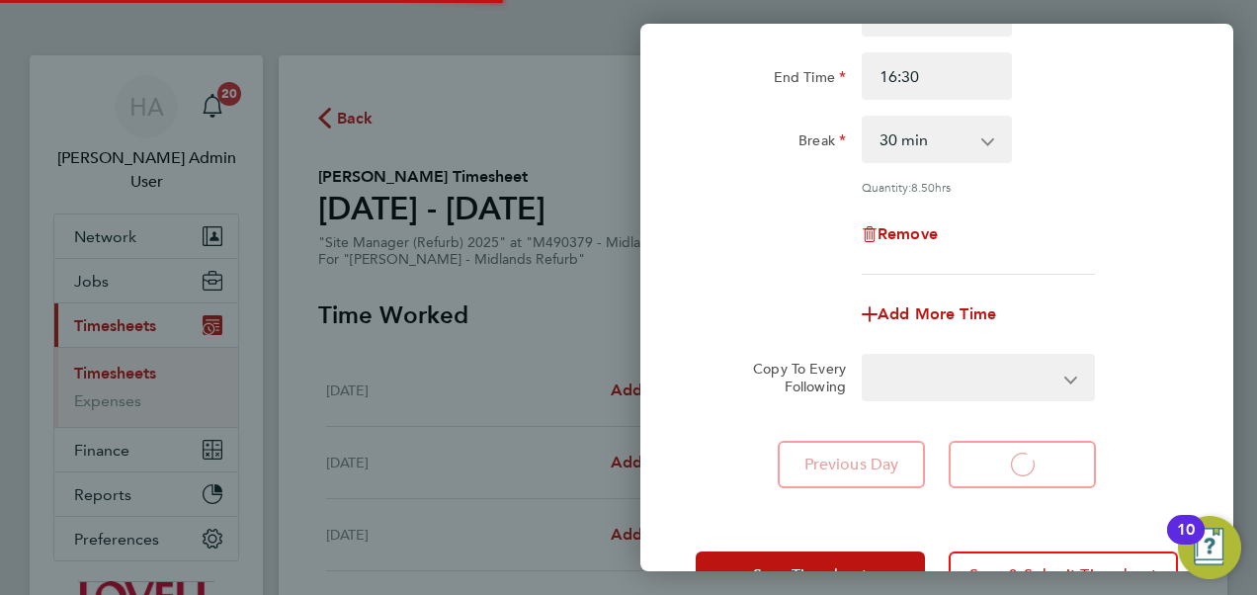
select select "30"
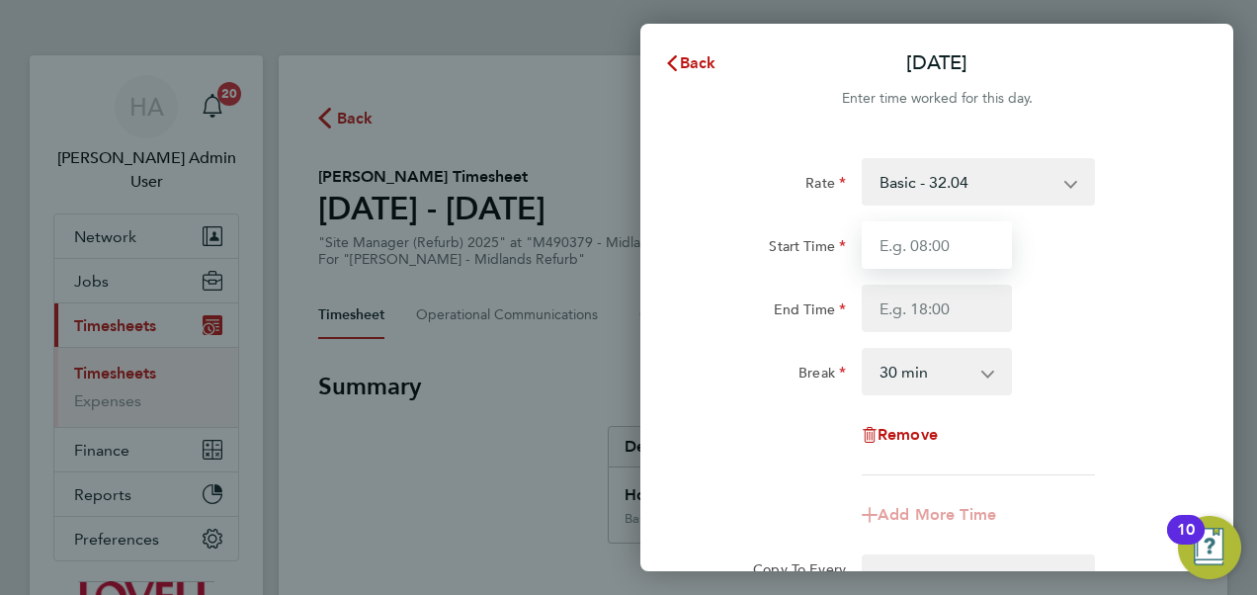
click at [959, 235] on input "Start Time" at bounding box center [937, 244] width 150 height 47
type input "07:30"
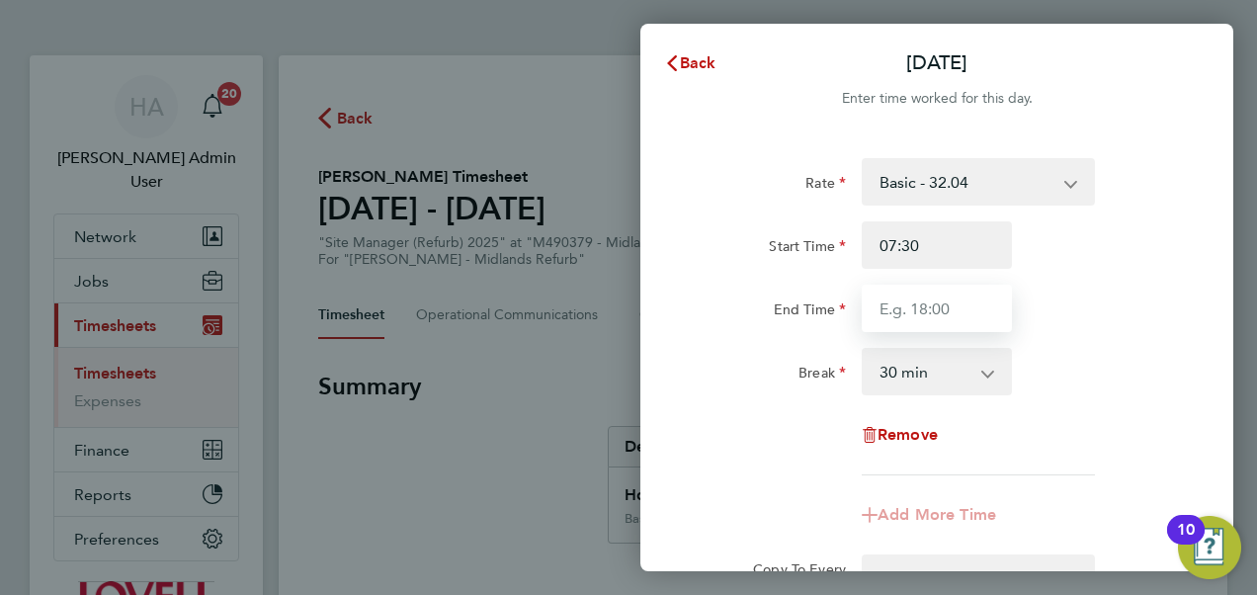
type input "16:30"
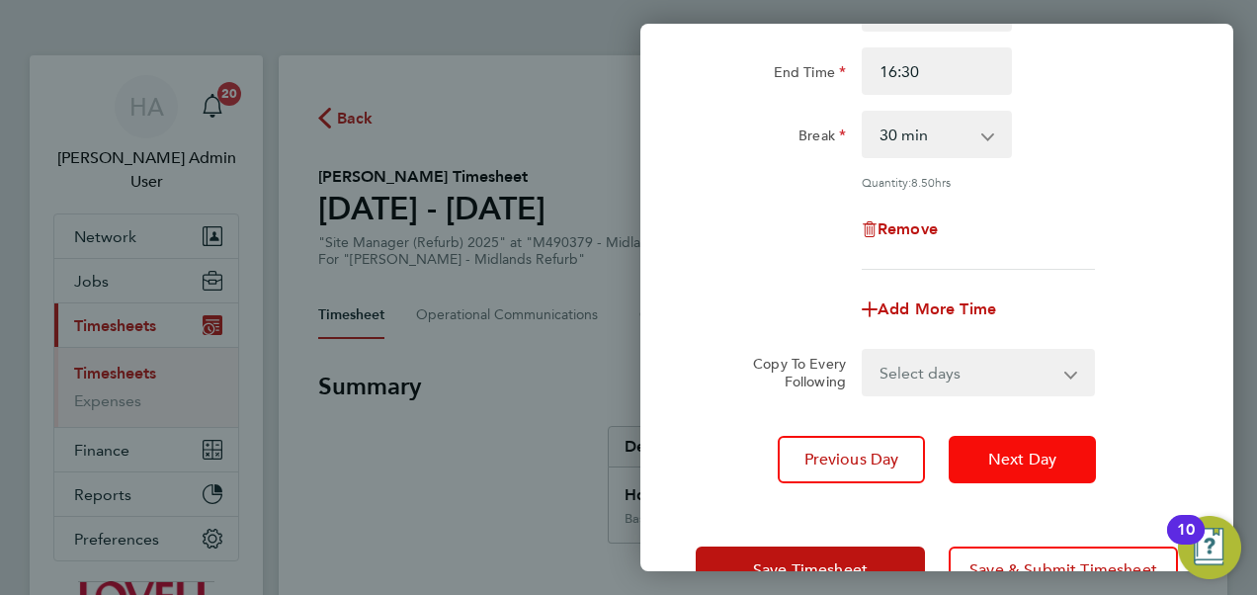
click at [1010, 451] on span "Next Day" at bounding box center [1022, 460] width 68 height 20
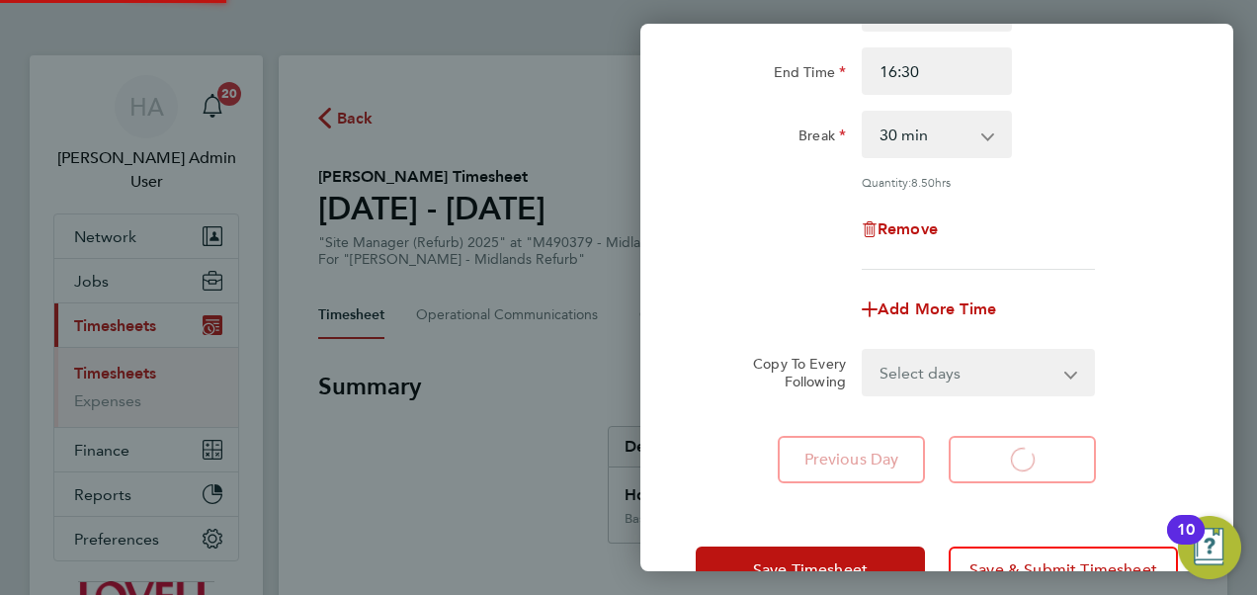
select select "30"
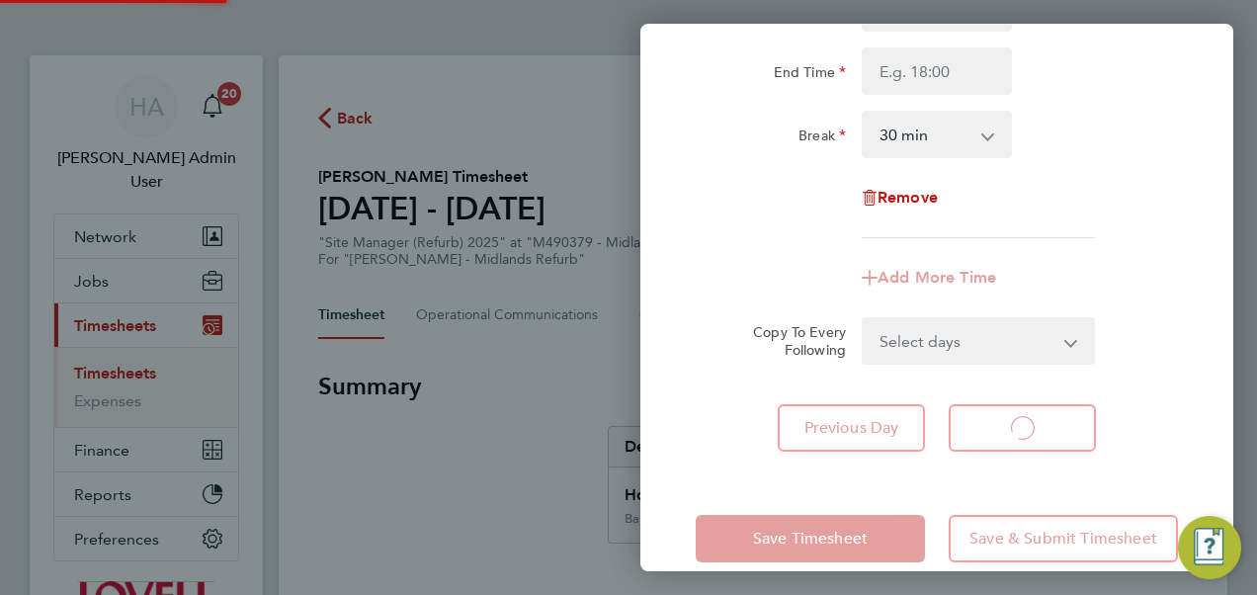
select select "30"
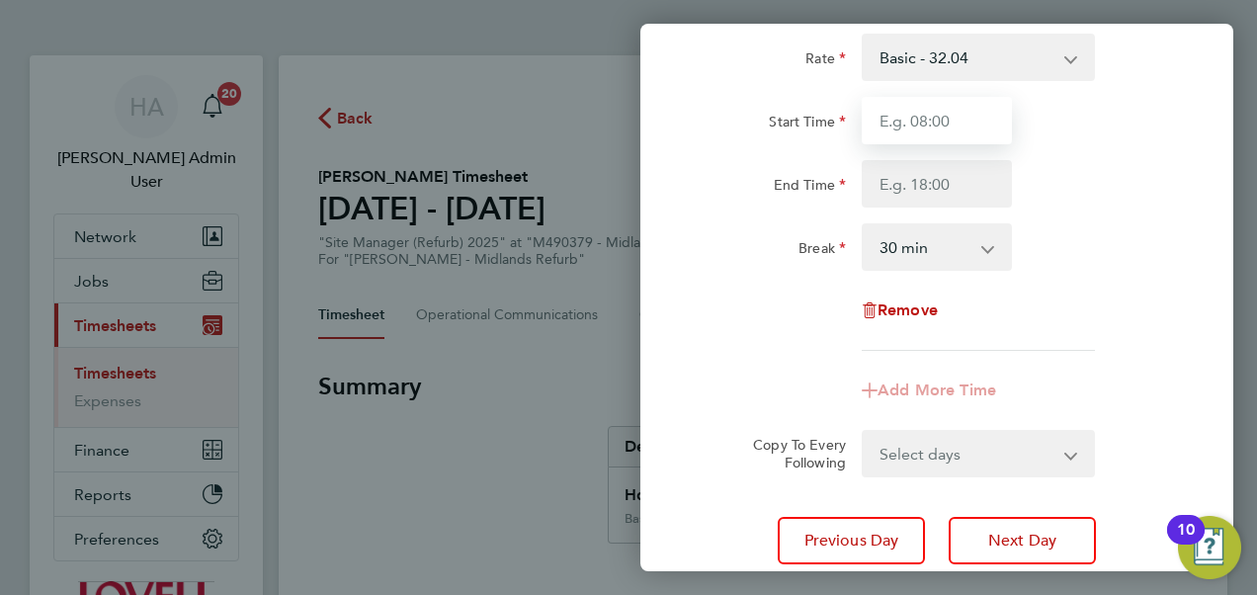
click at [942, 123] on input "Start Time" at bounding box center [937, 120] width 150 height 47
type input "07:30"
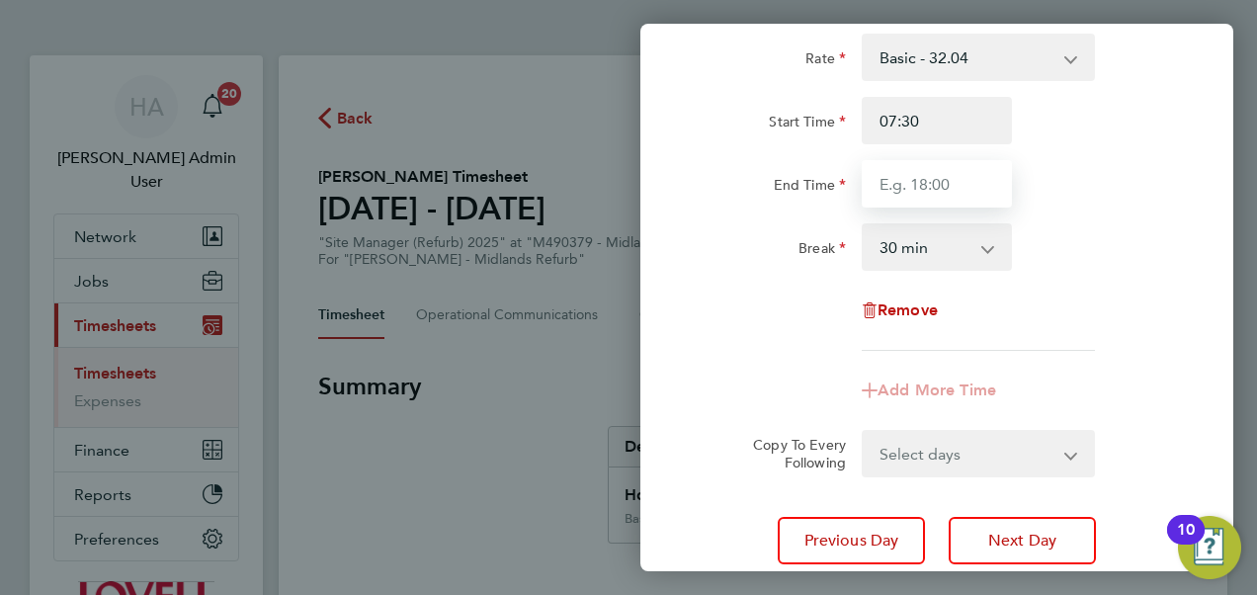
type input "16:30"
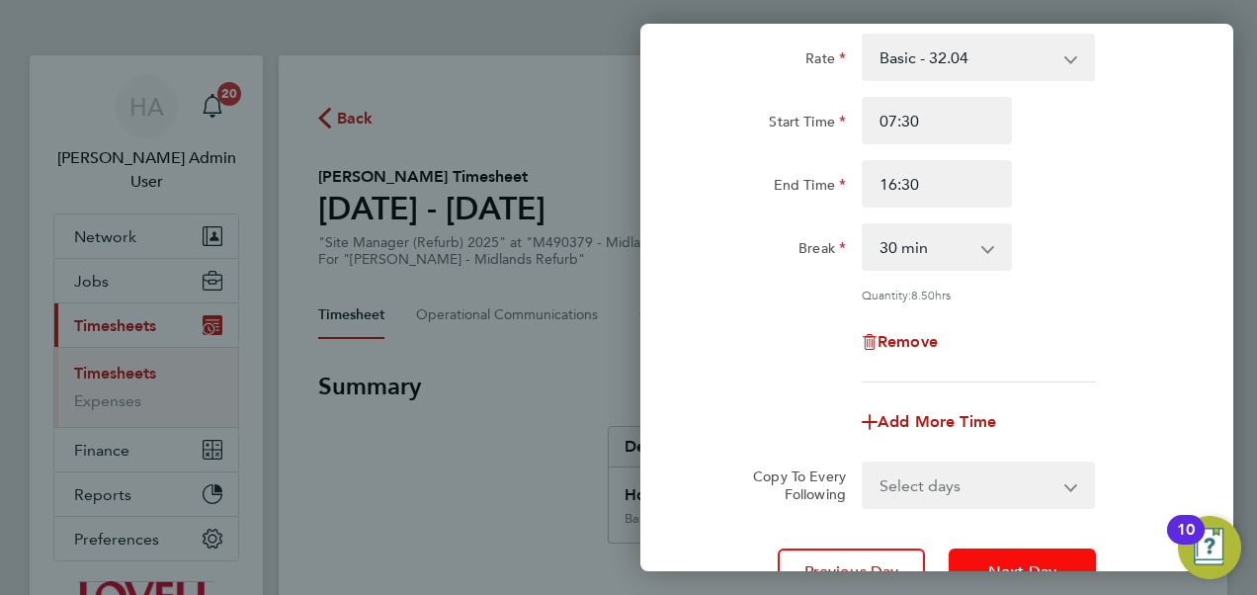
click at [963, 559] on button "Next Day" at bounding box center [1022, 572] width 147 height 47
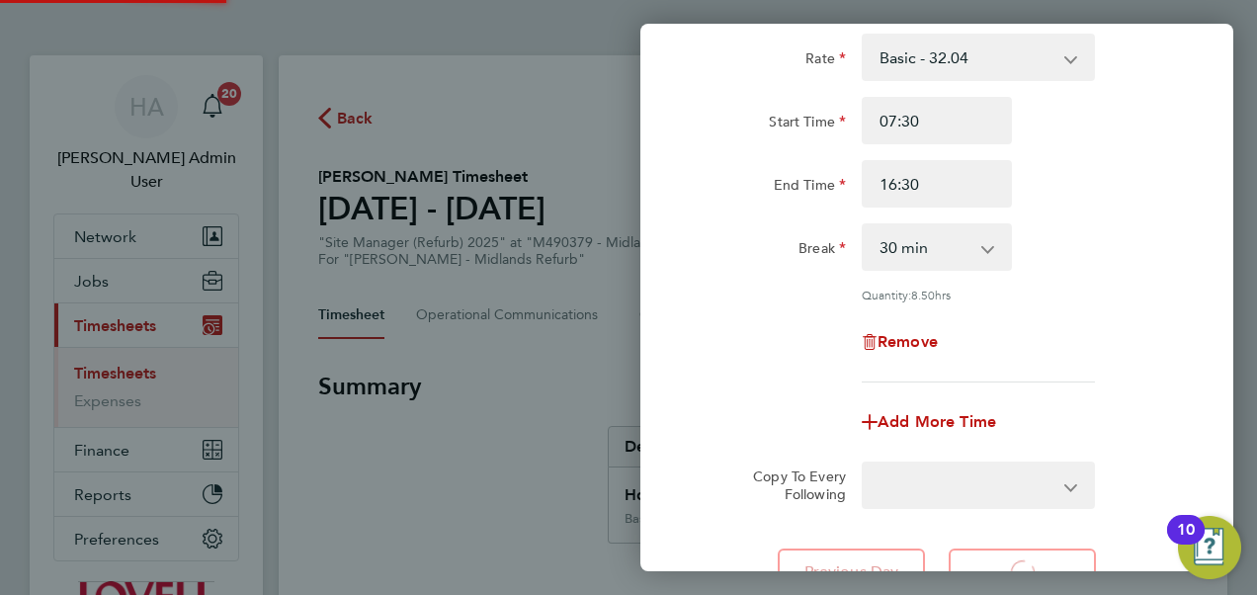
select select "30"
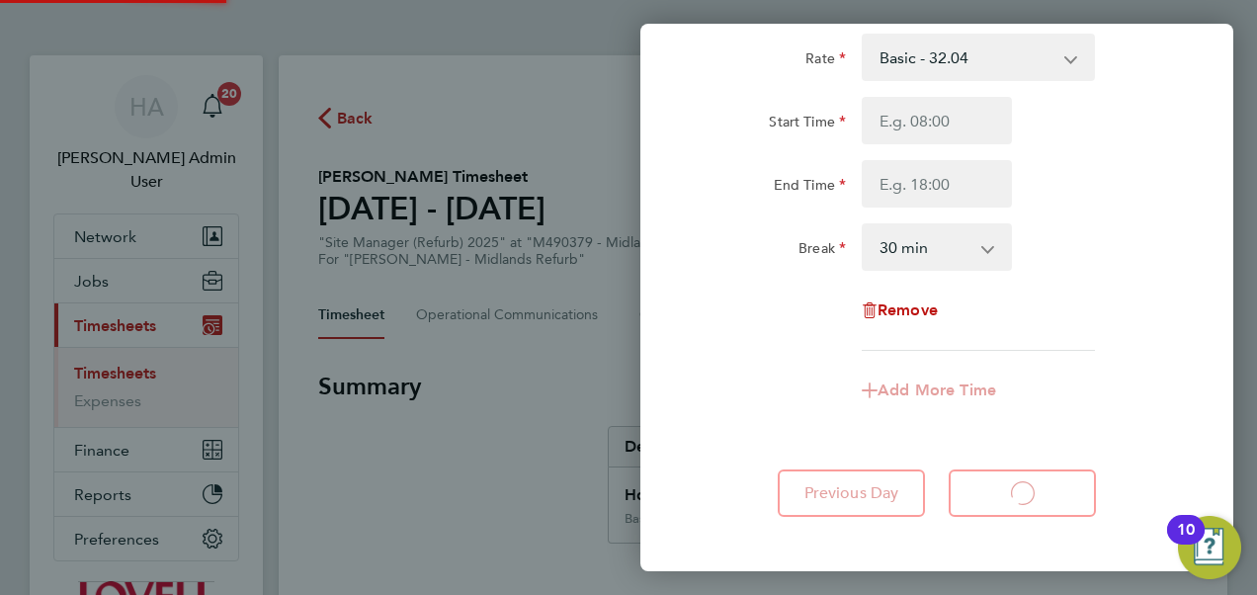
select select "30"
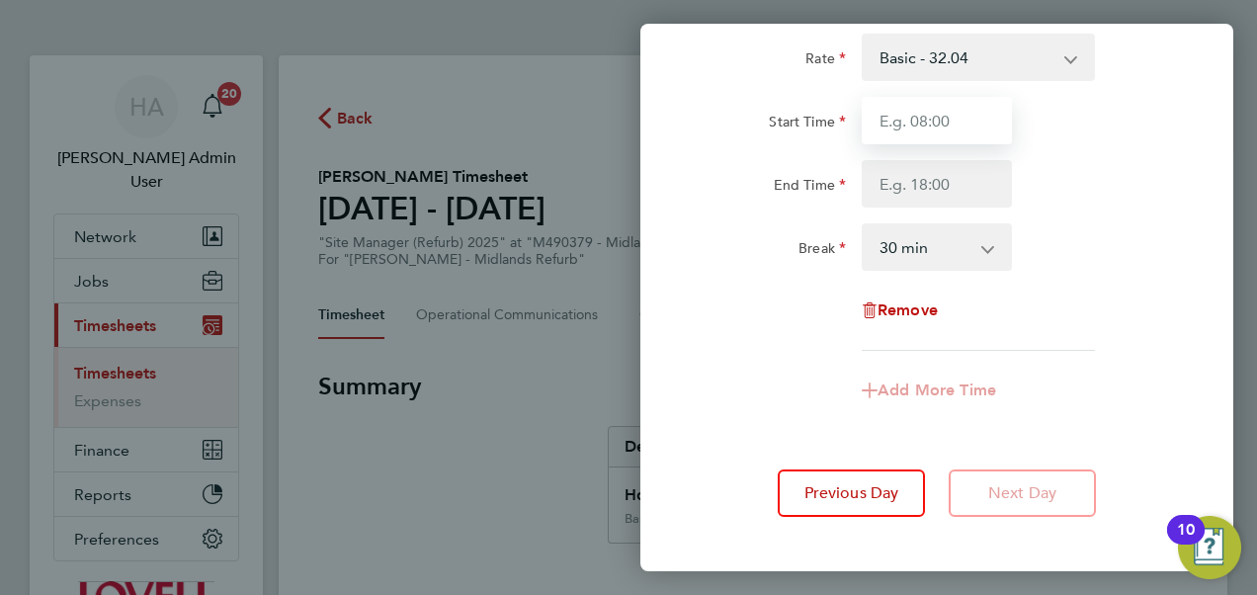
click at [964, 117] on input "Start Time" at bounding box center [937, 120] width 150 height 47
type input "07:30"
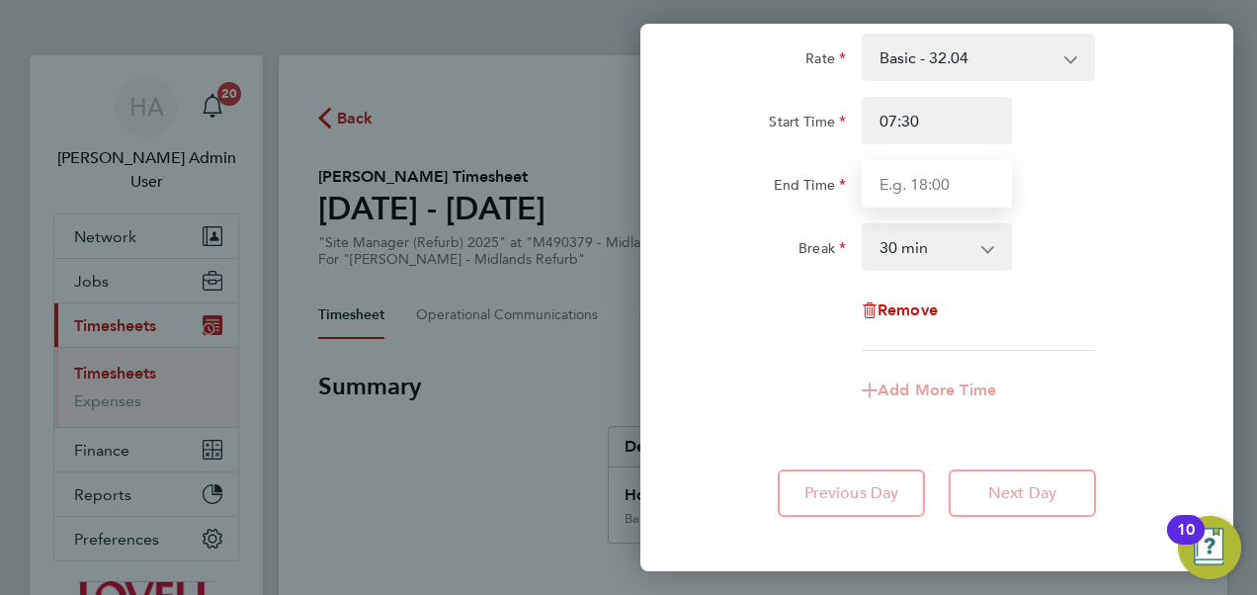
click at [925, 179] on input "End Time" at bounding box center [937, 183] width 150 height 47
type input "16:30"
click at [1068, 358] on app-timesheet-line-form-group "Rate Basic - 32.04 Start Time 07:30 End Time 16:30 Break 0 min 15 min 30 min 45…" at bounding box center [937, 224] width 482 height 381
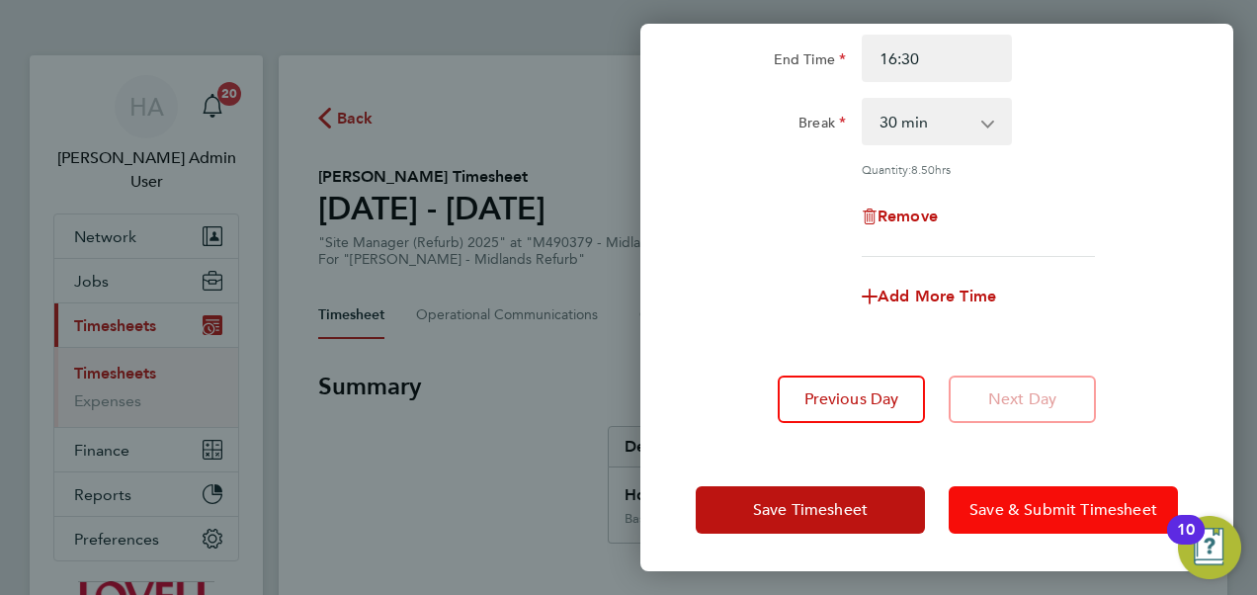
click at [1055, 513] on span "Save & Submit Timesheet" at bounding box center [1064, 510] width 188 height 20
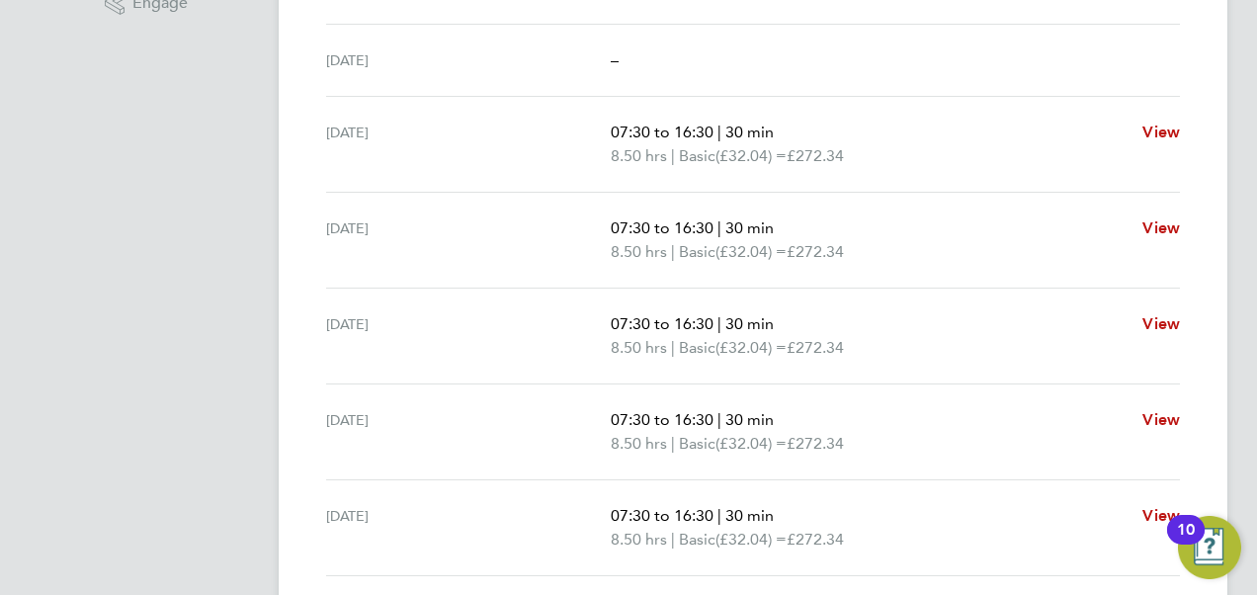
scroll to position [750, 0]
